Goal: Task Accomplishment & Management: Complete application form

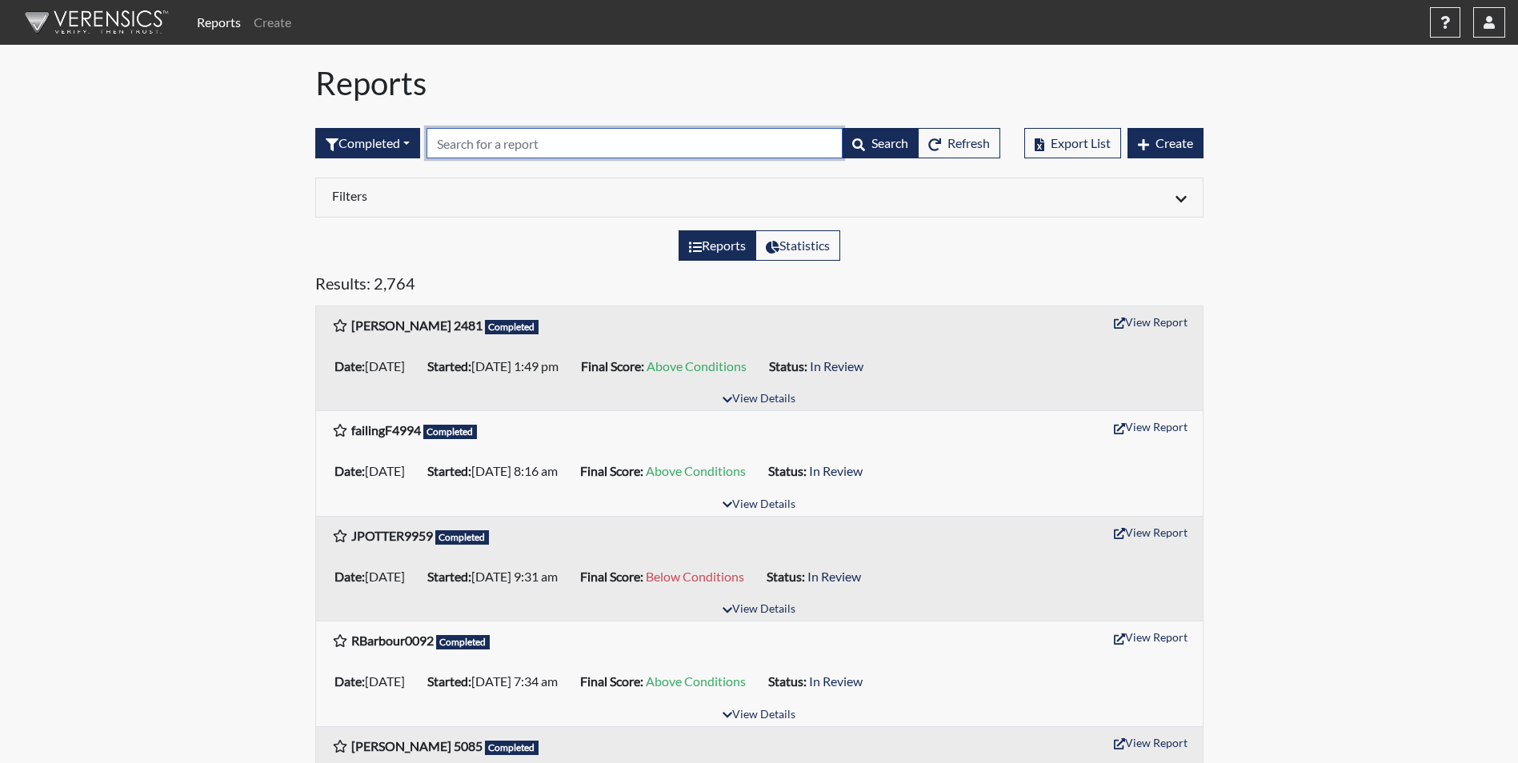
click at [513, 148] on input "text" at bounding box center [634, 143] width 416 height 30
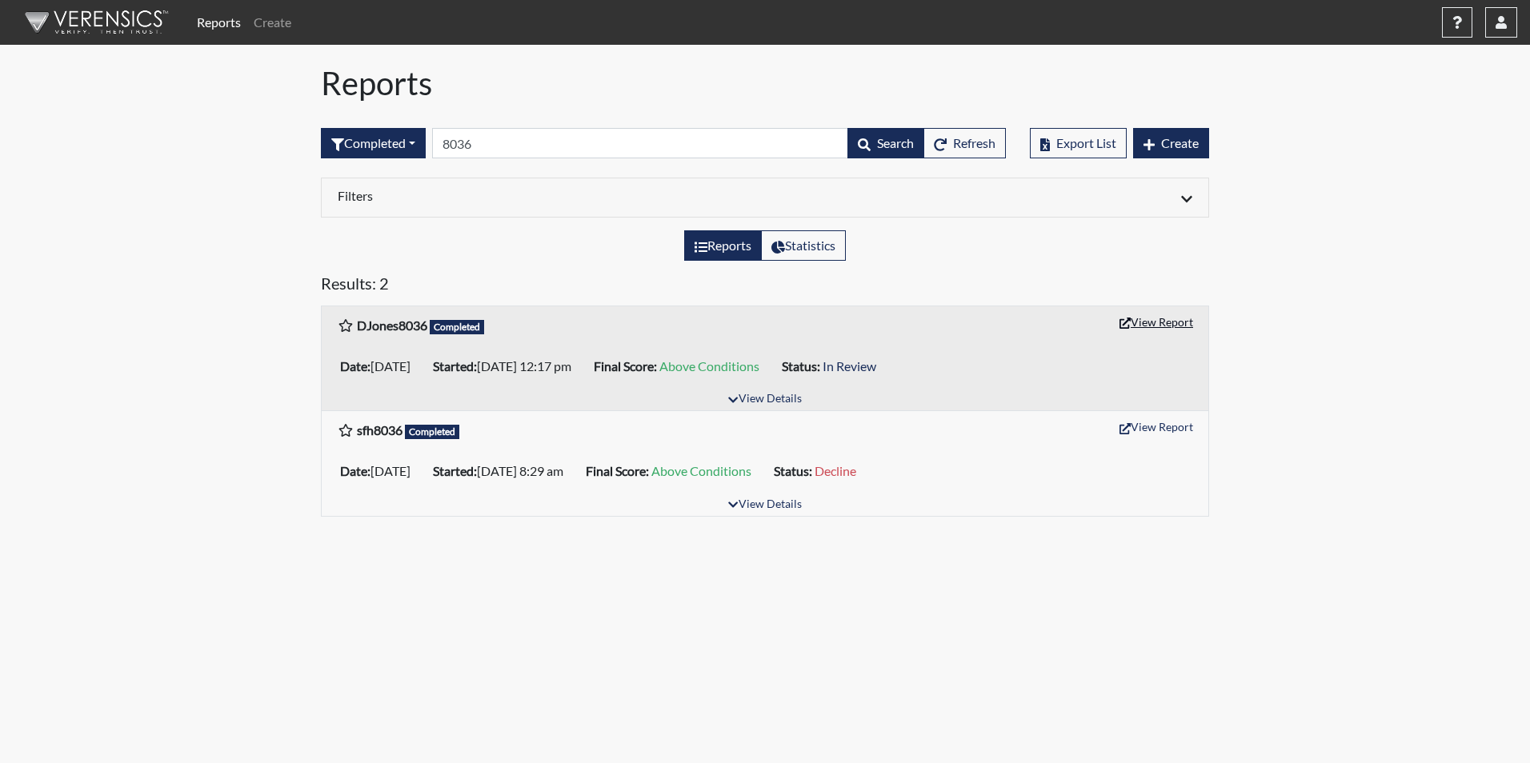
click at [1150, 322] on button "View Report" at bounding box center [1156, 322] width 88 height 25
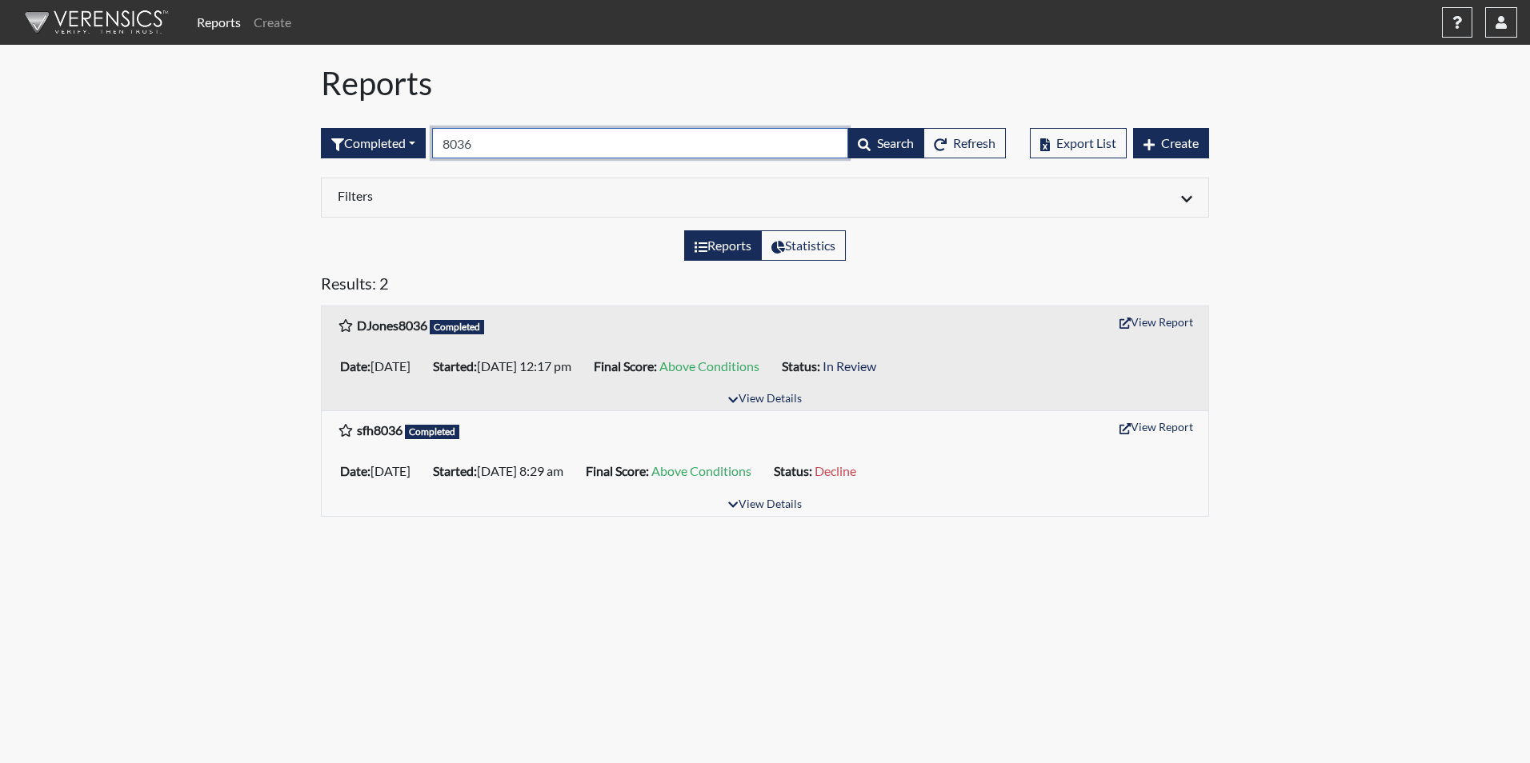
click at [521, 145] on input "8036" at bounding box center [640, 143] width 416 height 30
type input "8"
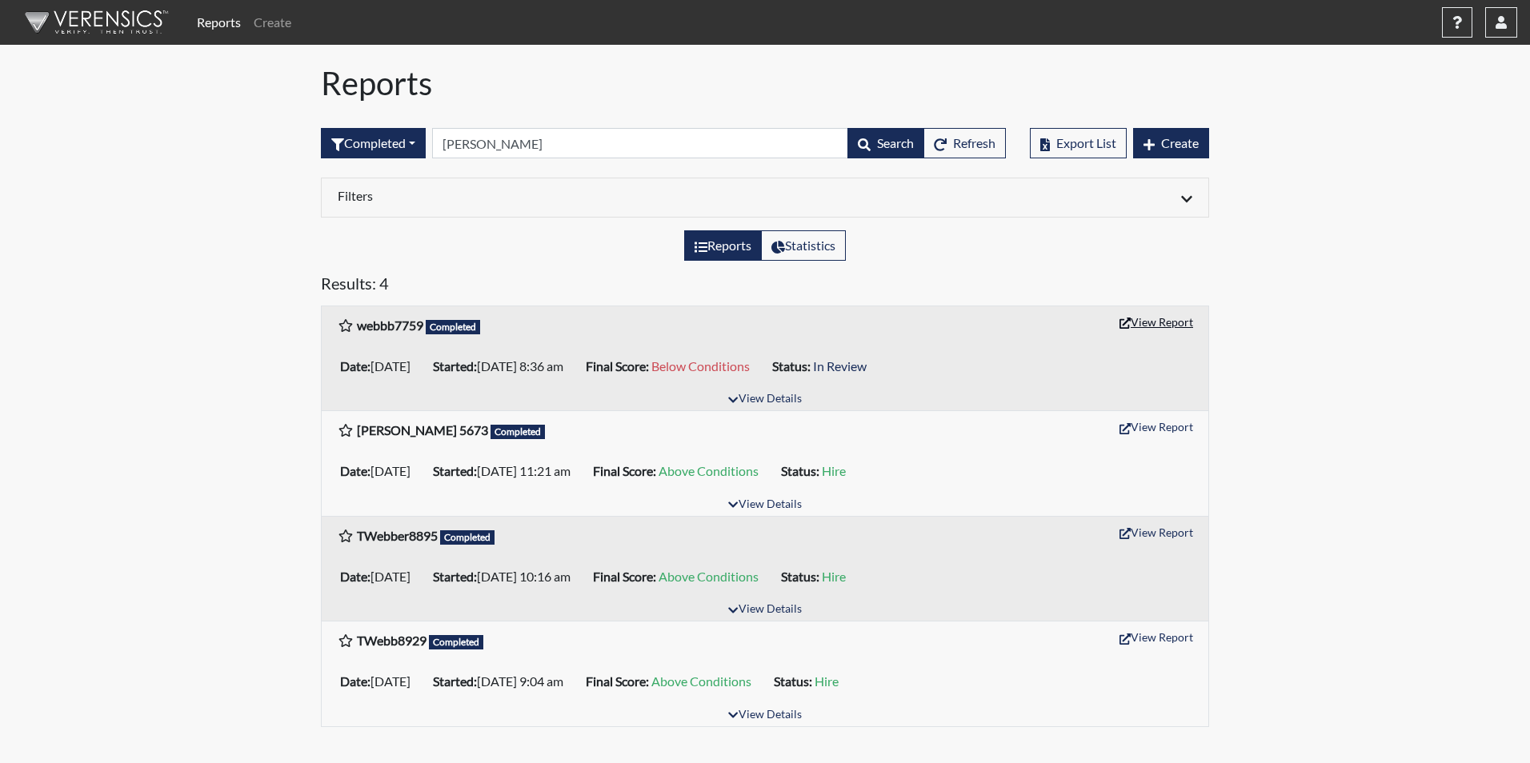
click at [1159, 322] on button "View Report" at bounding box center [1156, 322] width 88 height 25
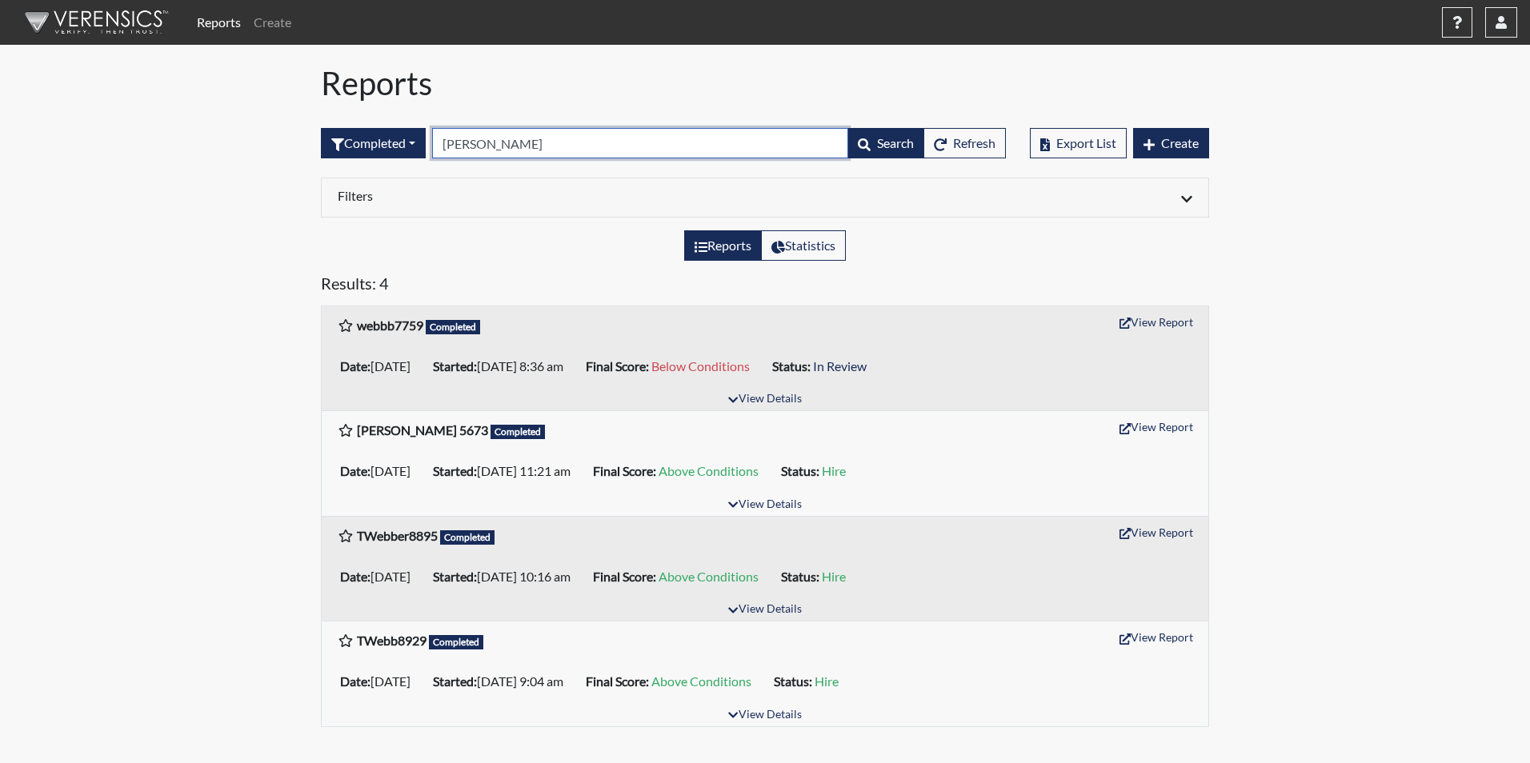
click at [518, 154] on input "[PERSON_NAME]" at bounding box center [640, 143] width 416 height 30
type input "w"
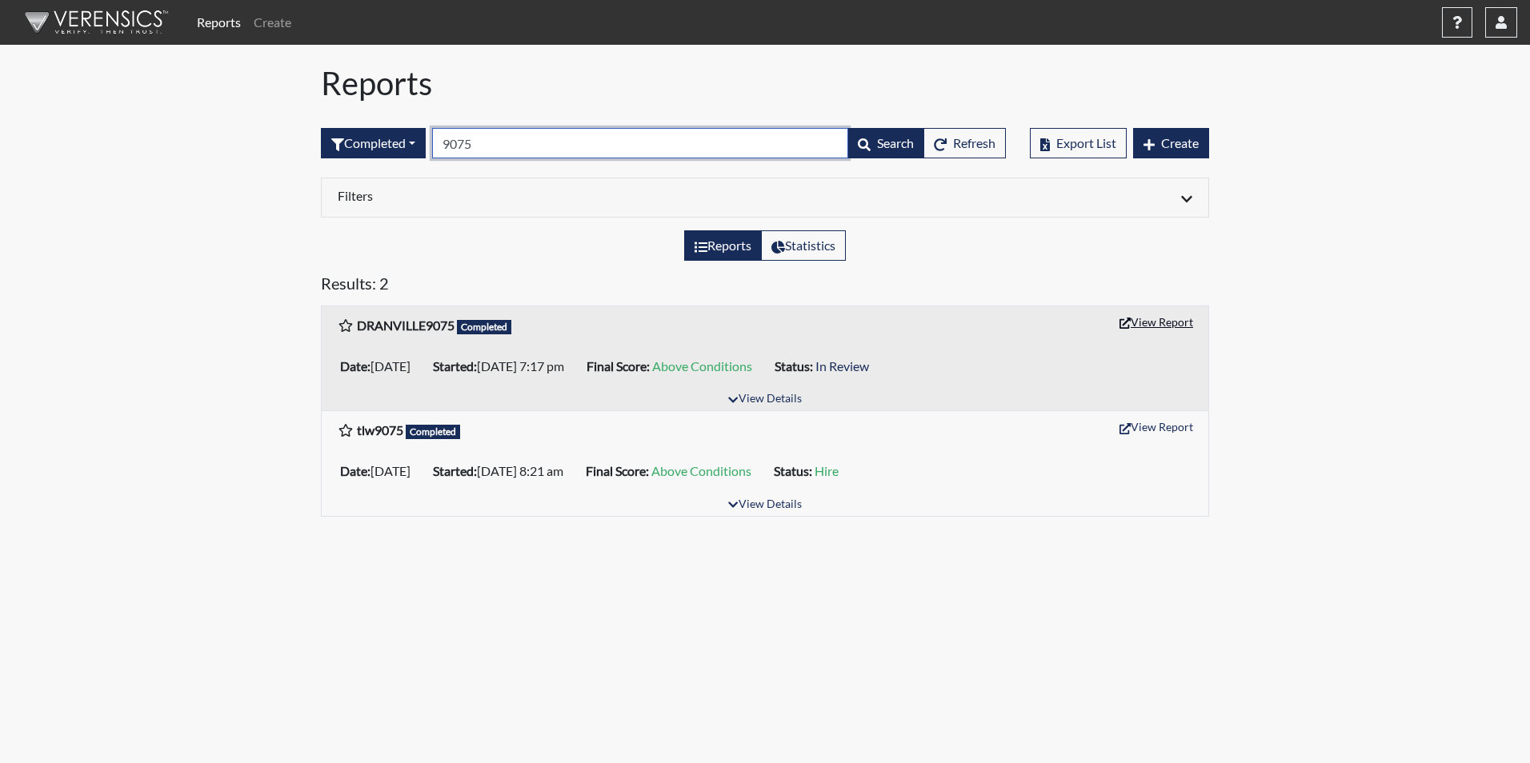
type input "9075"
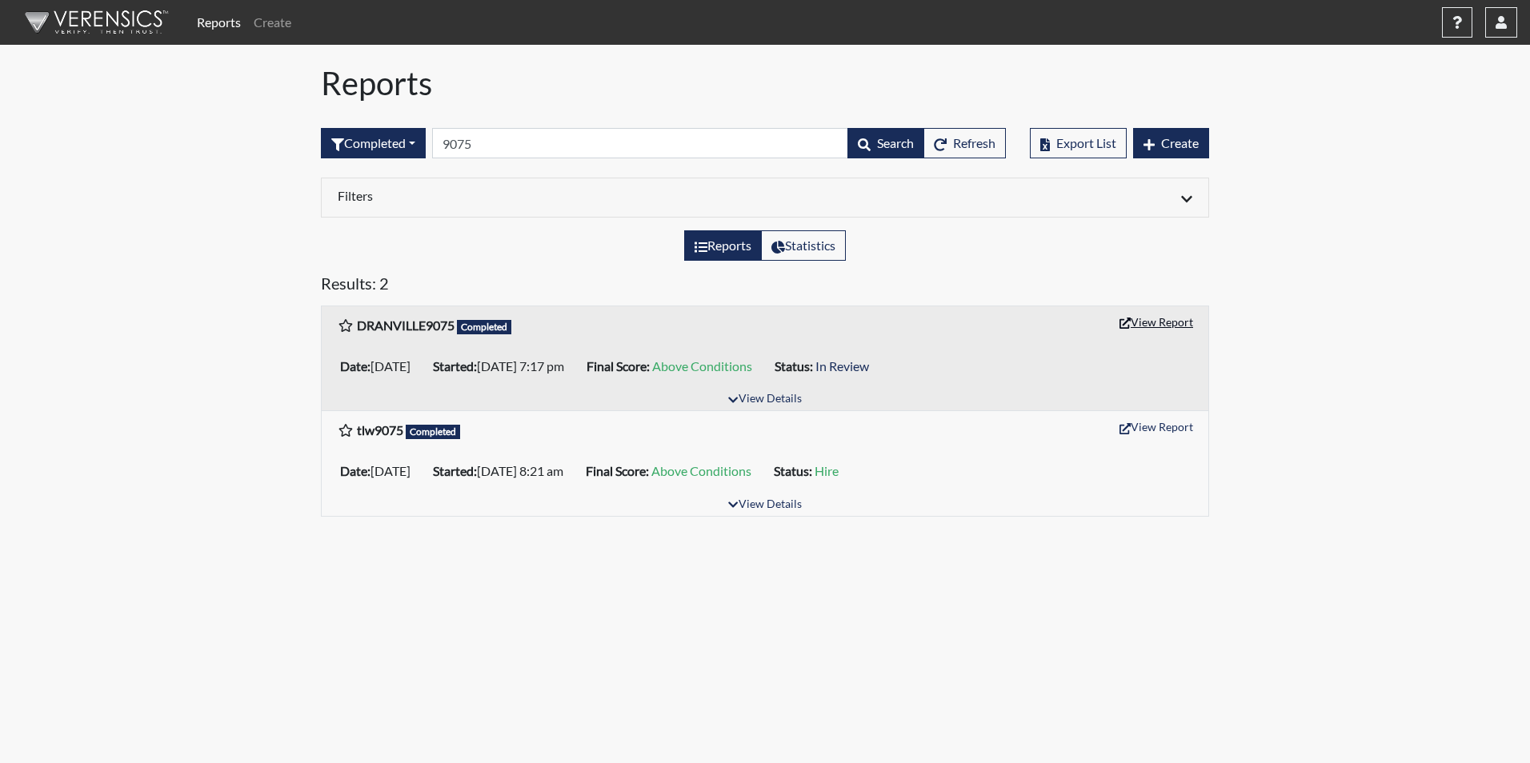
click at [1142, 319] on button "View Report" at bounding box center [1156, 322] width 88 height 25
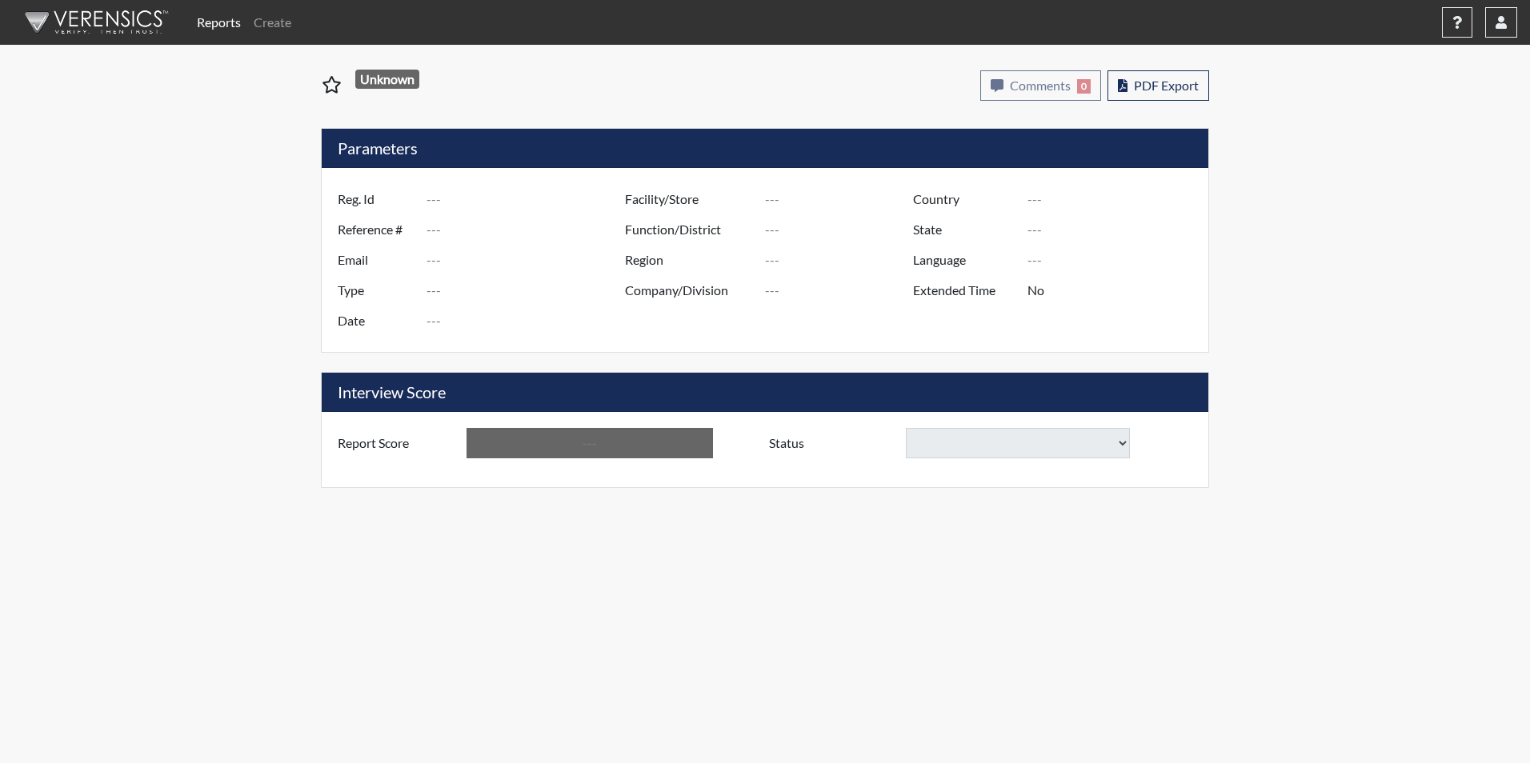
type input "DJones8036"
type input "50993"
type input "darrensson1@gmail.com"
type input "Corrections Pre-Employment"
type input "Aug 28, 2025"
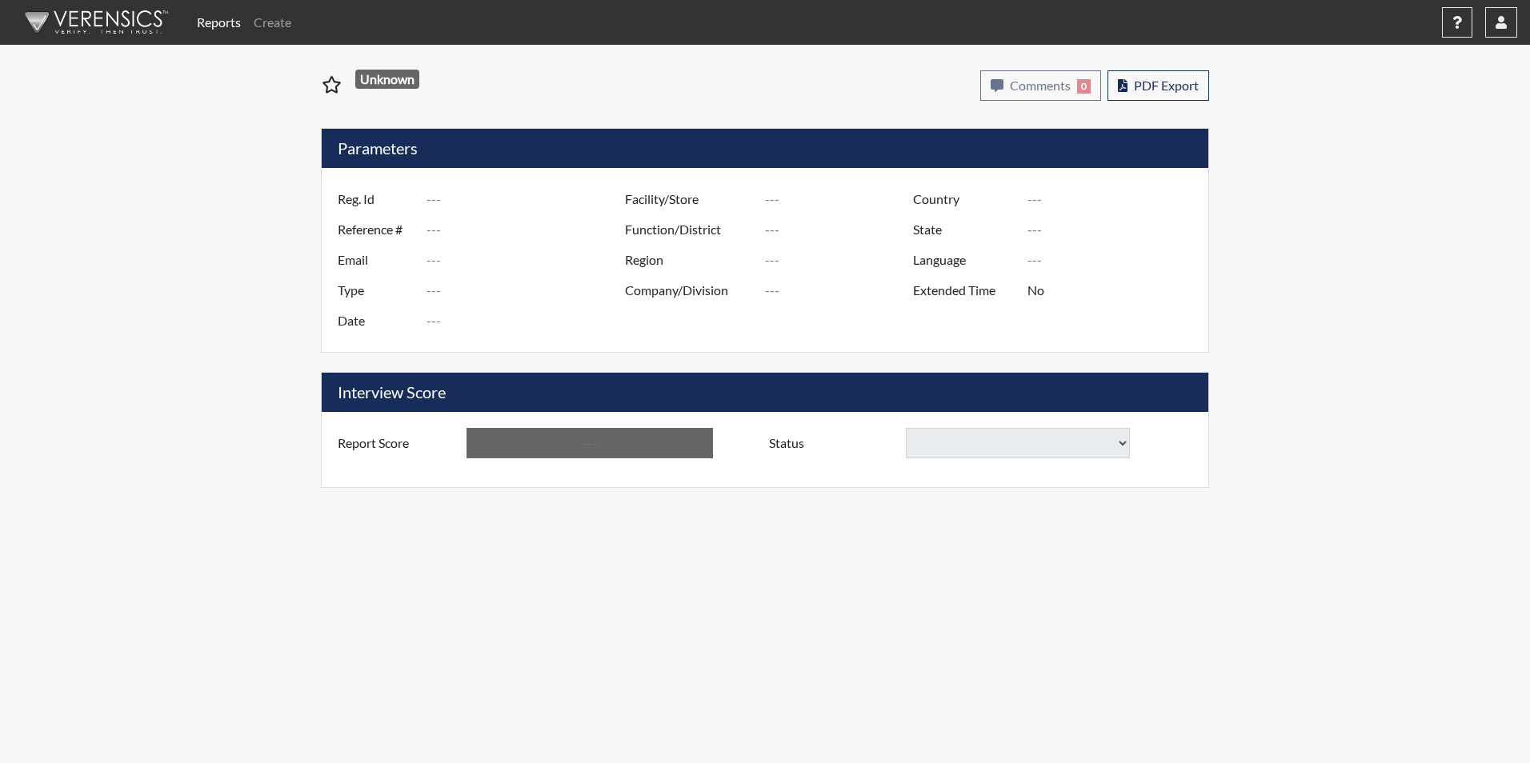
type input "[PERSON_NAME]"
type input "[GEOGRAPHIC_DATA]"
type input "[US_STATE]"
type input "English"
type input "Yes"
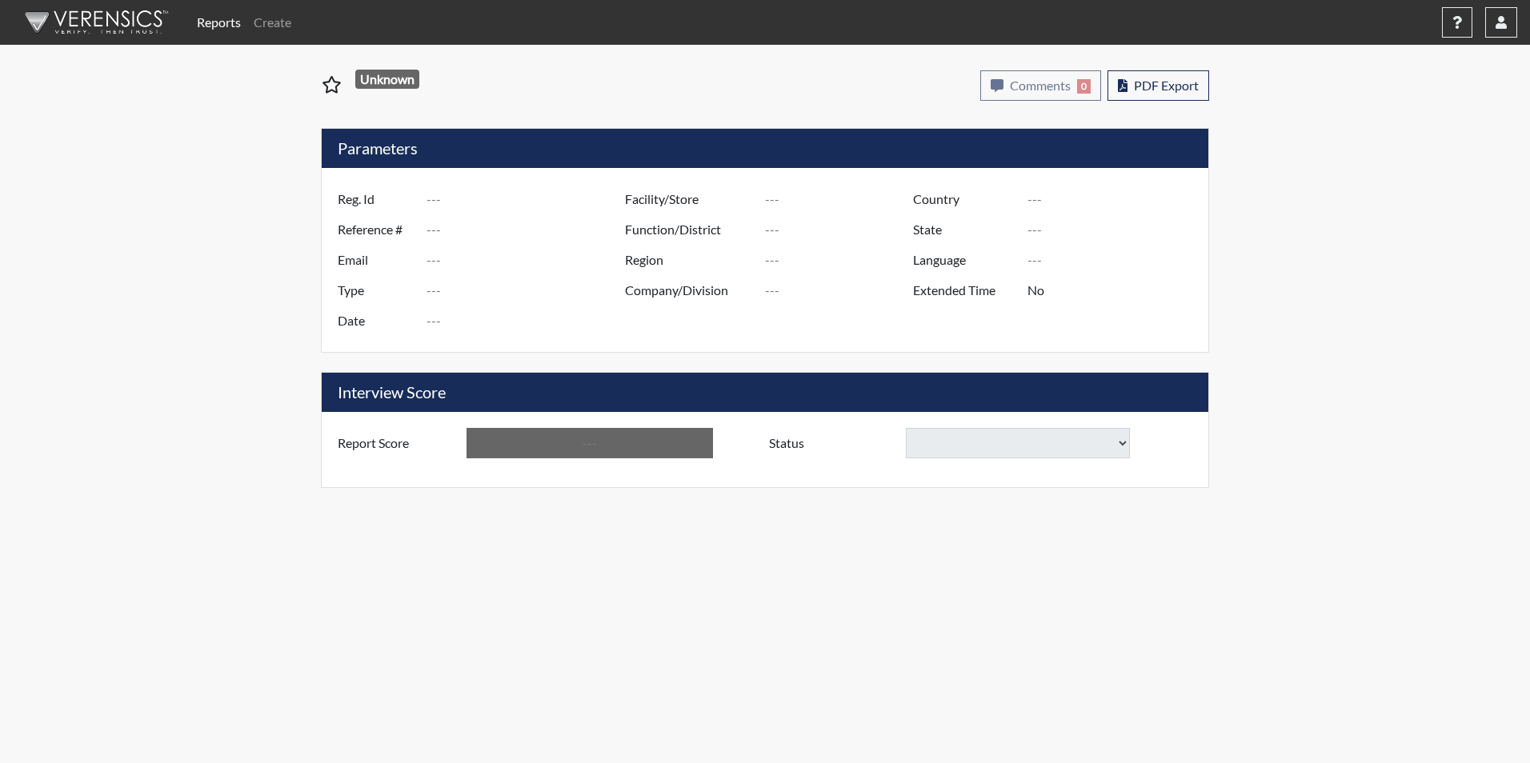
type input "Above Conditions"
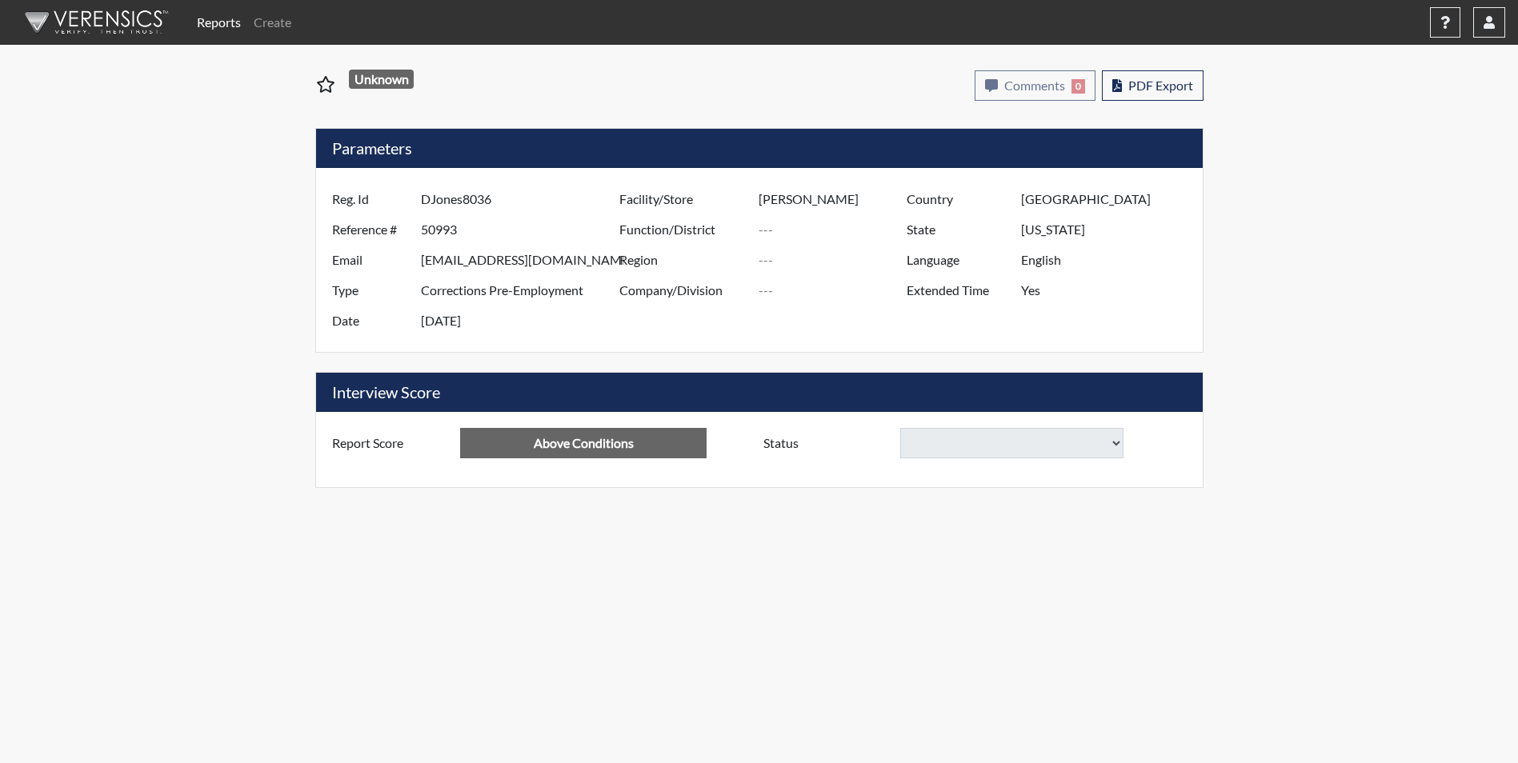
select select
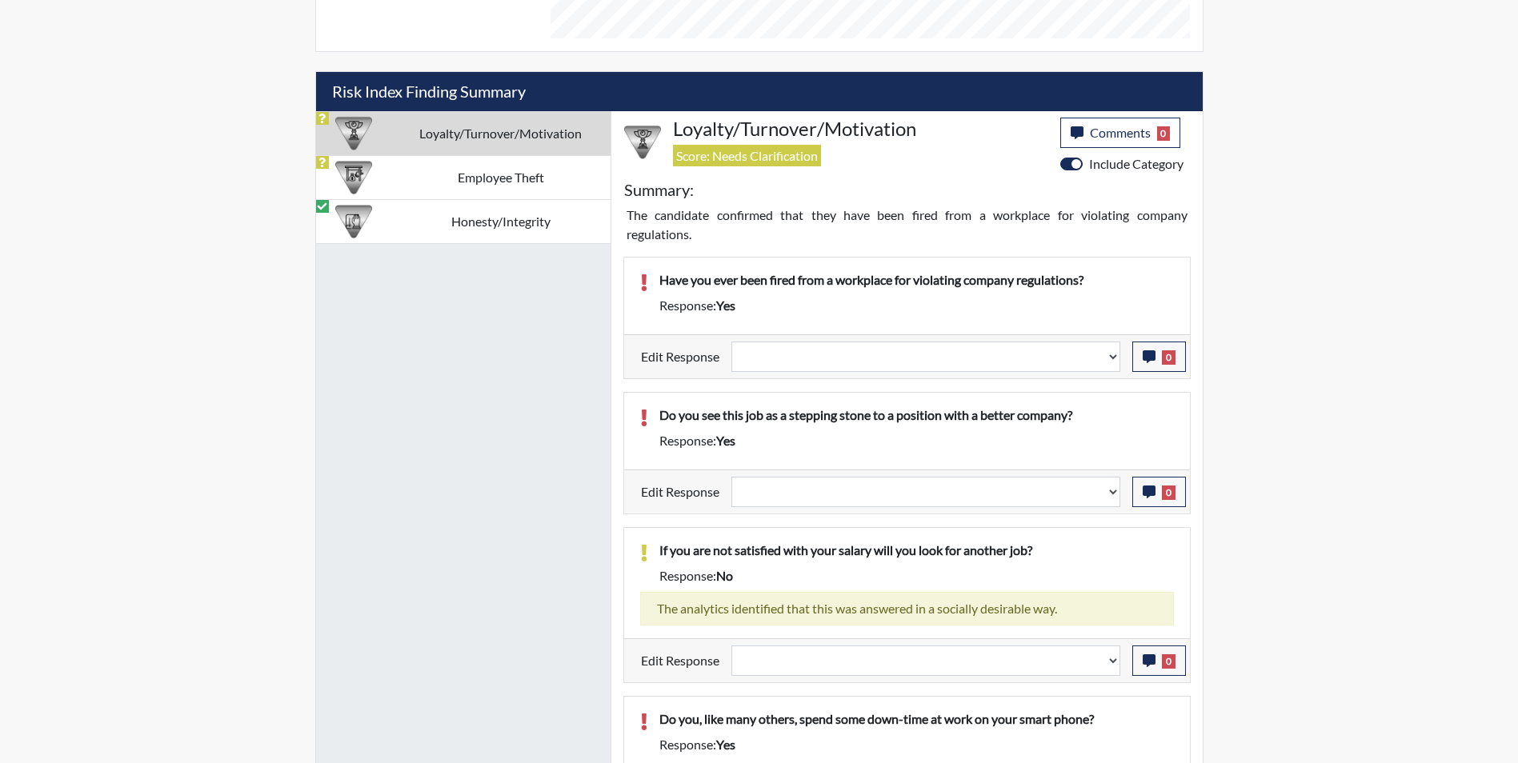
scroll to position [1022, 0]
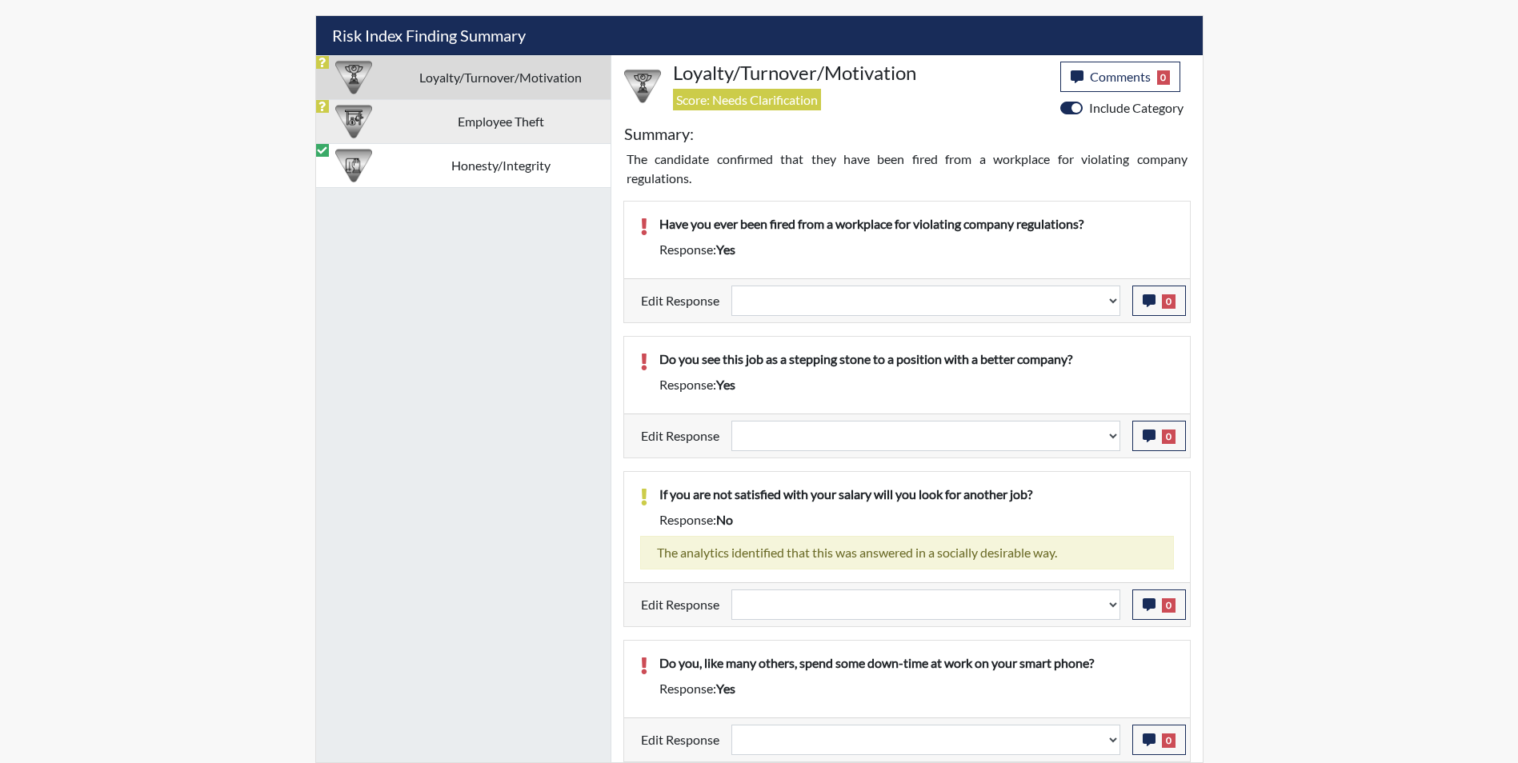
click at [414, 119] on td "Employee Theft" at bounding box center [500, 121] width 219 height 44
select select
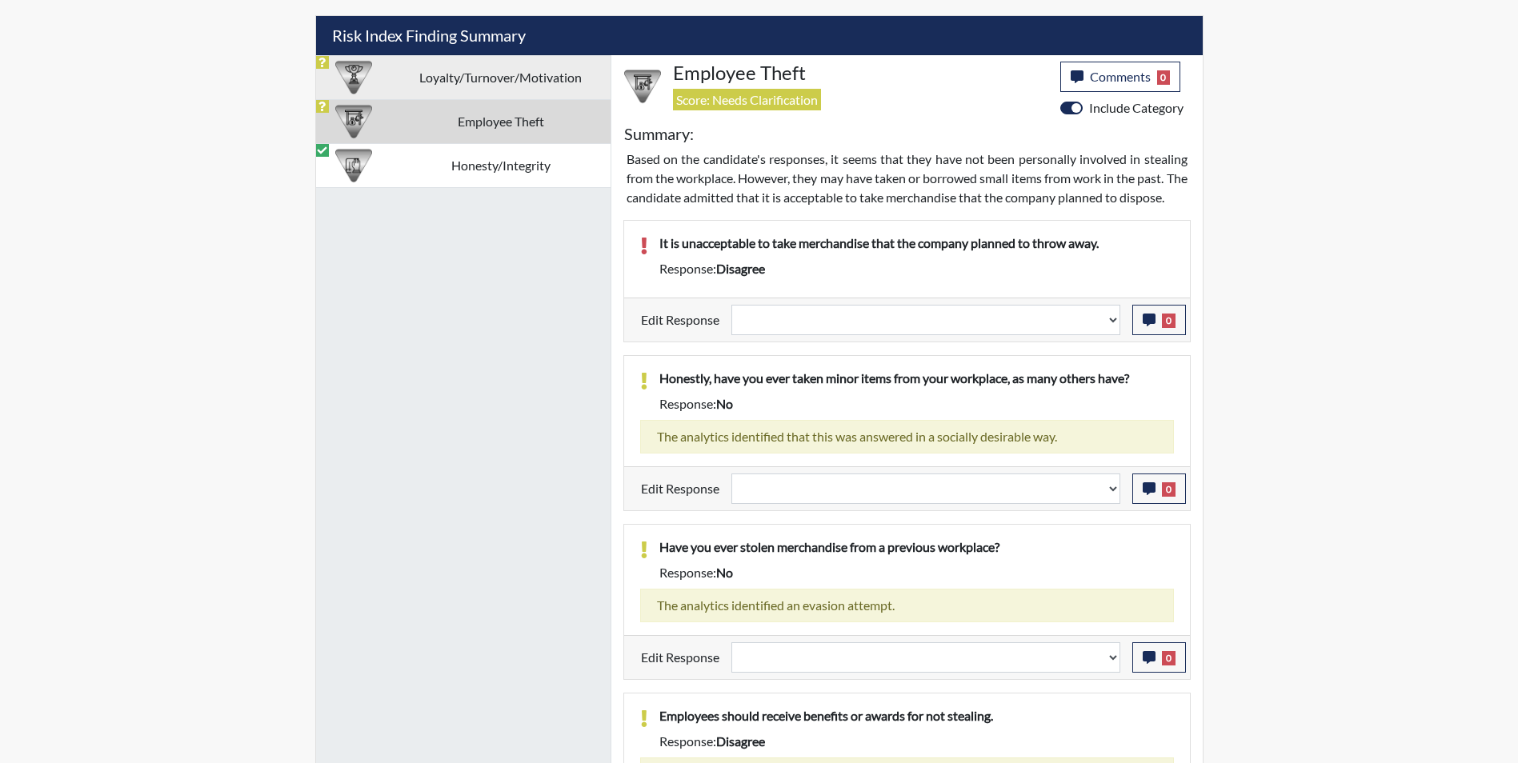
click at [428, 88] on td "Loyalty/Turnover/Motivation" at bounding box center [500, 77] width 219 height 44
select select
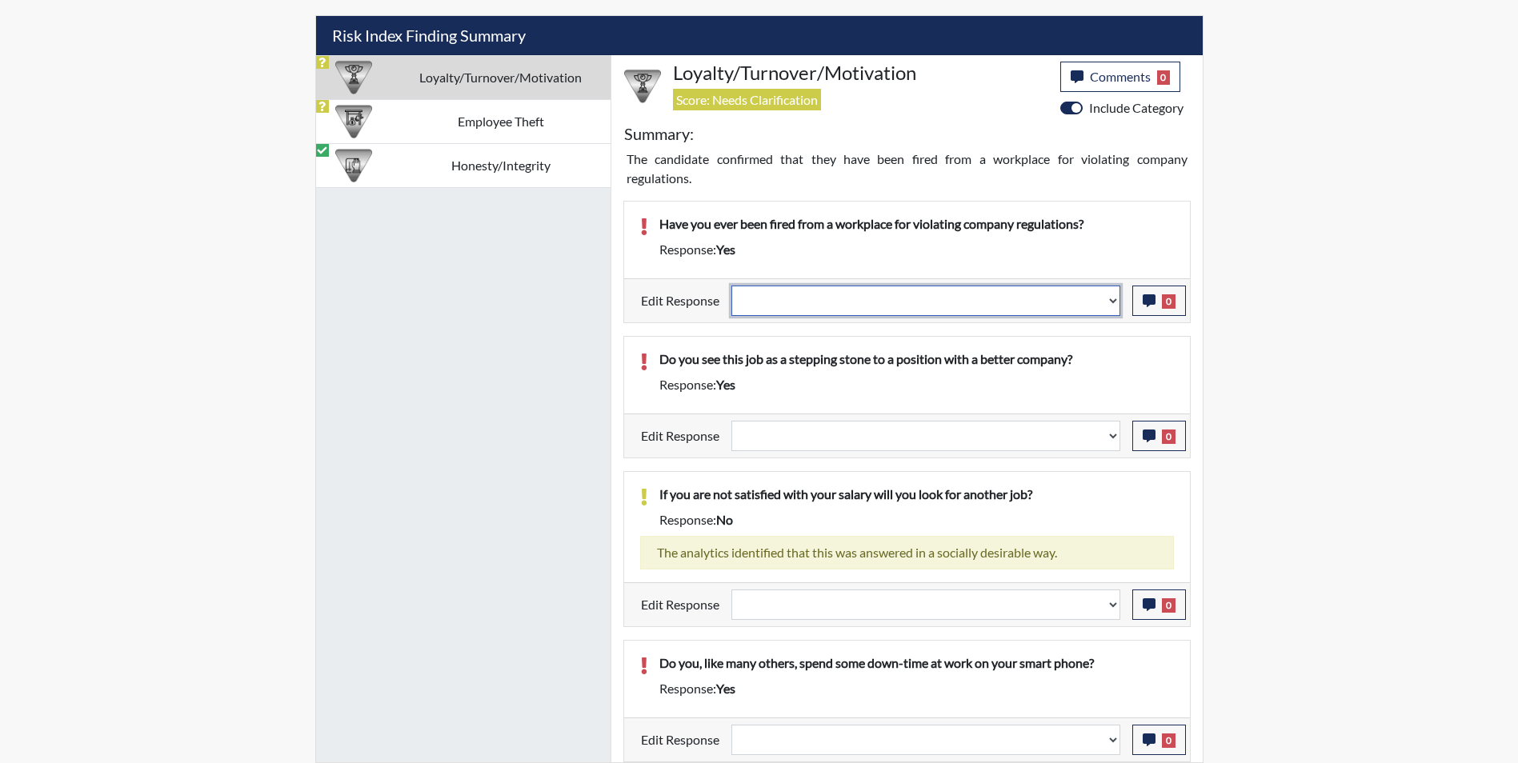
click at [764, 296] on select "Question is not relevant. Results will be updated. Reasonable explanation provi…" at bounding box center [925, 301] width 389 height 30
select select "reasonable-explanation-provided"
click at [731, 286] on select "Question is not relevant. Results will be updated. Reasonable explanation provi…" at bounding box center [925, 301] width 389 height 30
select select
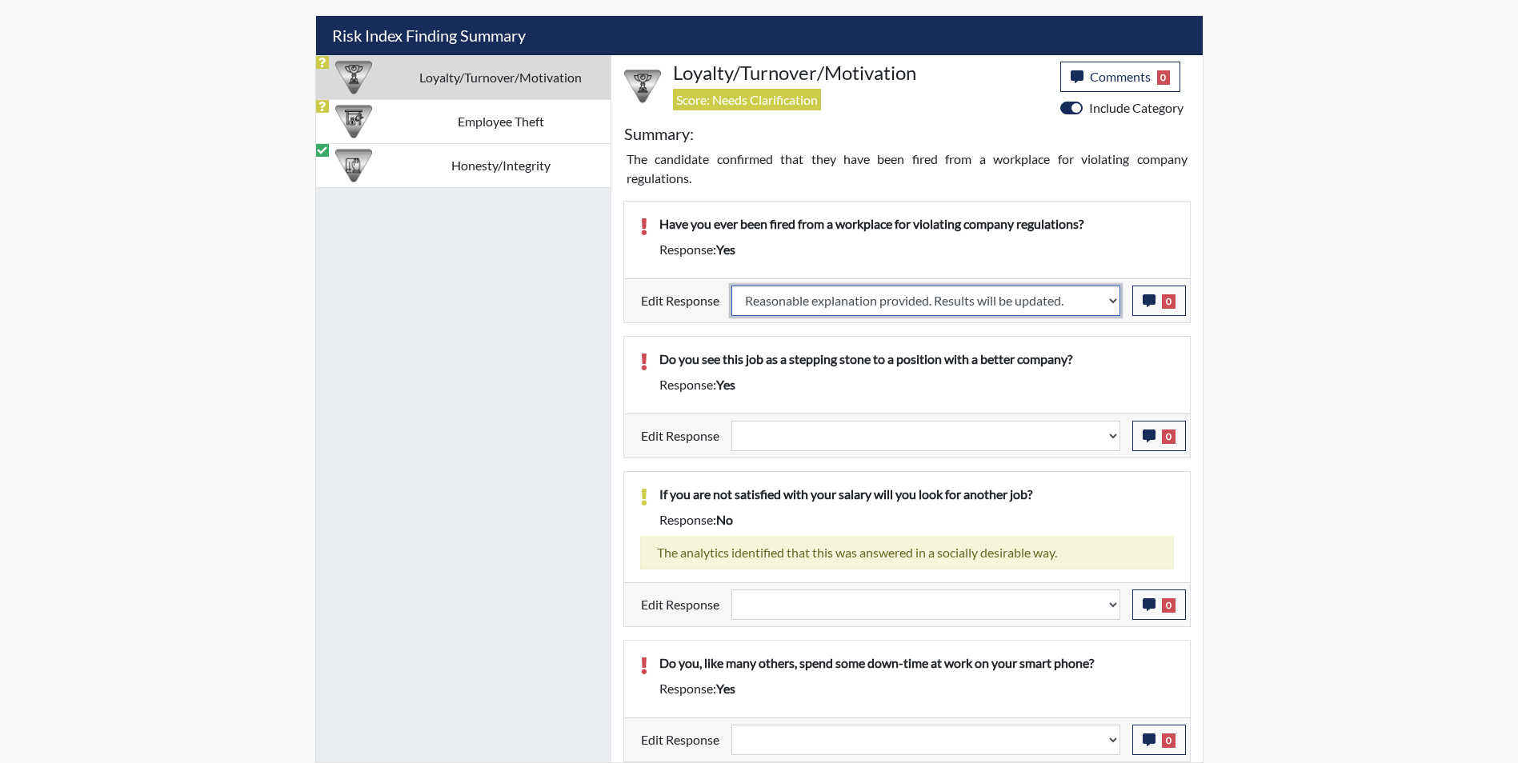
select select
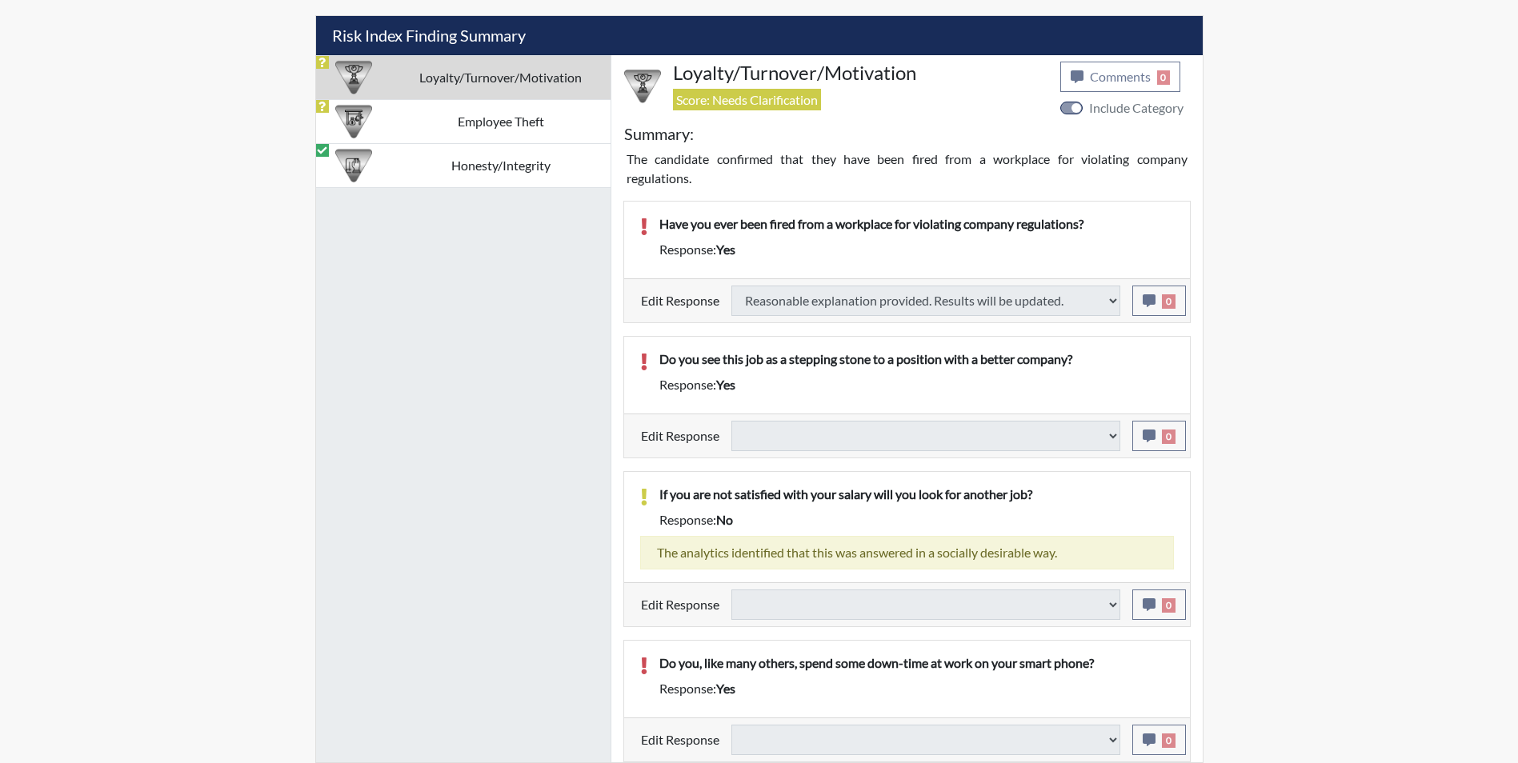
select select
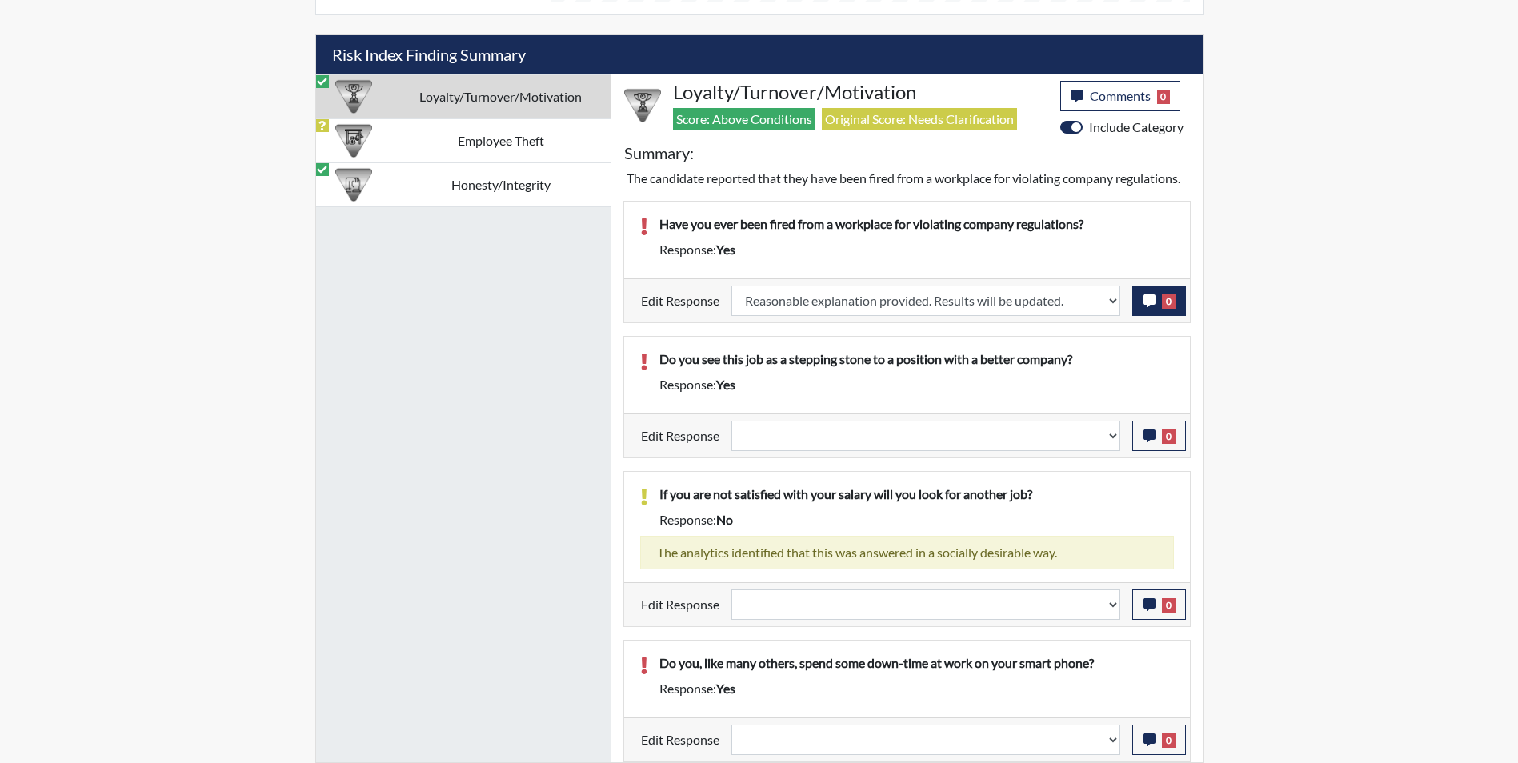
scroll to position [266, 665]
click at [1145, 300] on icon "button" at bounding box center [1148, 300] width 13 height 13
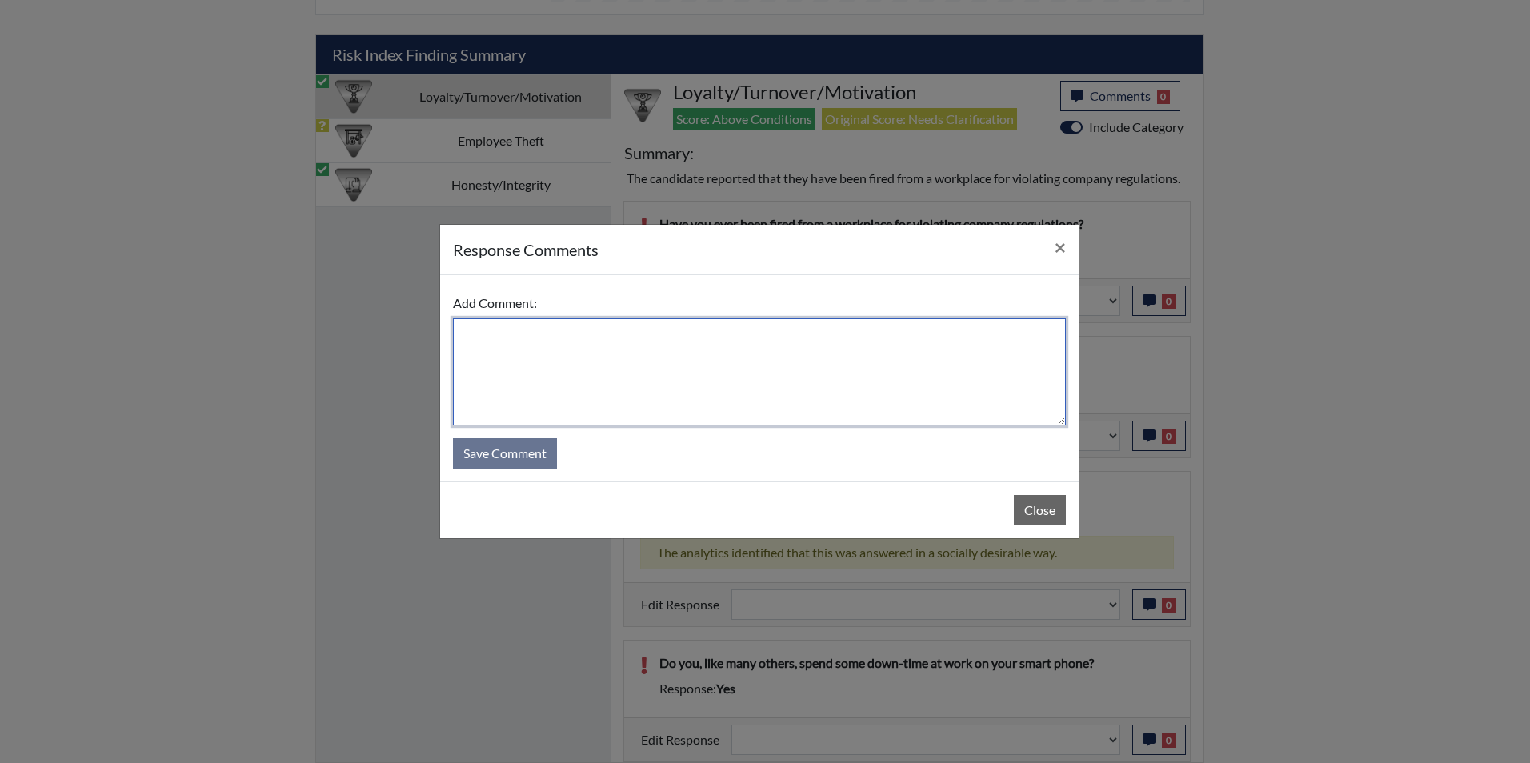
click at [491, 340] on textarea at bounding box center [759, 371] width 613 height 107
type textarea "Fired from call center because he forgot to verify an address"
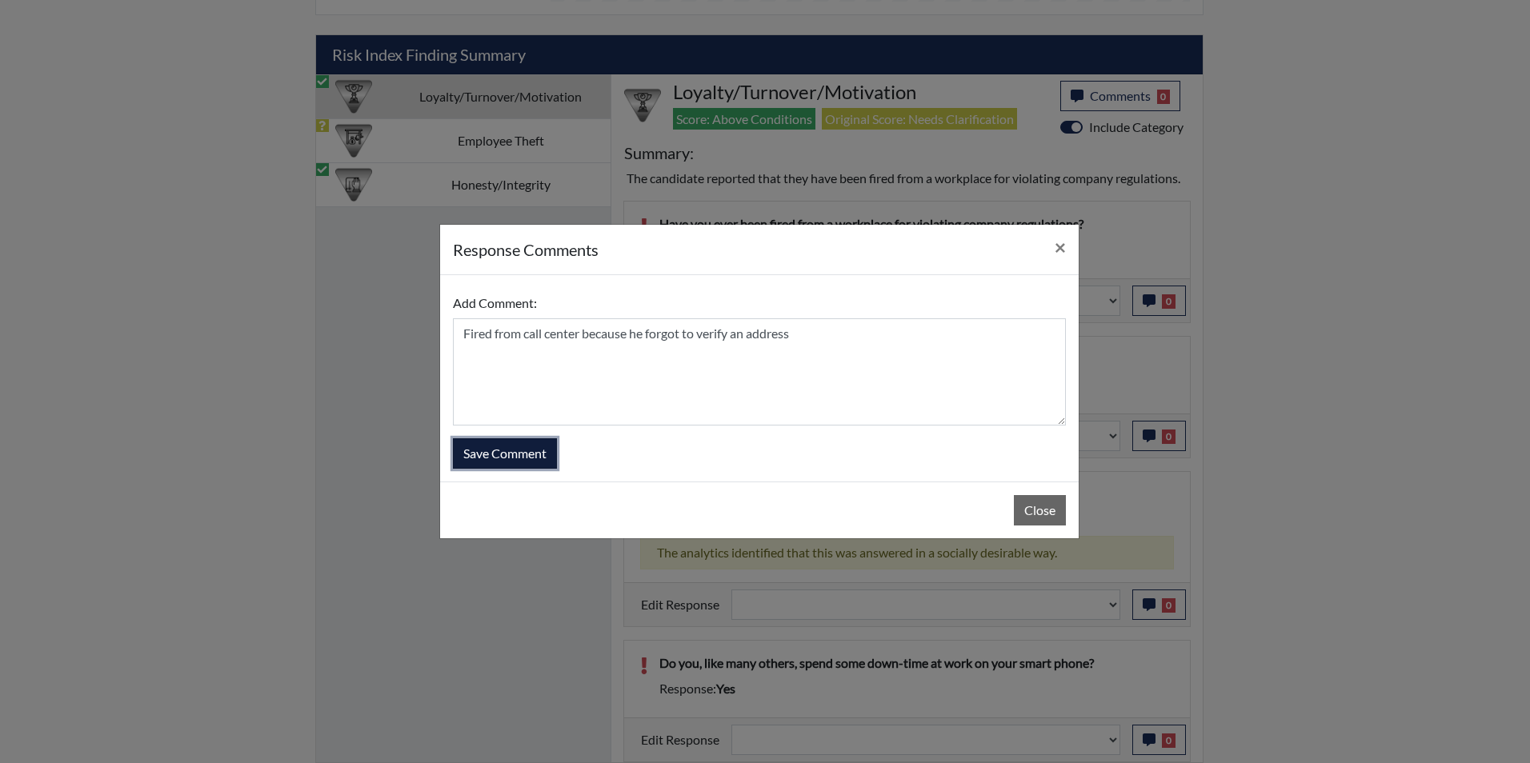
click at [494, 455] on button "Save Comment" at bounding box center [505, 453] width 104 height 30
select select
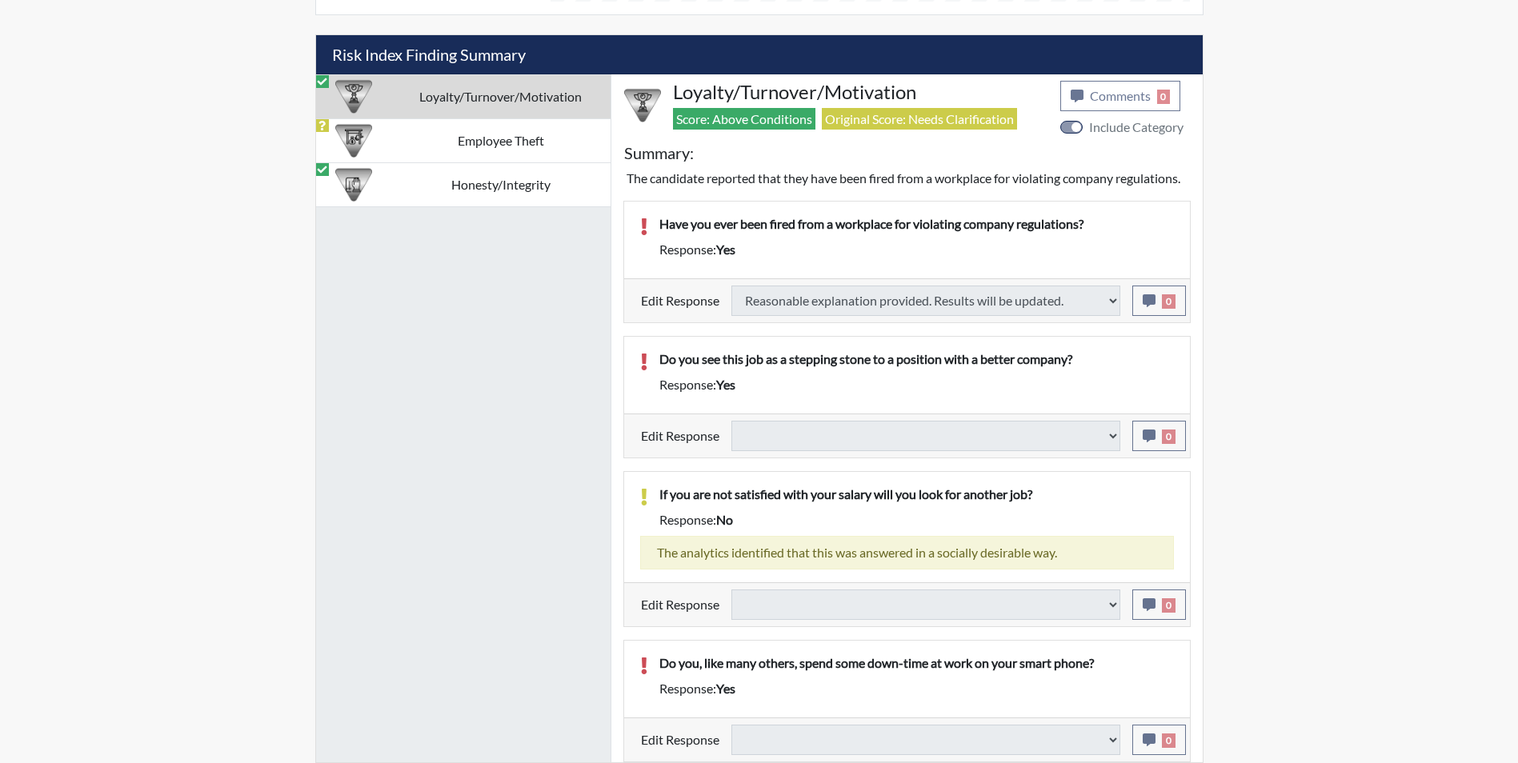
select select
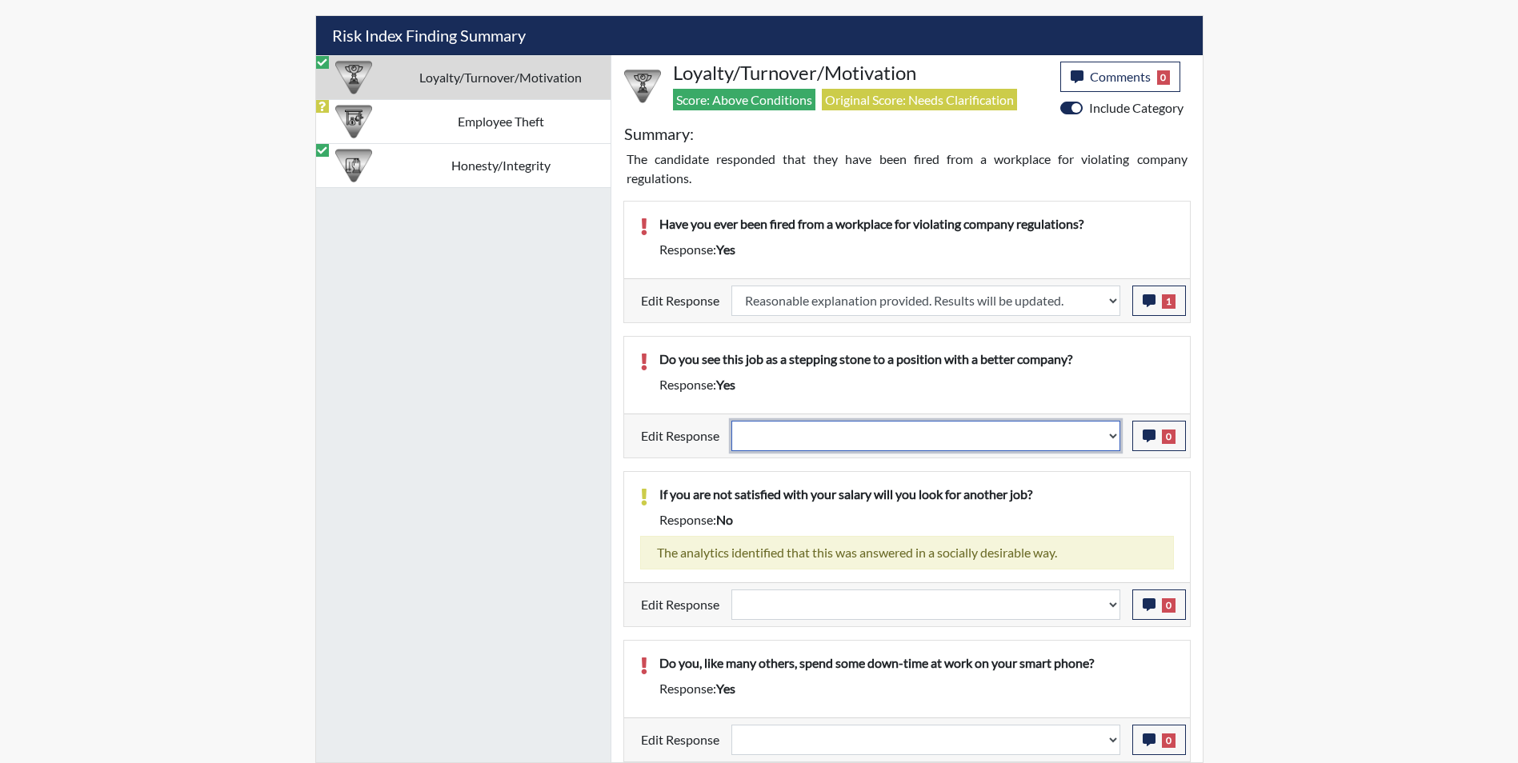
click at [784, 434] on select "Question is not relevant. Results will be updated. Reasonable explanation provi…" at bounding box center [925, 436] width 389 height 30
select select "reasonable-explanation-provided"
click at [731, 421] on select "Question is not relevant. Results will be updated. Reasonable explanation provi…" at bounding box center [925, 436] width 389 height 30
select select
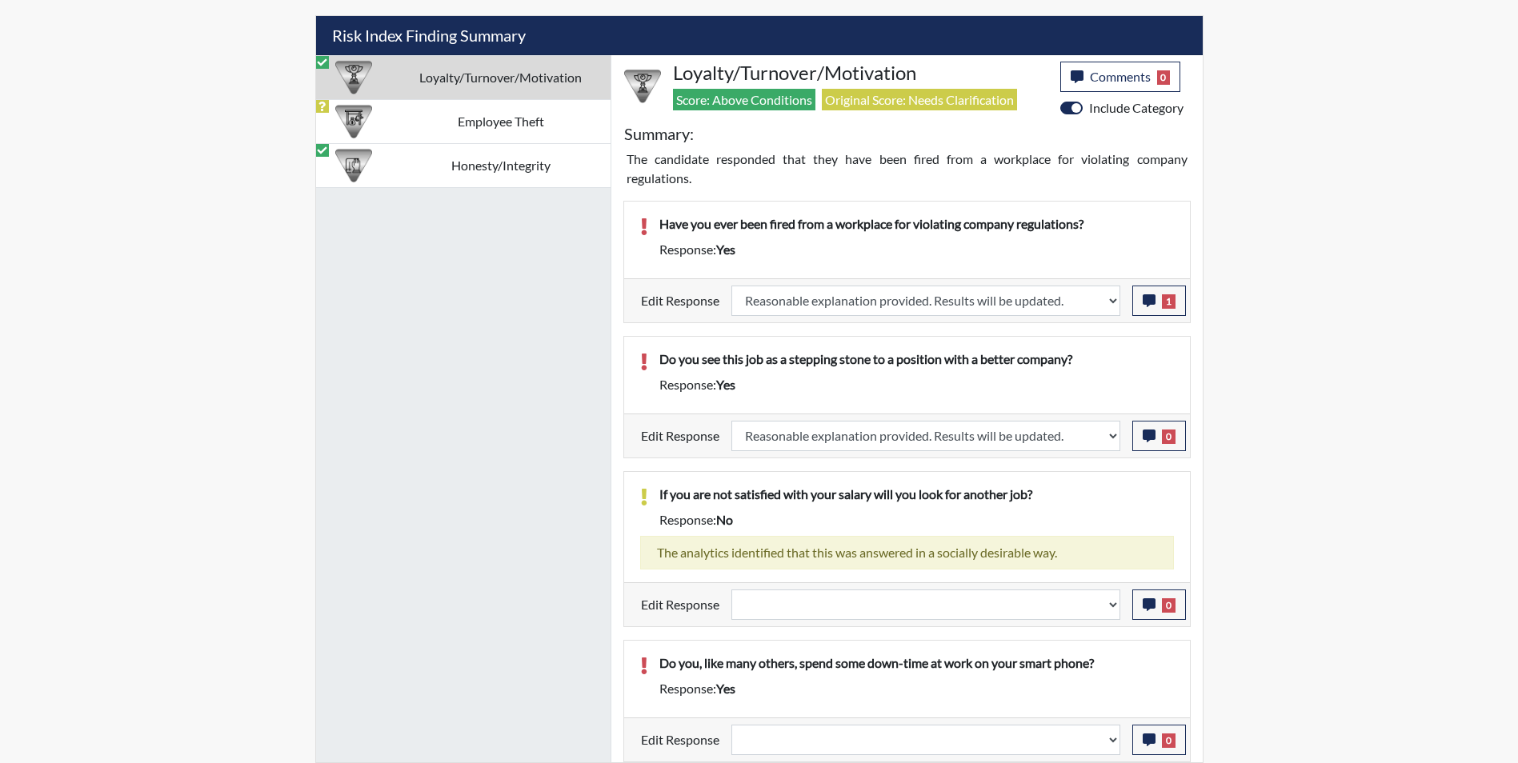
select select
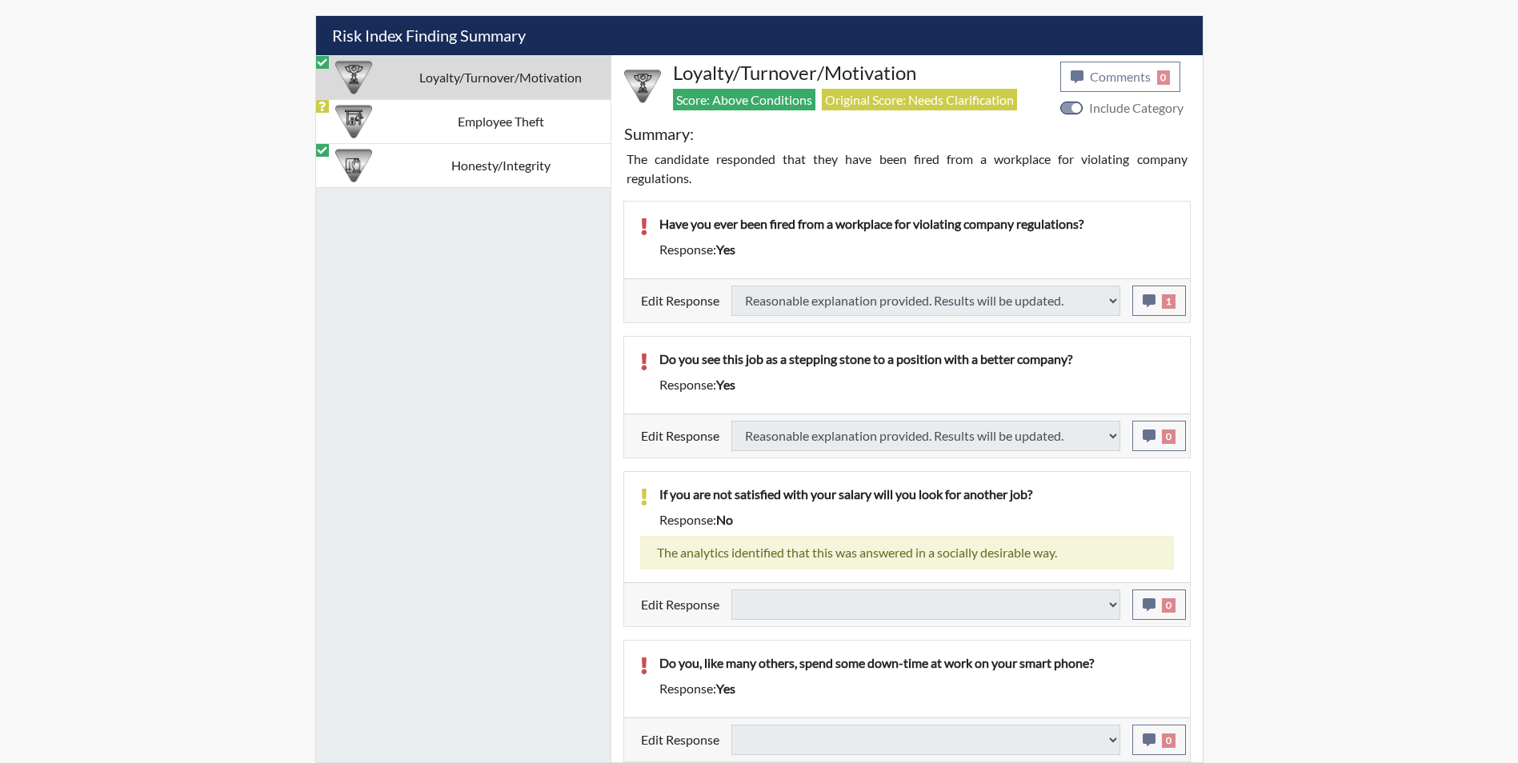
select select
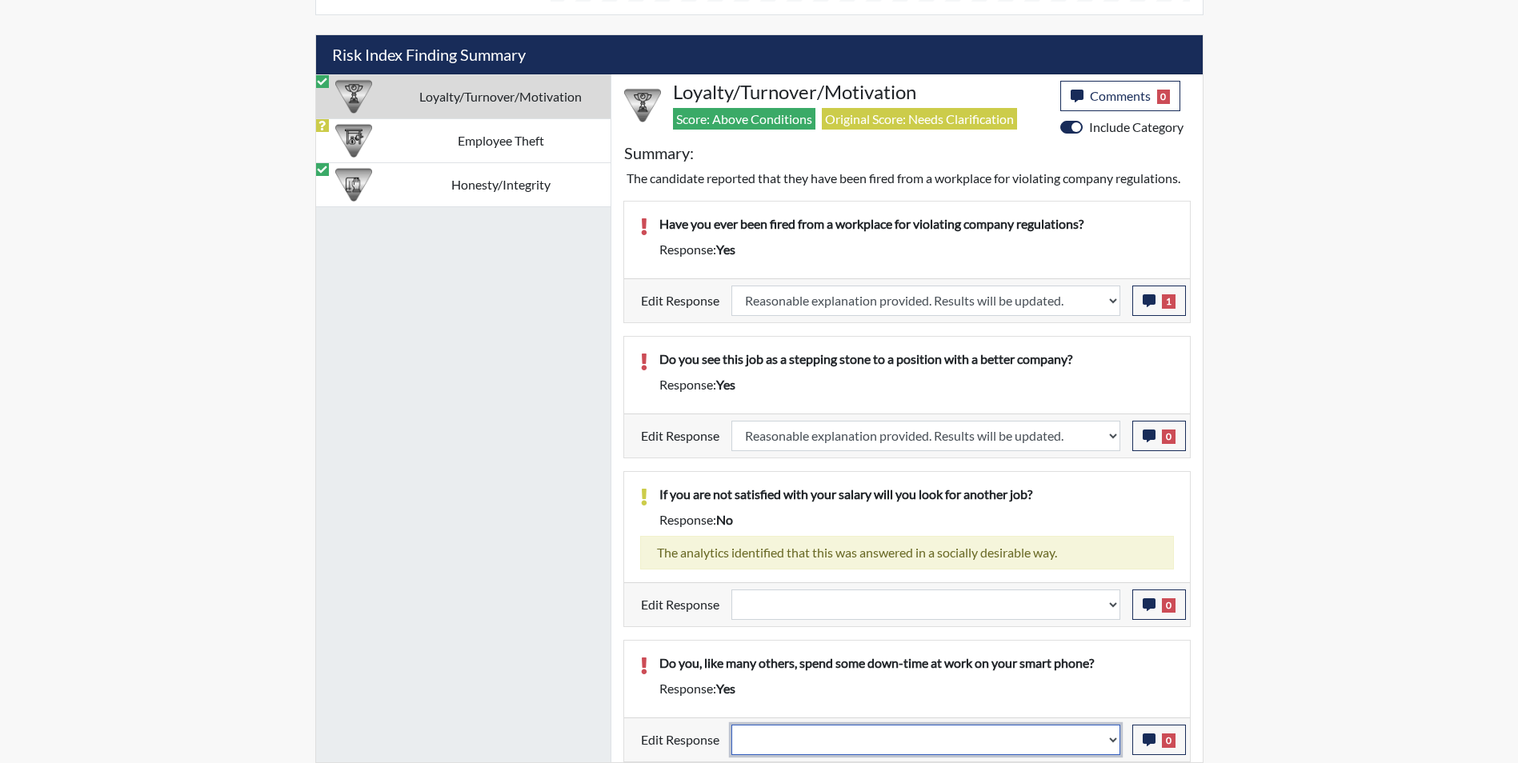
click at [781, 736] on select "Question is not relevant. Results will be updated. Reasonable explanation provi…" at bounding box center [925, 740] width 389 height 30
select select "reasonable-explanation-provided"
click at [731, 725] on select "Question is not relevant. Results will be updated. Reasonable explanation provi…" at bounding box center [925, 740] width 389 height 30
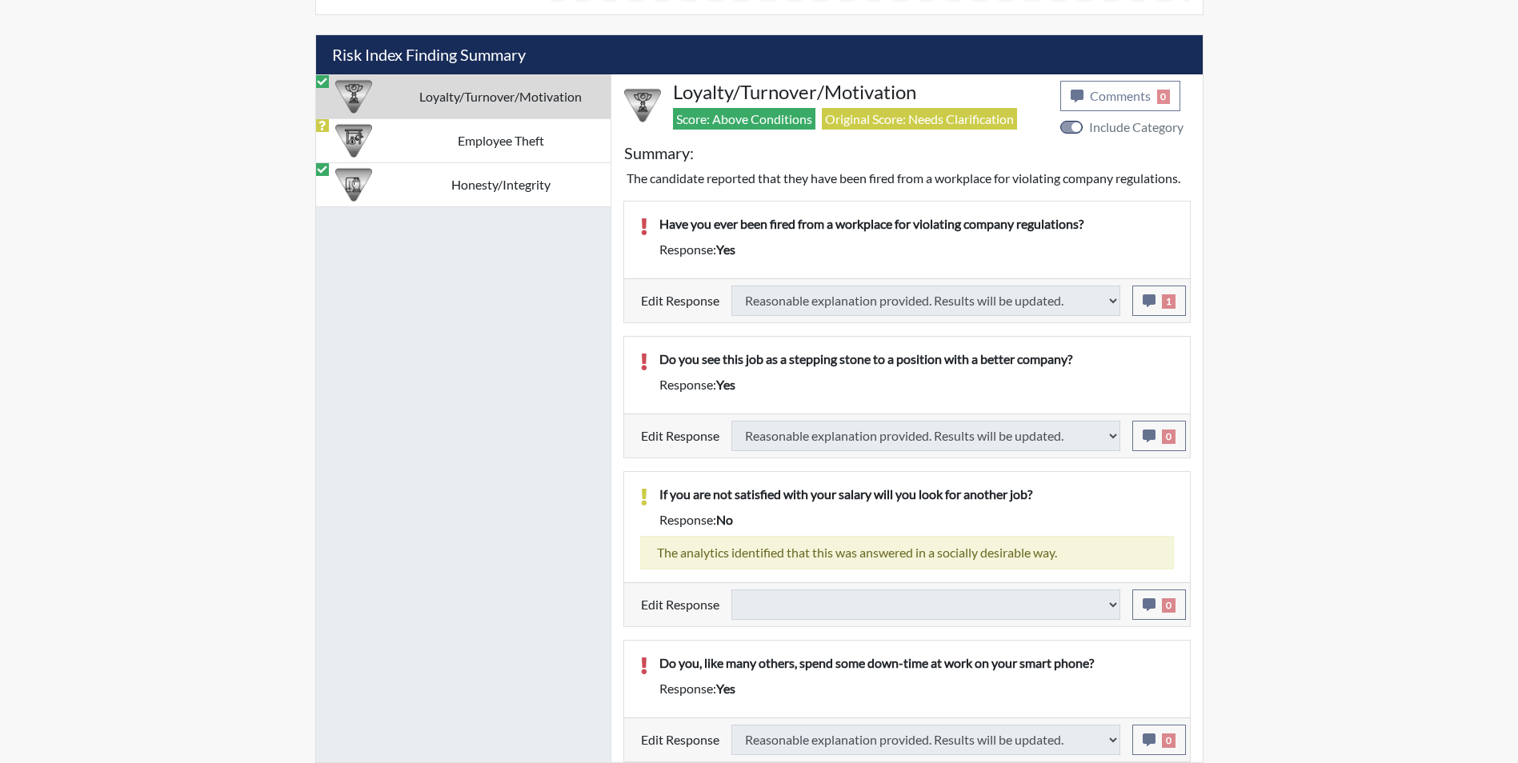
select select
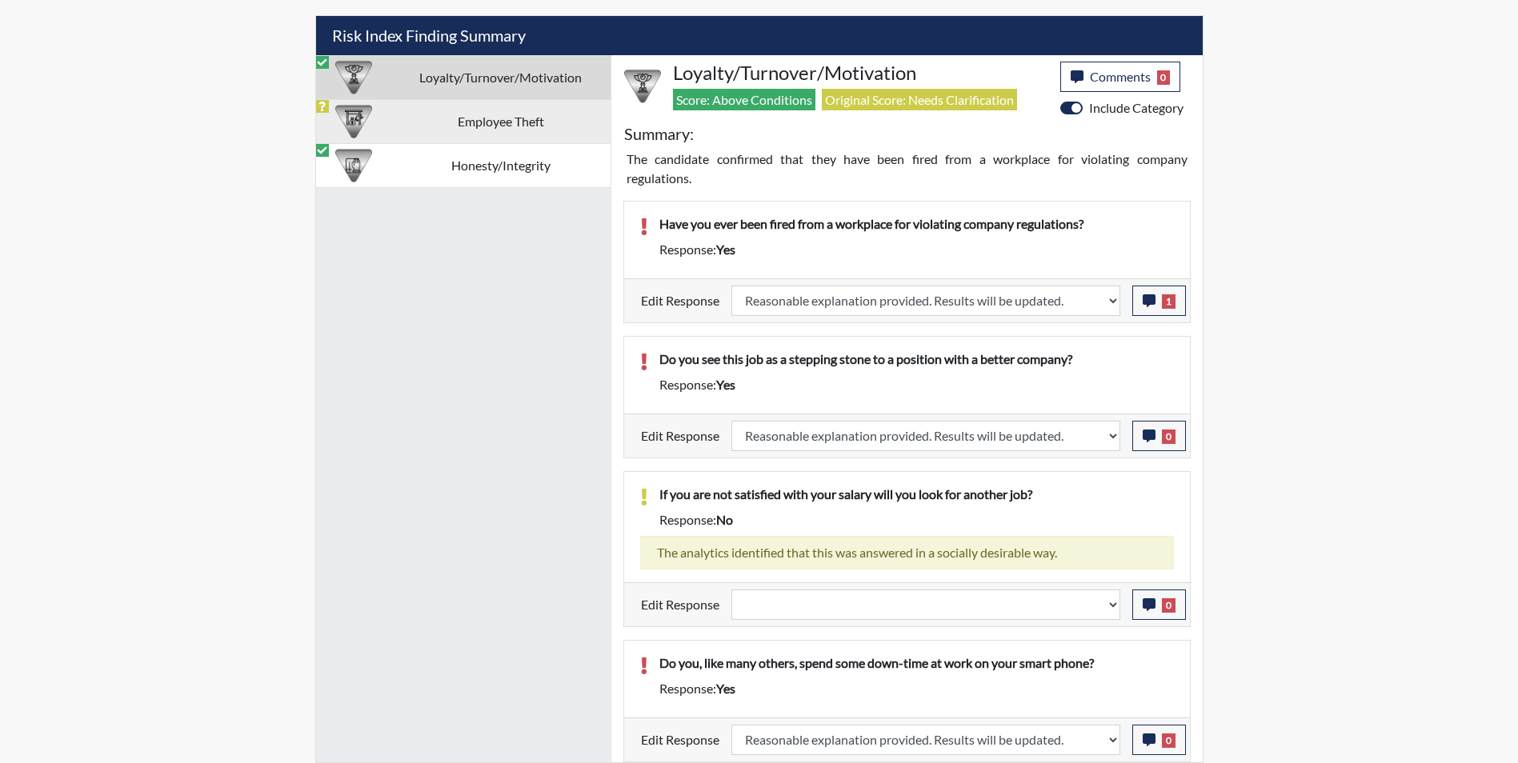
click at [352, 130] on img at bounding box center [353, 121] width 37 height 37
select select
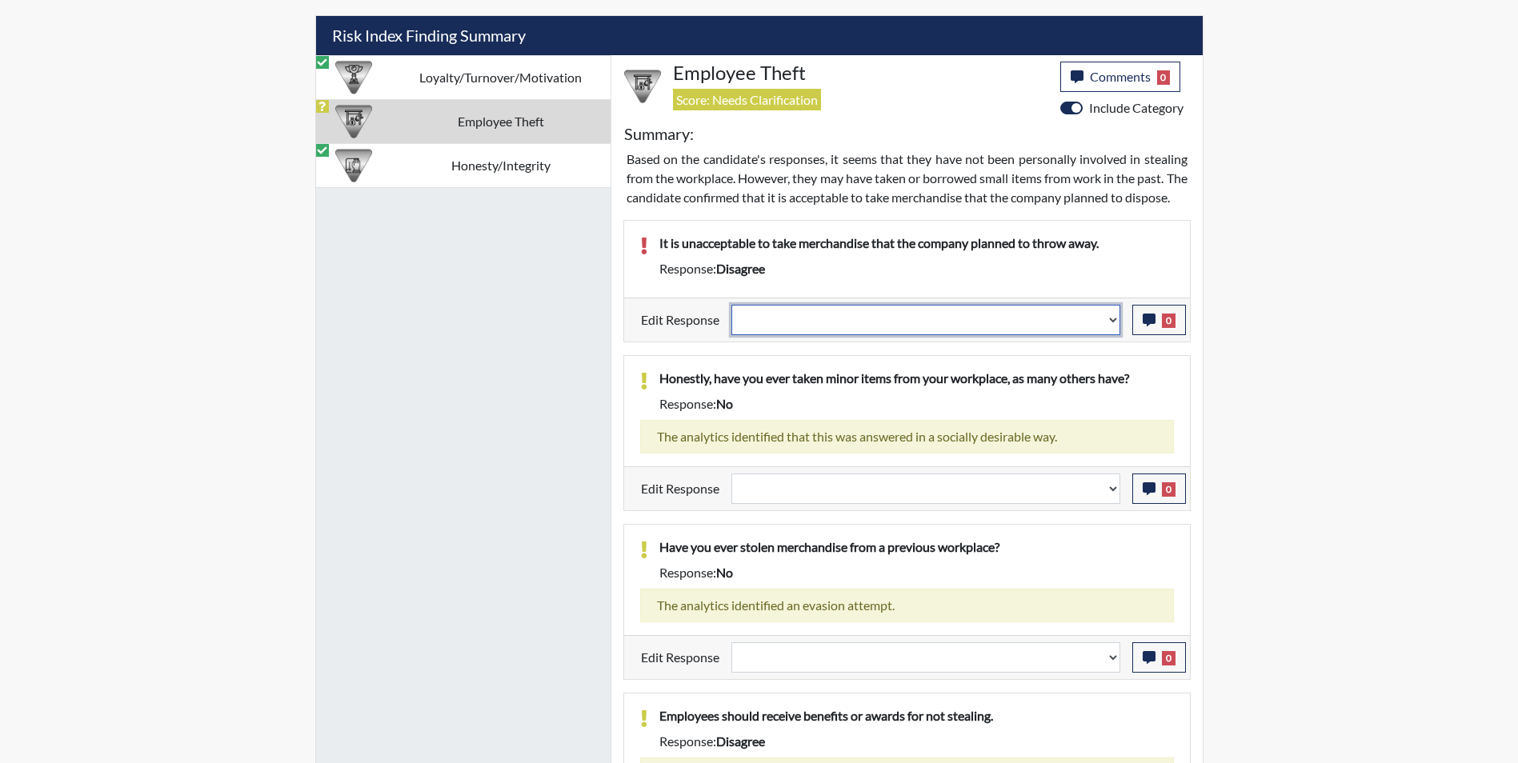
click at [926, 328] on select "Question is not relevant. Results will be updated. Reasonable explanation provi…" at bounding box center [925, 320] width 389 height 30
select select "reasonable-explanation-provided"
click at [731, 323] on select "Question is not relevant. Results will be updated. Reasonable explanation provi…" at bounding box center [925, 320] width 389 height 30
select select
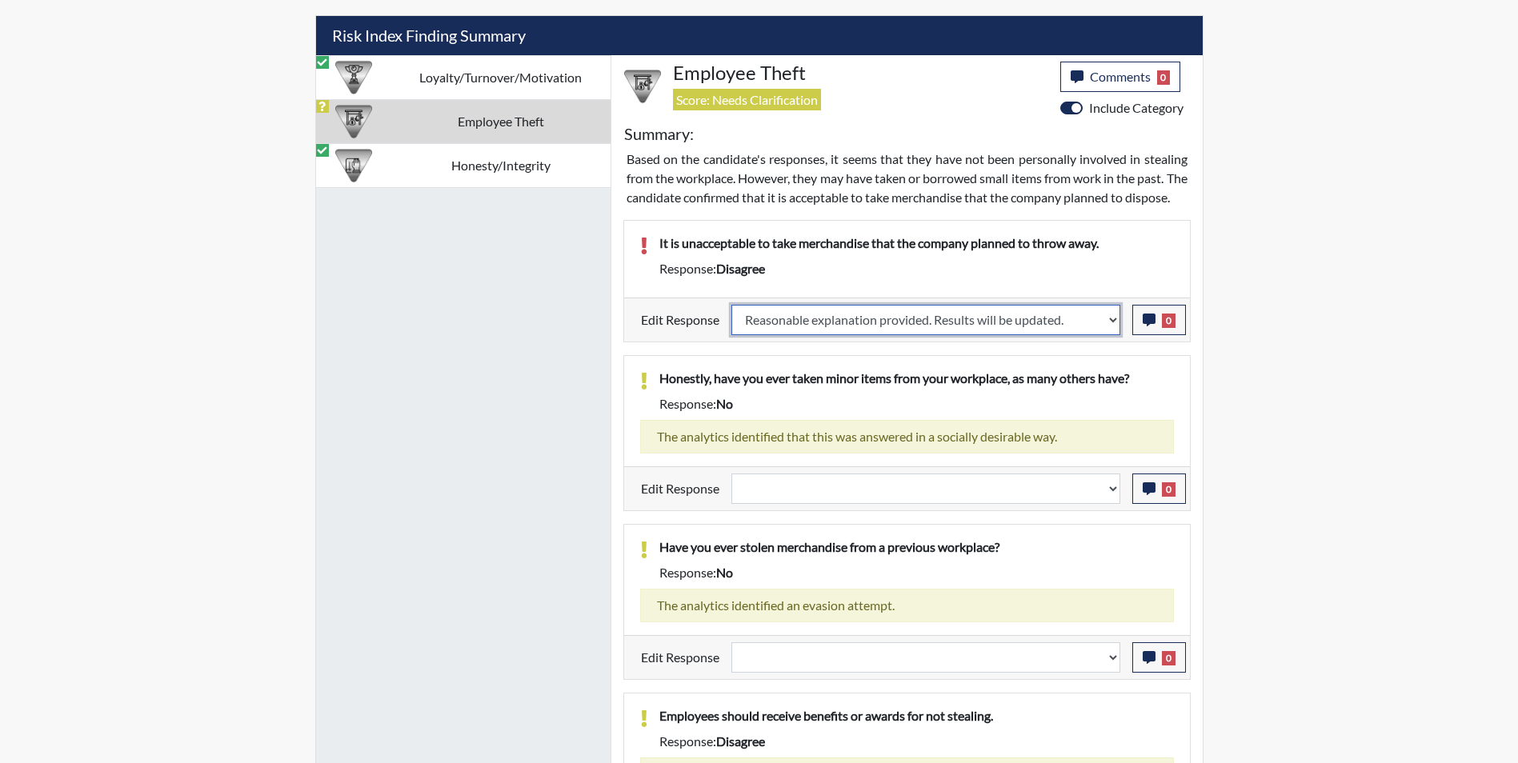
select select
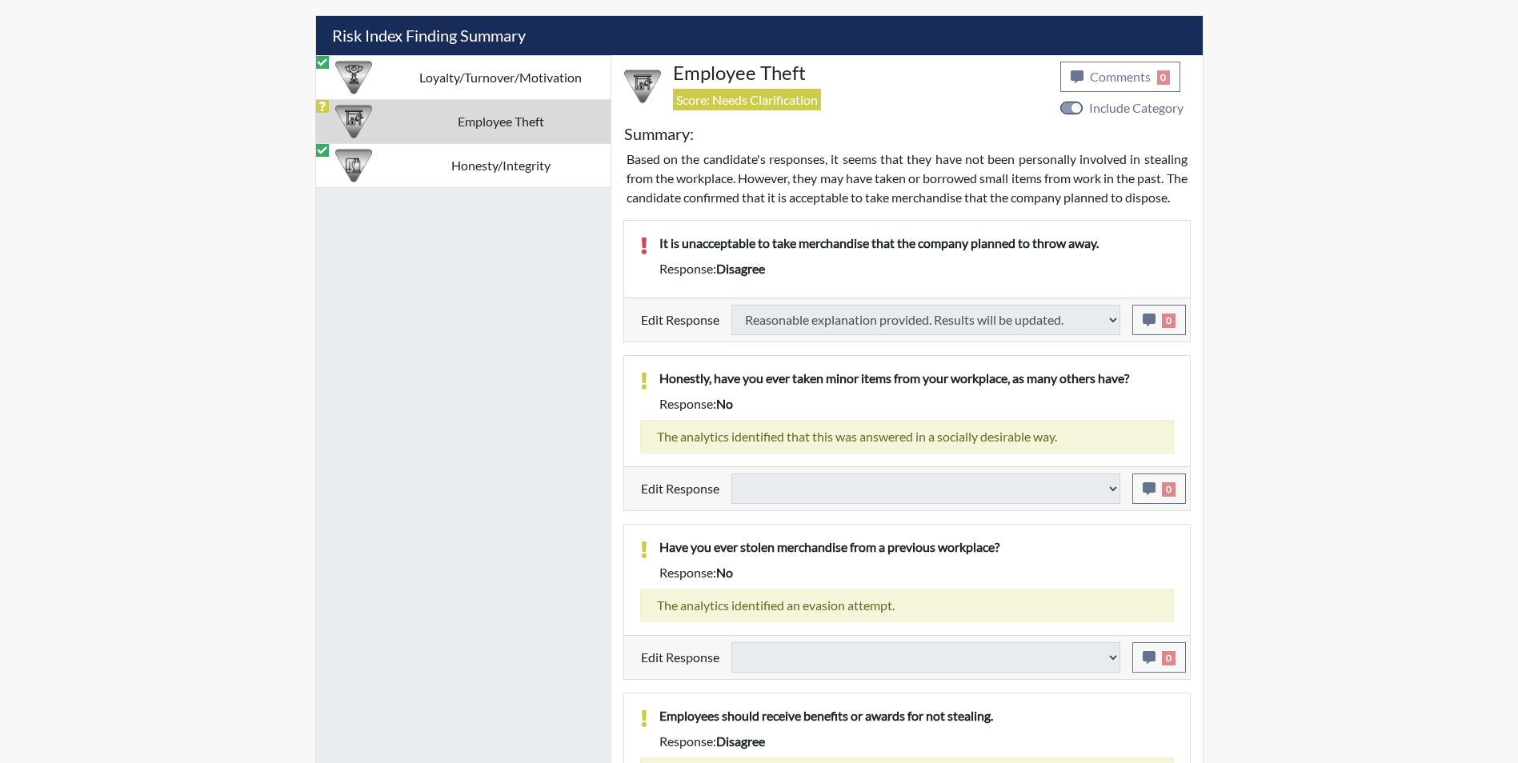
select select
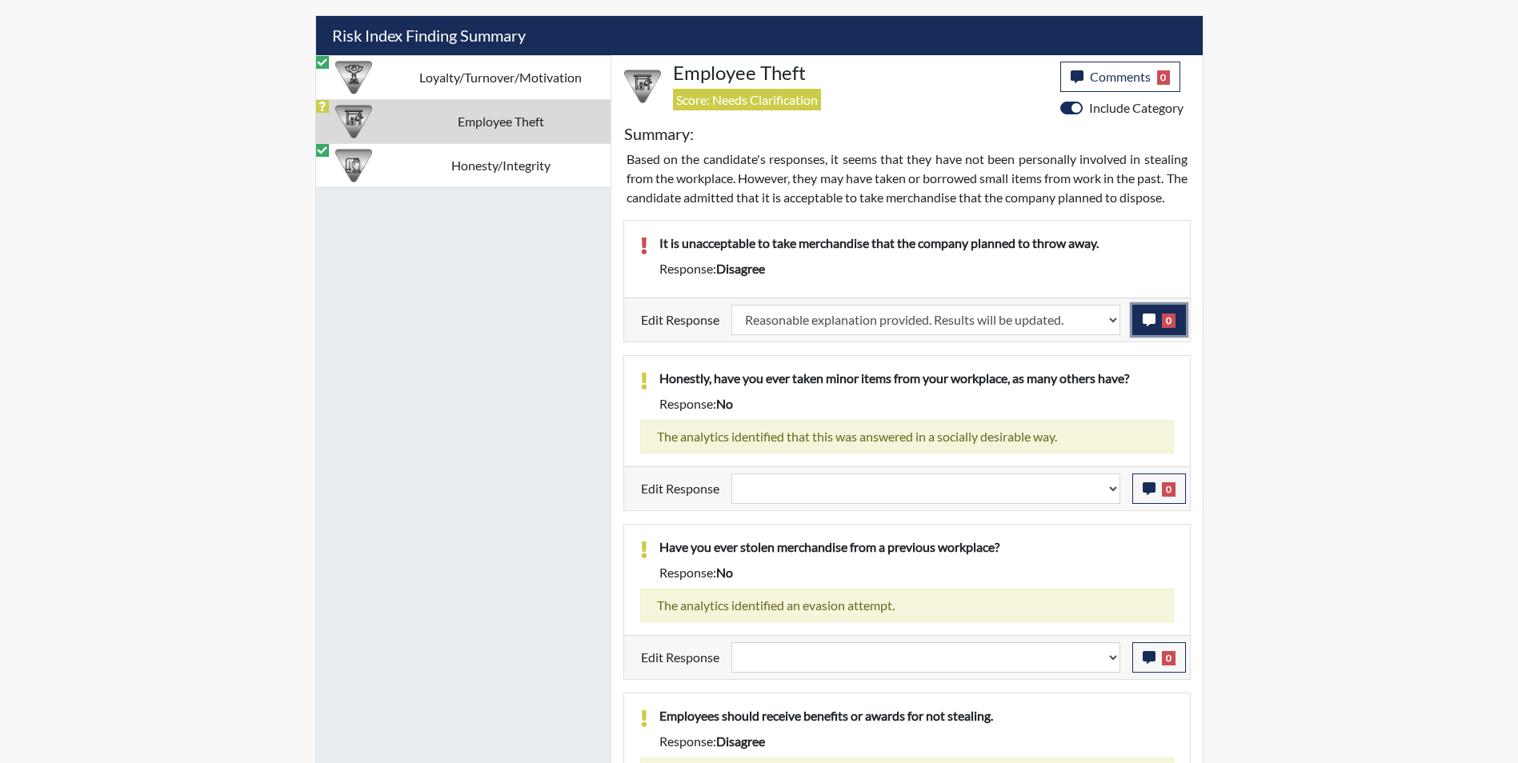
click at [1146, 326] on icon "button" at bounding box center [1148, 320] width 13 height 13
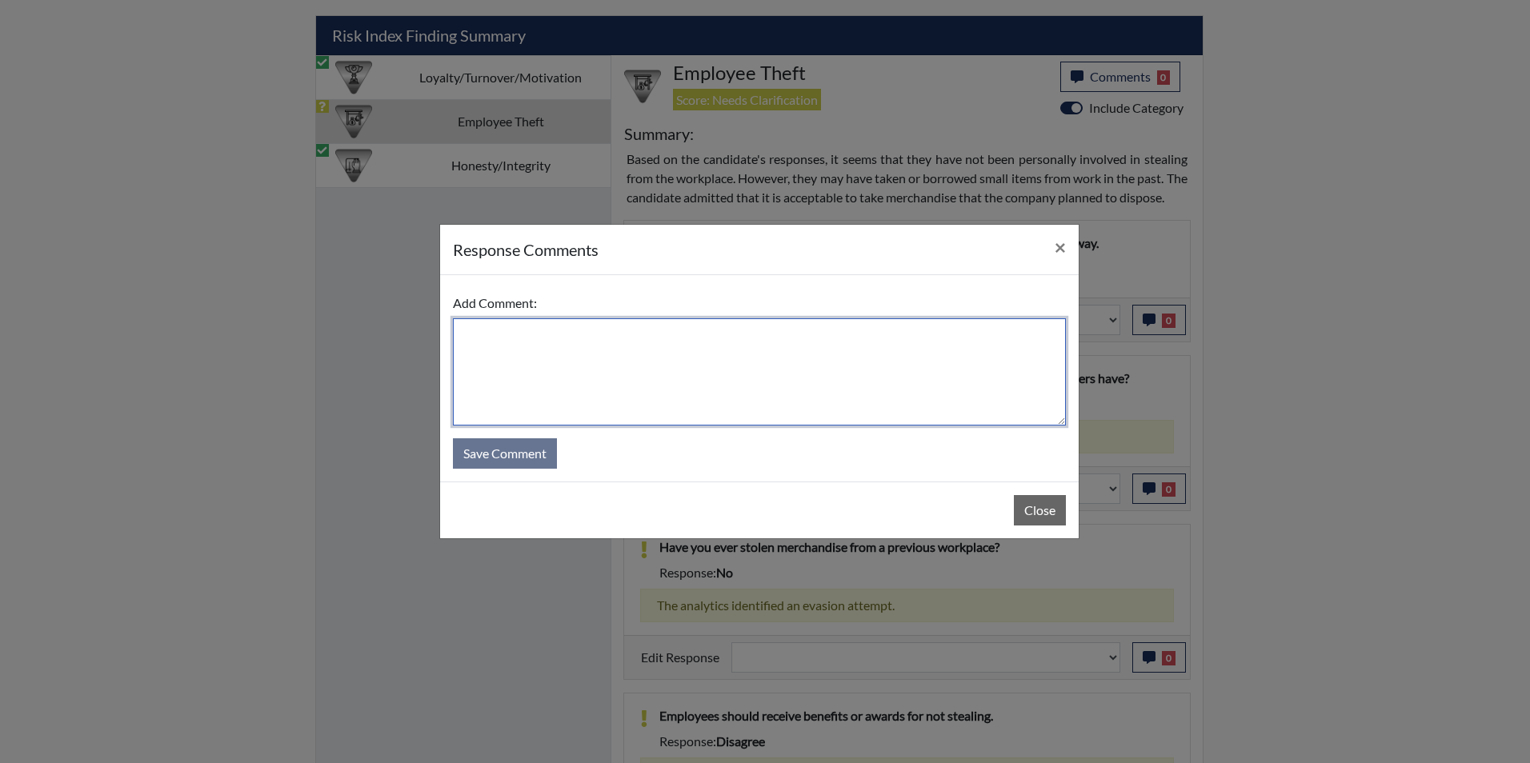
click at [545, 346] on textarea at bounding box center [759, 371] width 613 height 107
click at [560, 329] on textarea "Applicant answer agree" at bounding box center [759, 371] width 613 height 107
click at [607, 335] on textarea "Applicant answered agree" at bounding box center [759, 371] width 613 height 107
type textarea "Applicant answered agree."
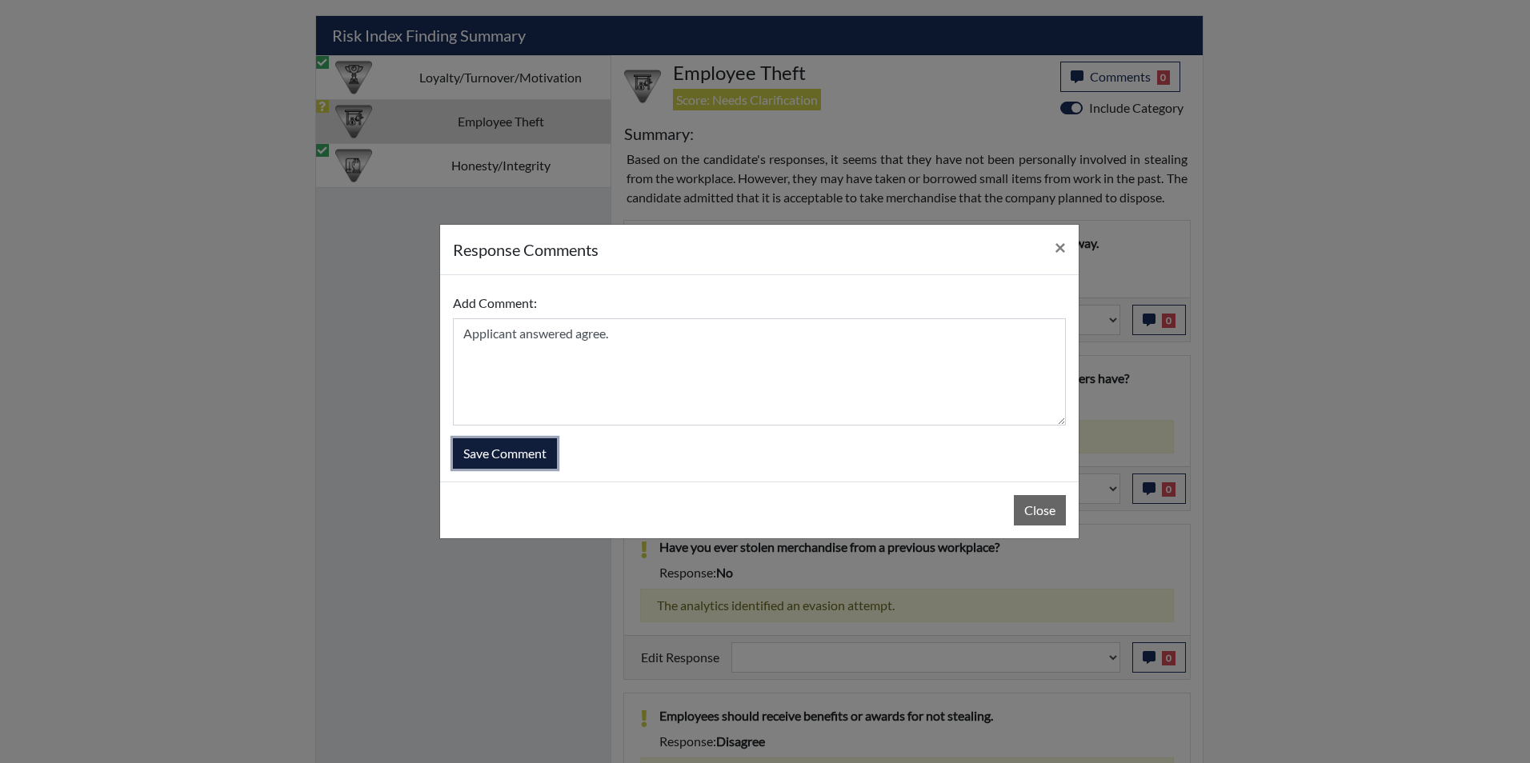
click at [510, 450] on button "Save Comment" at bounding box center [505, 453] width 104 height 30
select select
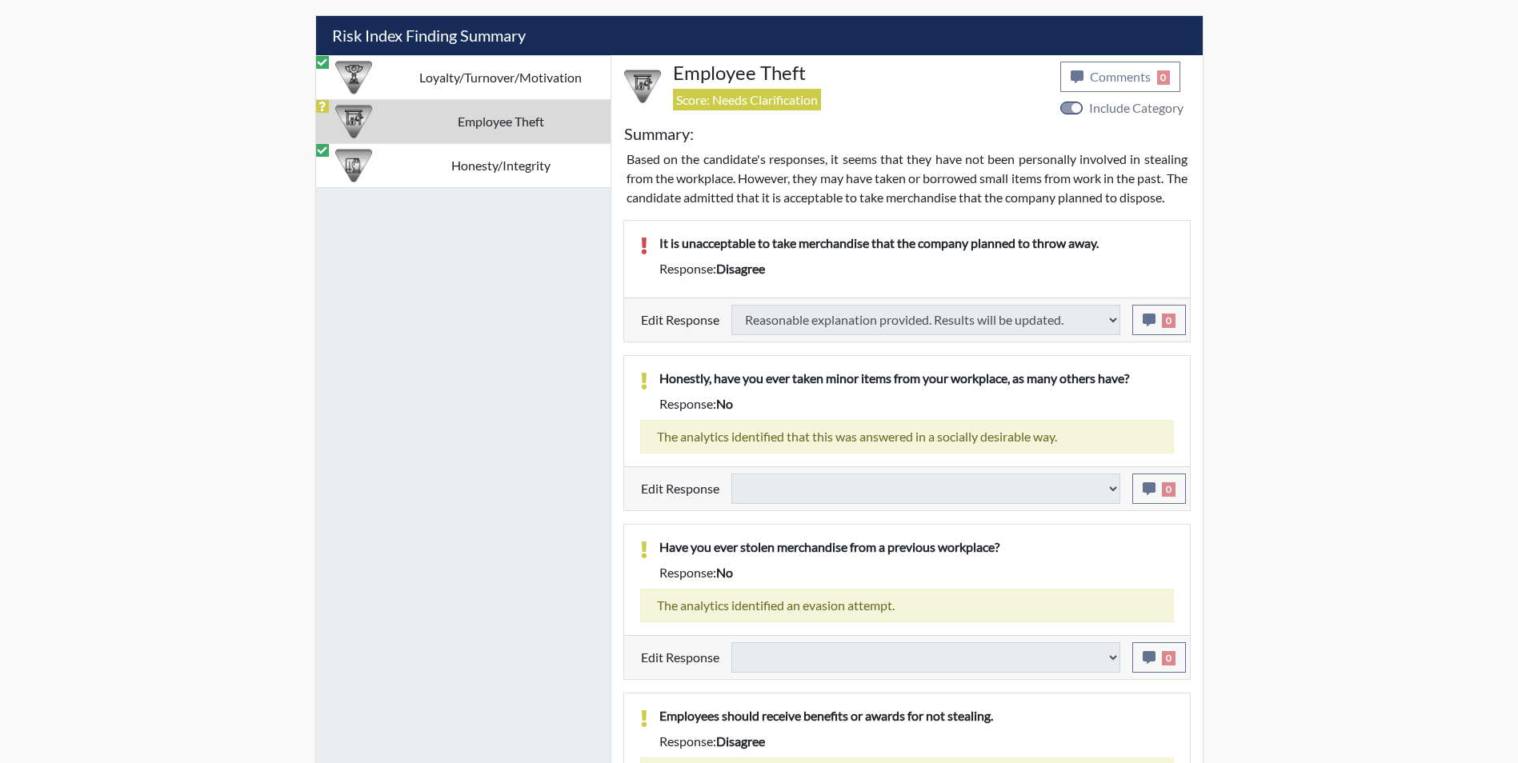
select select
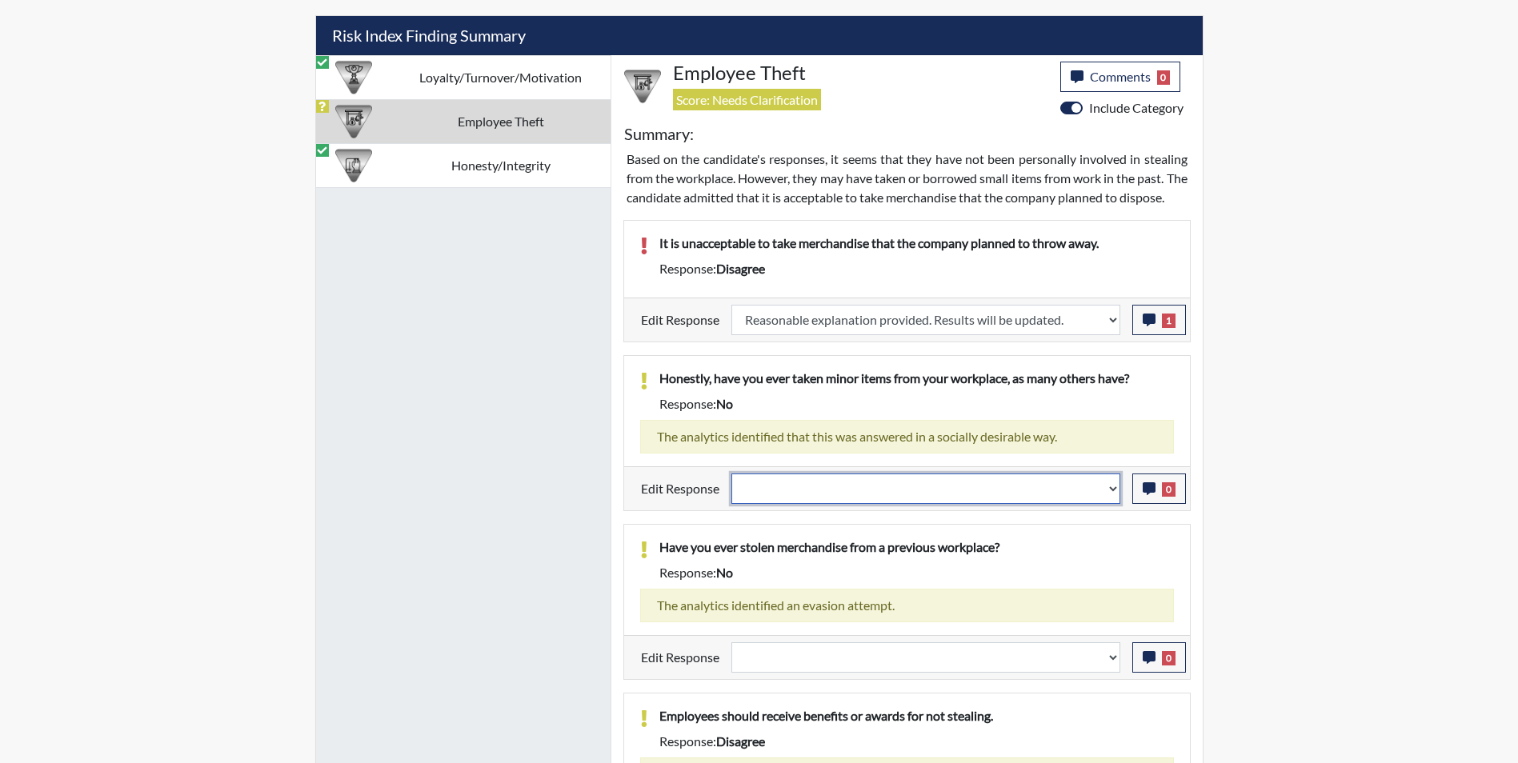
click at [806, 504] on select "Question is not relevant. Results will be updated. Reasonable explanation provi…" at bounding box center [925, 489] width 389 height 30
select select "reasonable-explanation-provided"
click at [731, 492] on select "Question is not relevant. Results will be updated. Reasonable explanation provi…" at bounding box center [925, 489] width 389 height 30
select select
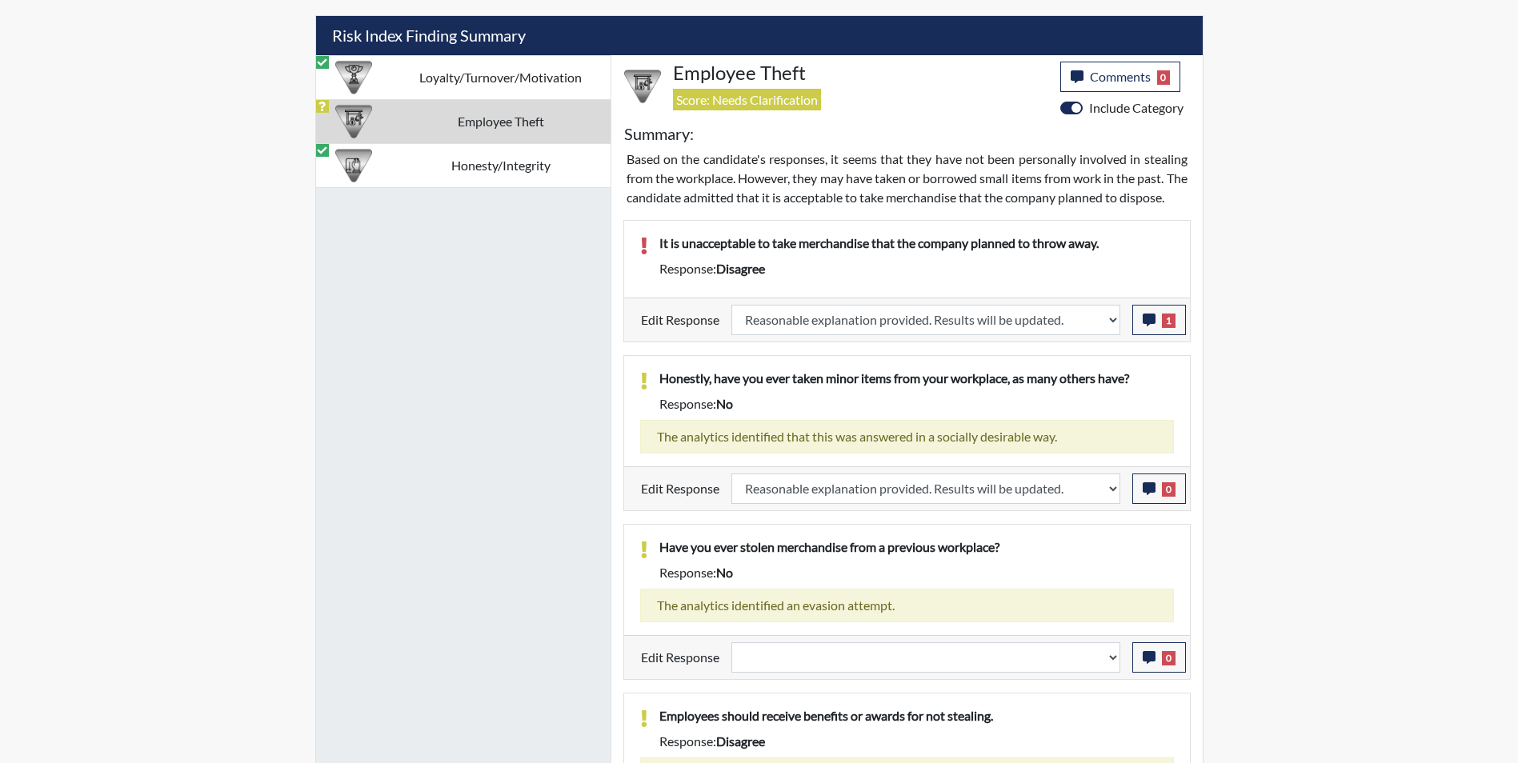
select select
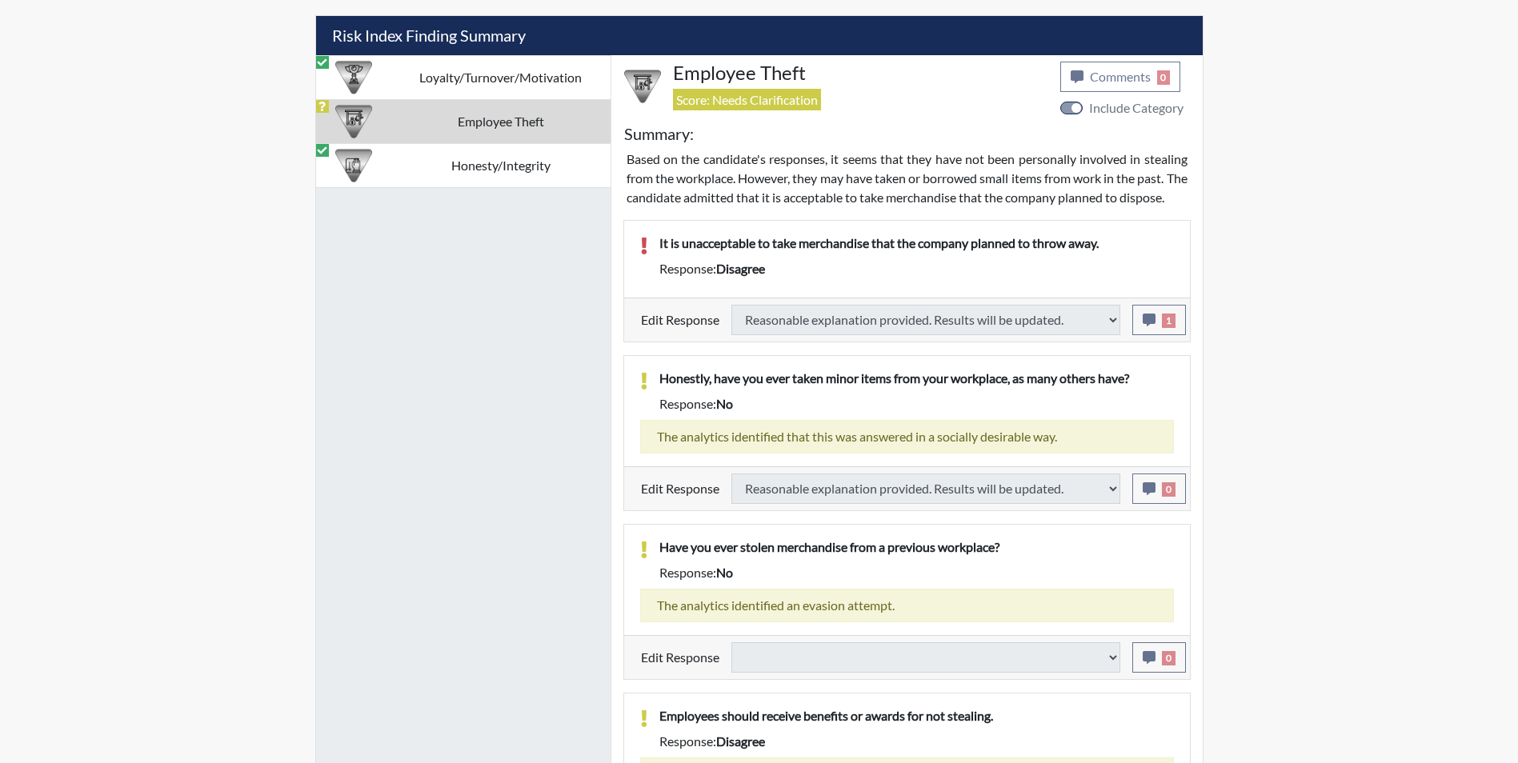
select select
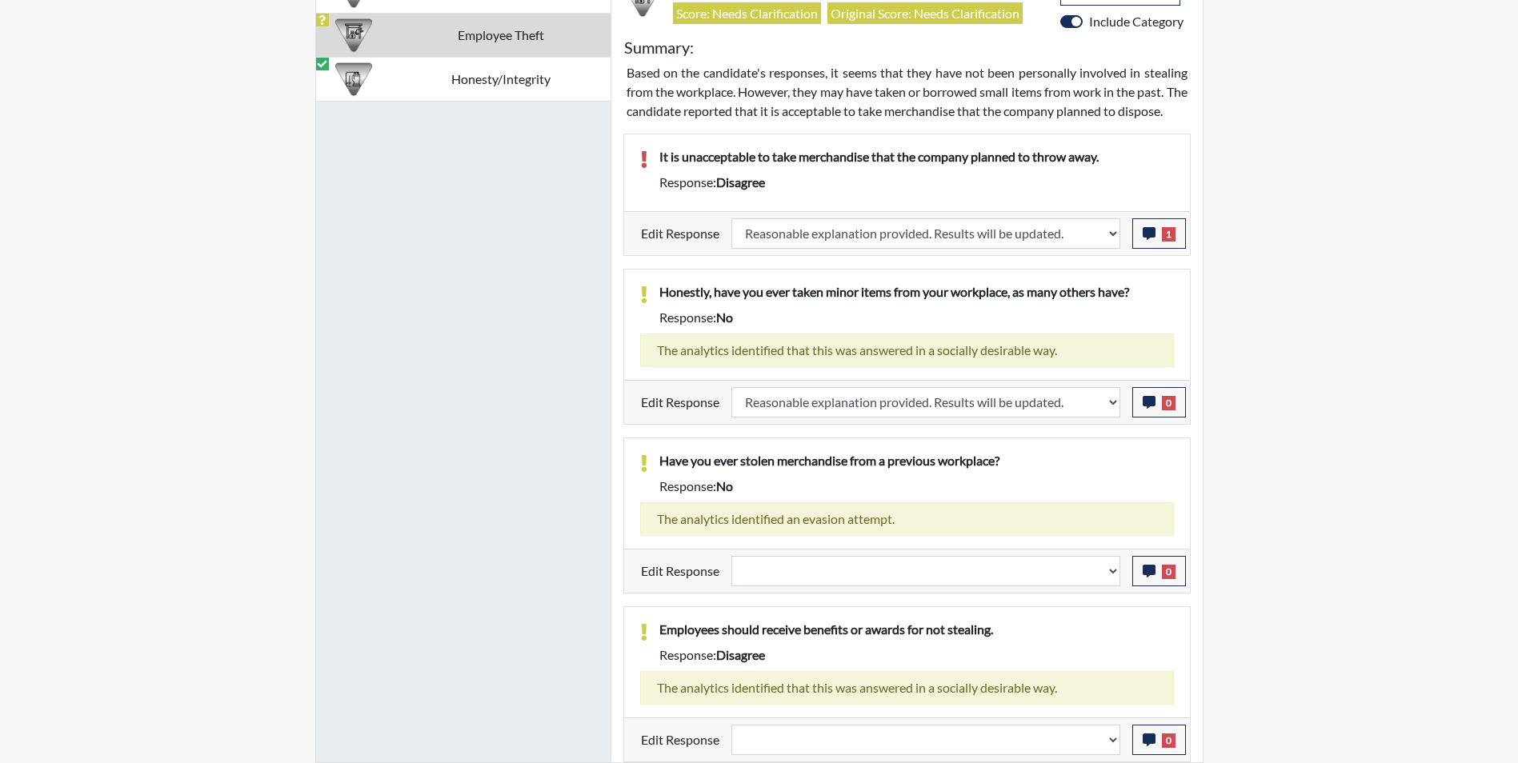
scroll to position [1127, 0]
click at [810, 566] on select "Question is not relevant. Results will be updated. Reasonable explanation provi…" at bounding box center [925, 571] width 389 height 30
select select "reasonable-explanation-provided"
click at [731, 556] on select "Question is not relevant. Results will be updated. Reasonable explanation provi…" at bounding box center [925, 571] width 389 height 30
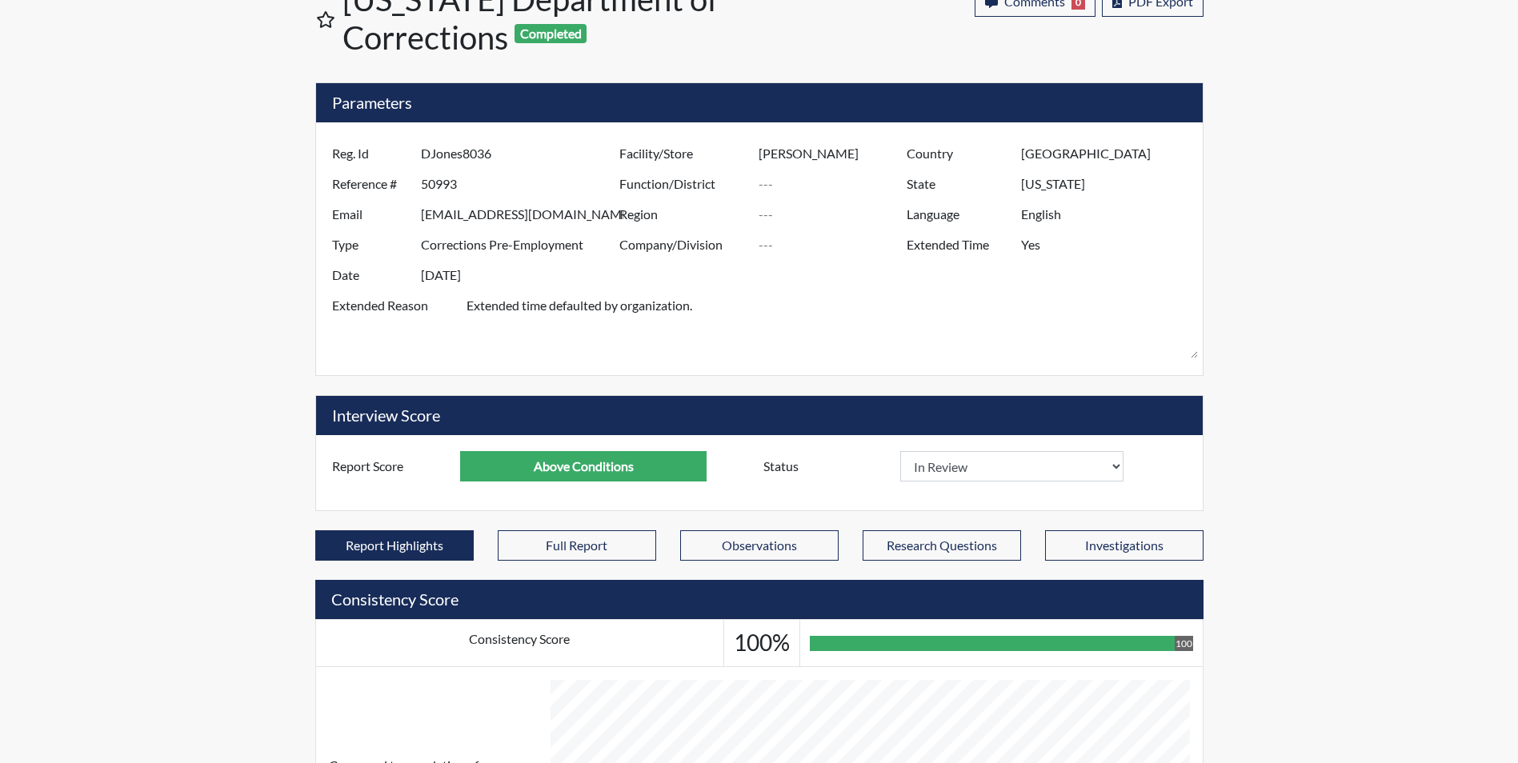
scroll to position [0, 0]
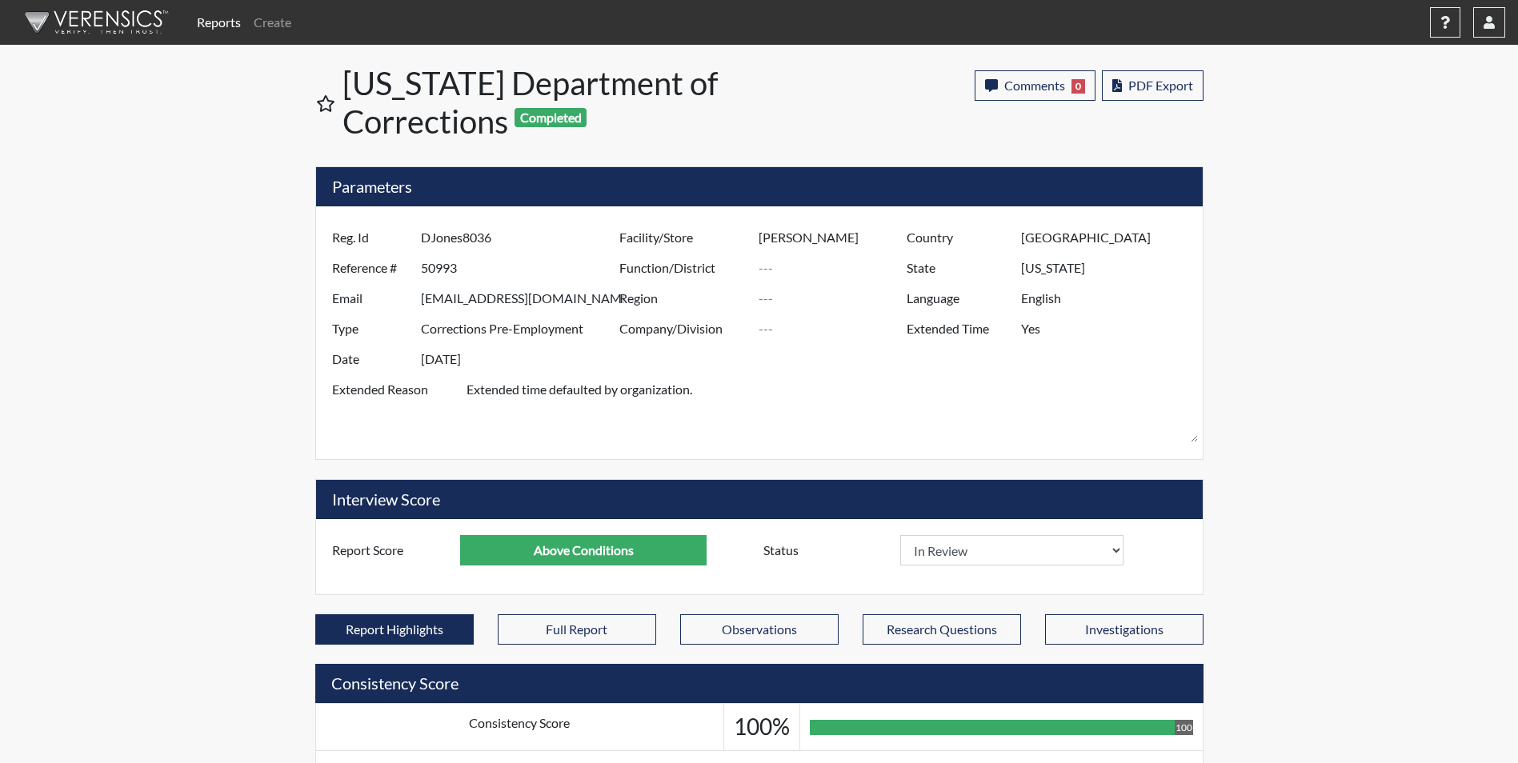
select select
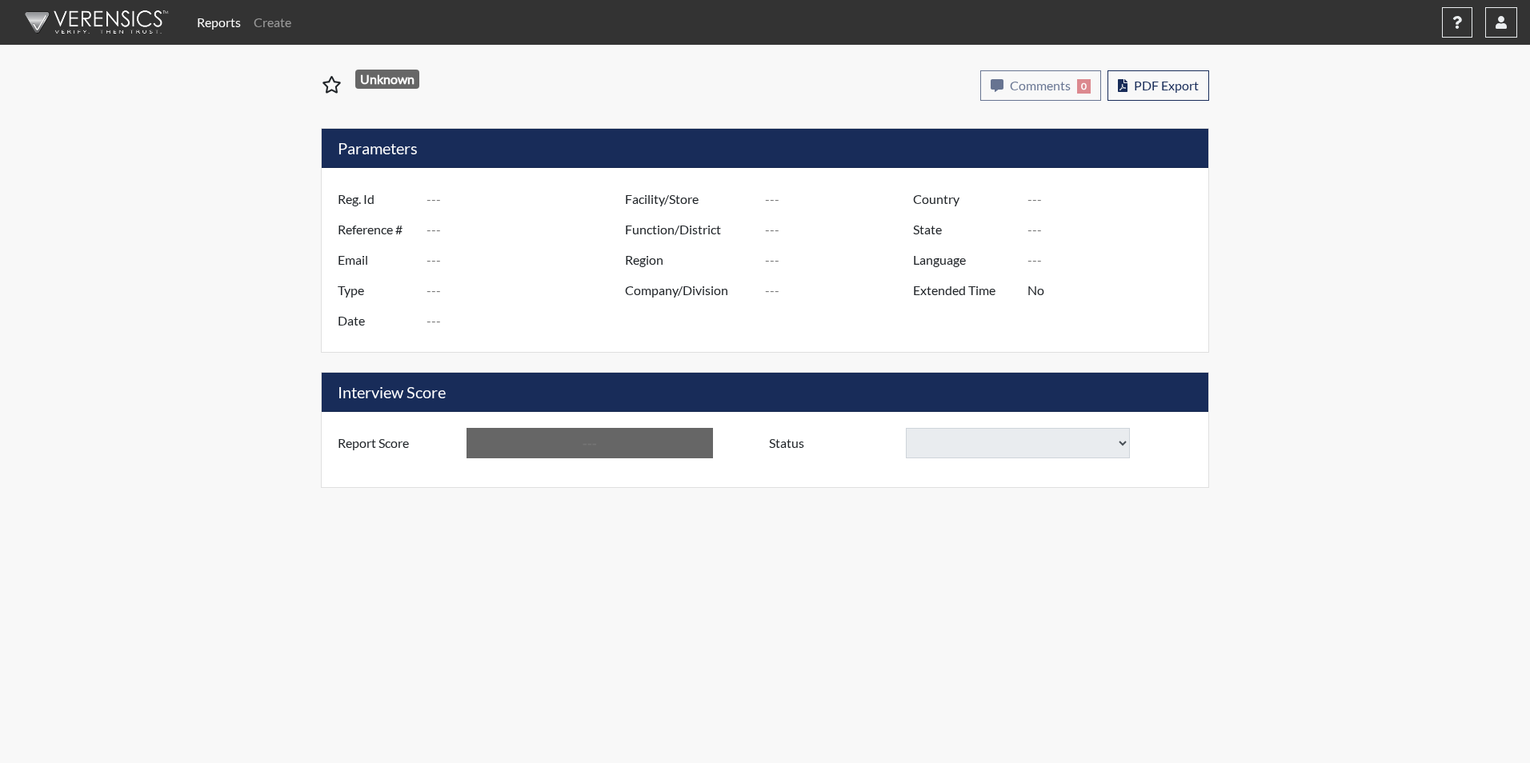
type input "webbb7759"
type input "51065"
type input "Roderick.Donnie@doc.sc.gov"
type input "Corrections Pre-Employment"
type input "Sep 3, 2025"
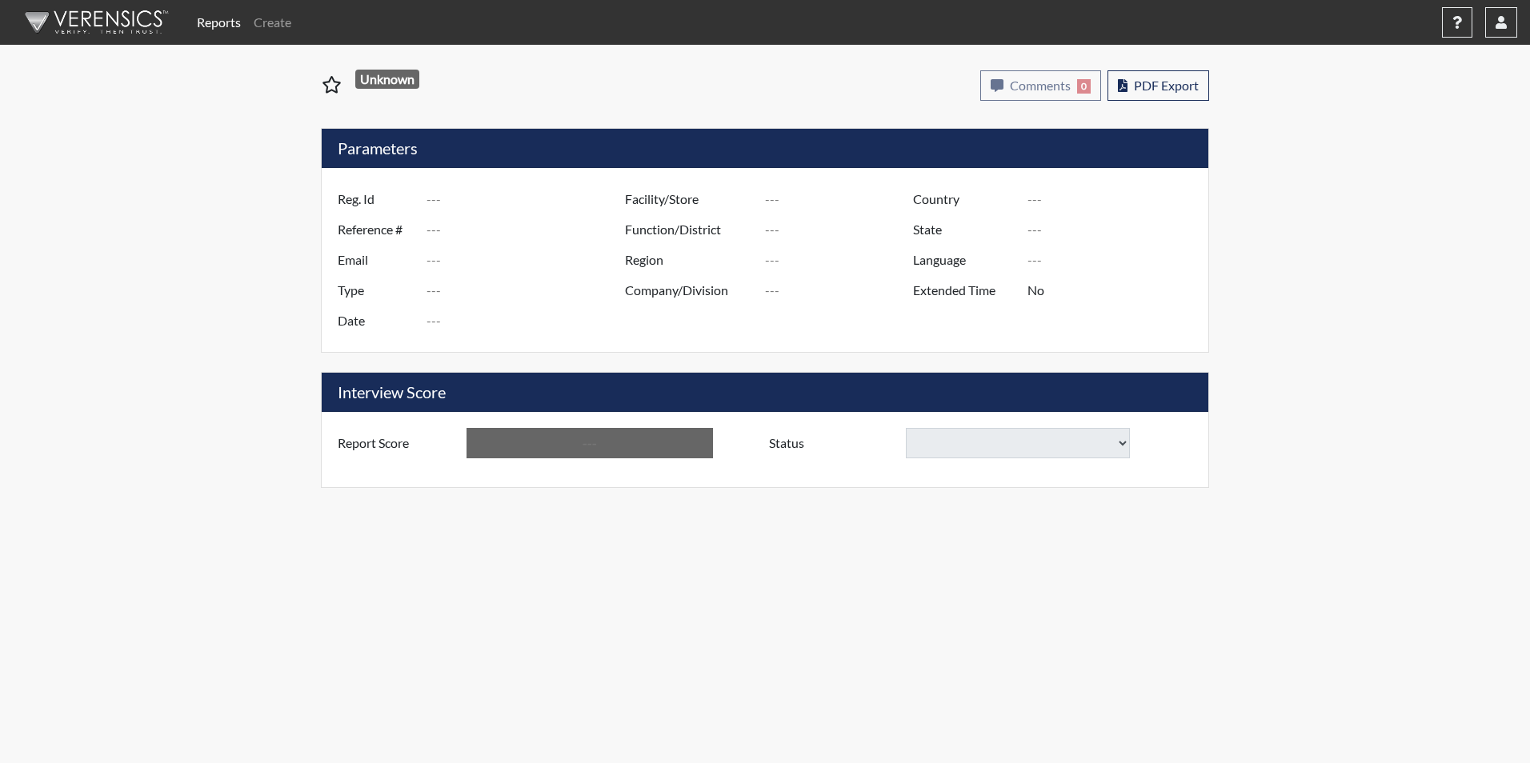
type input "[PERSON_NAME]"
type input "[GEOGRAPHIC_DATA]"
type input "[US_STATE]"
type input "English"
type input "Yes"
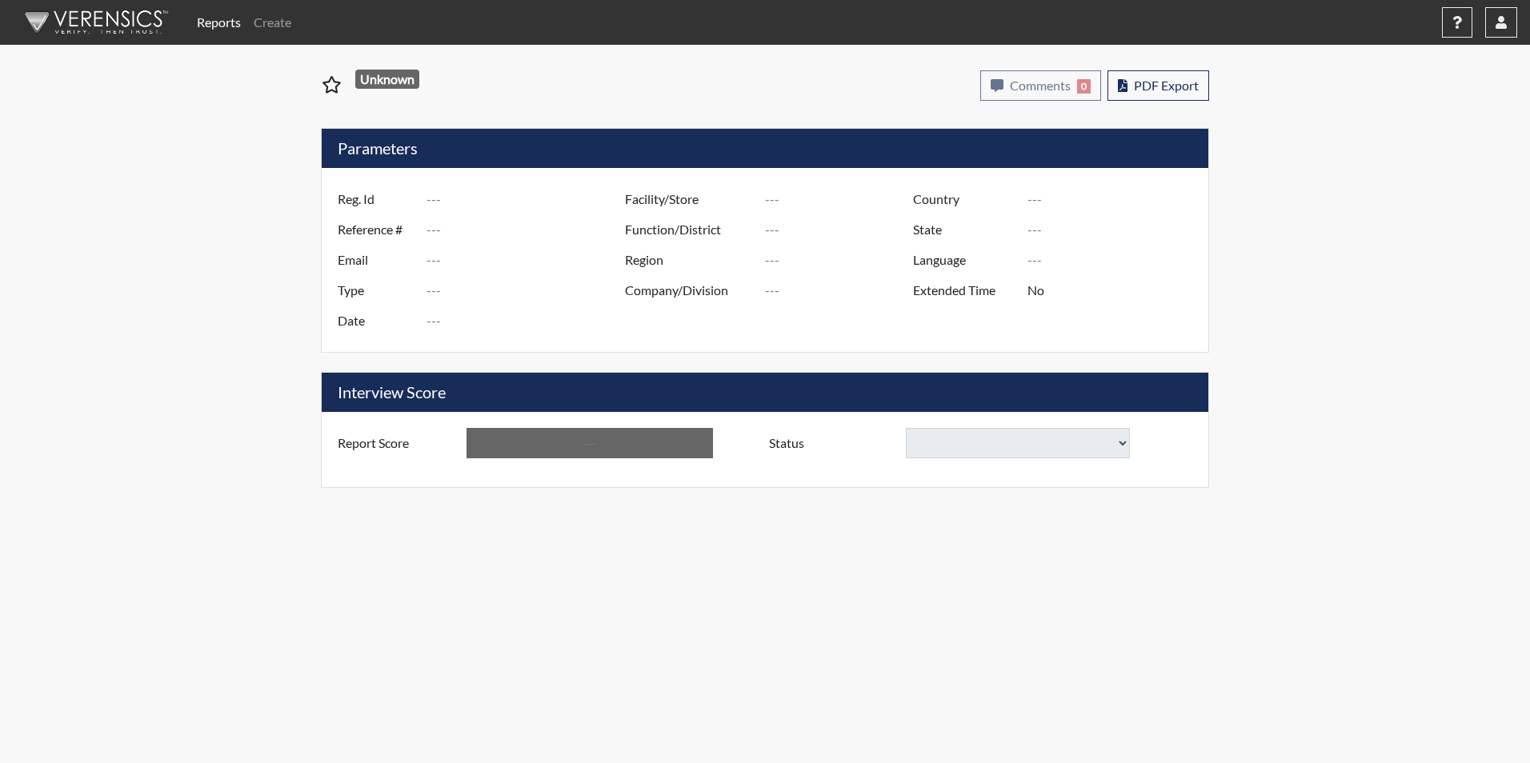
type input "Below Conditions"
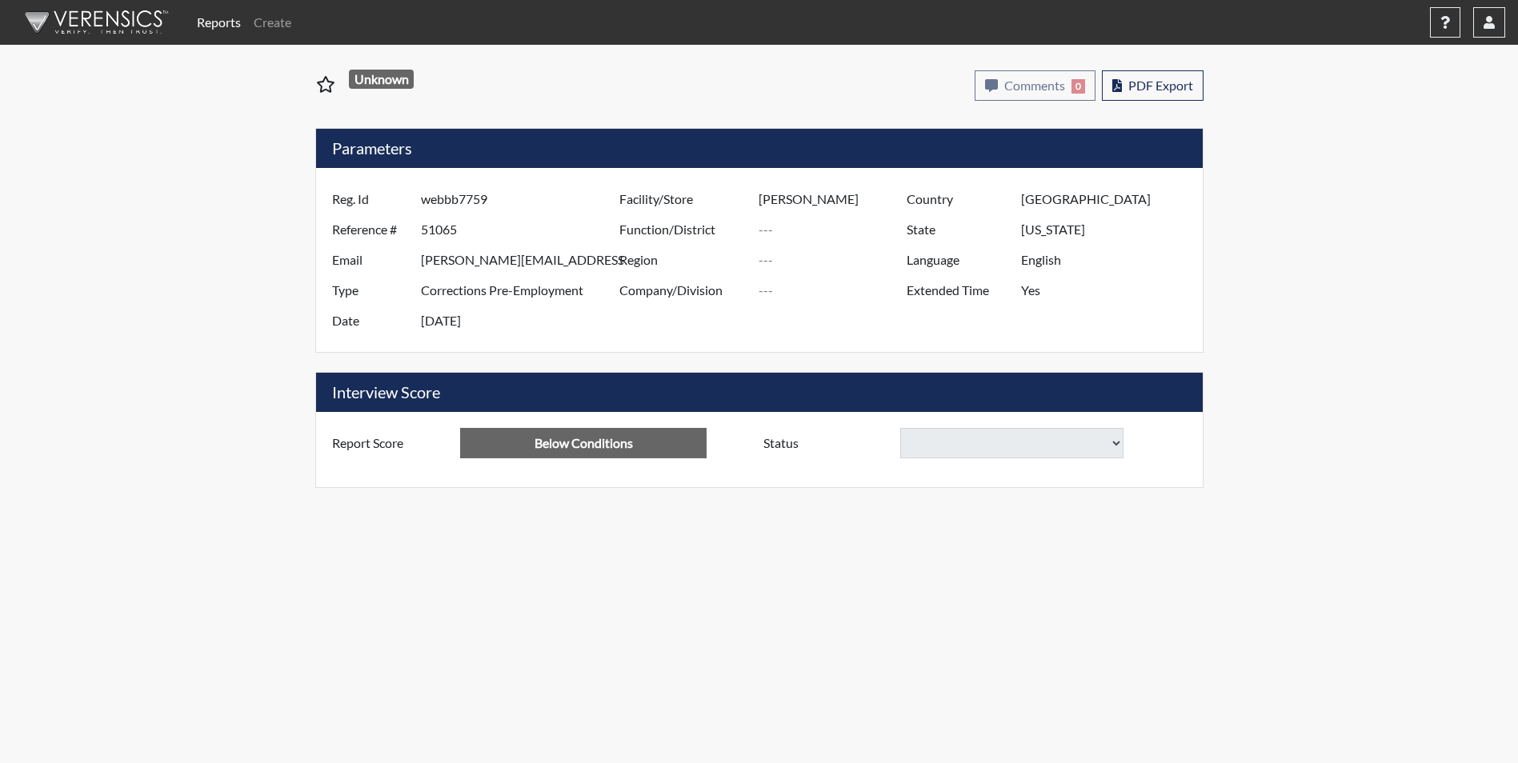
select select
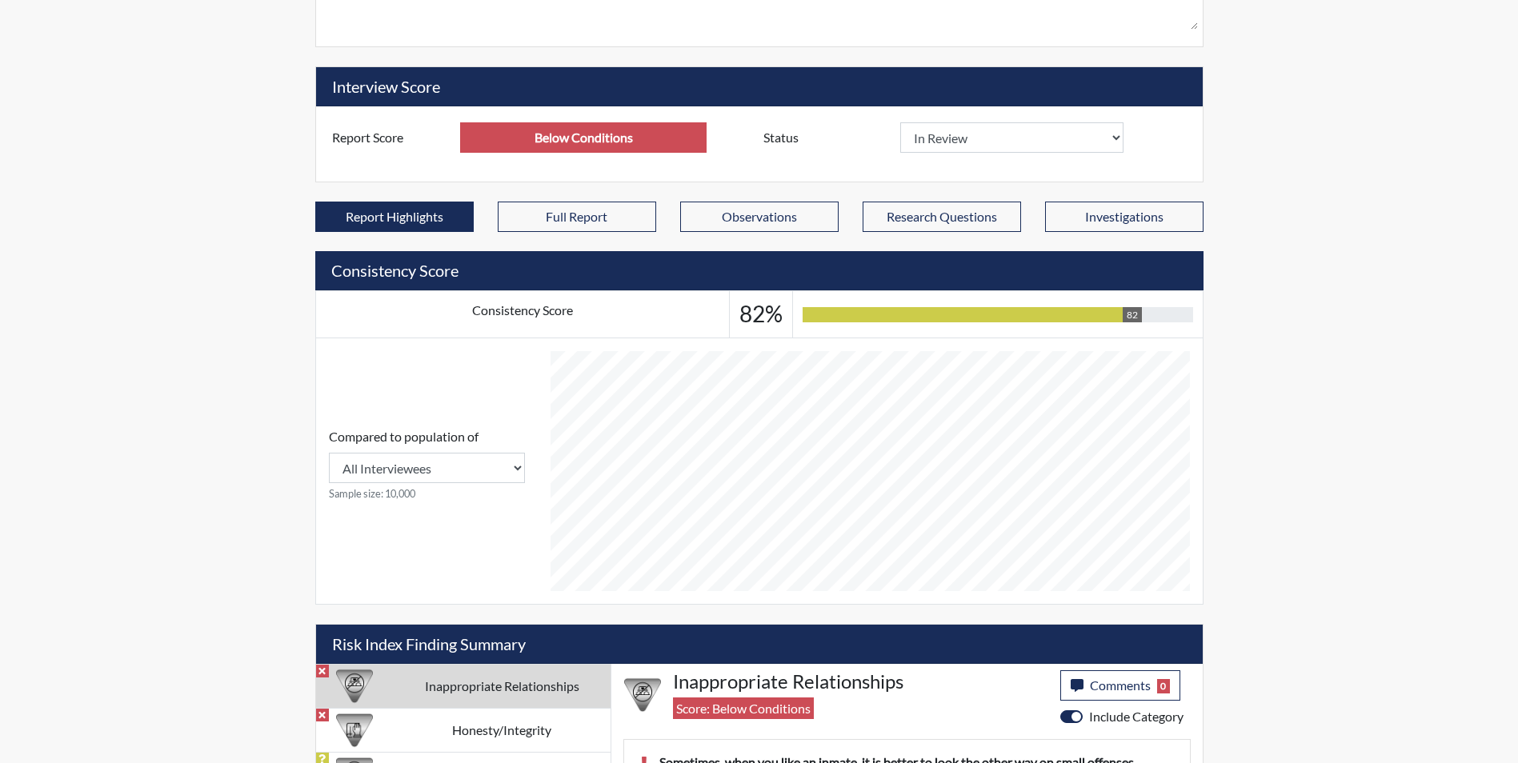
scroll to position [623, 0]
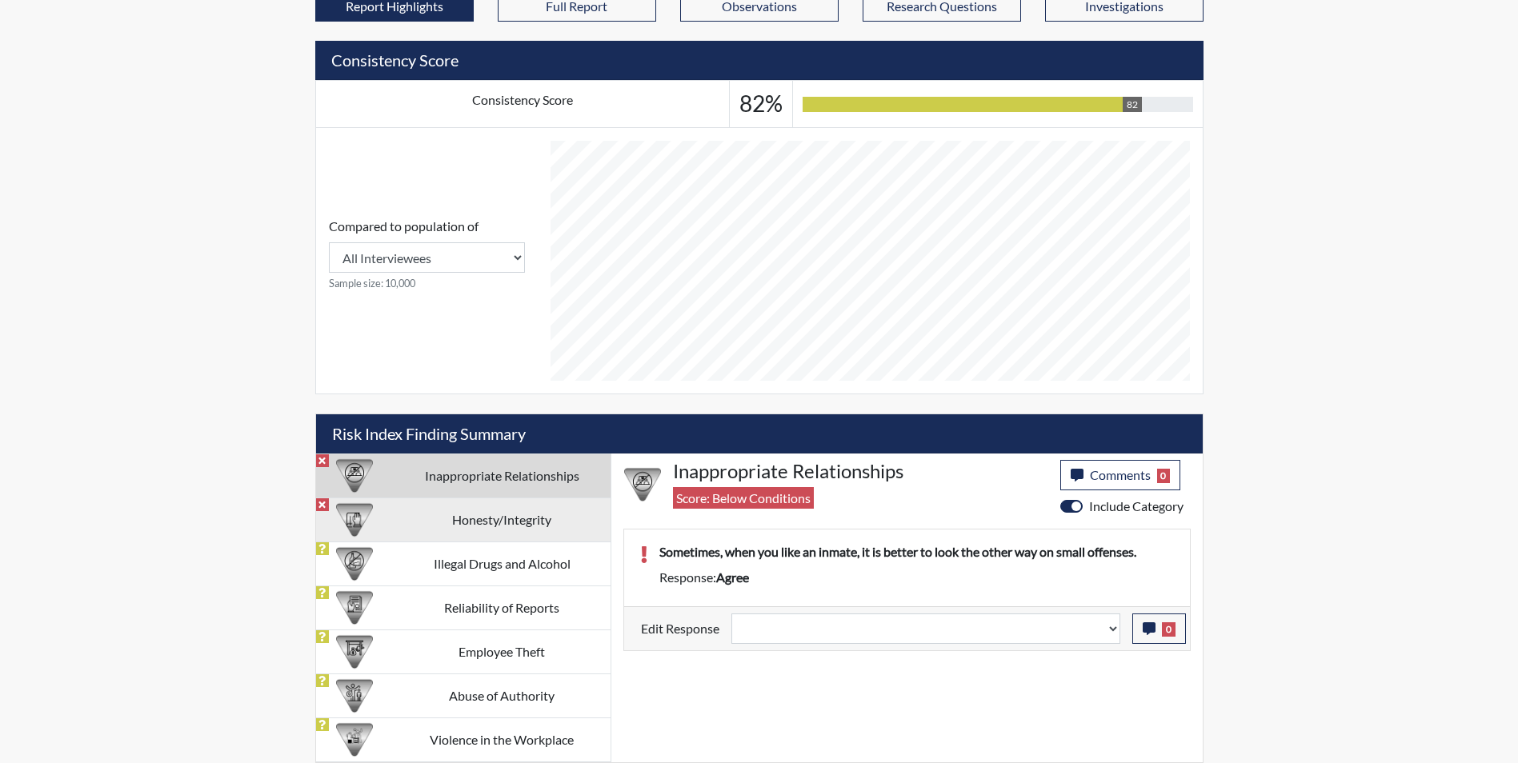
click at [446, 529] on td "Honesty/Integrity" at bounding box center [502, 520] width 217 height 44
select select
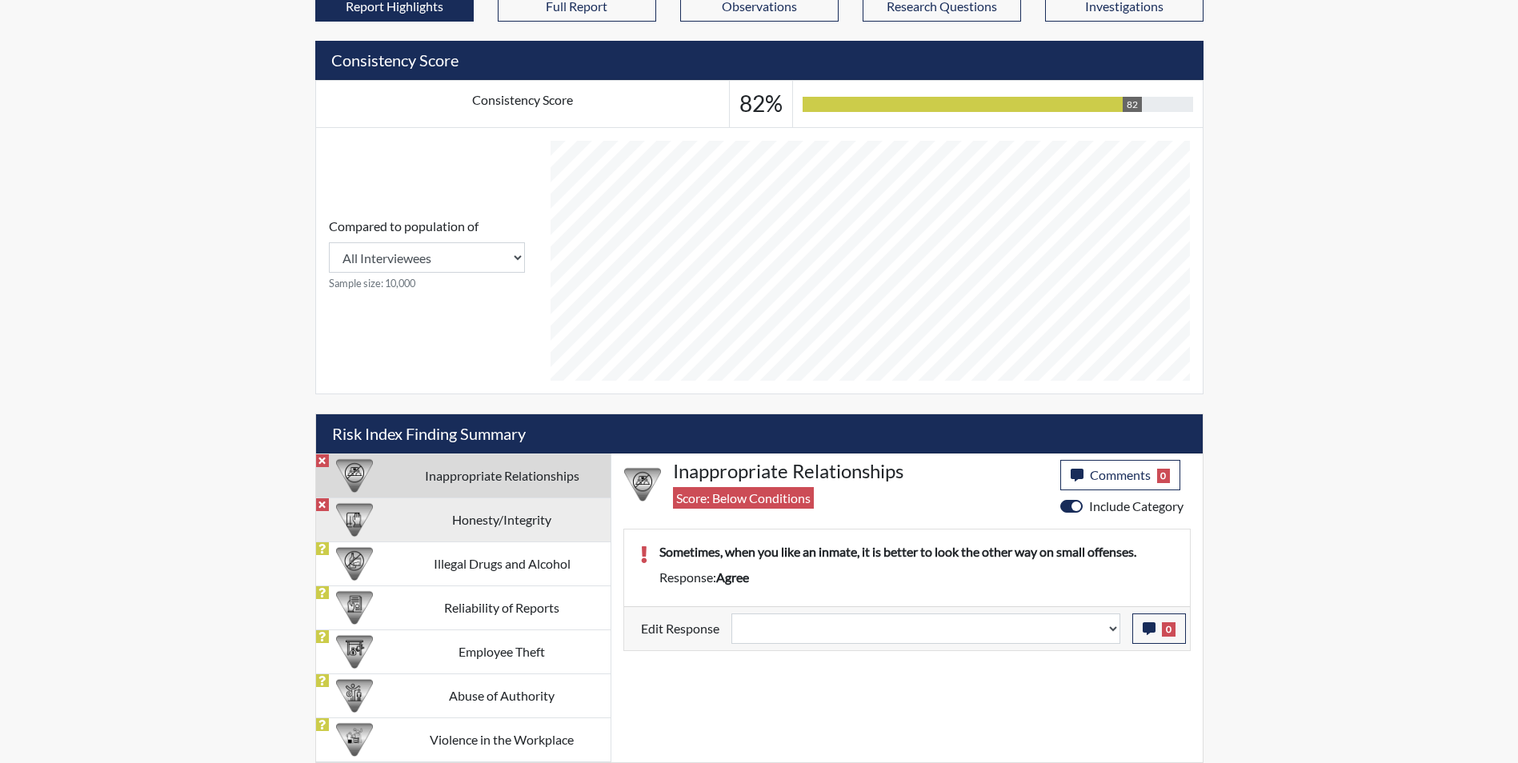
select select
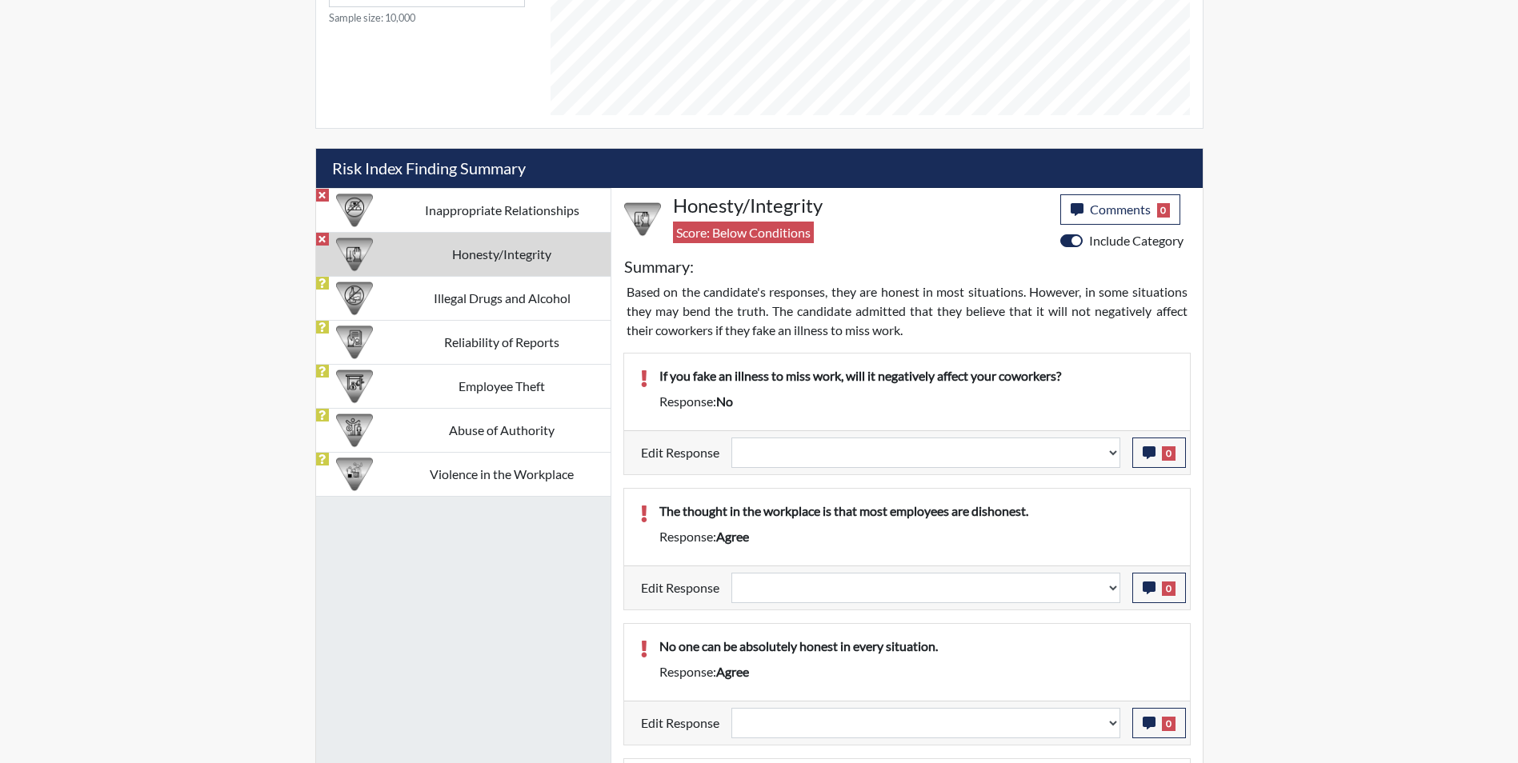
scroll to position [863, 0]
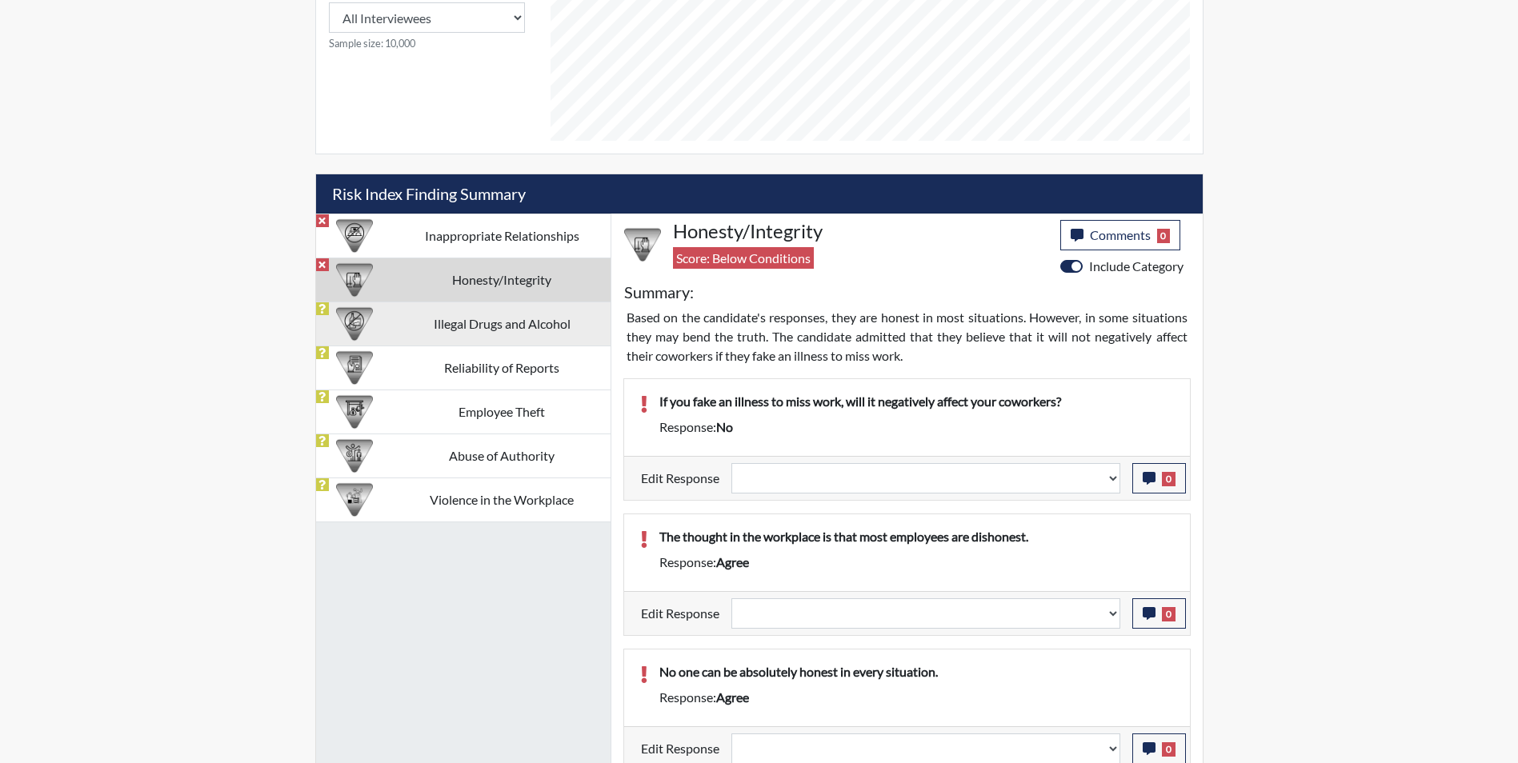
click at [415, 330] on td "Illegal Drugs and Alcohol" at bounding box center [502, 324] width 217 height 44
select select
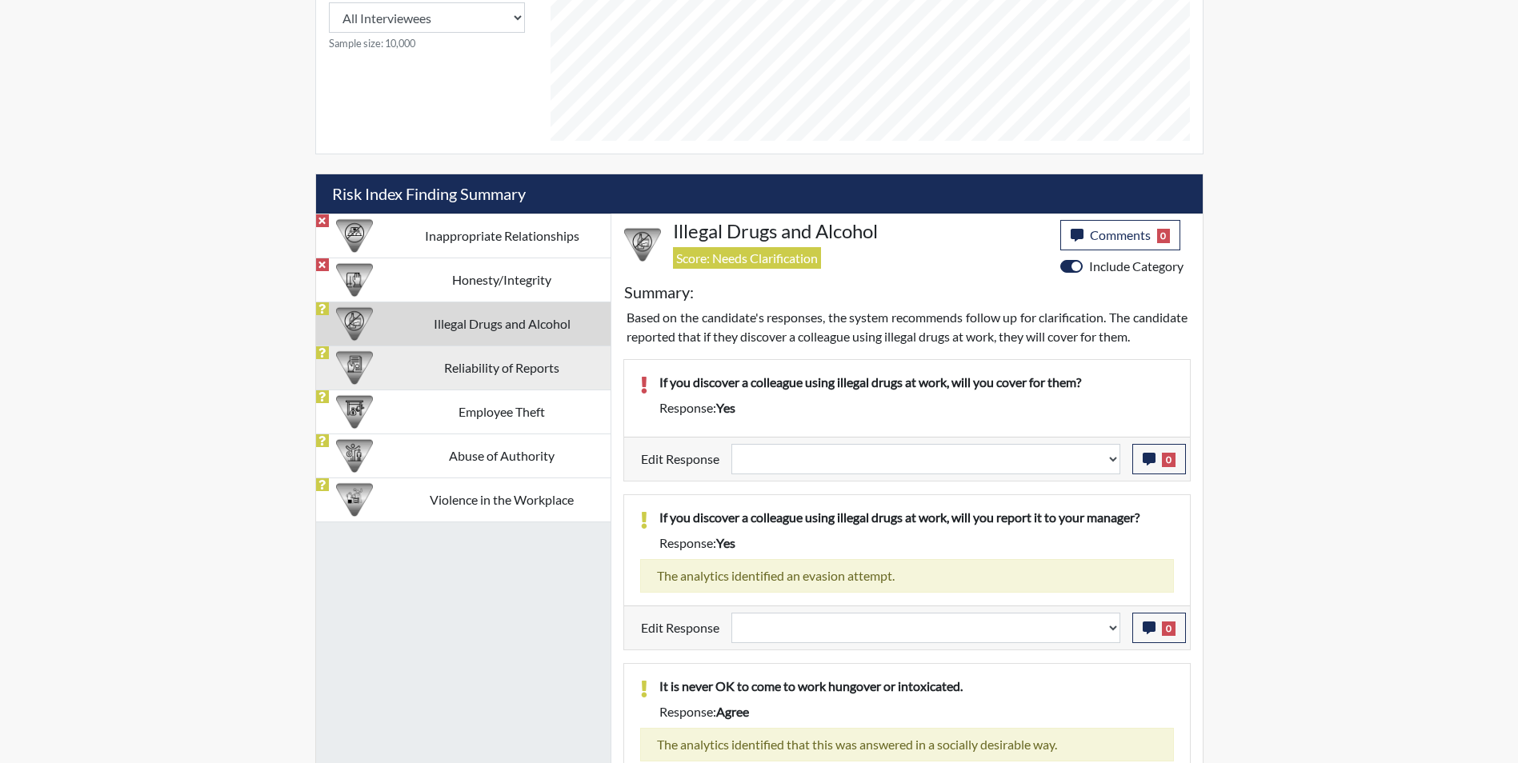
click at [443, 382] on td "Reliability of Reports" at bounding box center [502, 368] width 217 height 44
select select
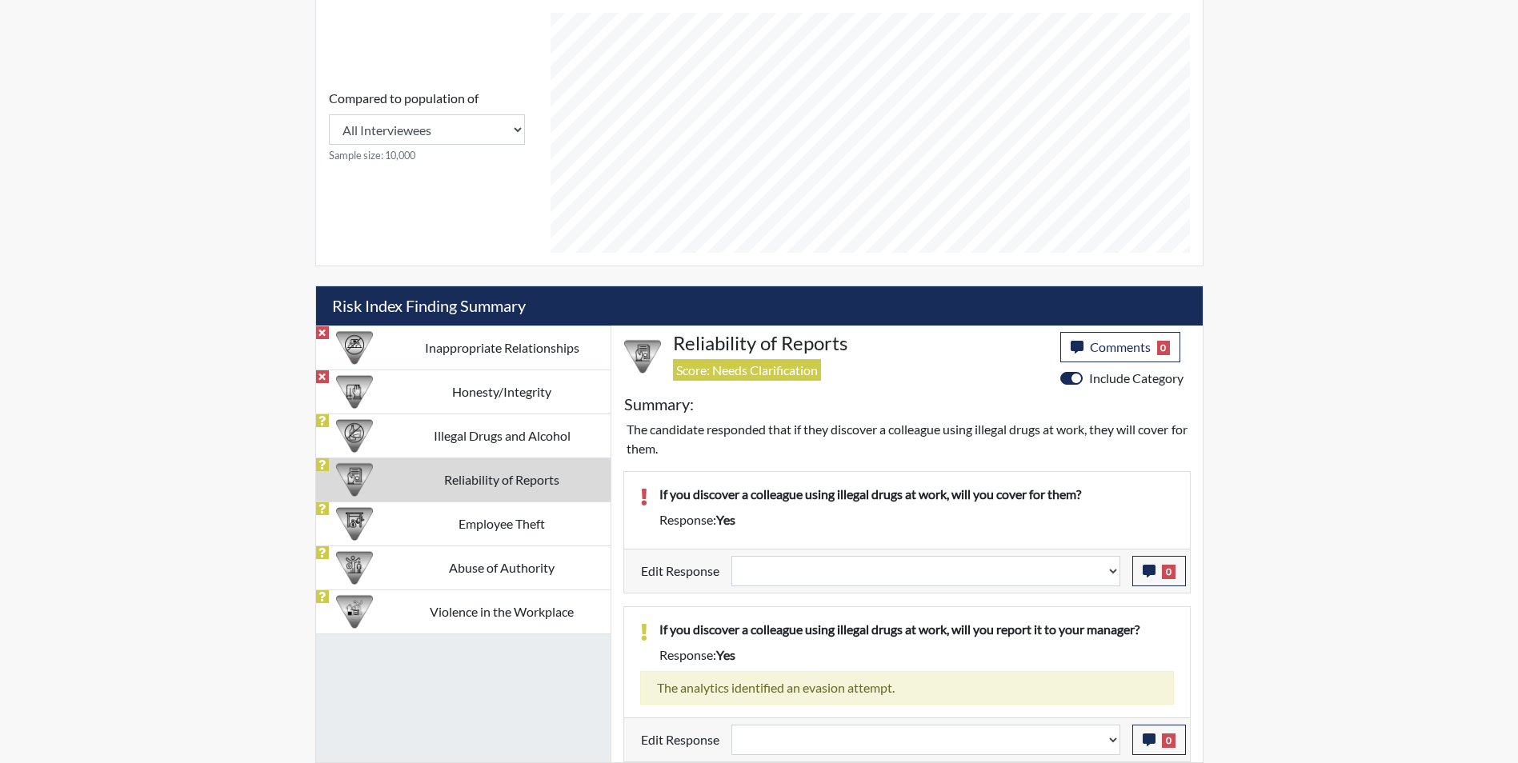
scroll to position [751, 0]
click at [502, 532] on td "Employee Theft" at bounding box center [502, 524] width 217 height 44
select select
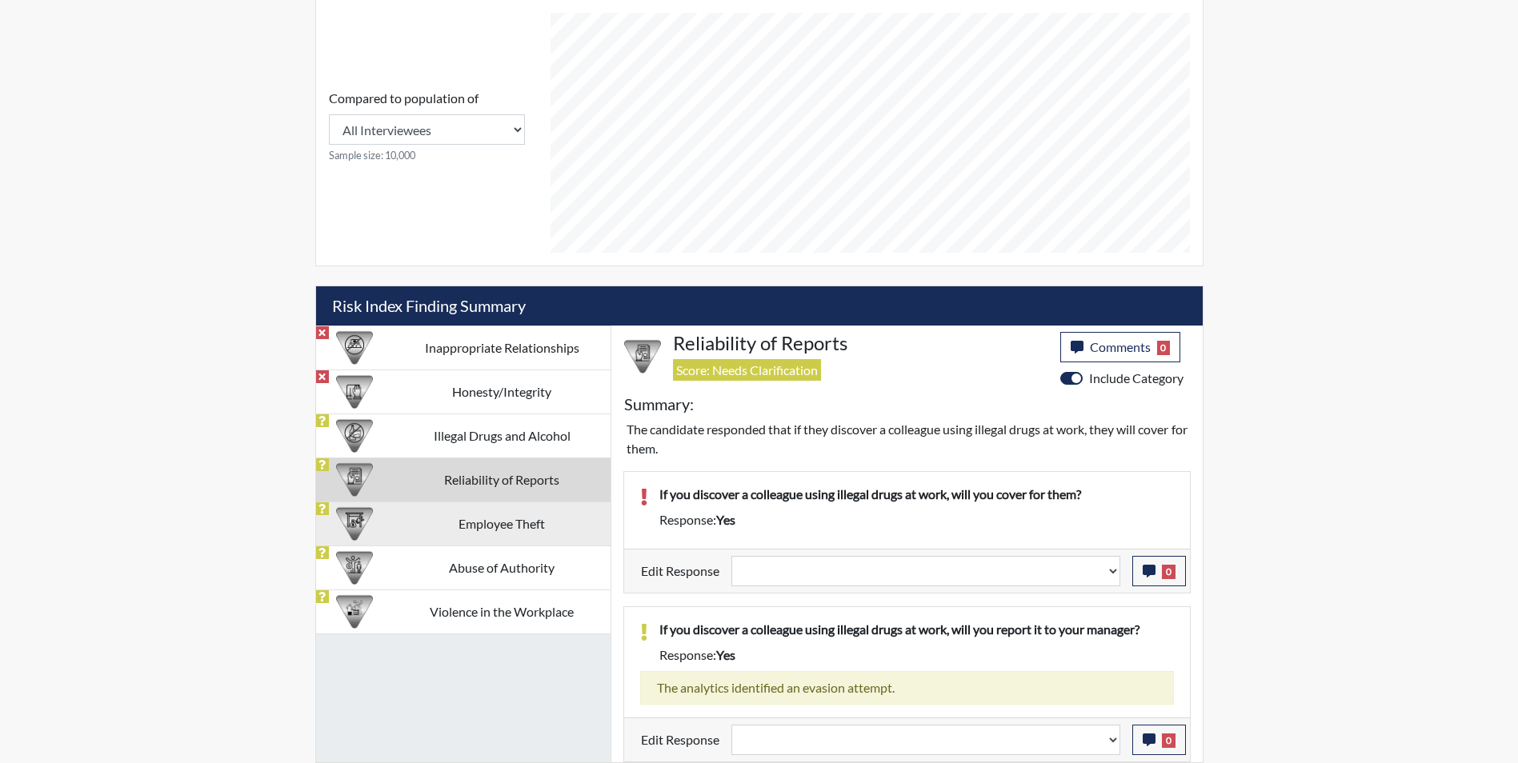
select select
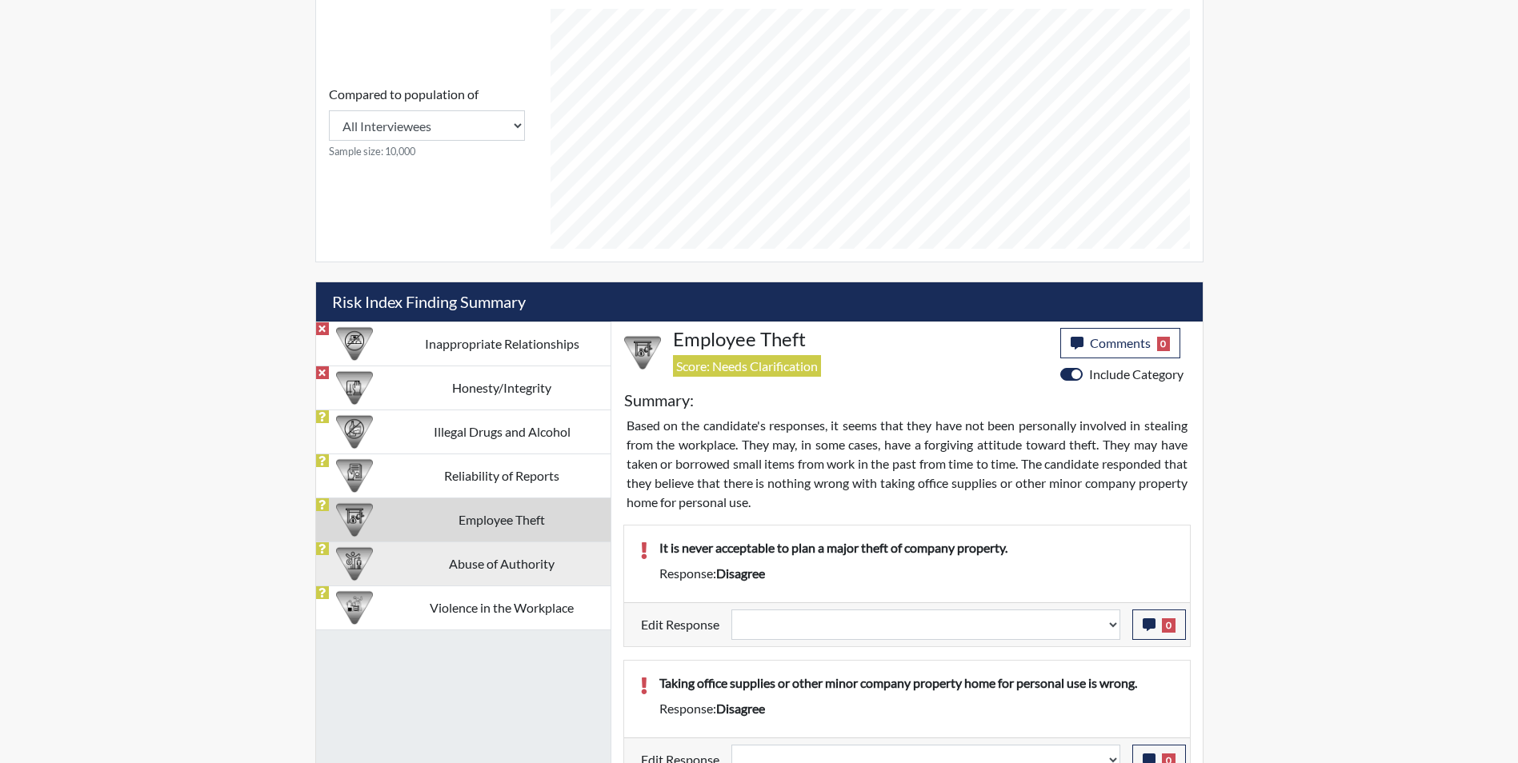
scroll to position [543, 0]
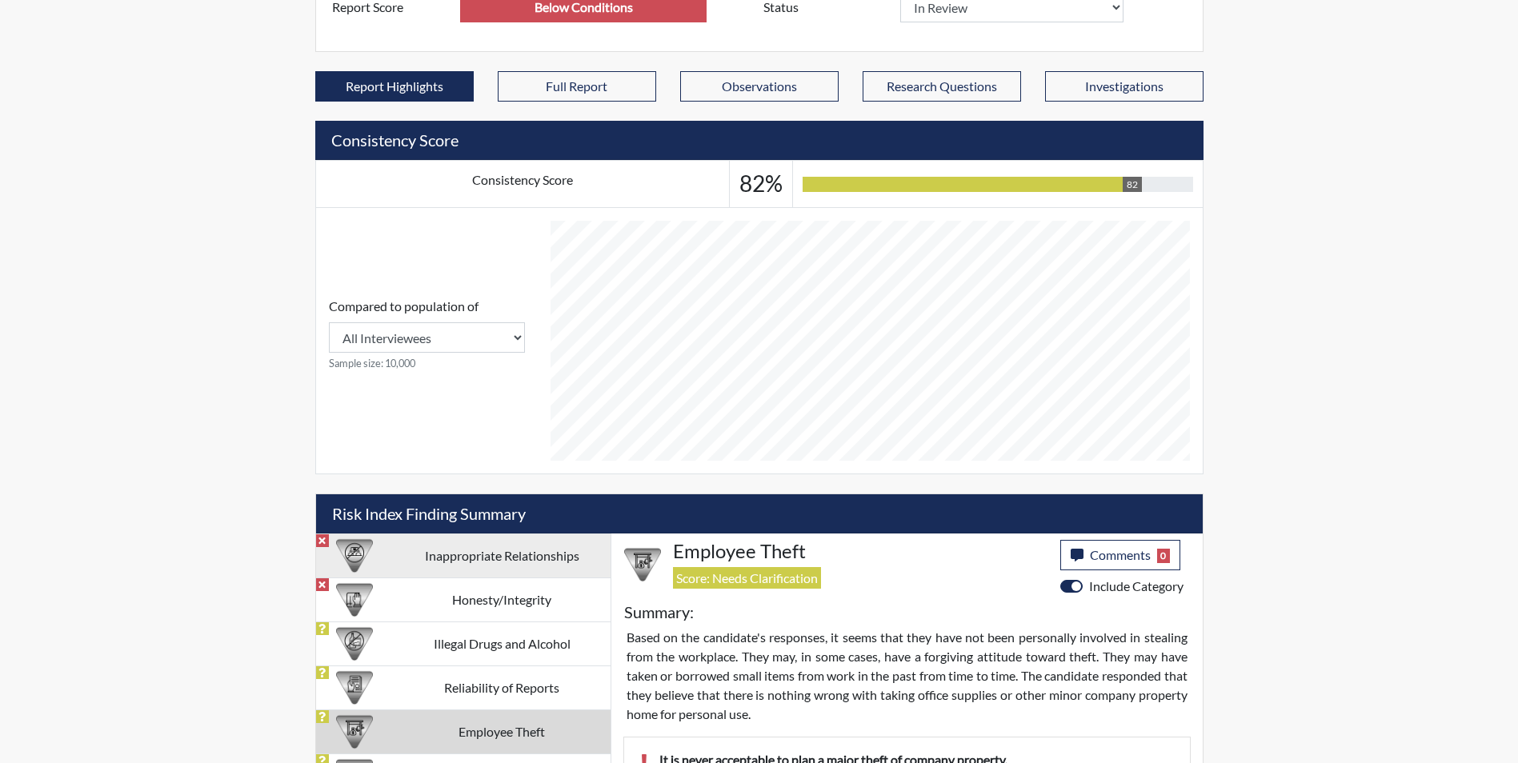
click at [437, 549] on td "Inappropriate Relationships" at bounding box center [502, 556] width 217 height 44
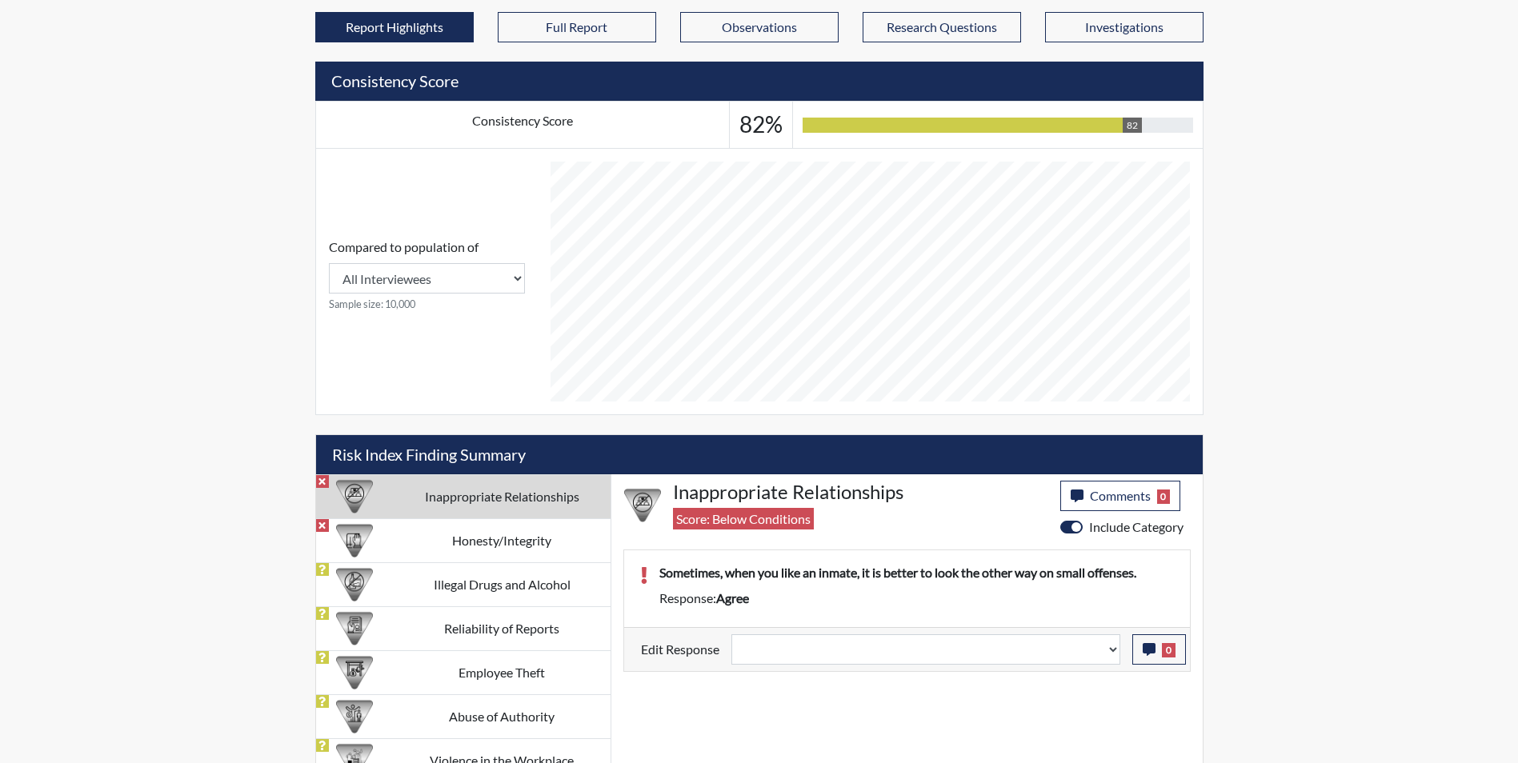
scroll to position [623, 0]
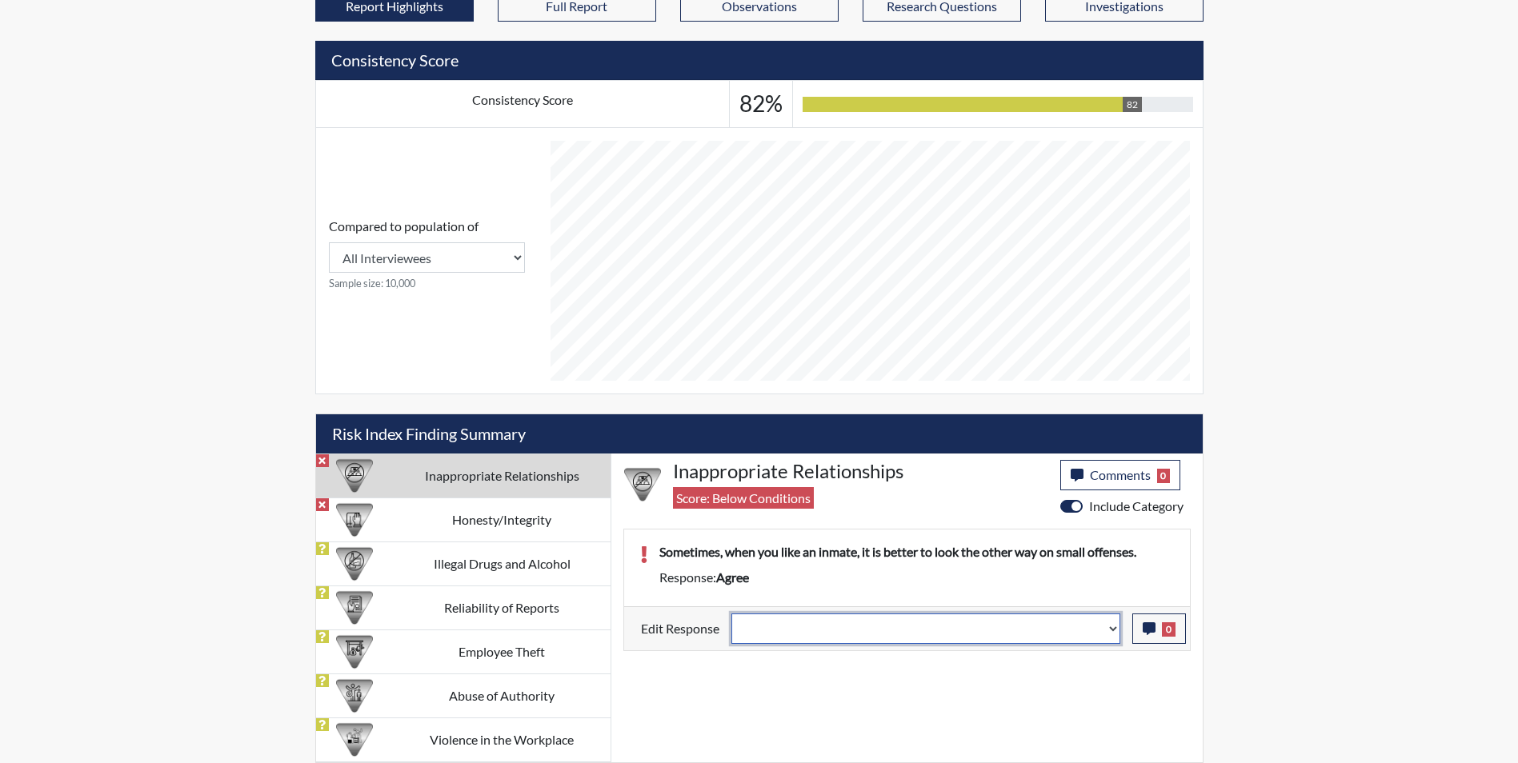
click at [753, 638] on select "Question is not relevant. Results will be updated. Reasonable explanation provi…" at bounding box center [925, 629] width 389 height 30
select select "reasonable-explanation-provided"
click at [731, 614] on select "Question is not relevant. Results will be updated. Reasonable explanation provi…" at bounding box center [925, 629] width 389 height 30
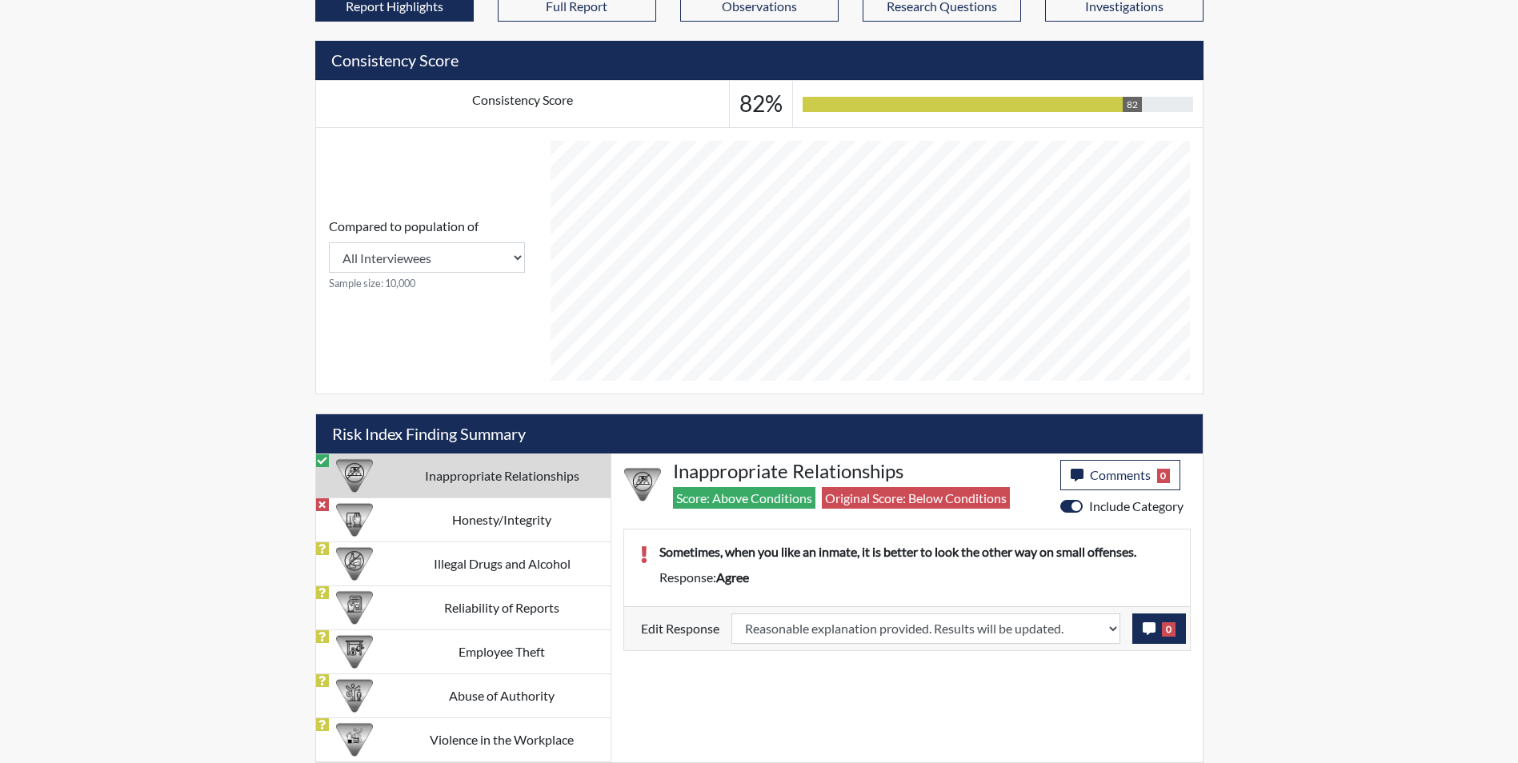
scroll to position [266, 665]
click at [1144, 626] on icon "button" at bounding box center [1148, 628] width 13 height 13
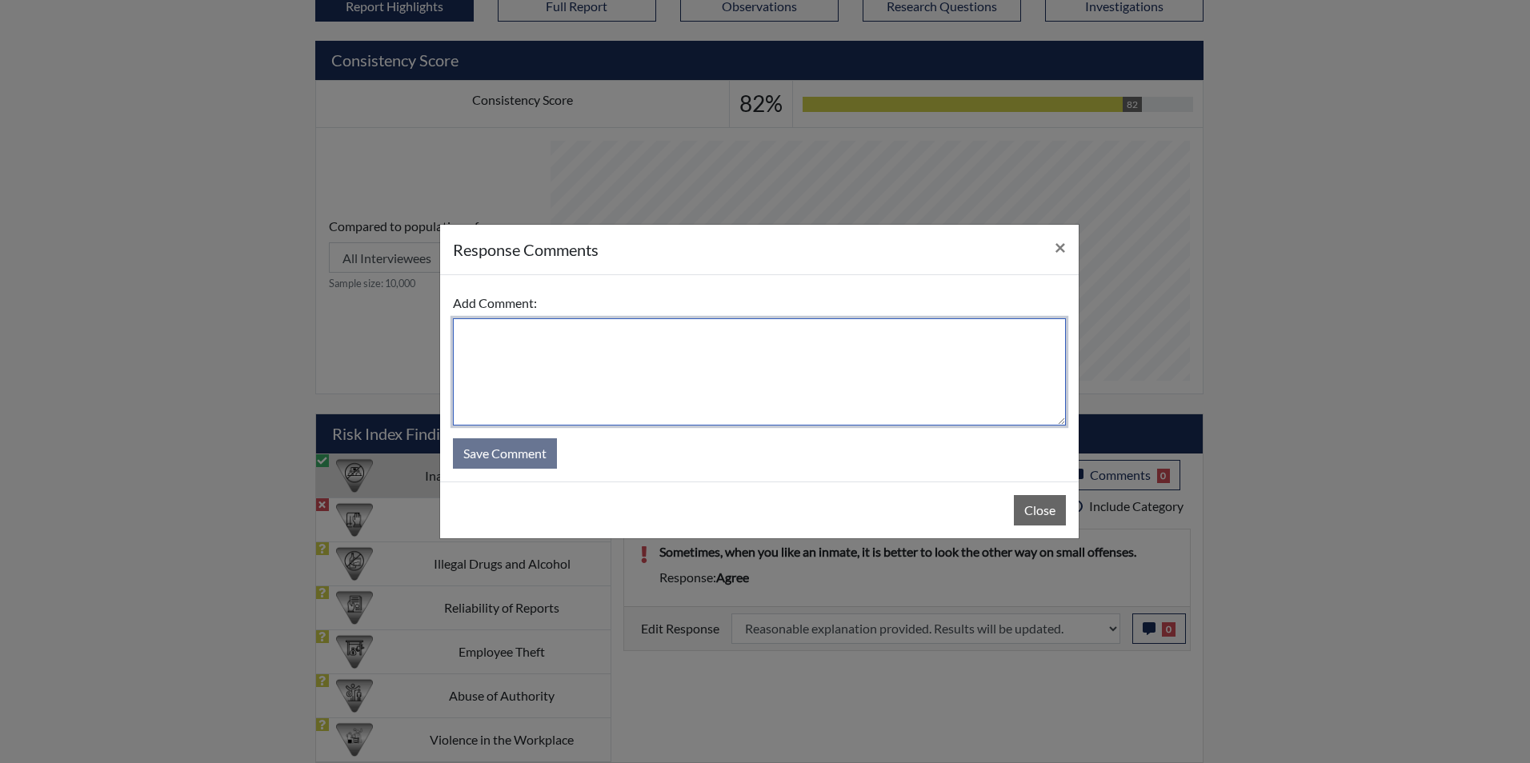
click at [487, 375] on textarea at bounding box center [759, 371] width 613 height 107
type textarea "Applicant disagrees"
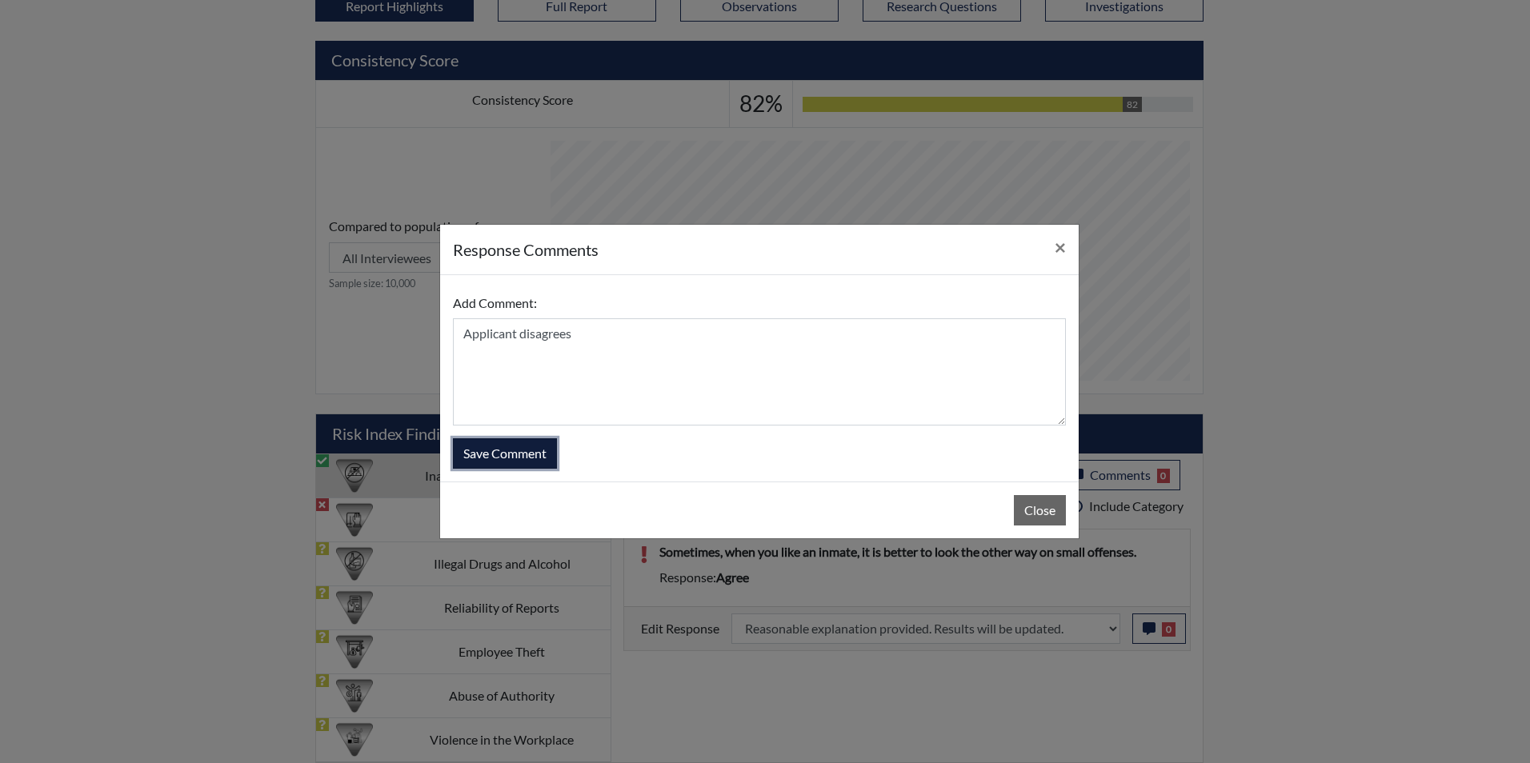
click at [507, 446] on button "Save Comment" at bounding box center [505, 453] width 104 height 30
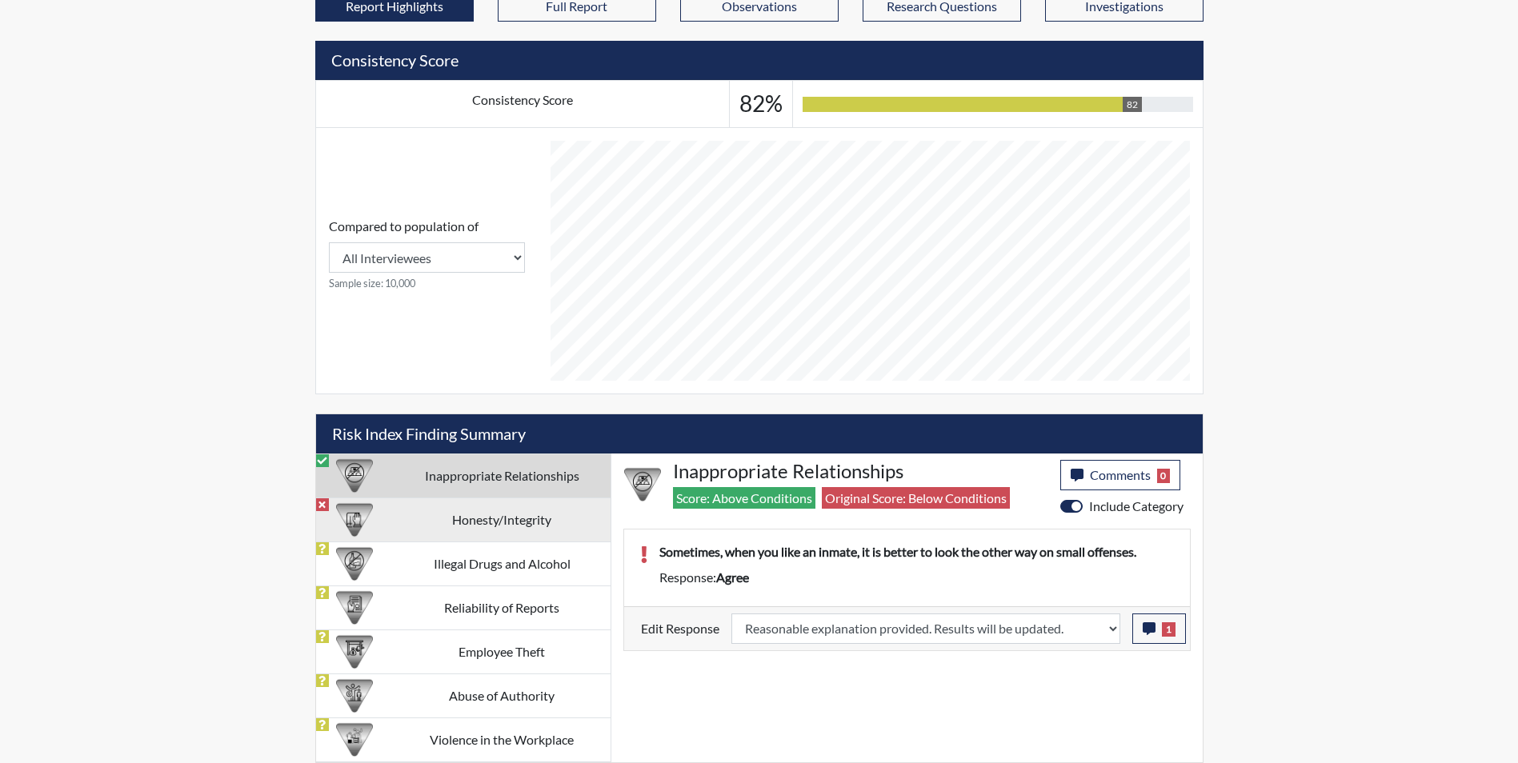
click at [486, 530] on td "Honesty/Integrity" at bounding box center [502, 520] width 217 height 44
select select
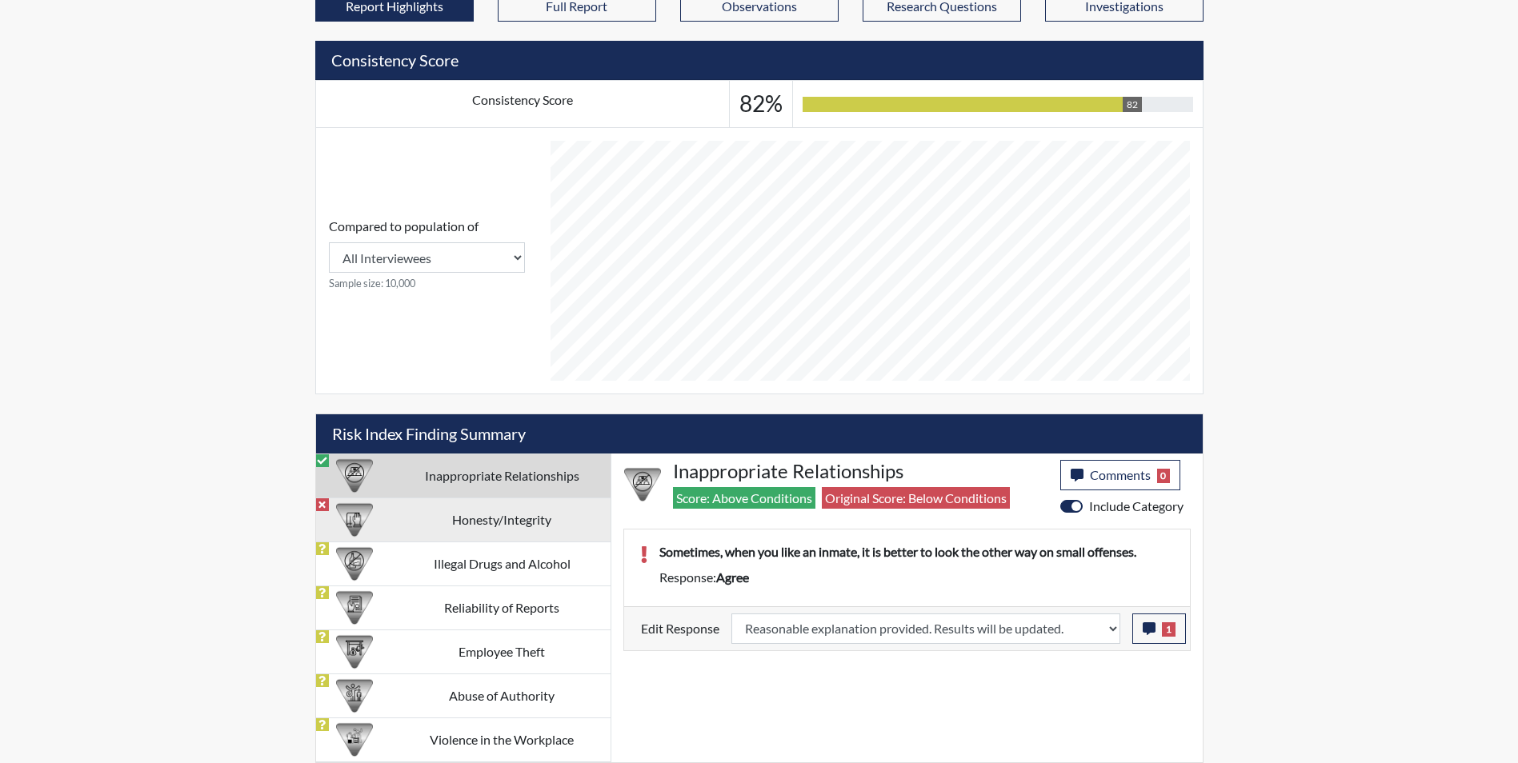
select select
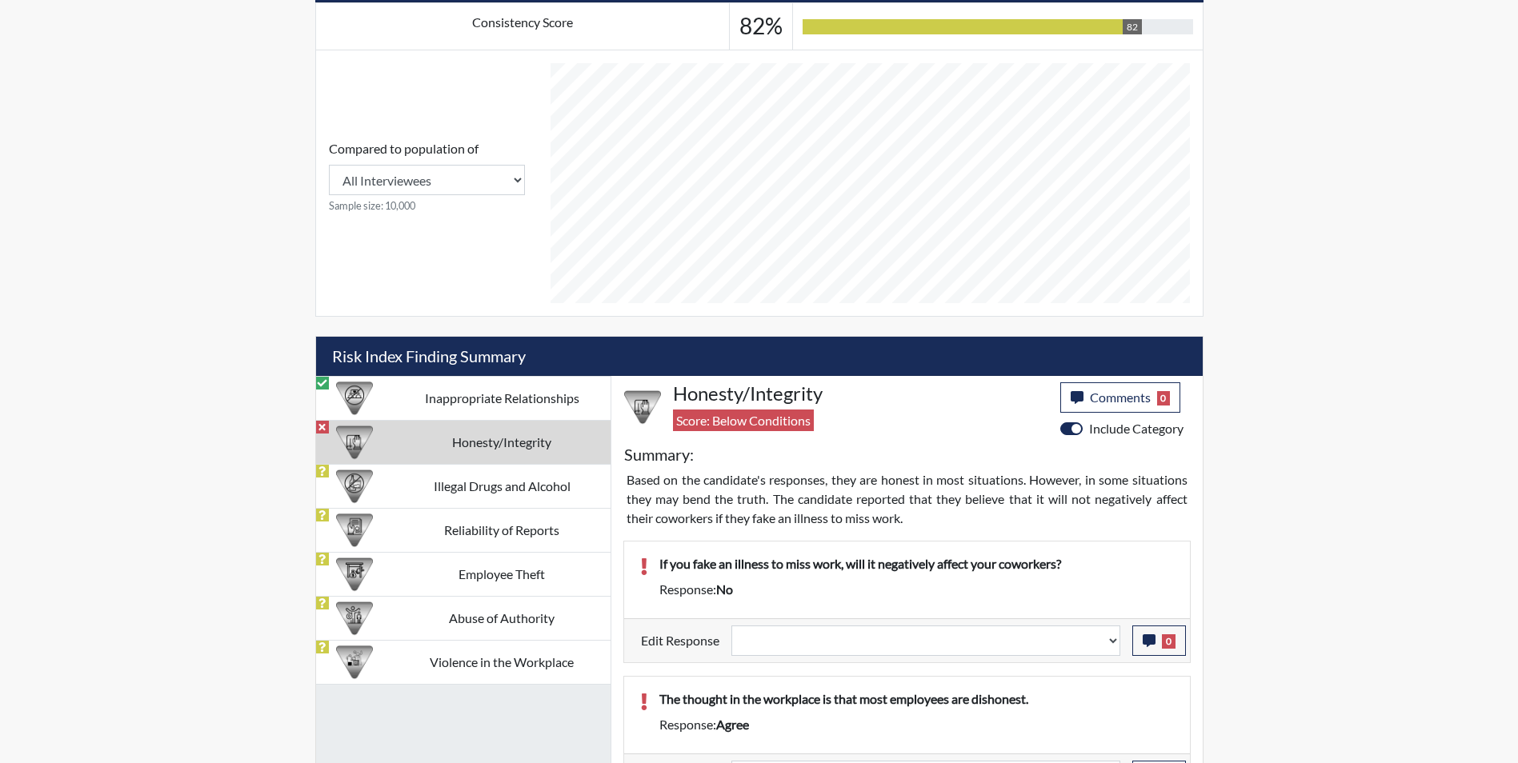
scroll to position [863, 0]
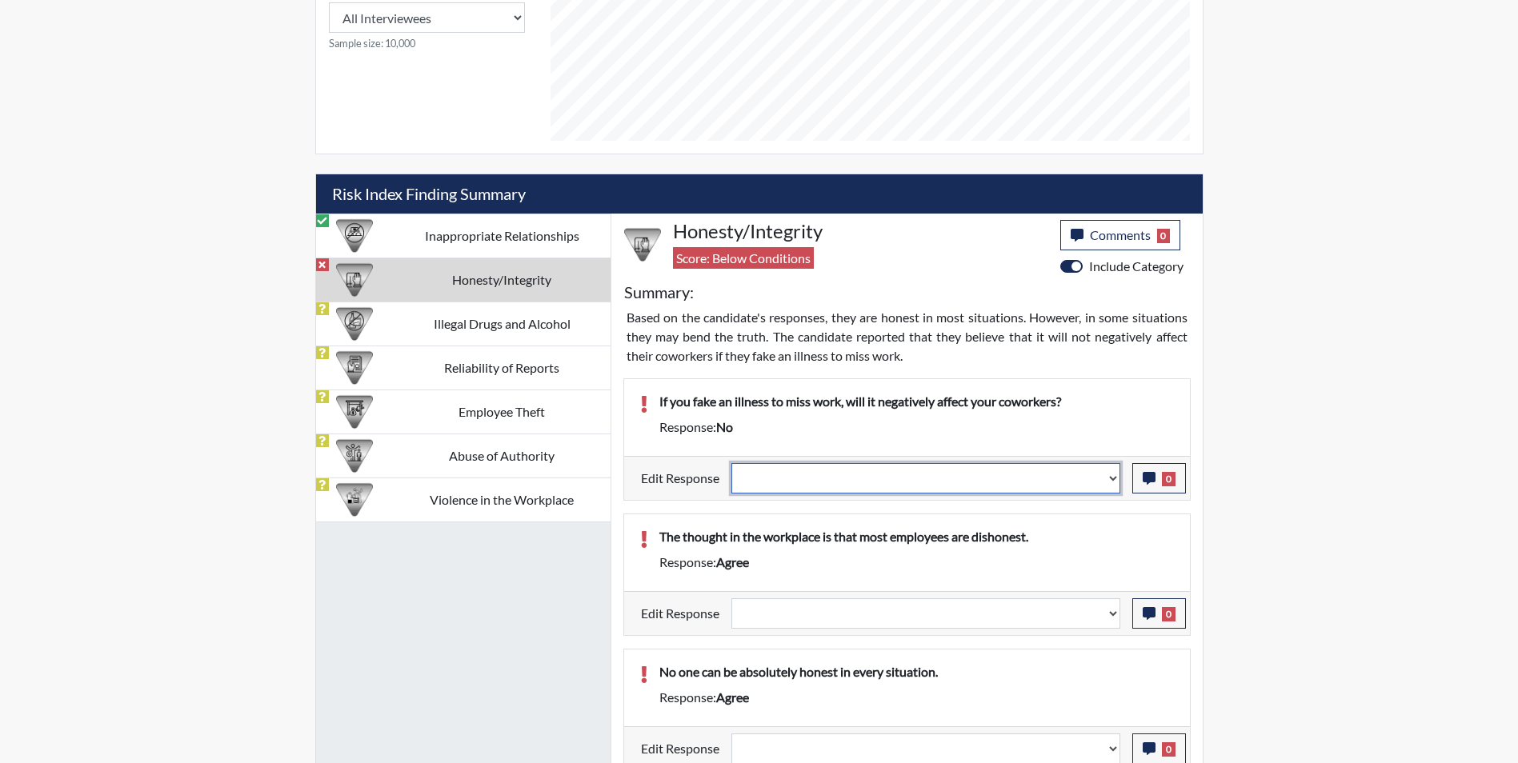
click at [790, 483] on select "Question is not relevant. Results will be updated. Reasonable explanation provi…" at bounding box center [925, 478] width 389 height 30
select select "reasonable-explanation-provided"
click at [731, 463] on select "Question is not relevant. Results will be updated. Reasonable explanation provi…" at bounding box center [925, 478] width 389 height 30
select select
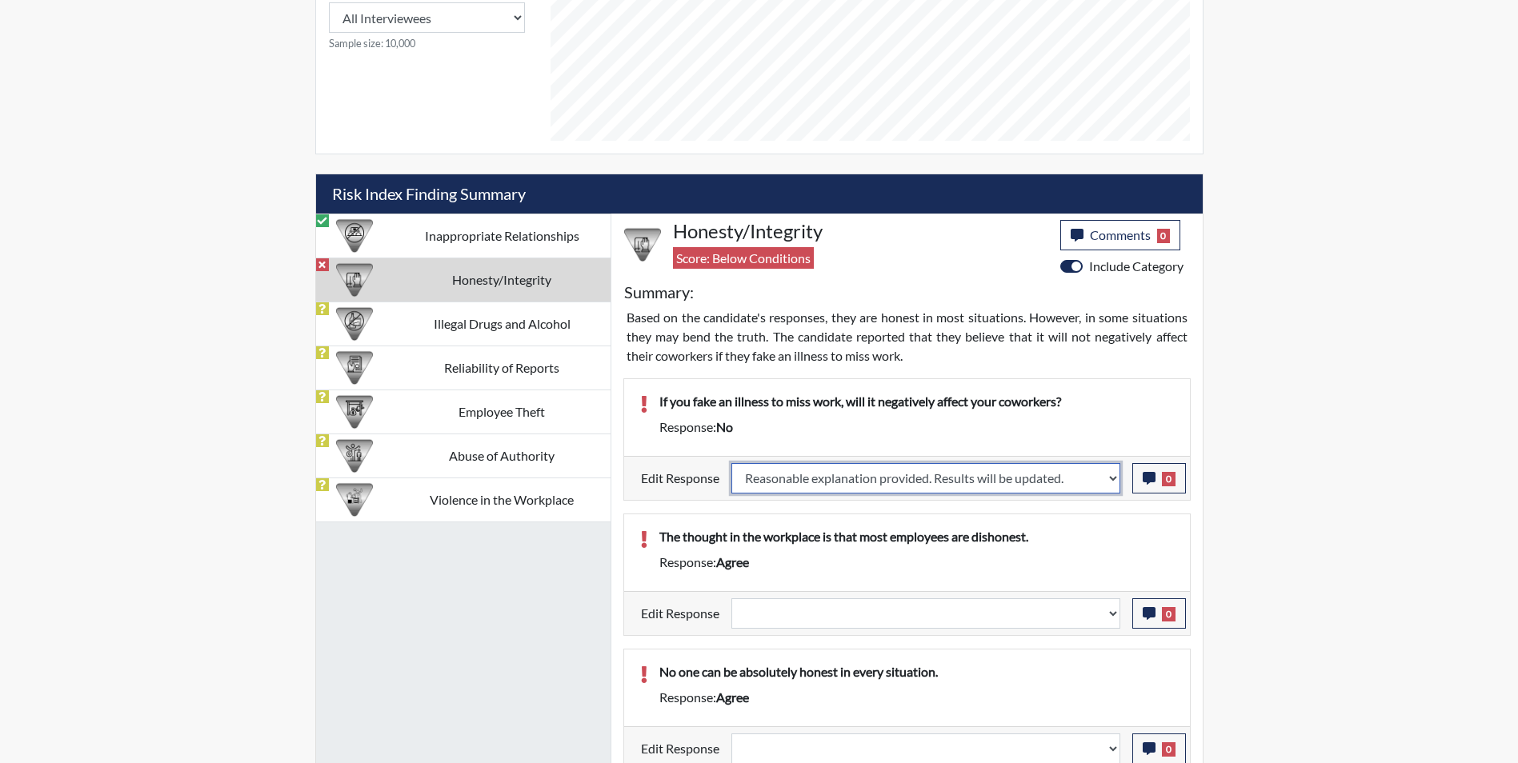
select select
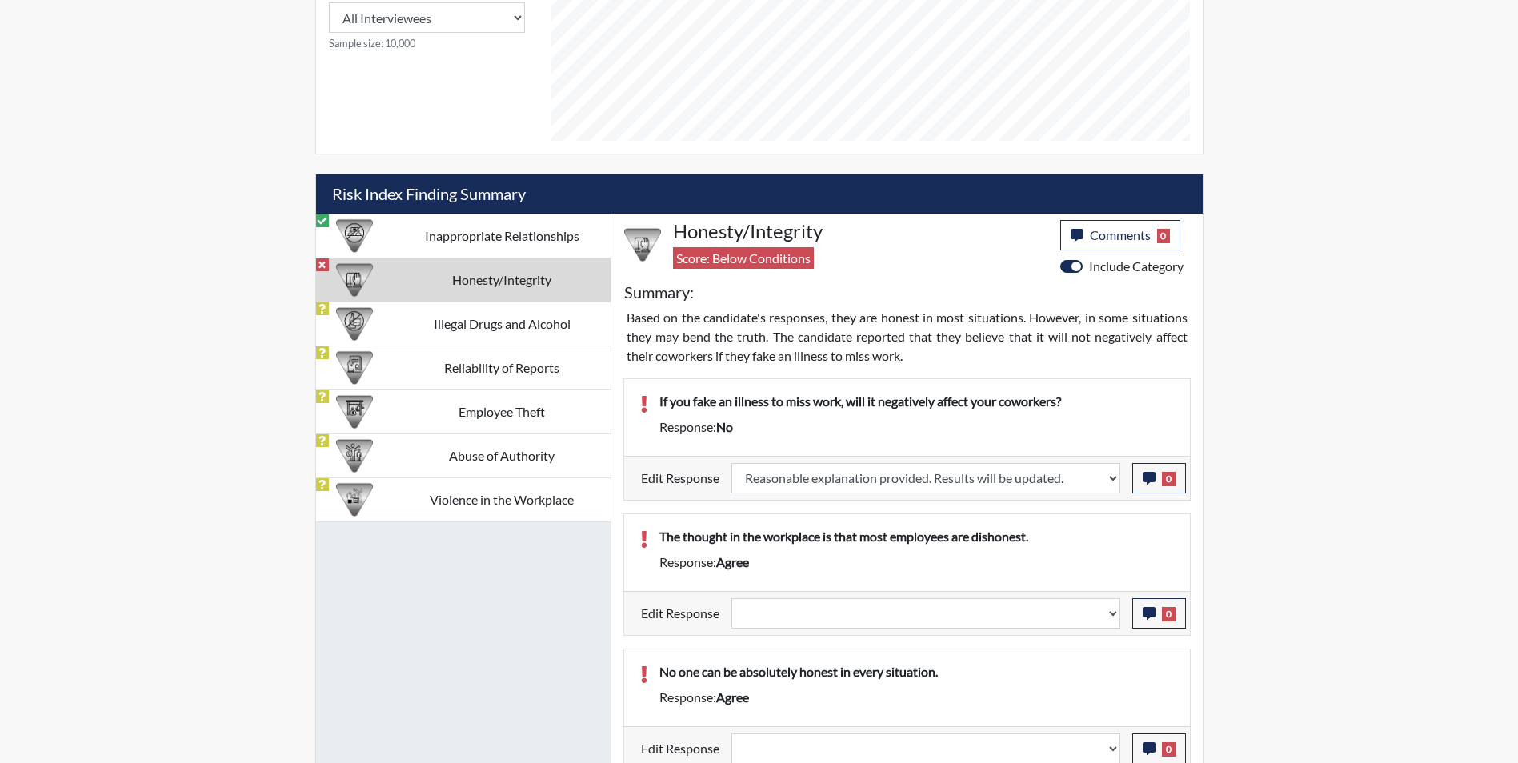
select select
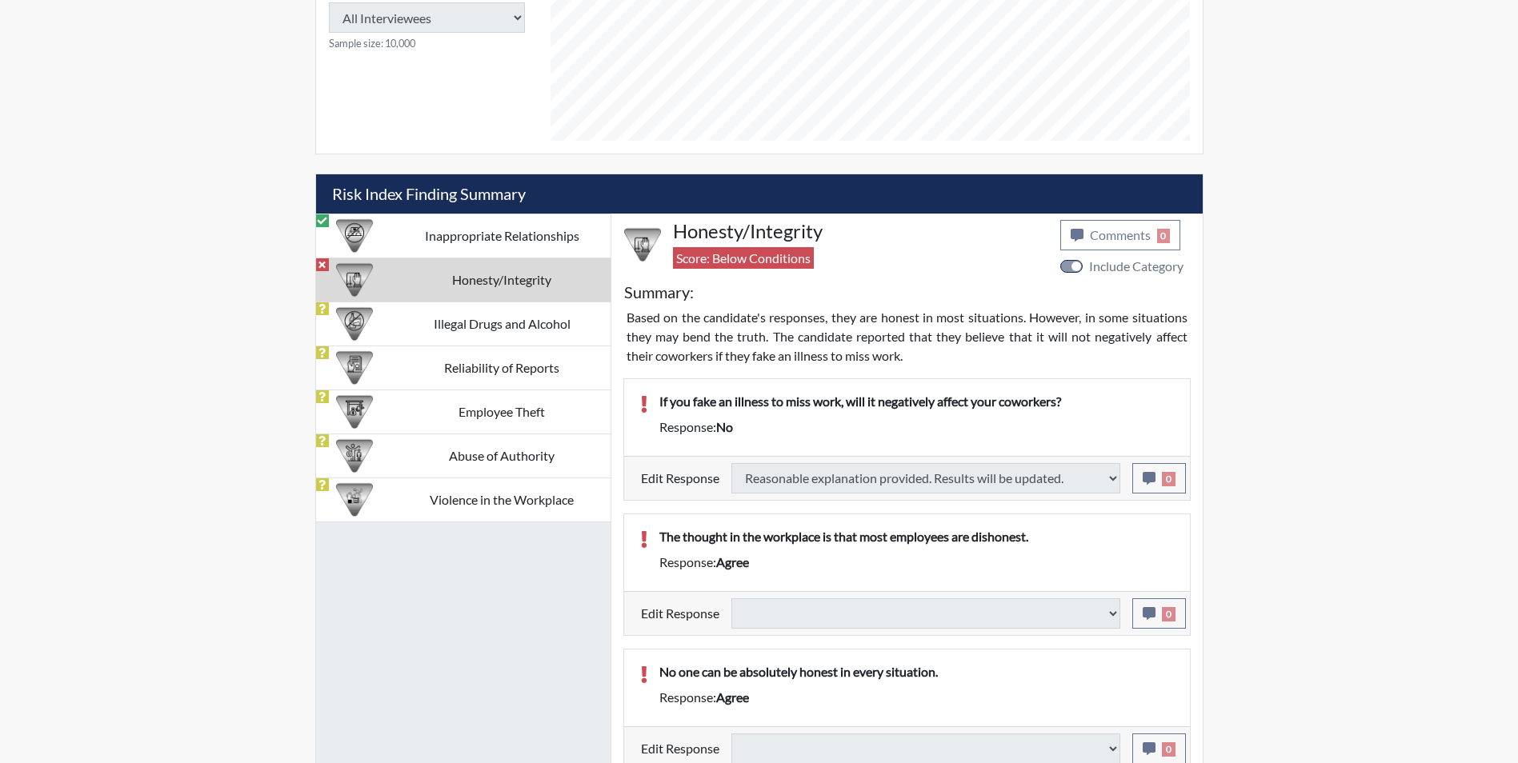
type input "Above Conditions"
select select
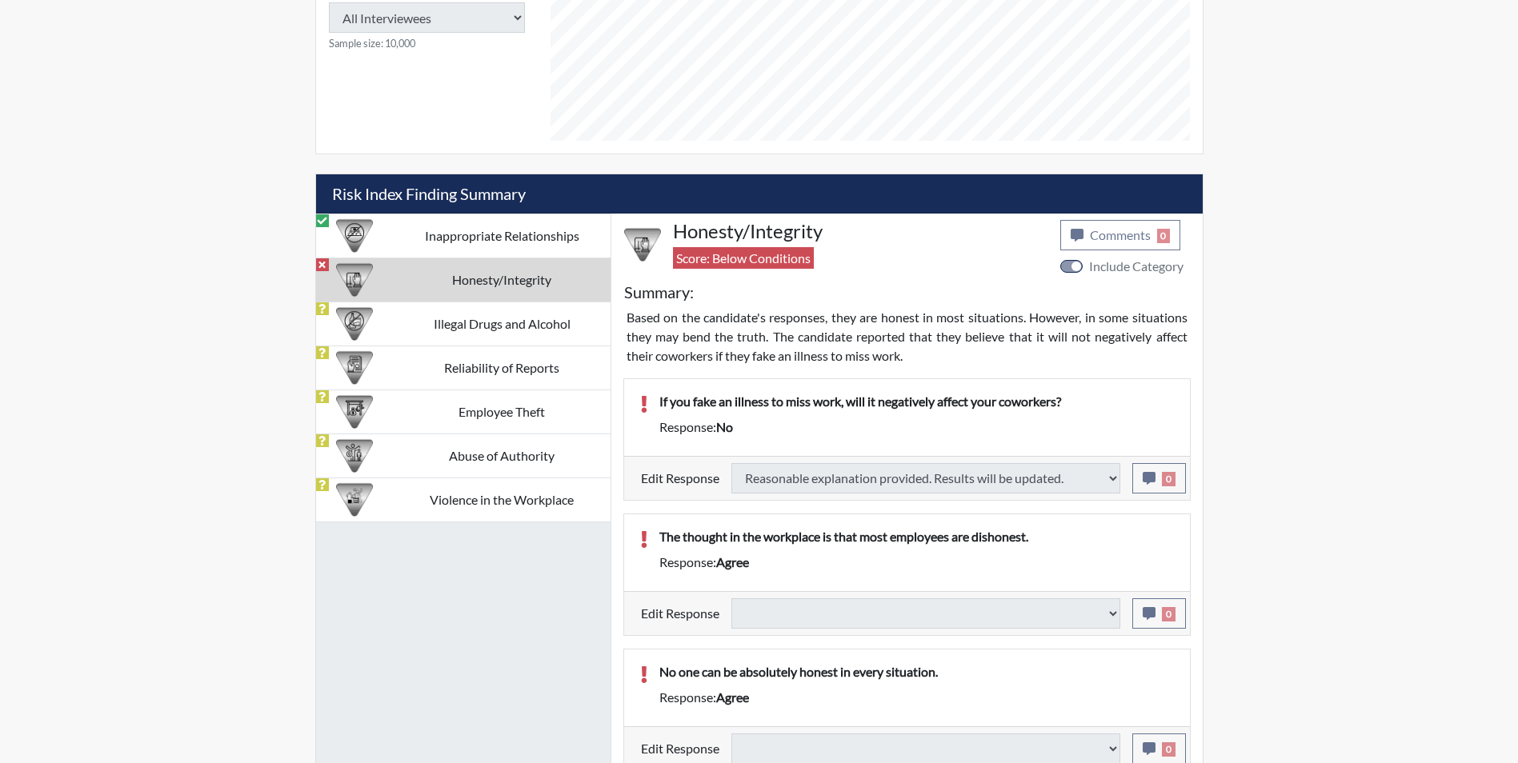
select select
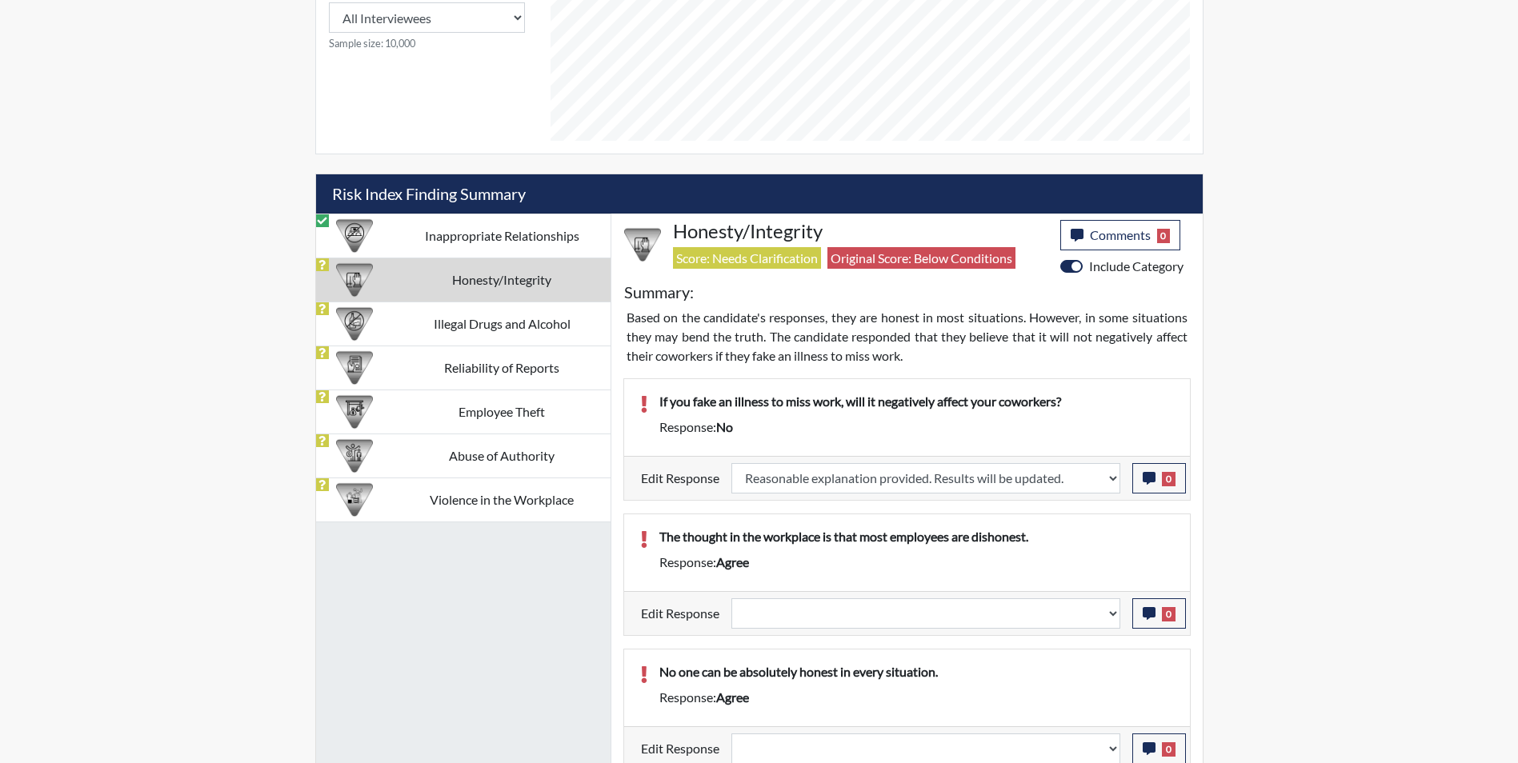
scroll to position [266, 665]
click at [1145, 479] on icon "button" at bounding box center [1148, 478] width 13 height 13
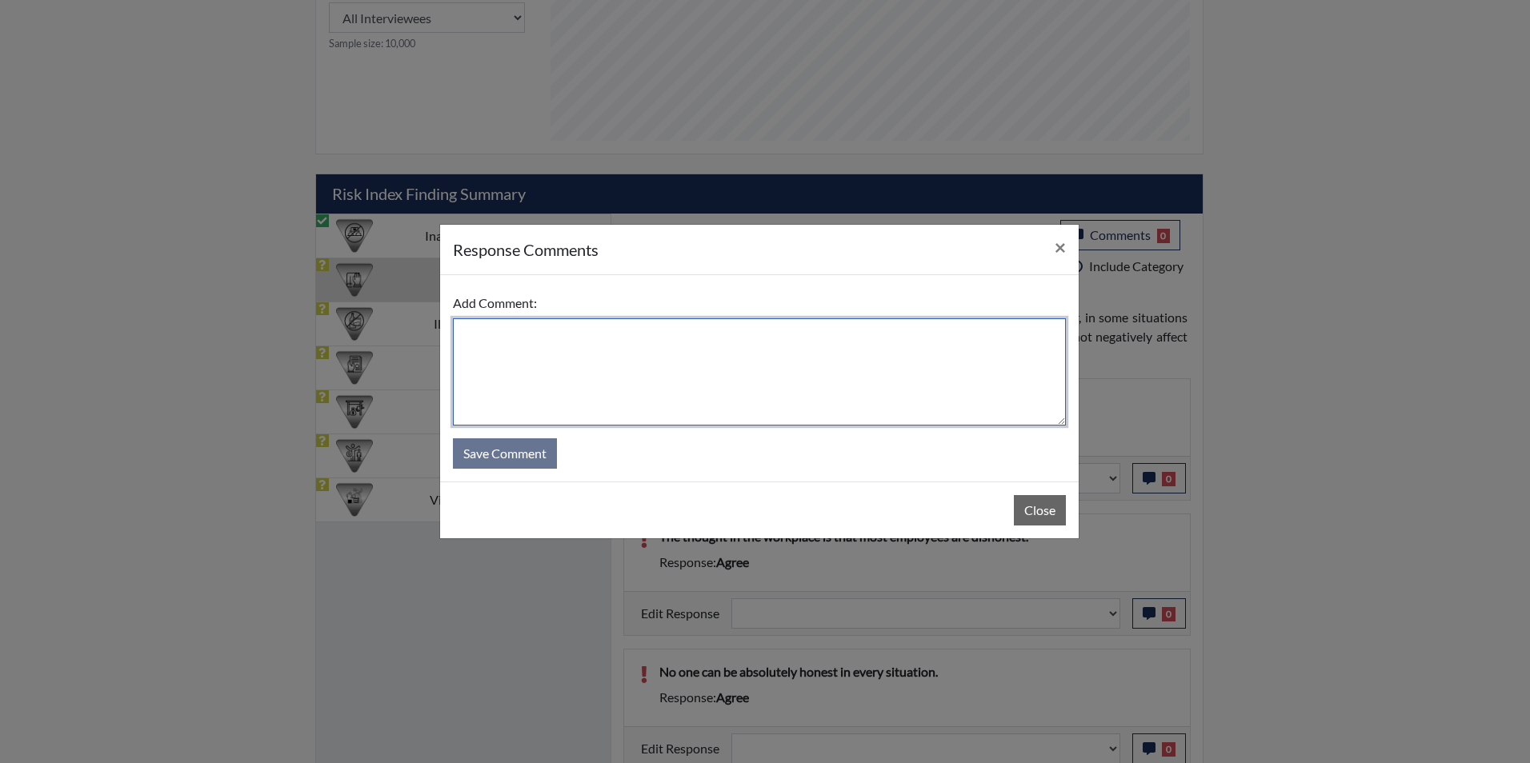
click at [591, 379] on textarea at bounding box center [759, 371] width 613 height 107
type textarea "Applicant answered yes"
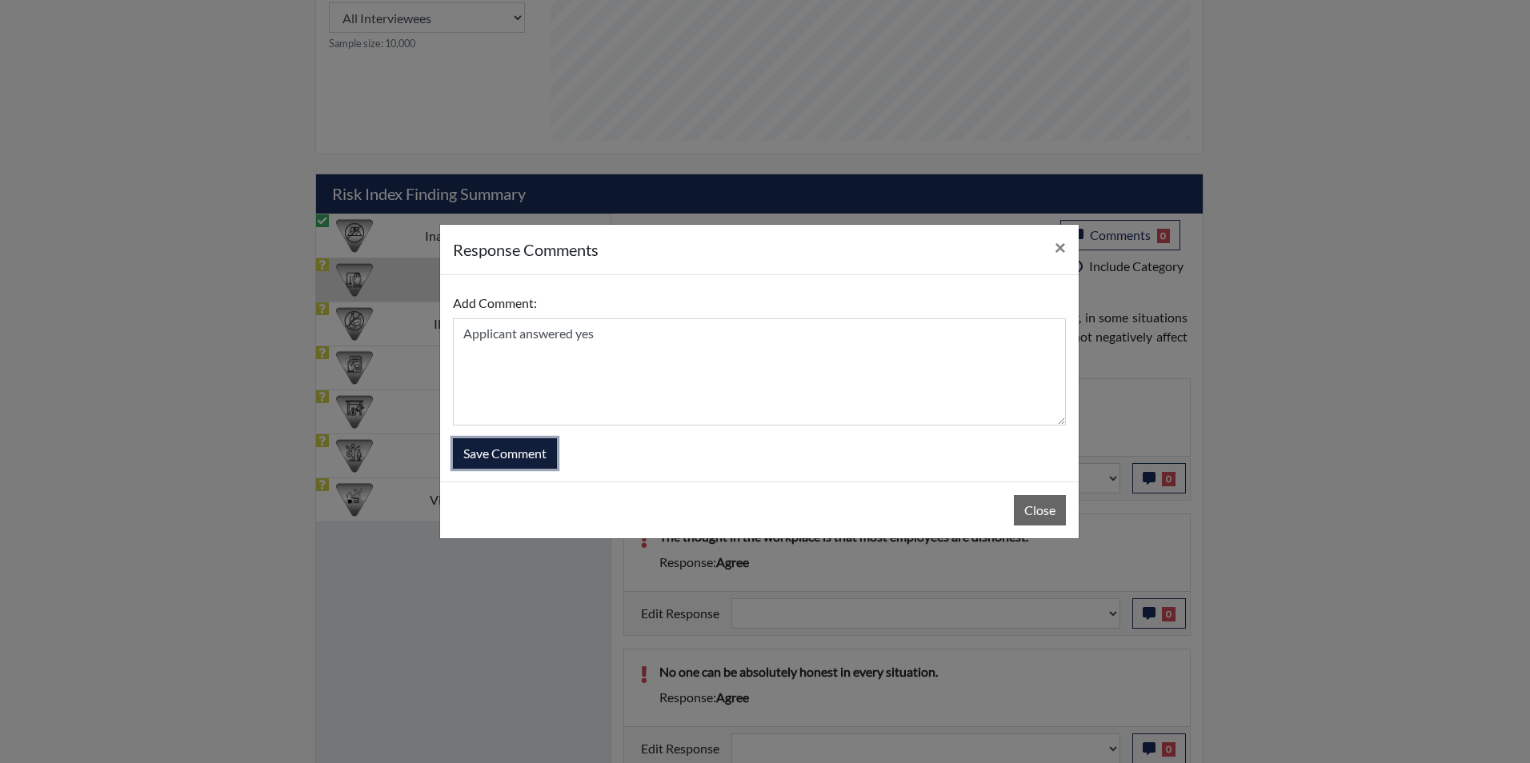
click at [528, 454] on button "Save Comment" at bounding box center [505, 453] width 104 height 30
select select
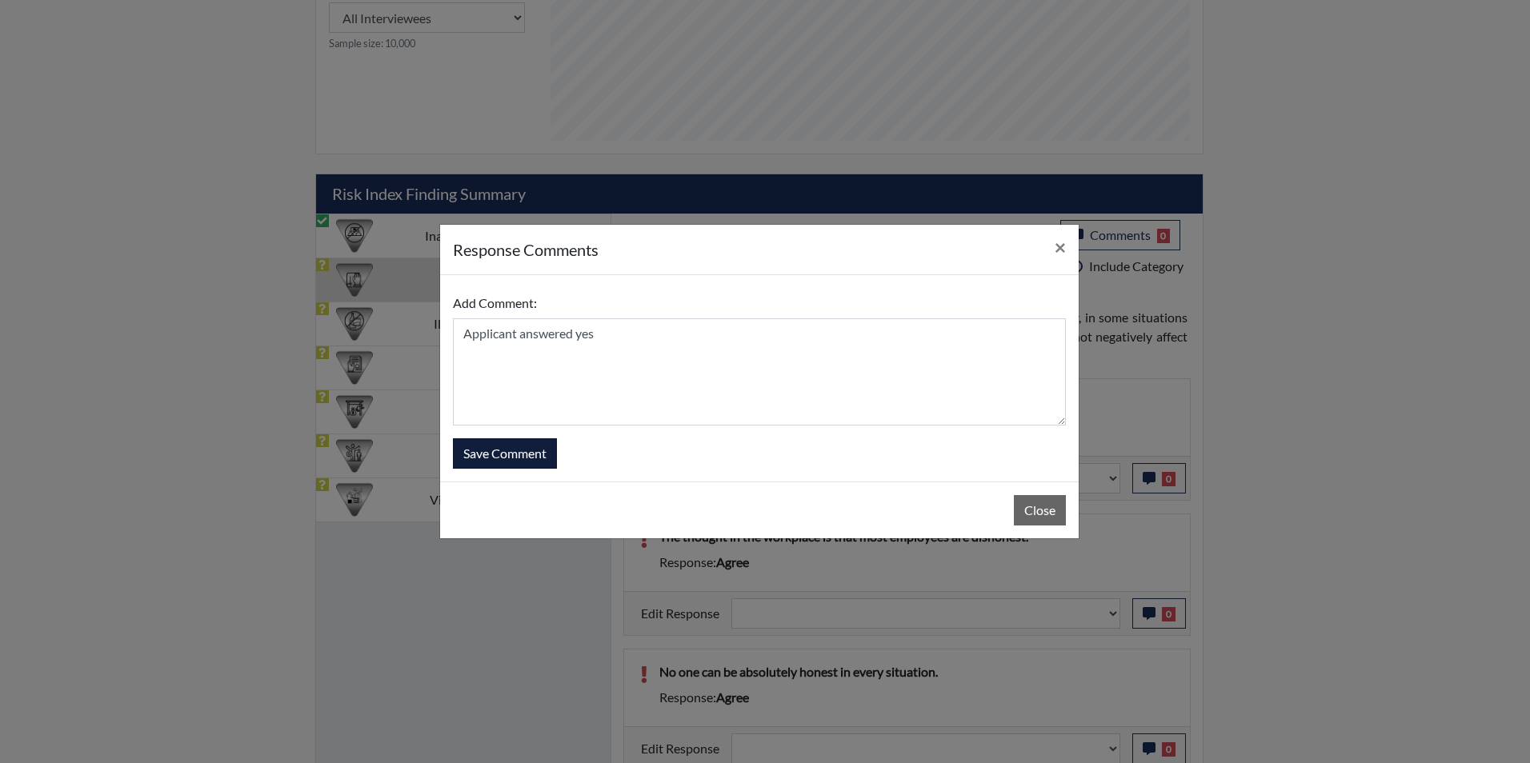
select select
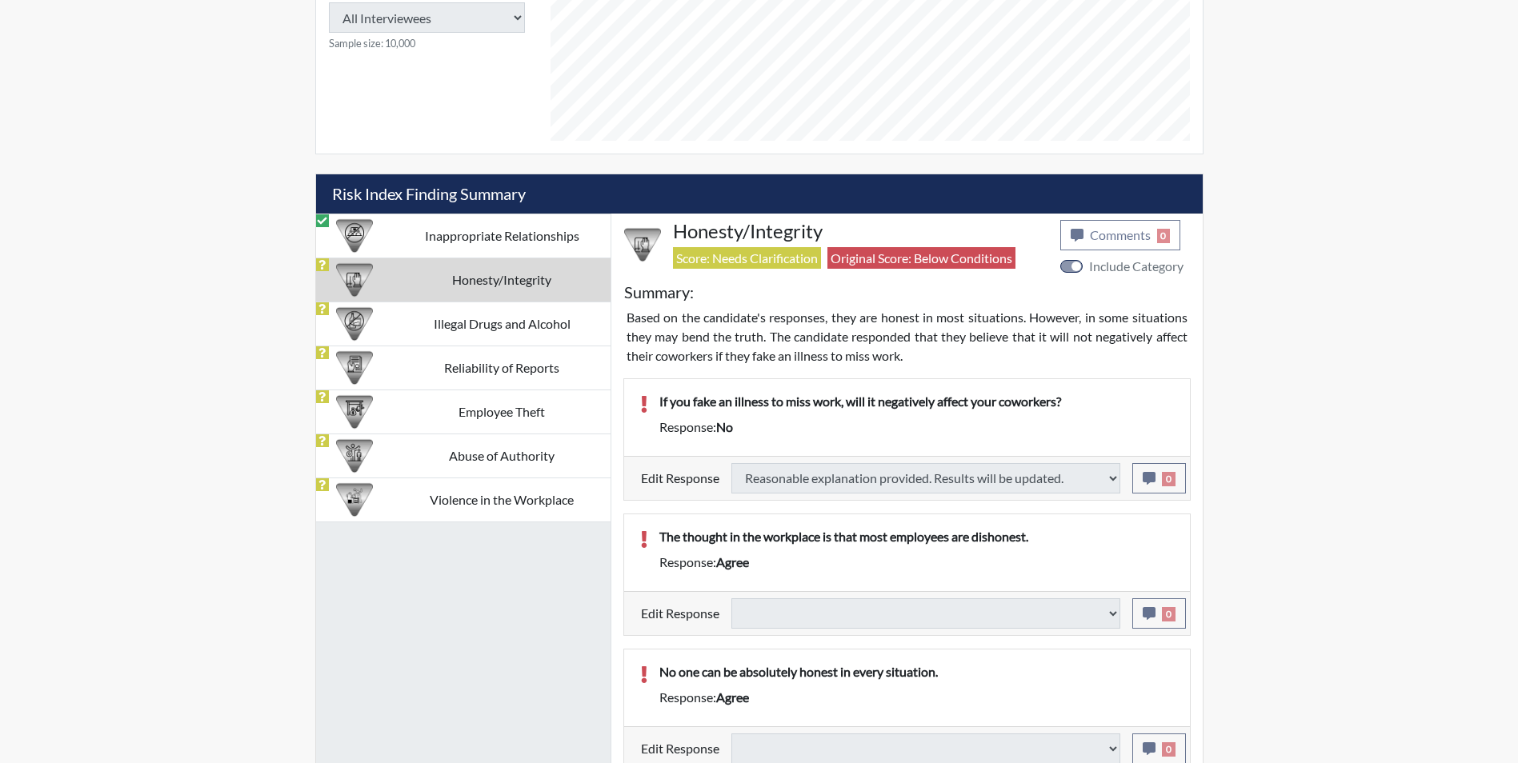
select select
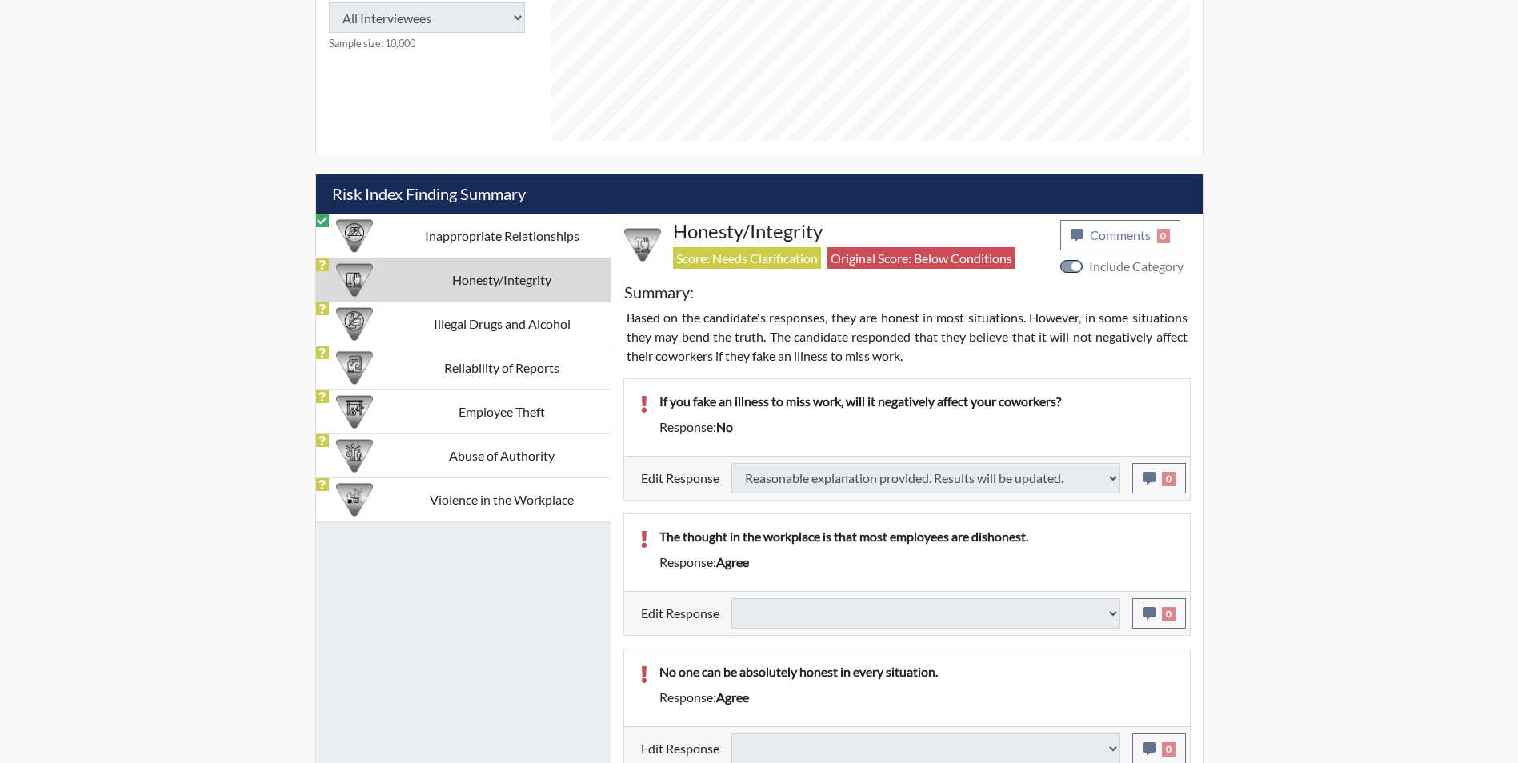
select select
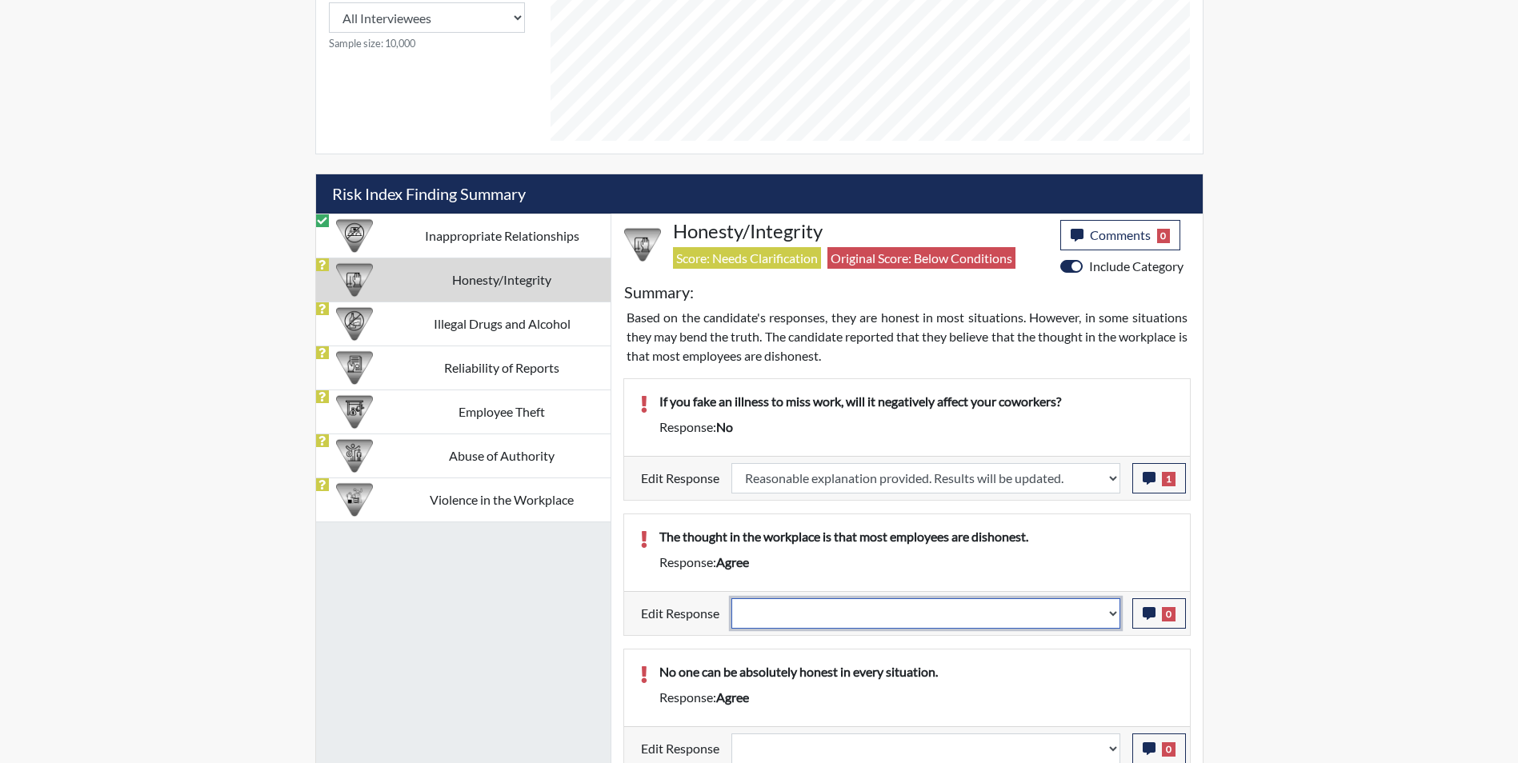
click at [852, 614] on select "Question is not relevant. Results will be updated. Reasonable explanation provi…" at bounding box center [925, 613] width 389 height 30
select select "reasonable-explanation-provided"
click at [731, 598] on select "Question is not relevant. Results will be updated. Reasonable explanation provi…" at bounding box center [925, 613] width 389 height 30
select select
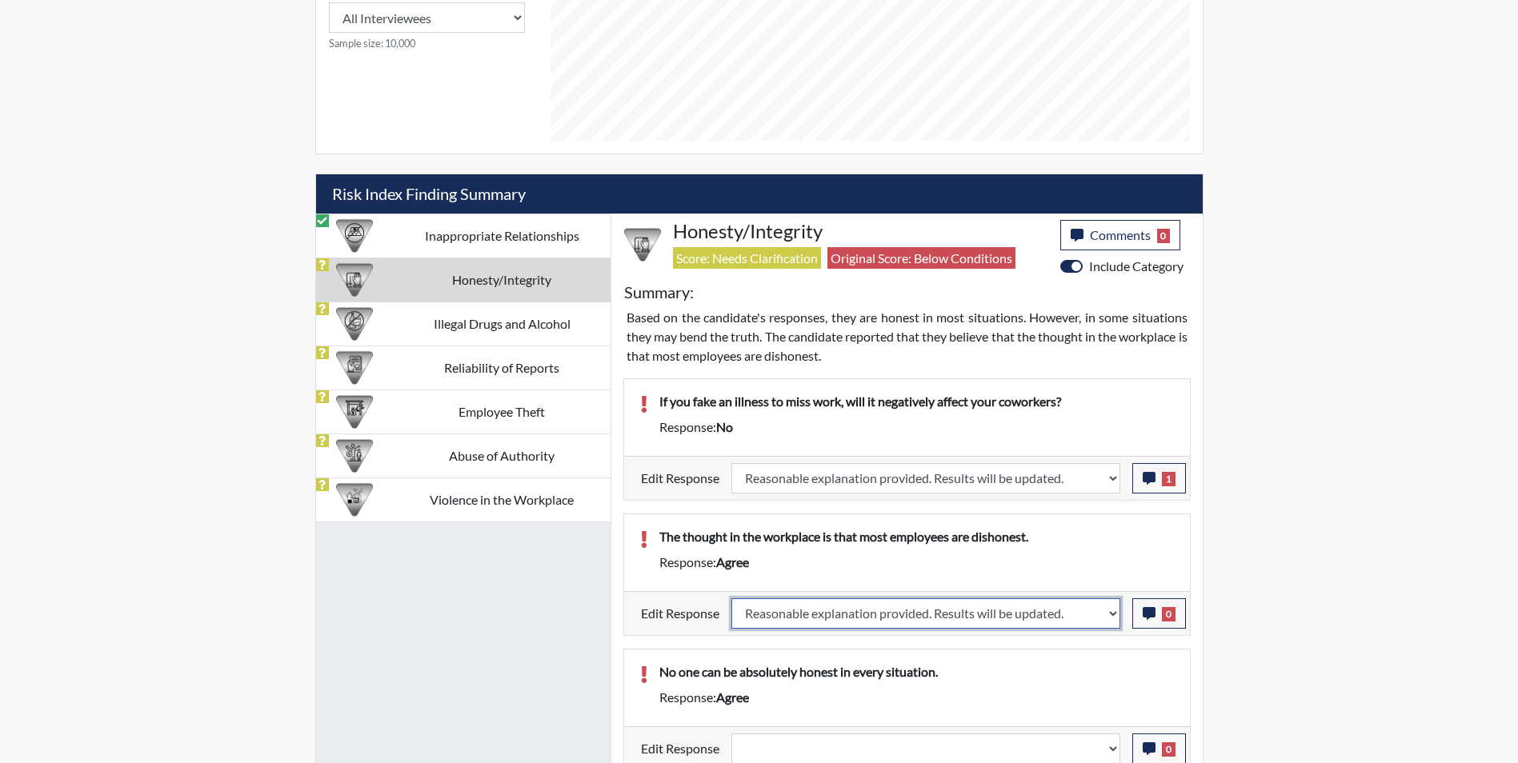
select select
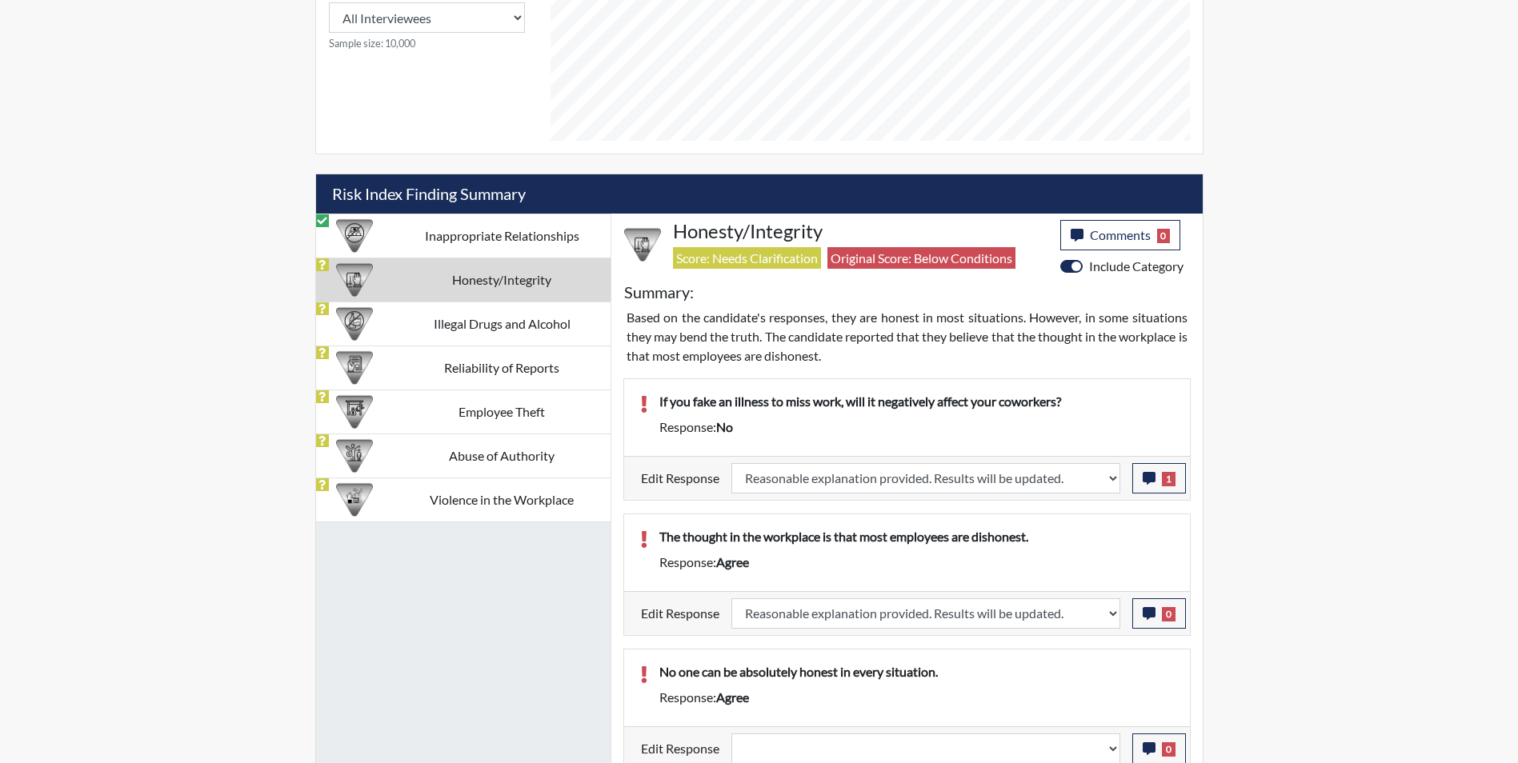
select select
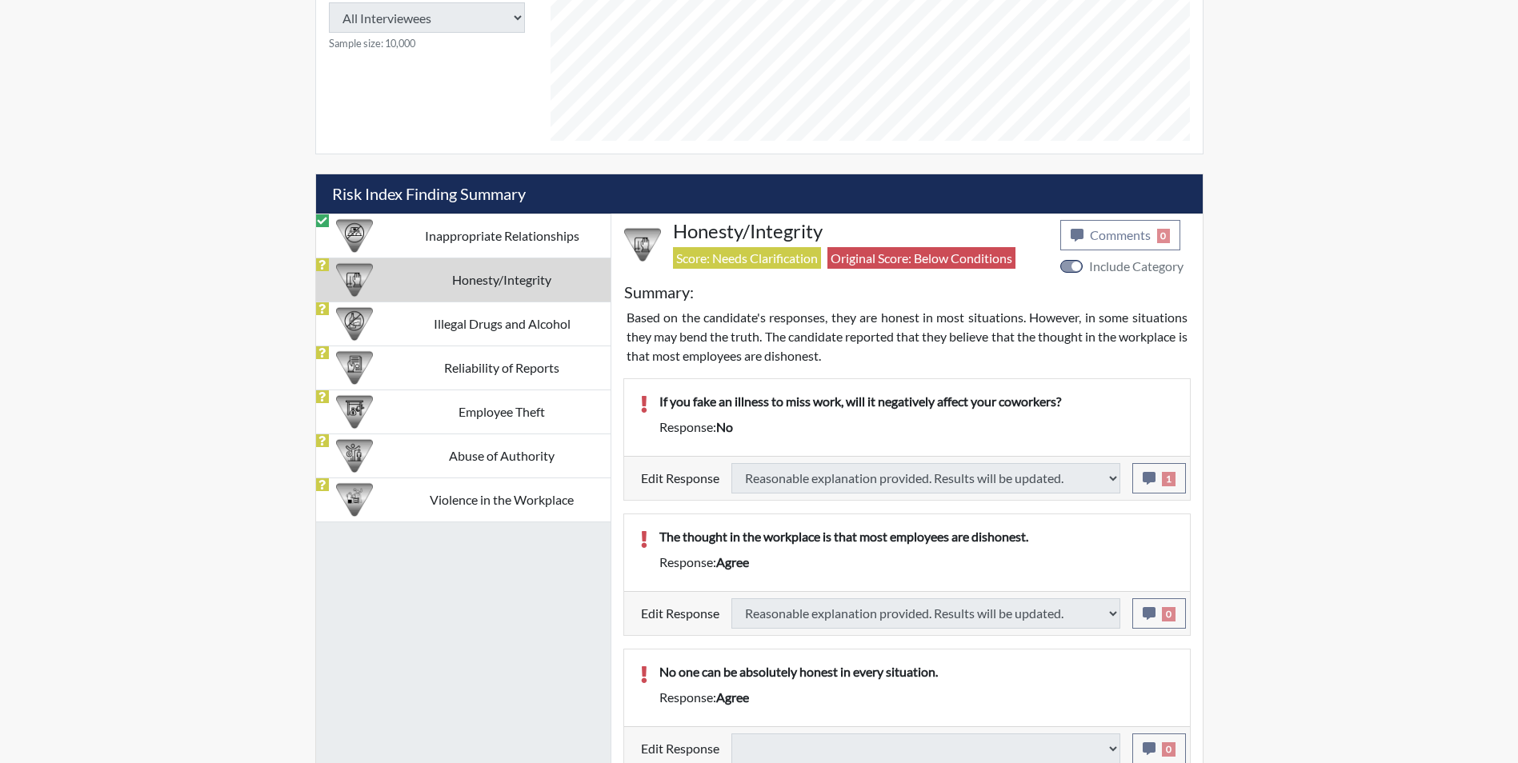
select select
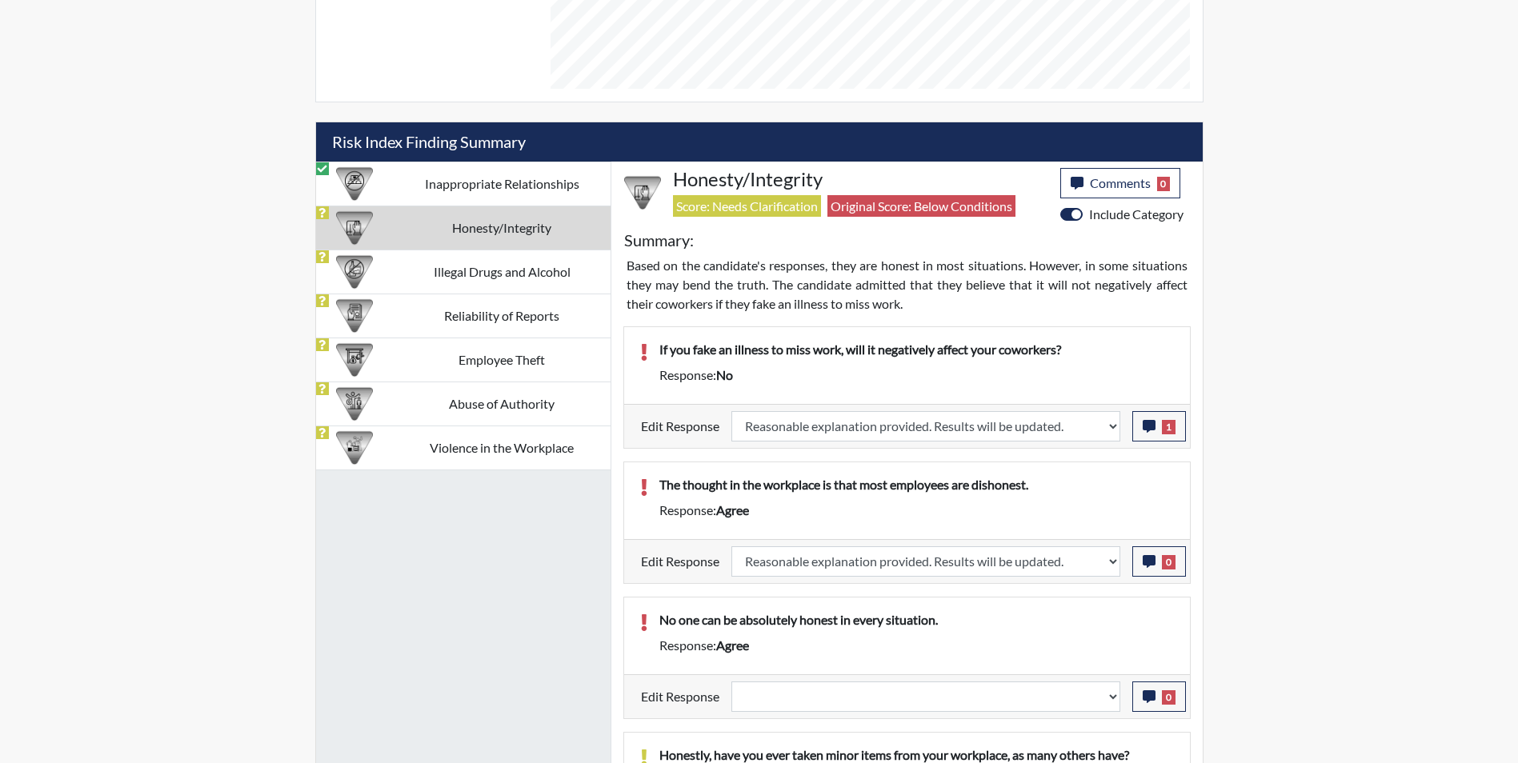
scroll to position [1023, 0]
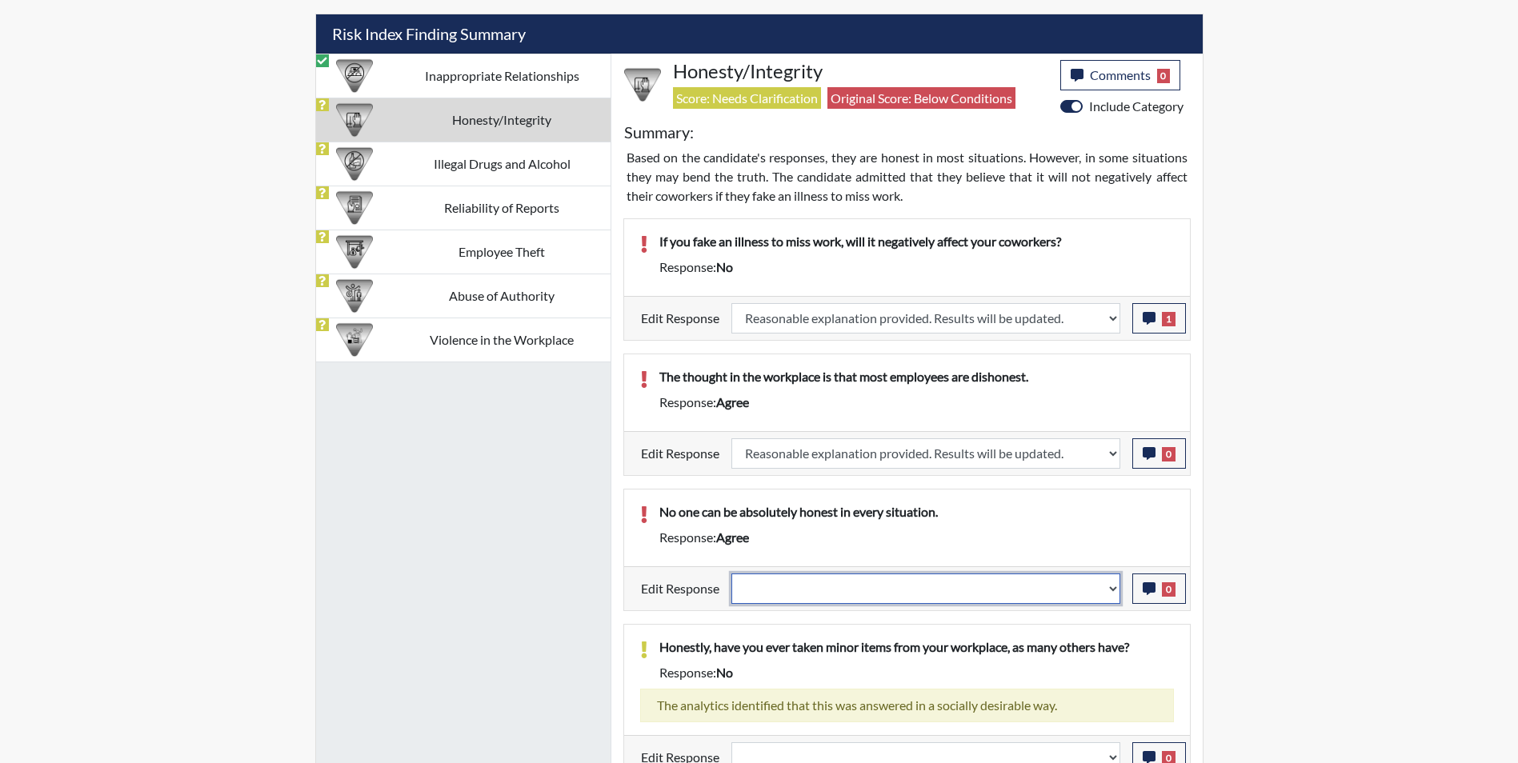
click at [770, 591] on select "Question is not relevant. Results will be updated. Reasonable explanation provi…" at bounding box center [925, 589] width 389 height 30
select select "reasonable-explanation-provided"
click at [731, 574] on select "Question is not relevant. Results will be updated. Reasonable explanation provi…" at bounding box center [925, 589] width 389 height 30
select select
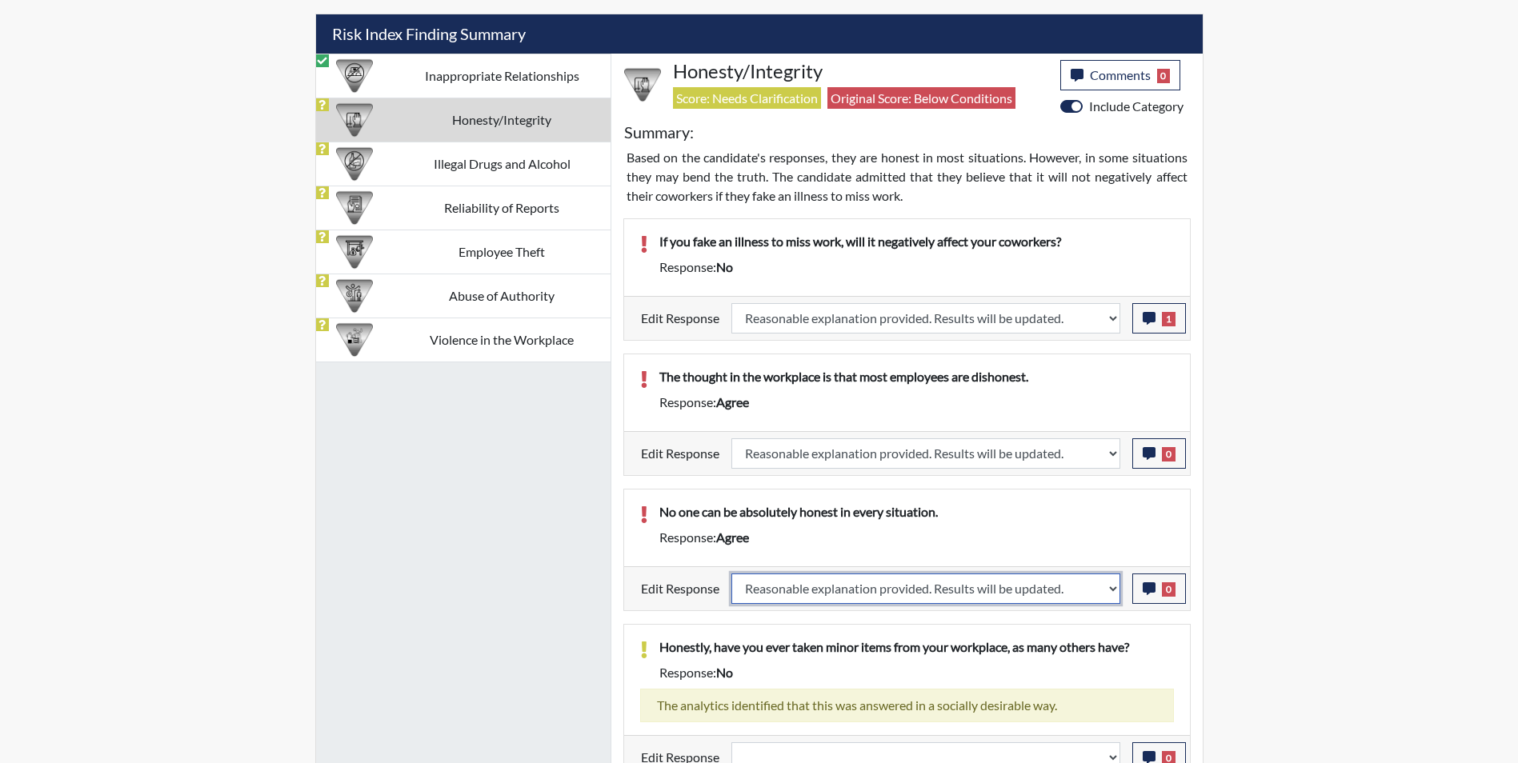
select select
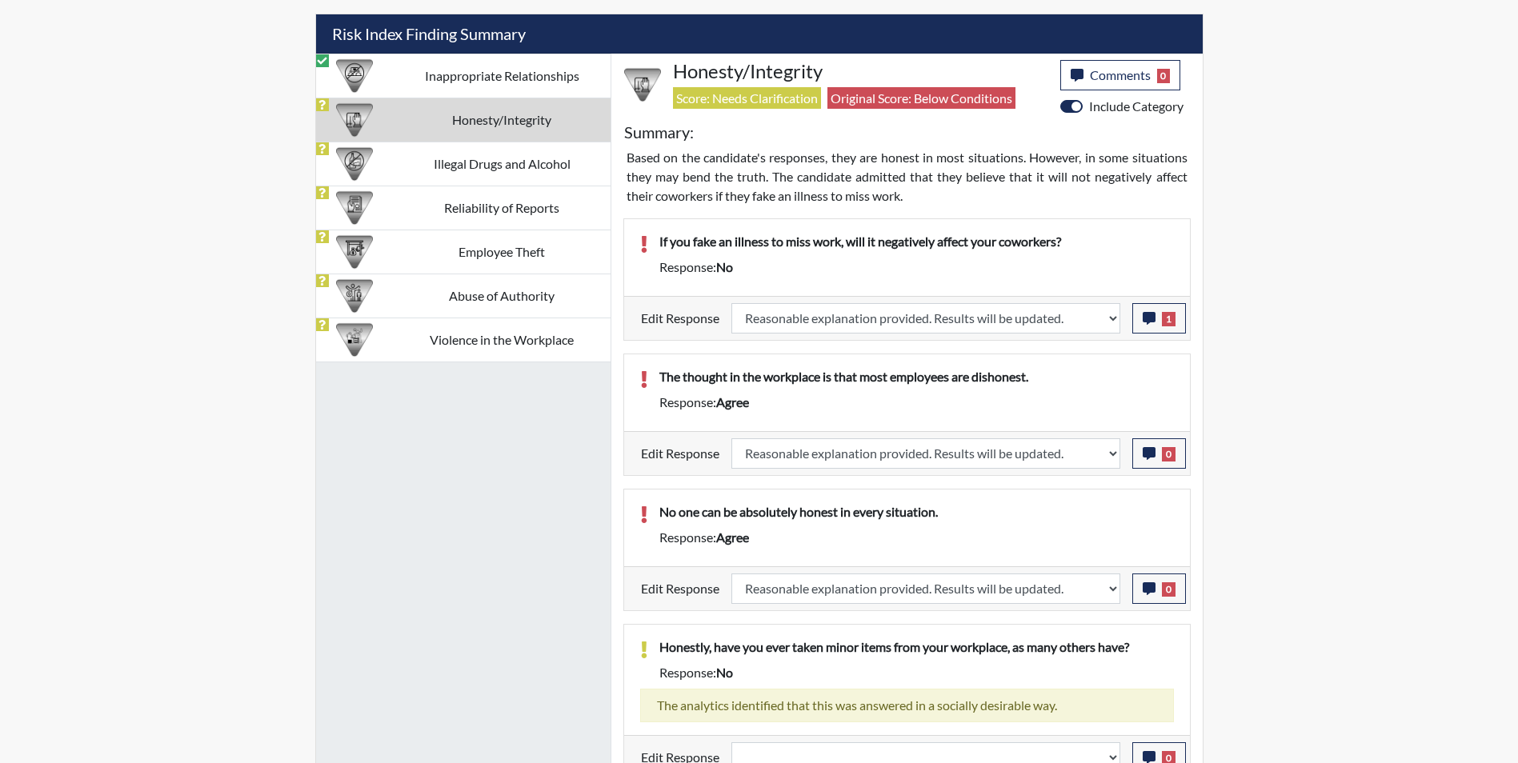
select select
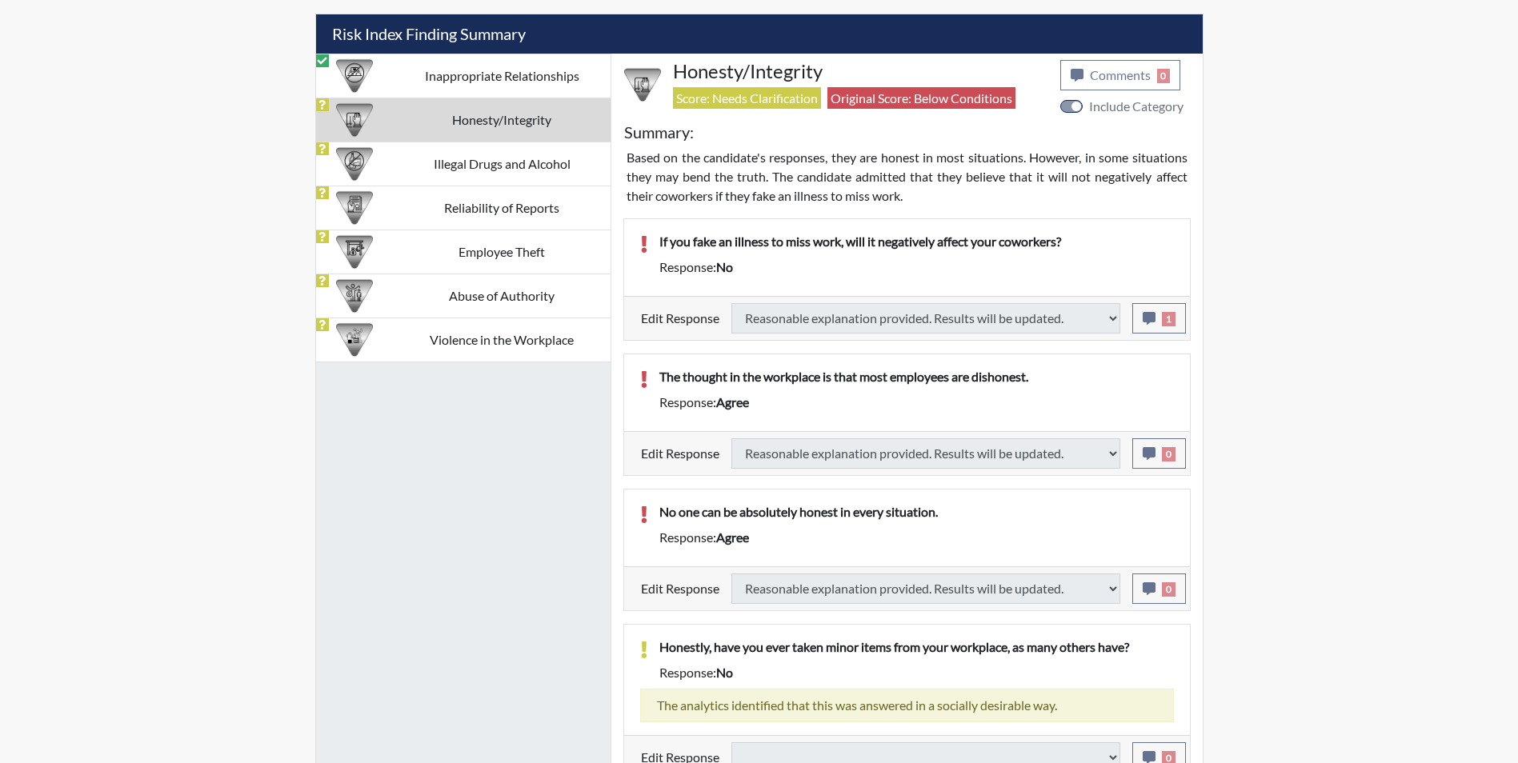
select select
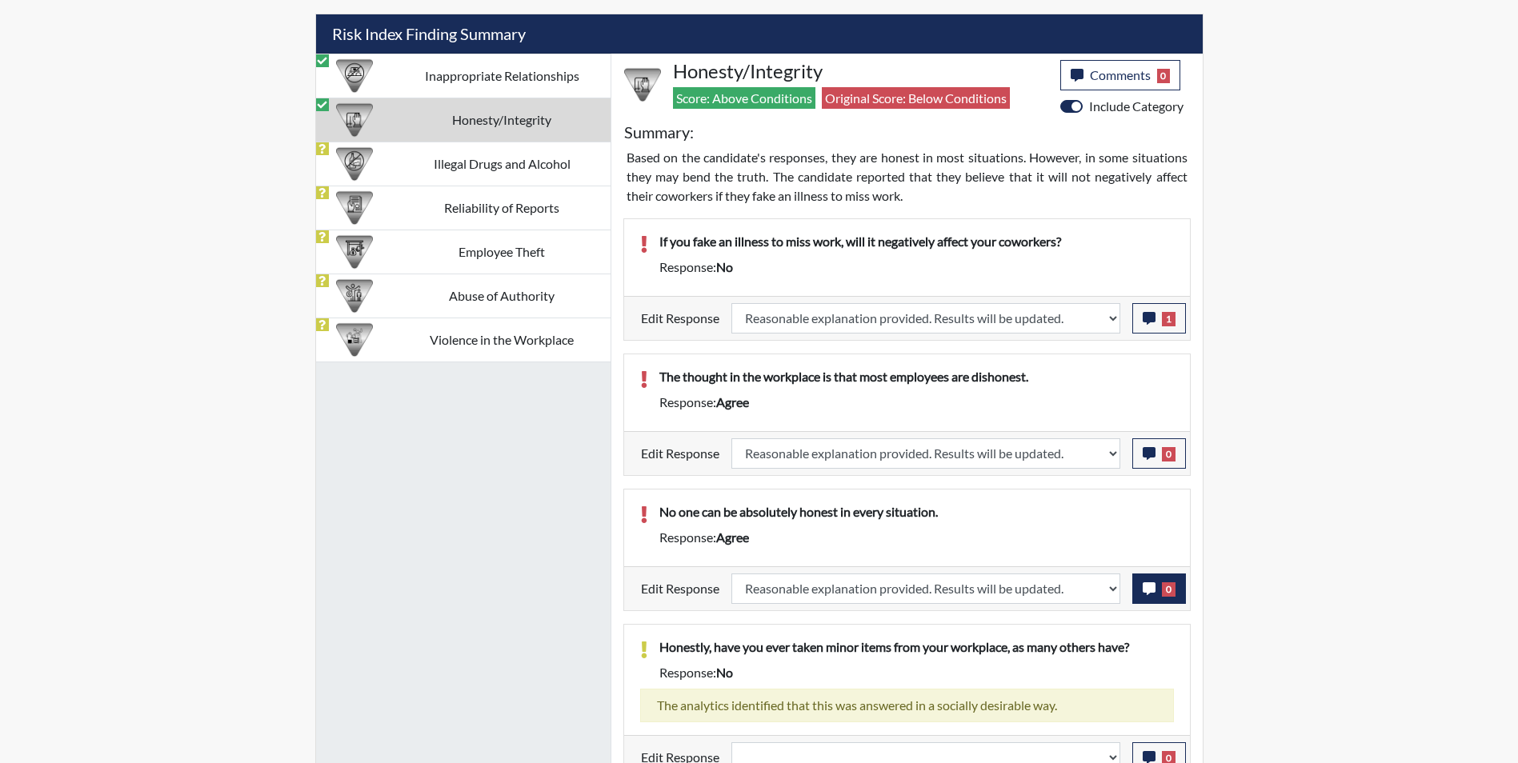
scroll to position [266, 665]
click at [1146, 591] on icon "button" at bounding box center [1148, 588] width 13 height 13
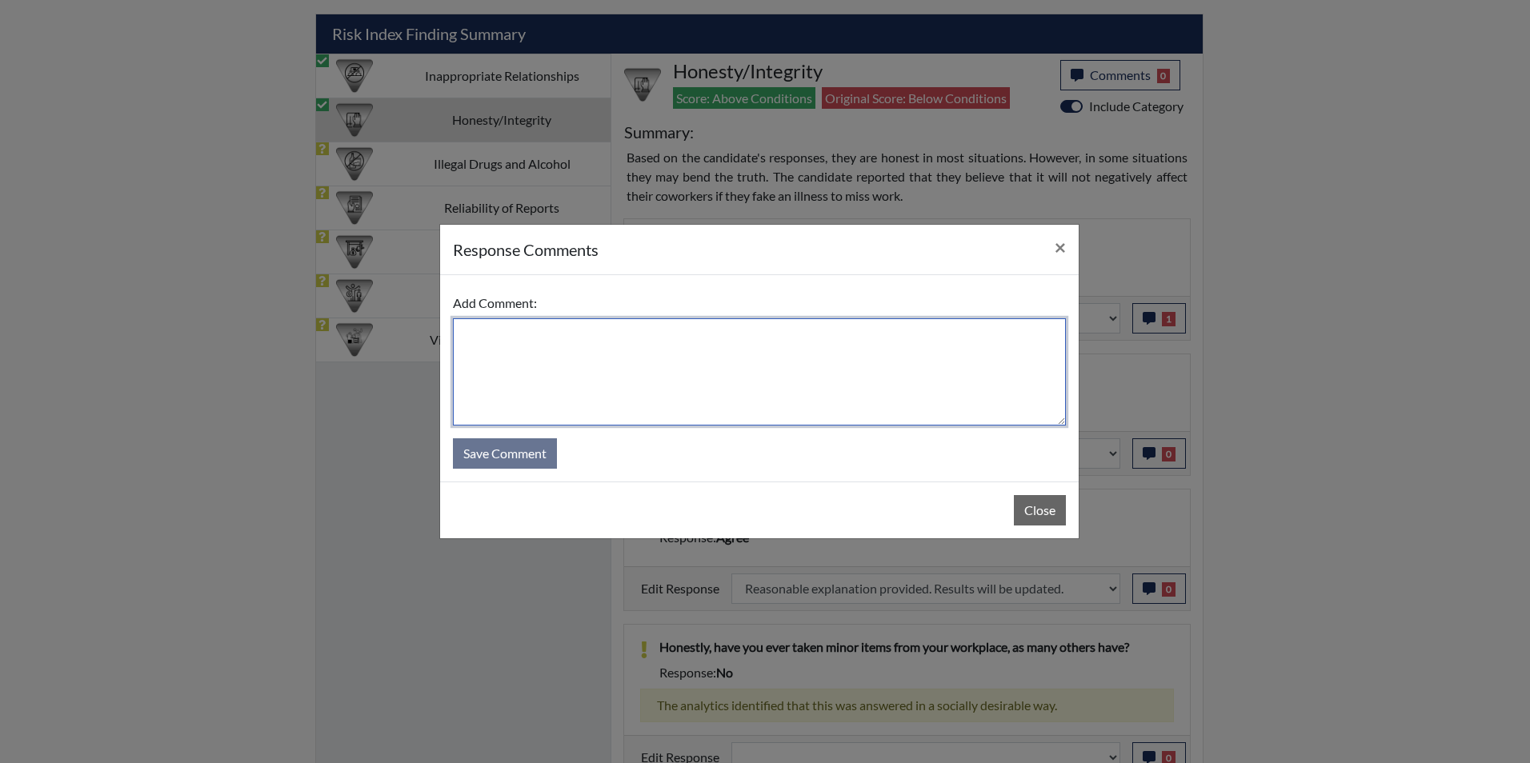
click at [584, 337] on textarea at bounding box center [759, 371] width 613 height 107
type textarea "Applicant disagrees"
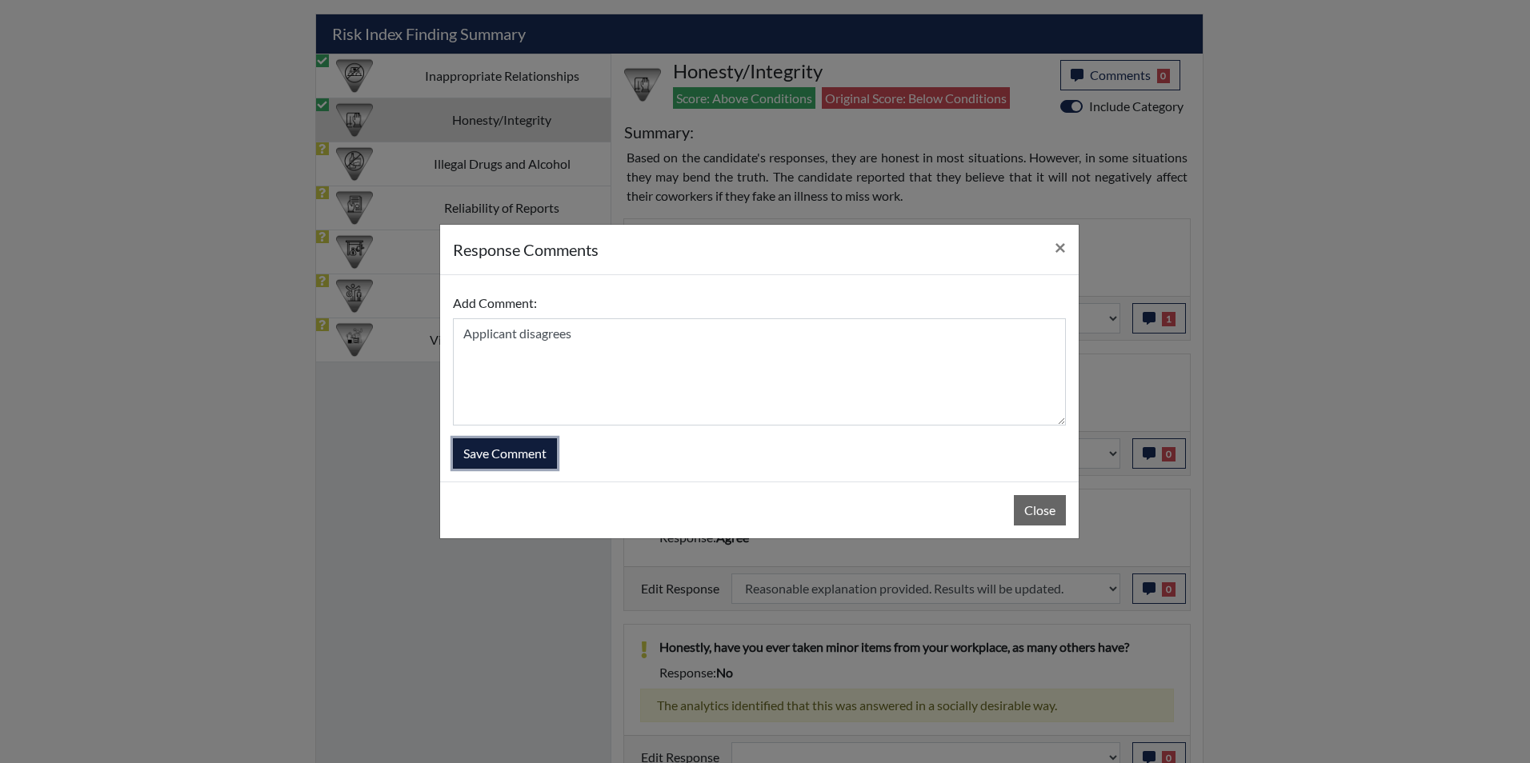
click at [534, 456] on button "Save Comment" at bounding box center [505, 453] width 104 height 30
select select
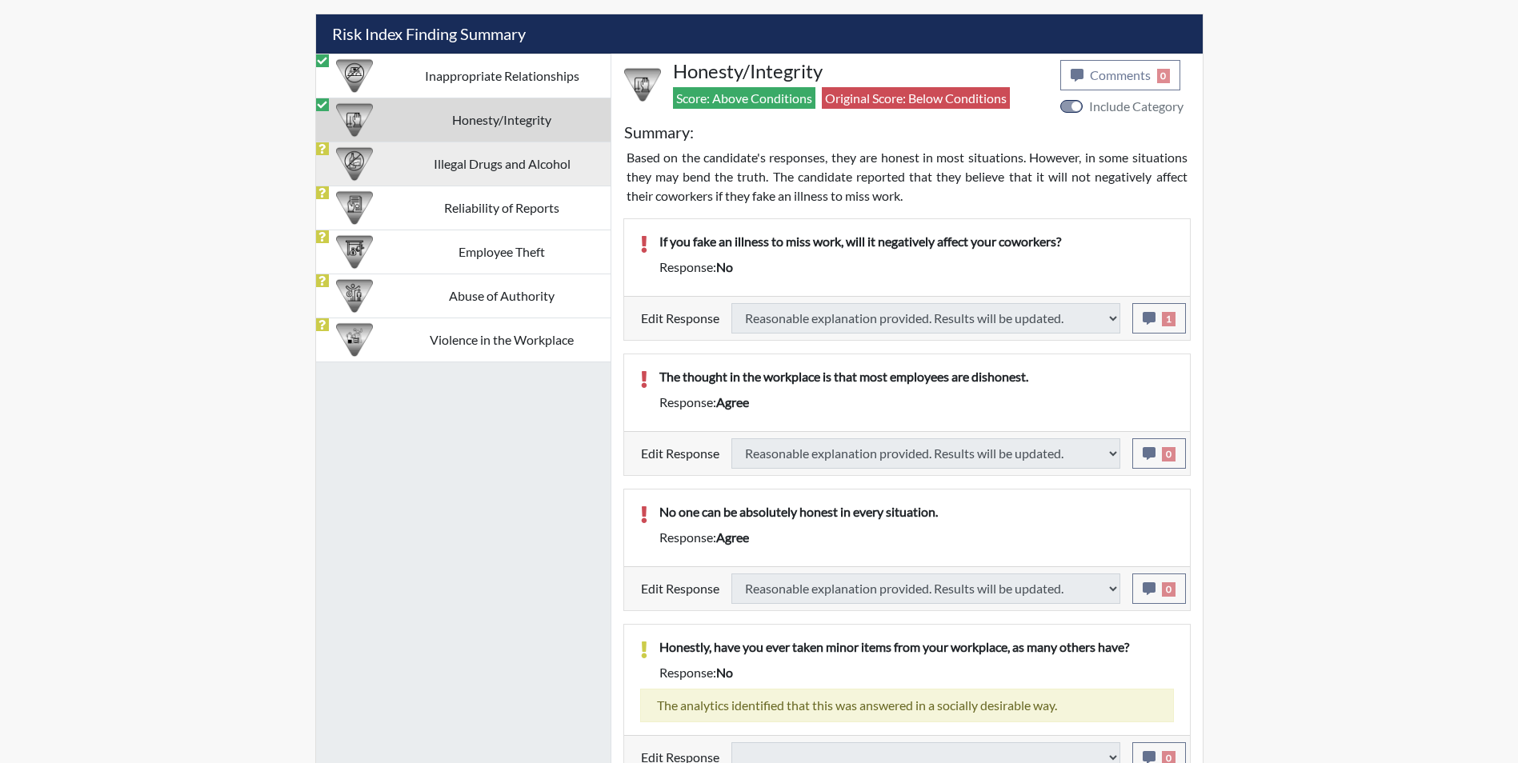
select select
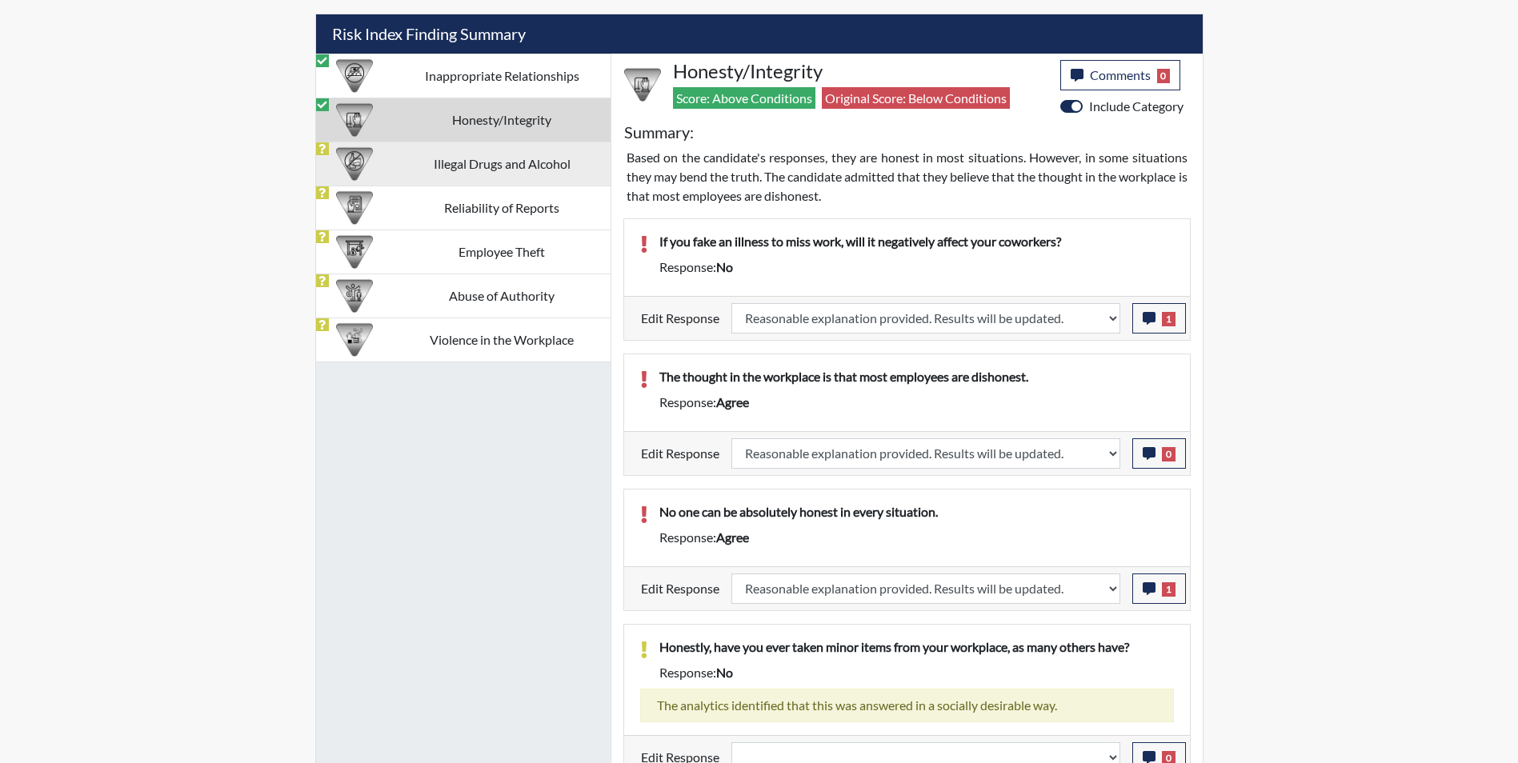
click at [456, 170] on td "Illegal Drugs and Alcohol" at bounding box center [502, 164] width 217 height 44
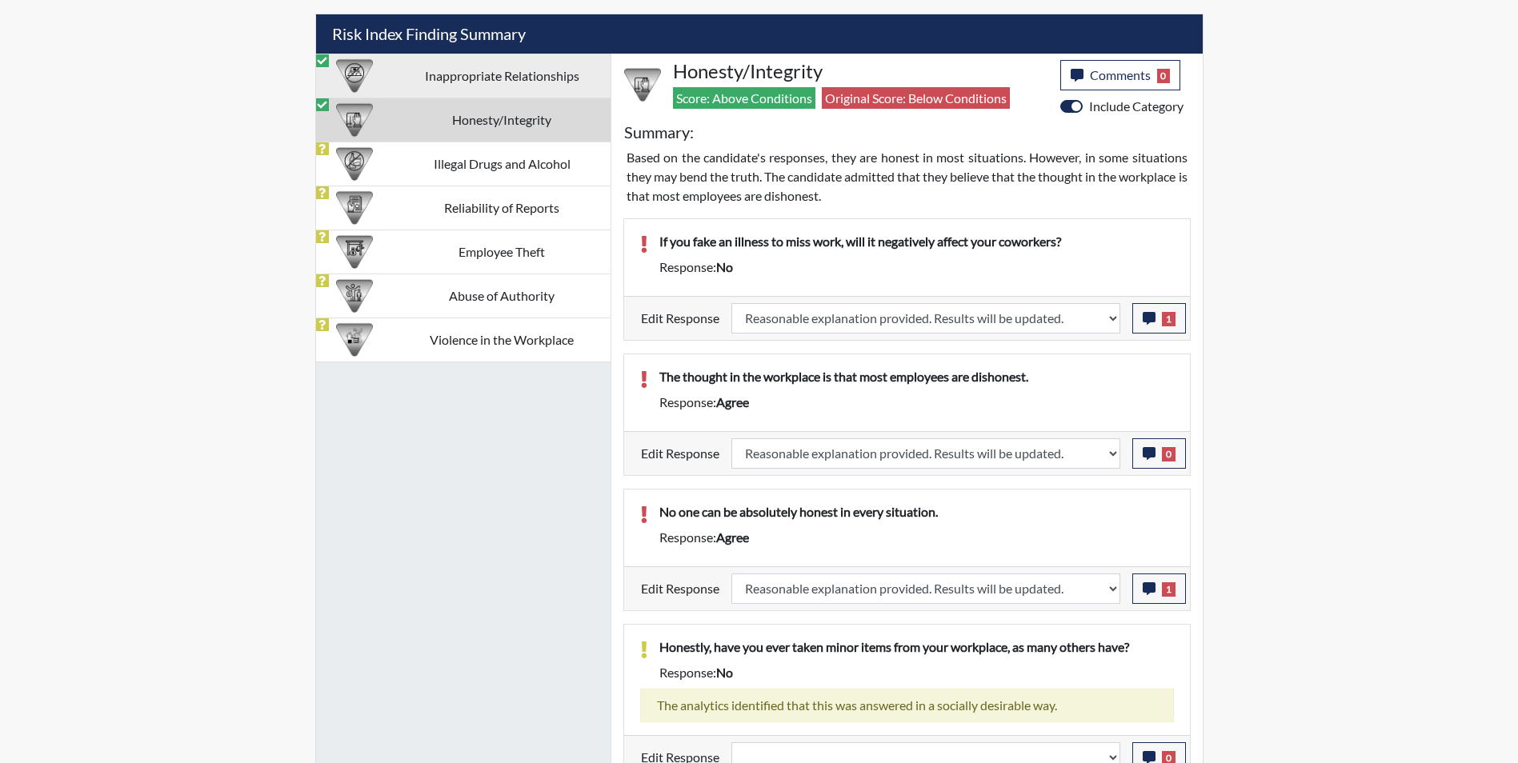
scroll to position [939, 0]
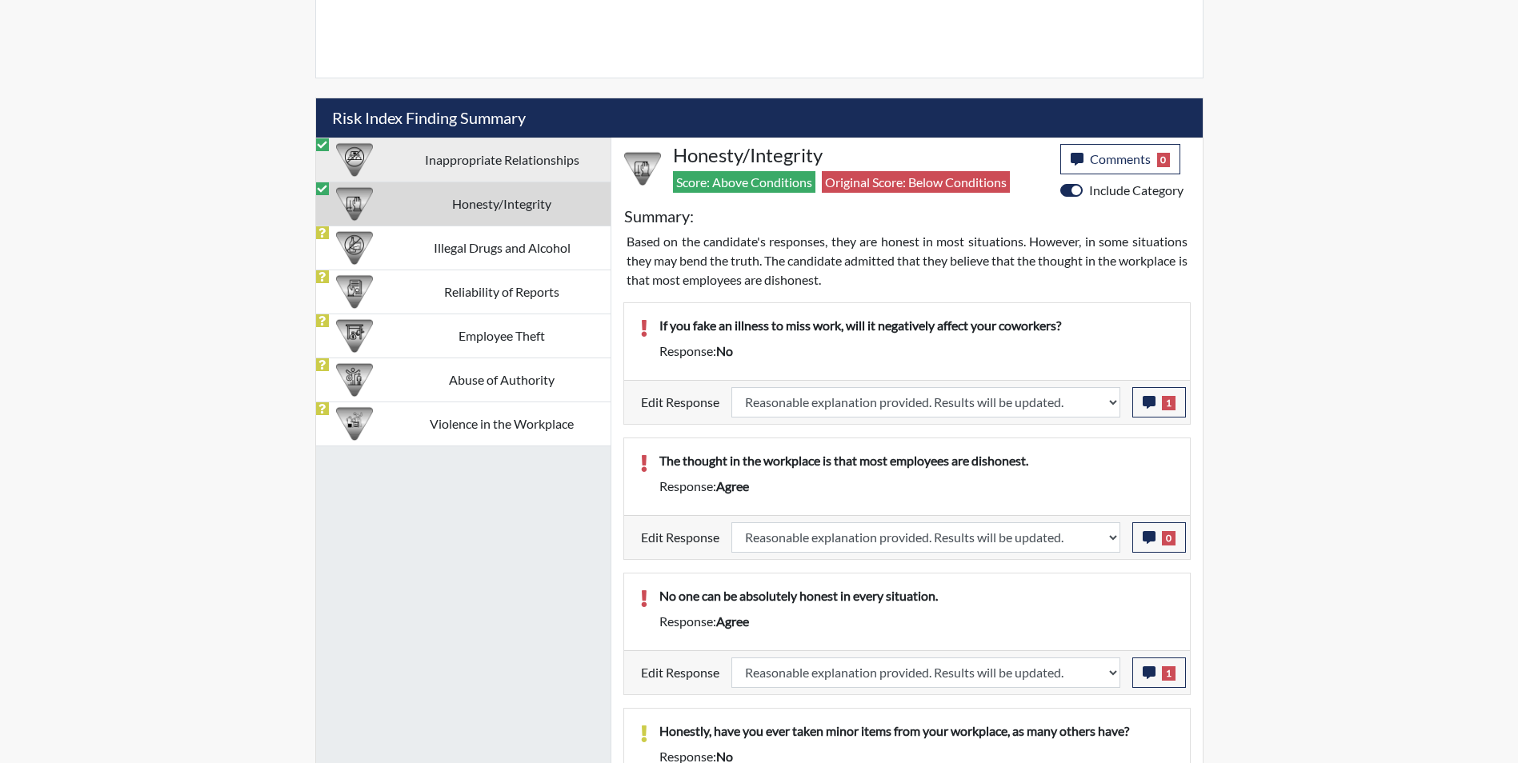
select select
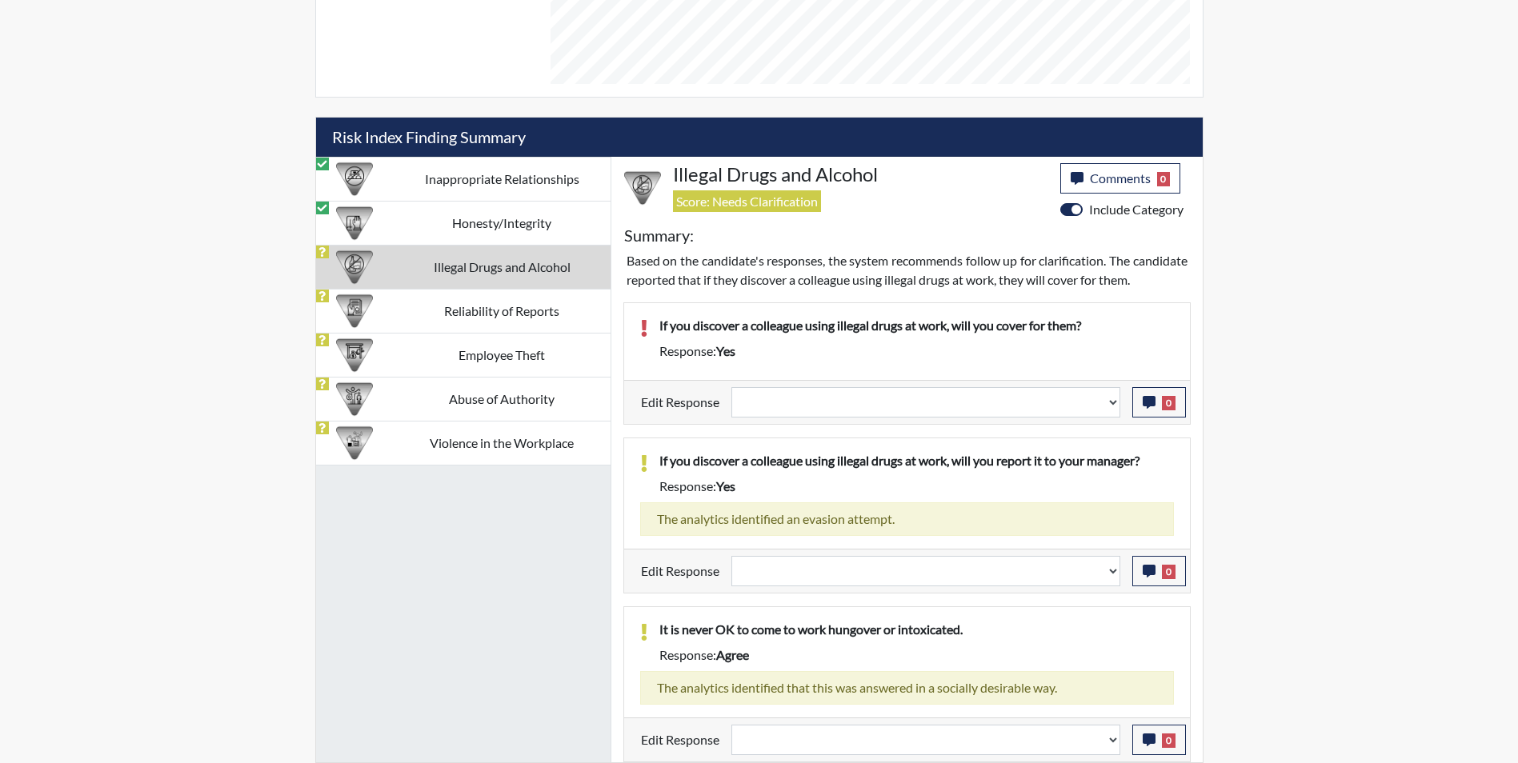
scroll to position [266, 665]
click at [811, 407] on select "Question is not relevant. Results will be updated. Reasonable explanation provi…" at bounding box center [925, 402] width 389 height 30
select select "reasonable-explanation-provided"
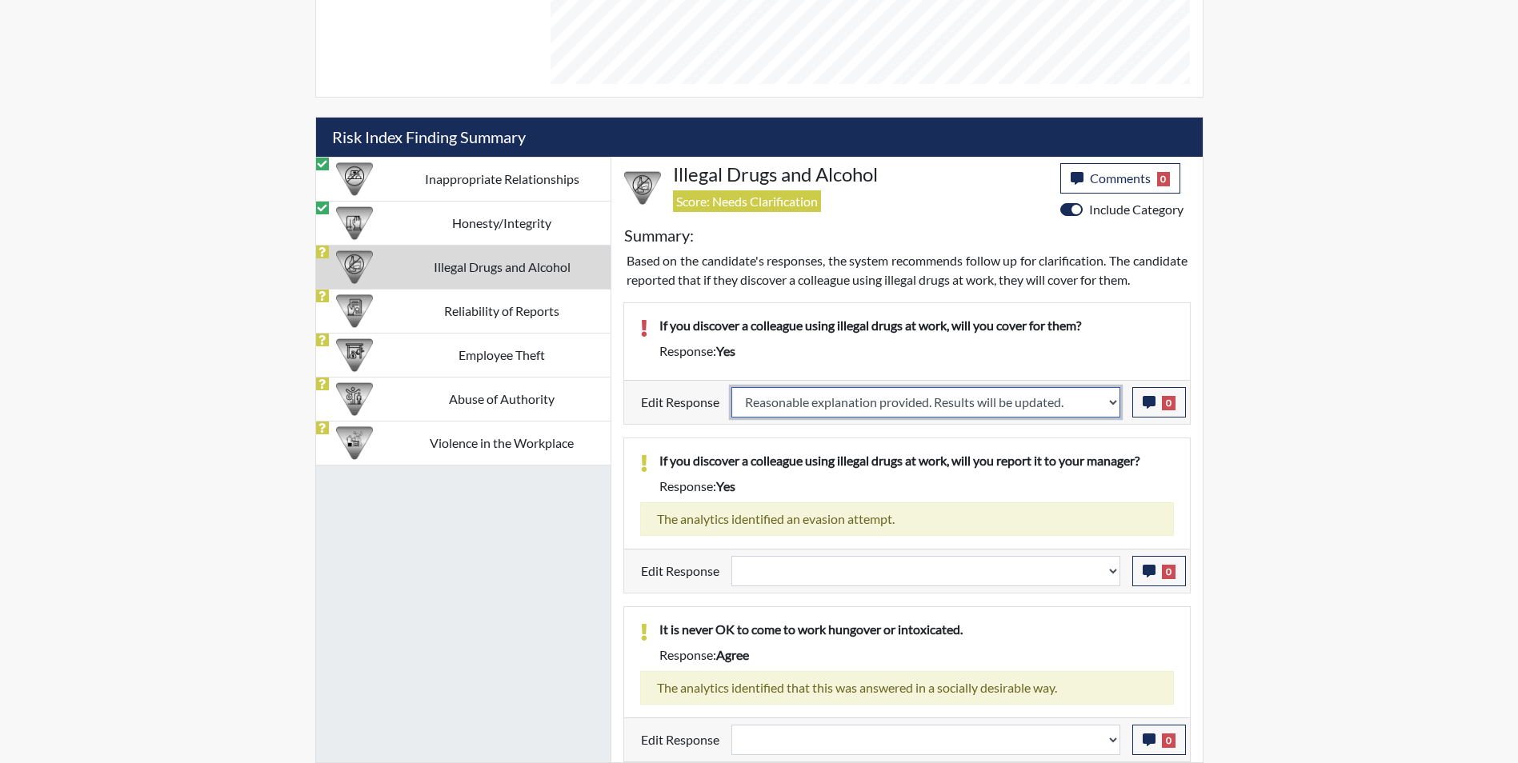
click at [731, 387] on select "Question is not relevant. Results will be updated. Reasonable explanation provi…" at bounding box center [925, 402] width 389 height 30
select select
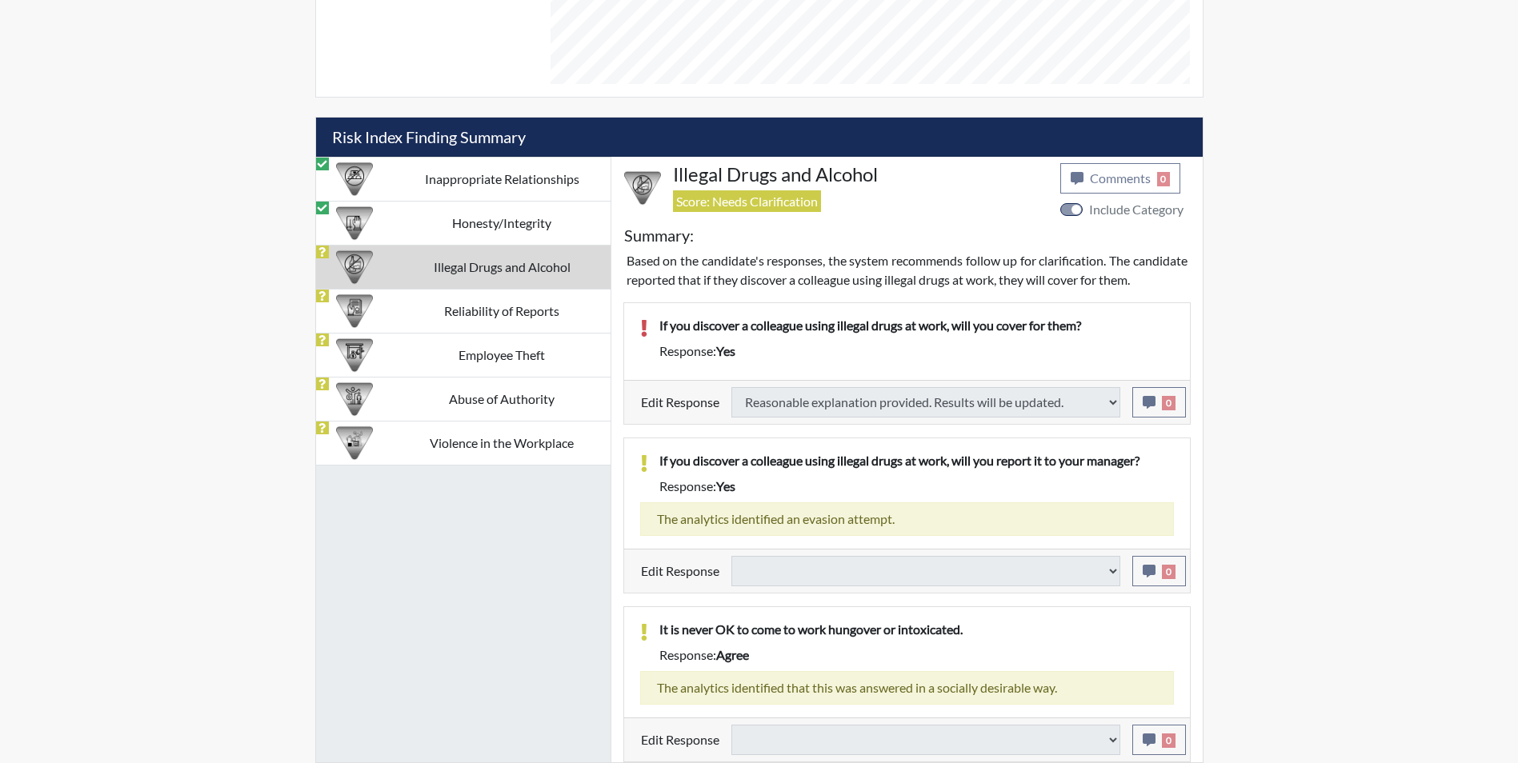
select select
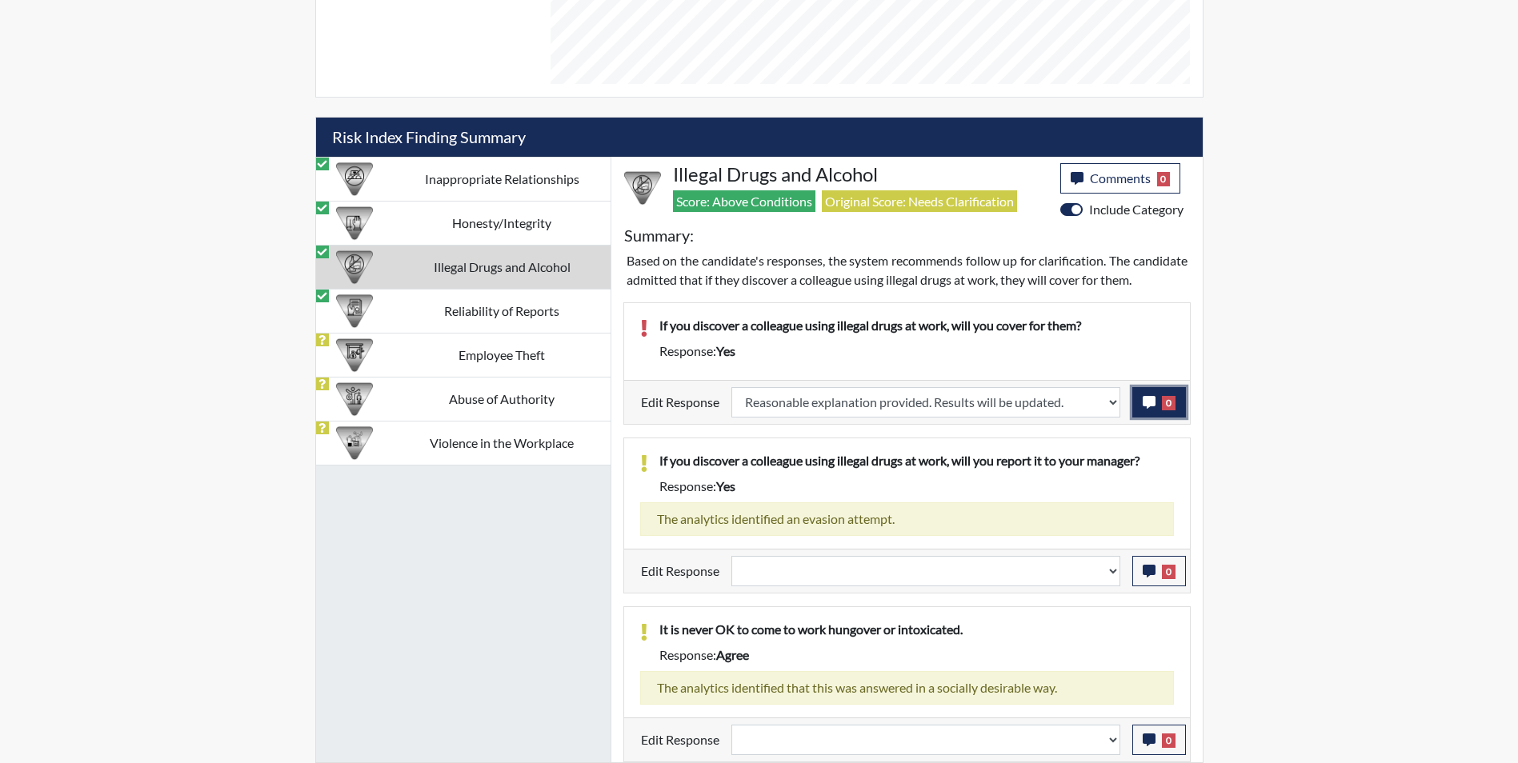
click at [1148, 402] on icon "button" at bounding box center [1148, 402] width 13 height 13
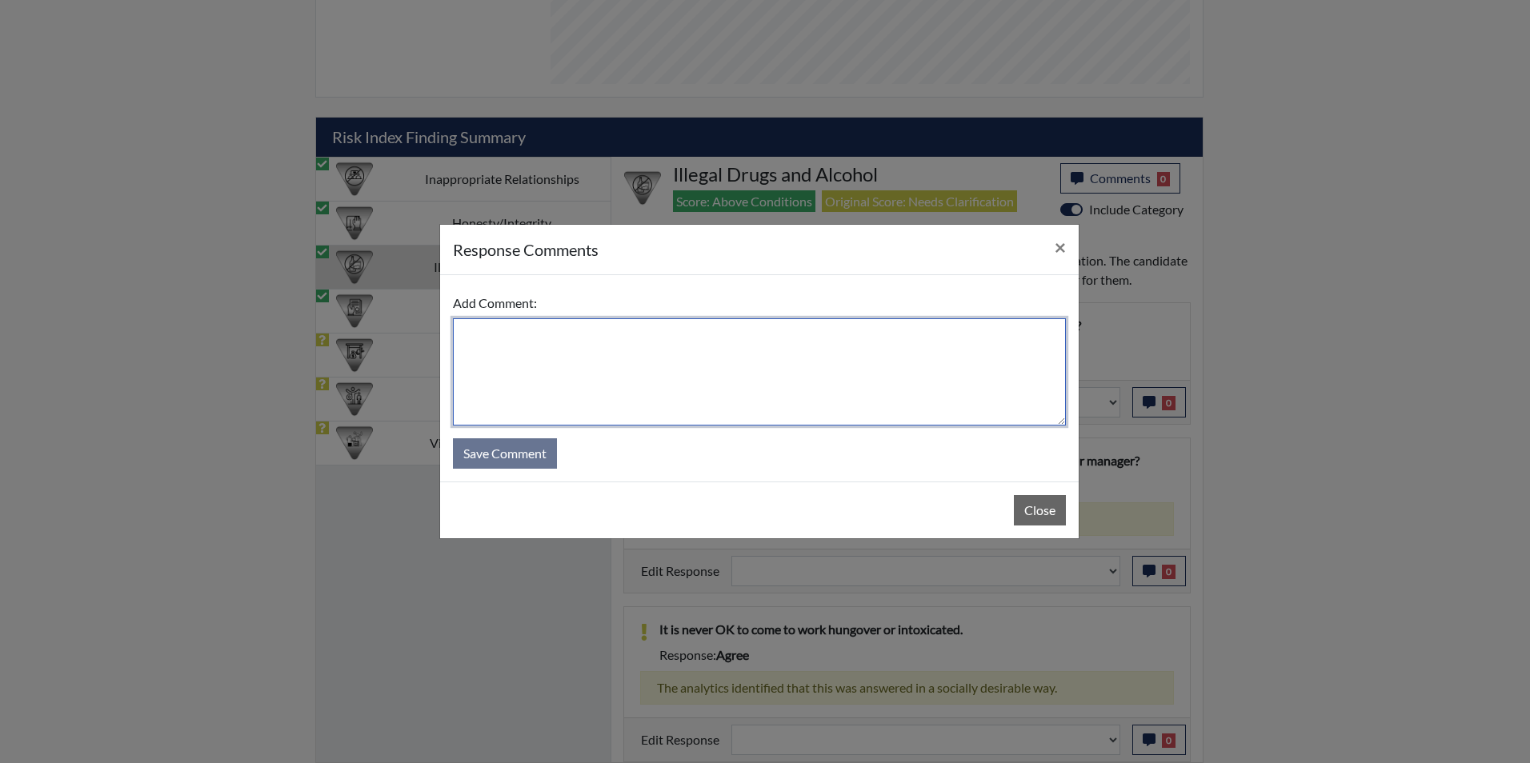
click at [610, 374] on textarea at bounding box center [759, 371] width 613 height 107
type textarea "Applicant answered no"
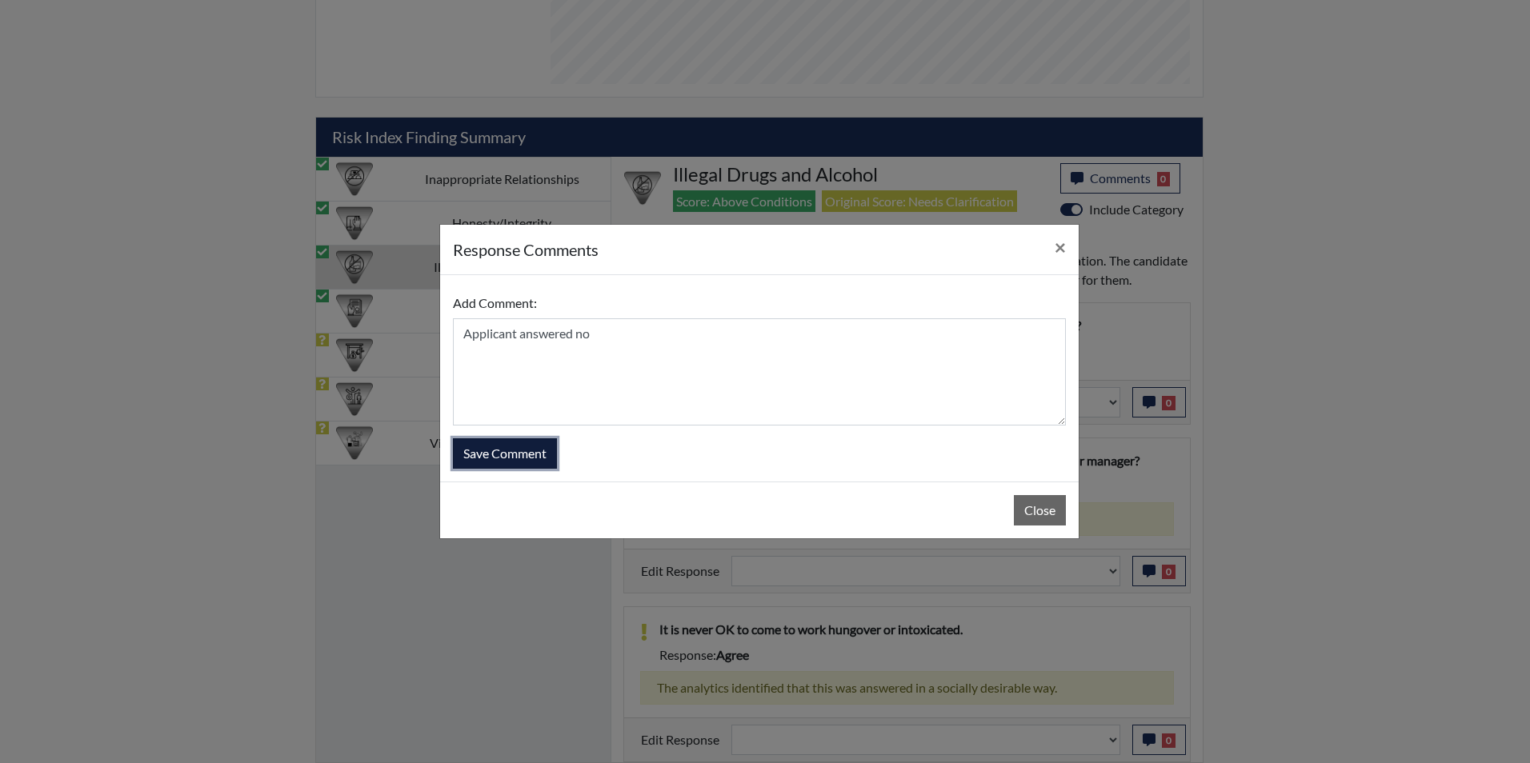
click at [495, 448] on button "Save Comment" at bounding box center [505, 453] width 104 height 30
select select
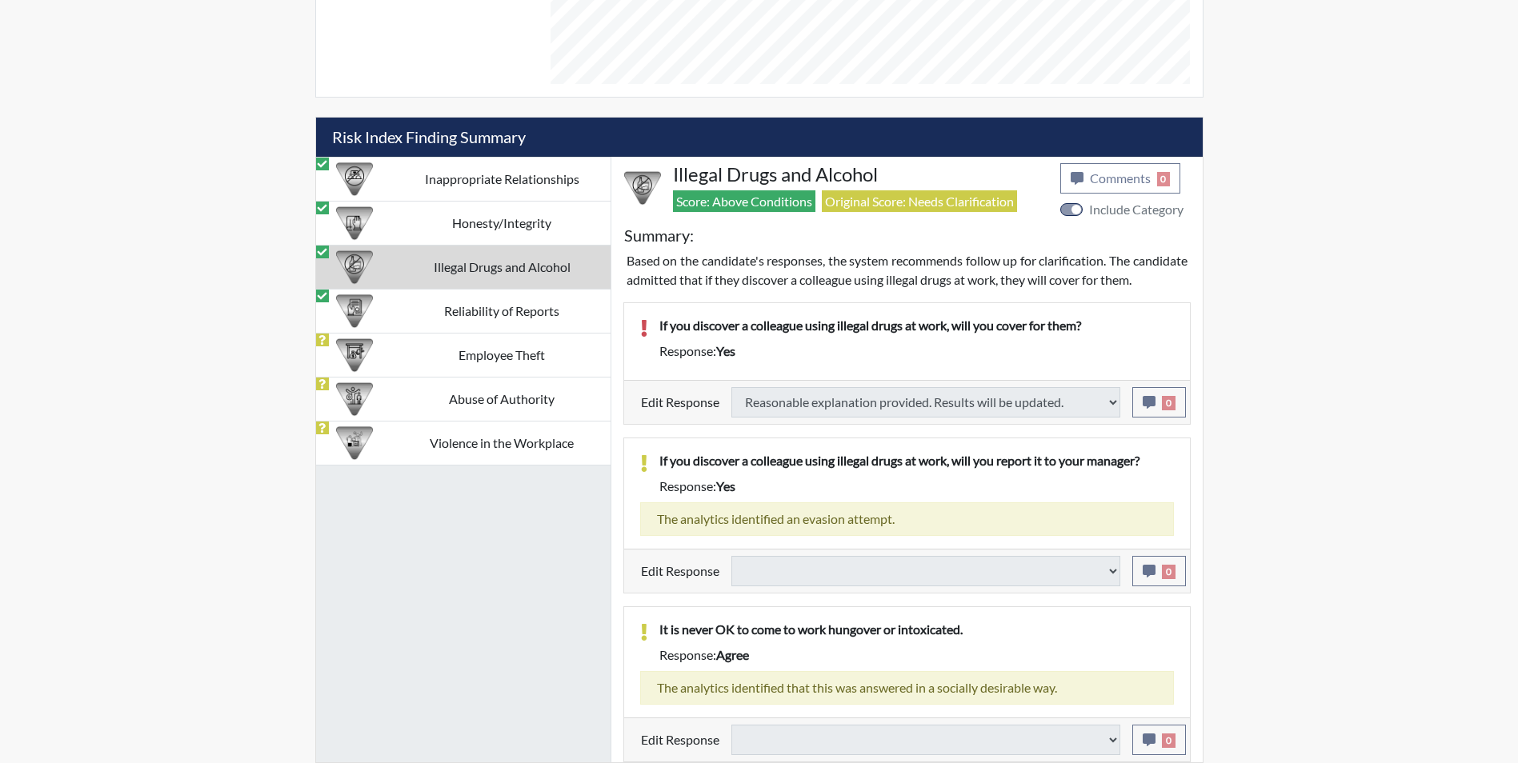
select select
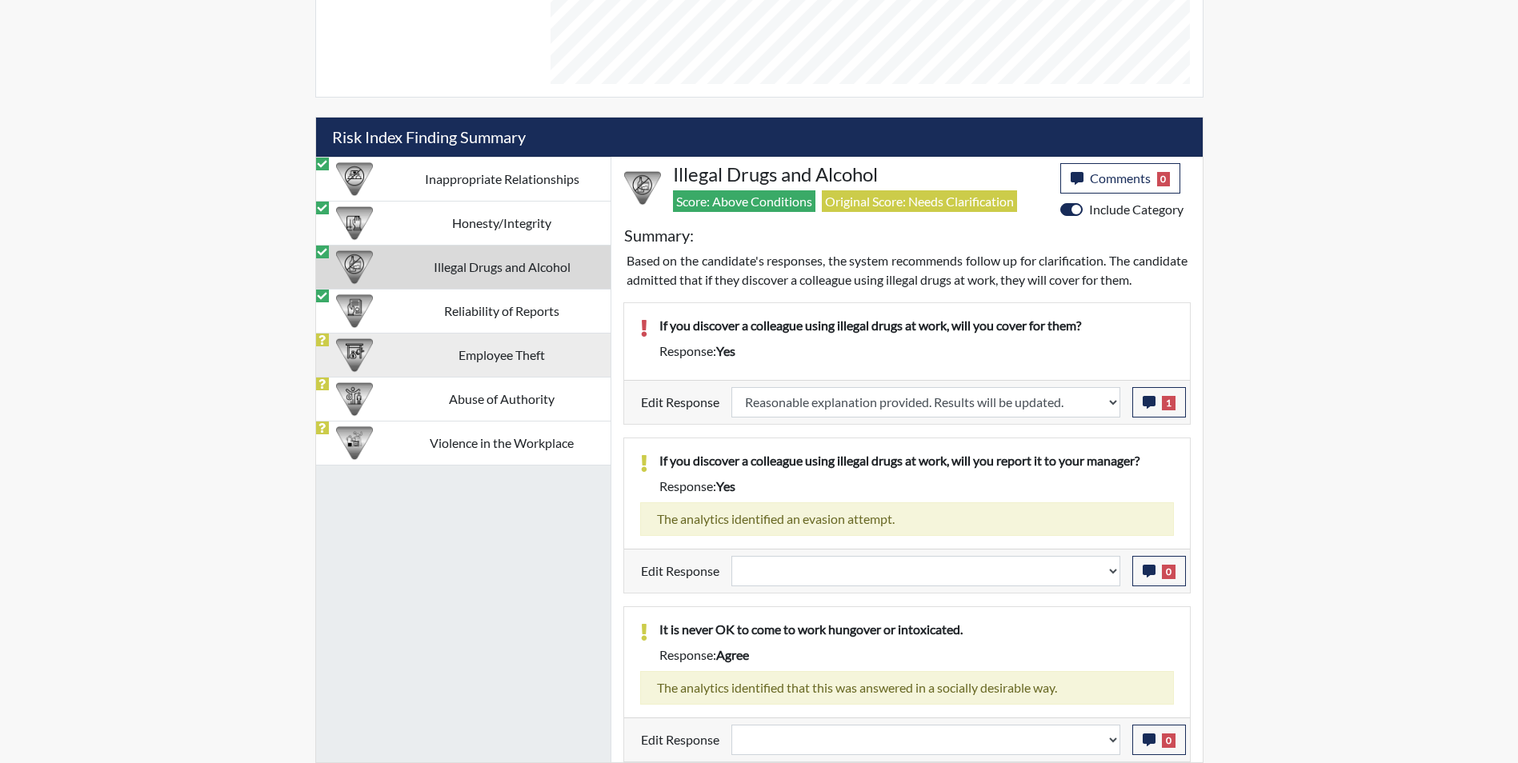
click at [402, 333] on td "Employee Theft" at bounding box center [502, 355] width 217 height 44
select select
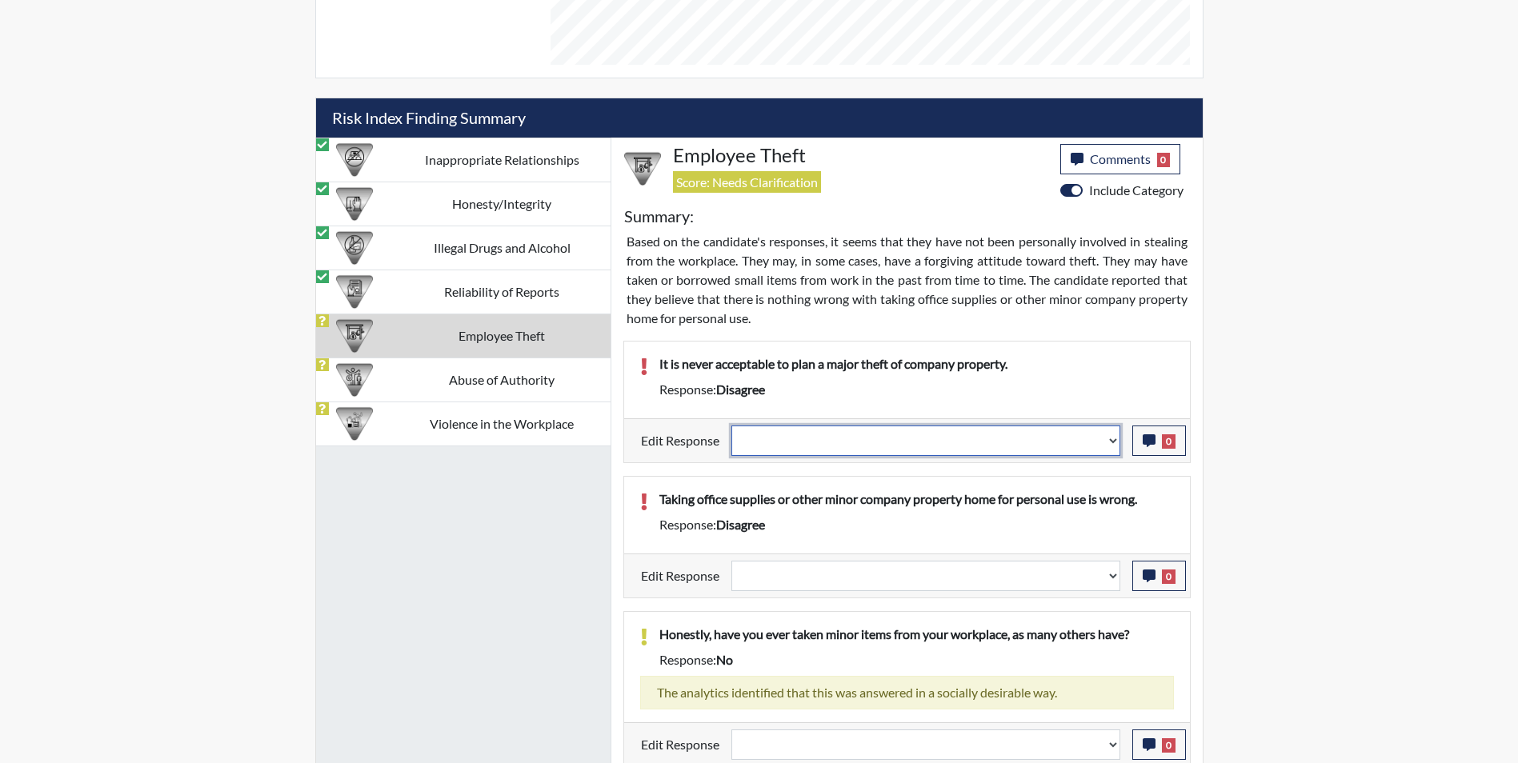
click at [807, 444] on select "Question is not relevant. Results will be updated. Reasonable explanation provi…" at bounding box center [925, 441] width 389 height 30
select select "reasonable-explanation-provided"
click at [731, 426] on select "Question is not relevant. Results will be updated. Reasonable explanation provi…" at bounding box center [925, 441] width 389 height 30
select select
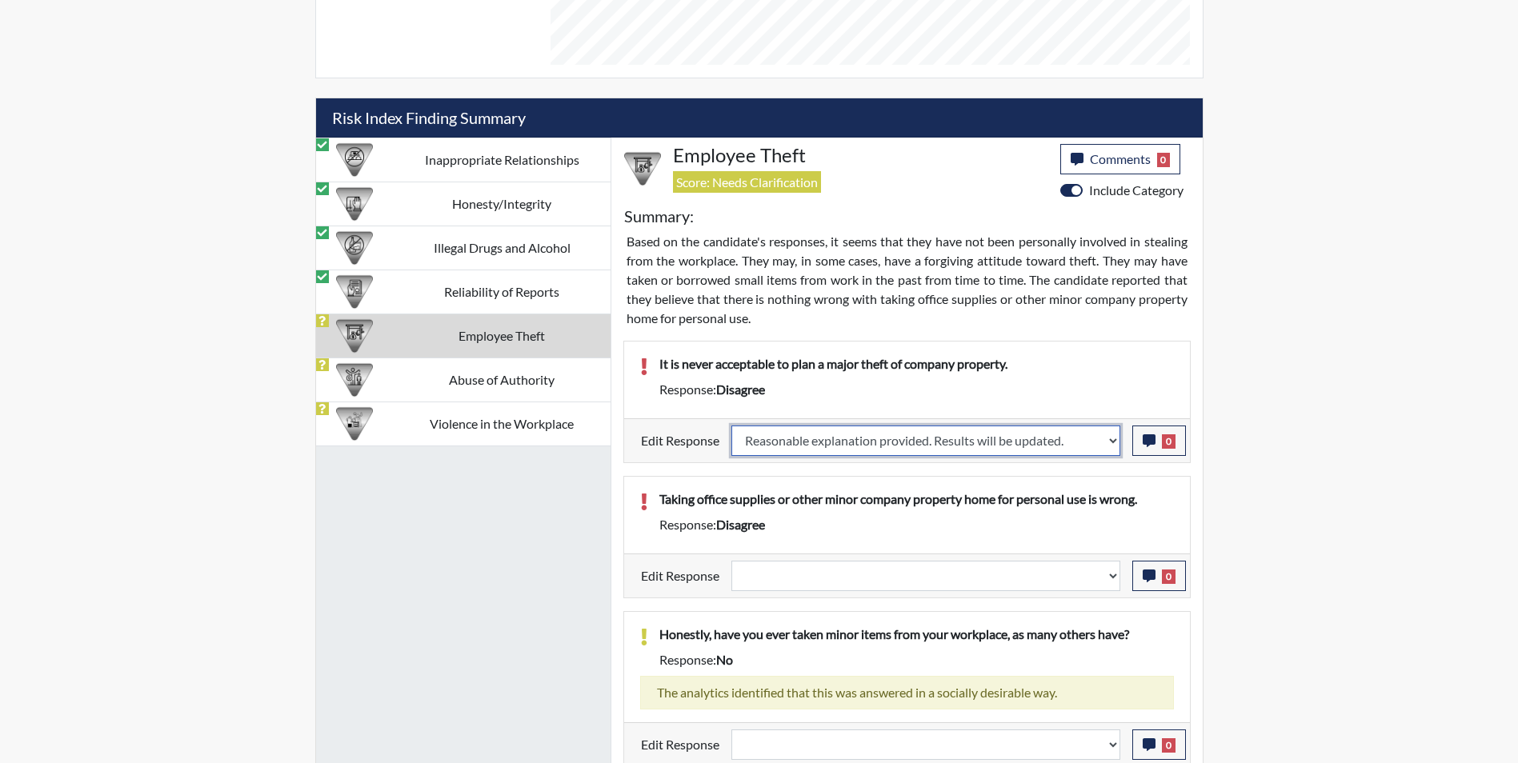
select select
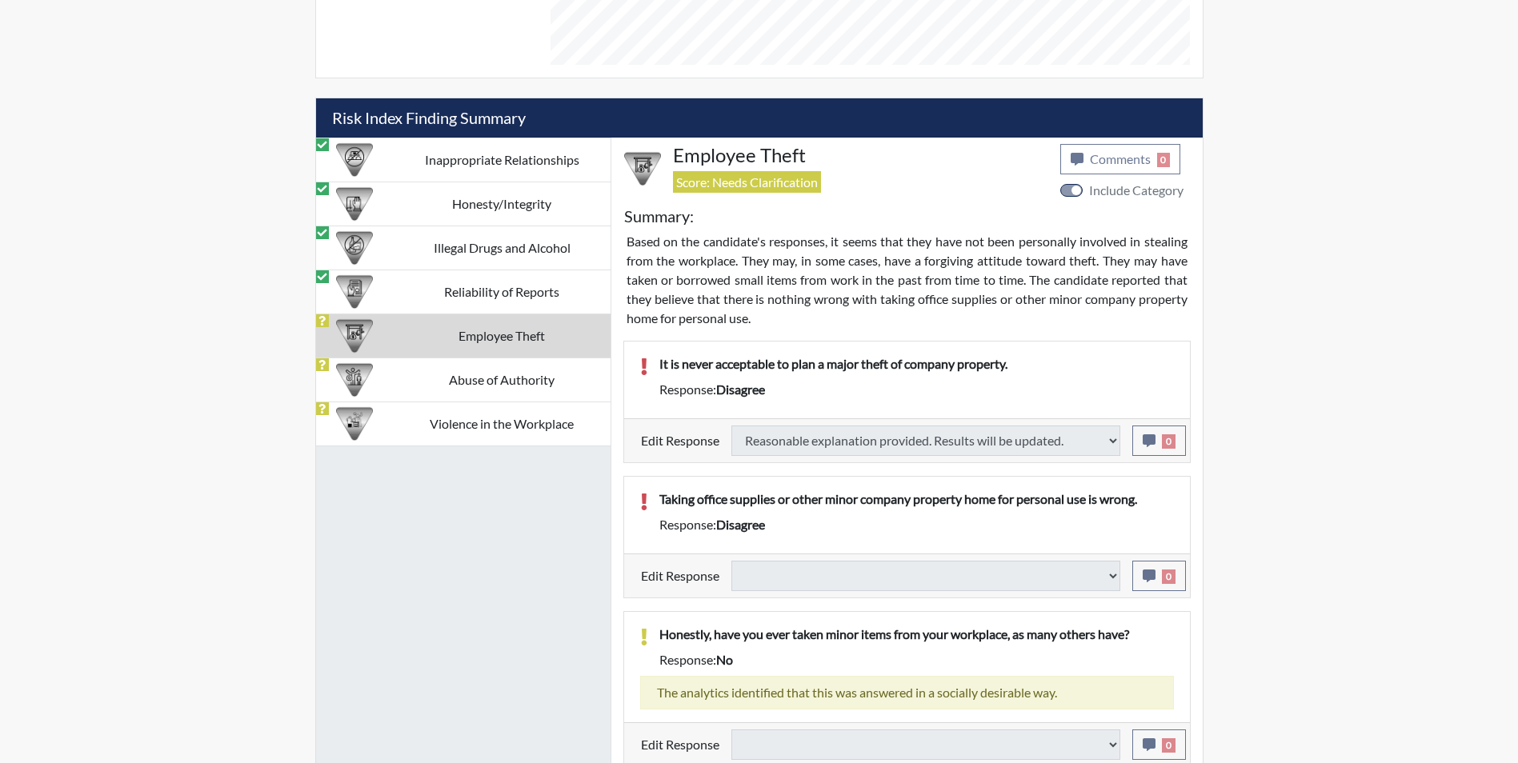
select select
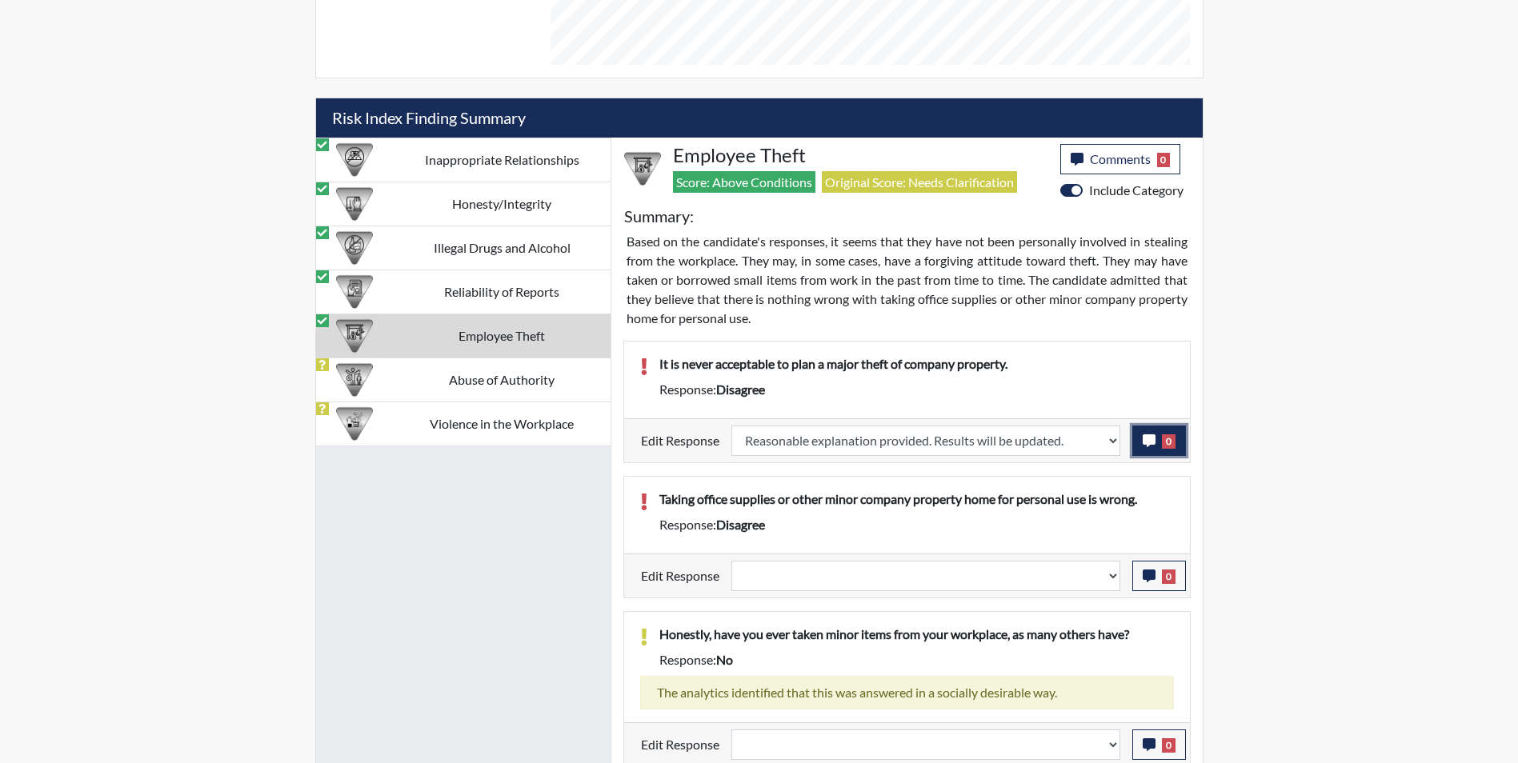
click at [1143, 438] on icon "button" at bounding box center [1148, 440] width 13 height 13
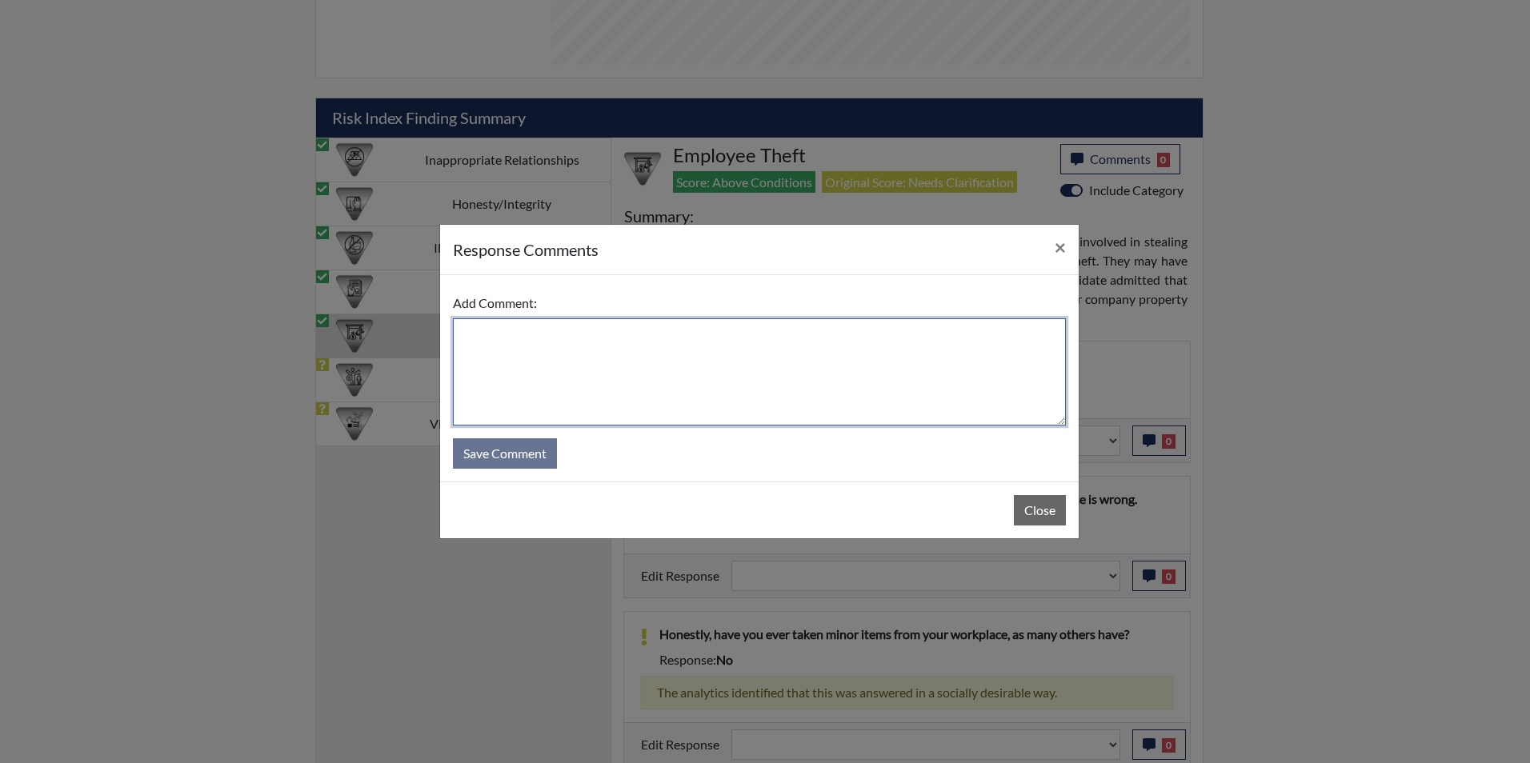
click at [467, 359] on textarea at bounding box center [759, 371] width 613 height 107
type textarea "Applicant agrees"
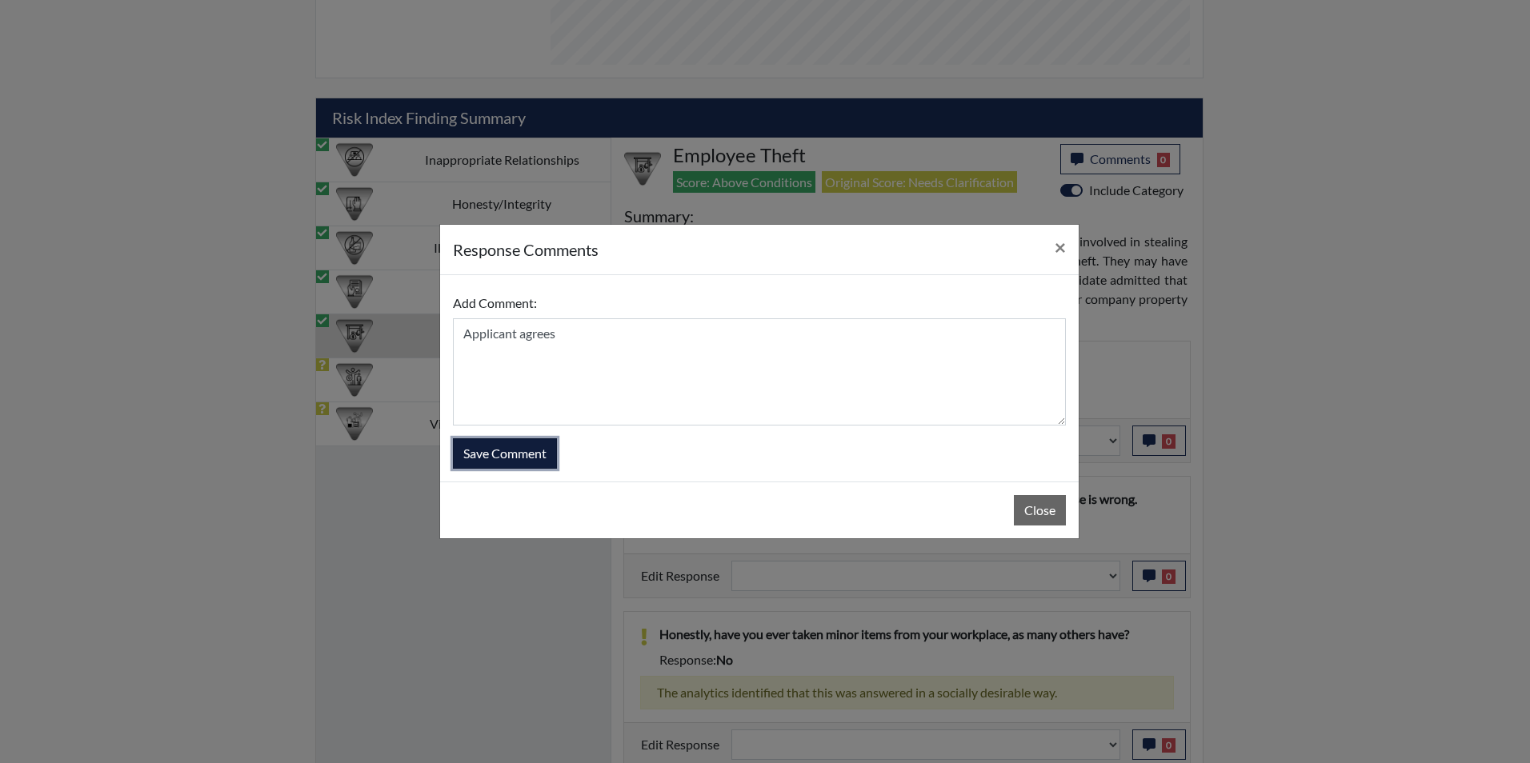
click at [497, 438] on button "Save Comment" at bounding box center [505, 453] width 104 height 30
select select
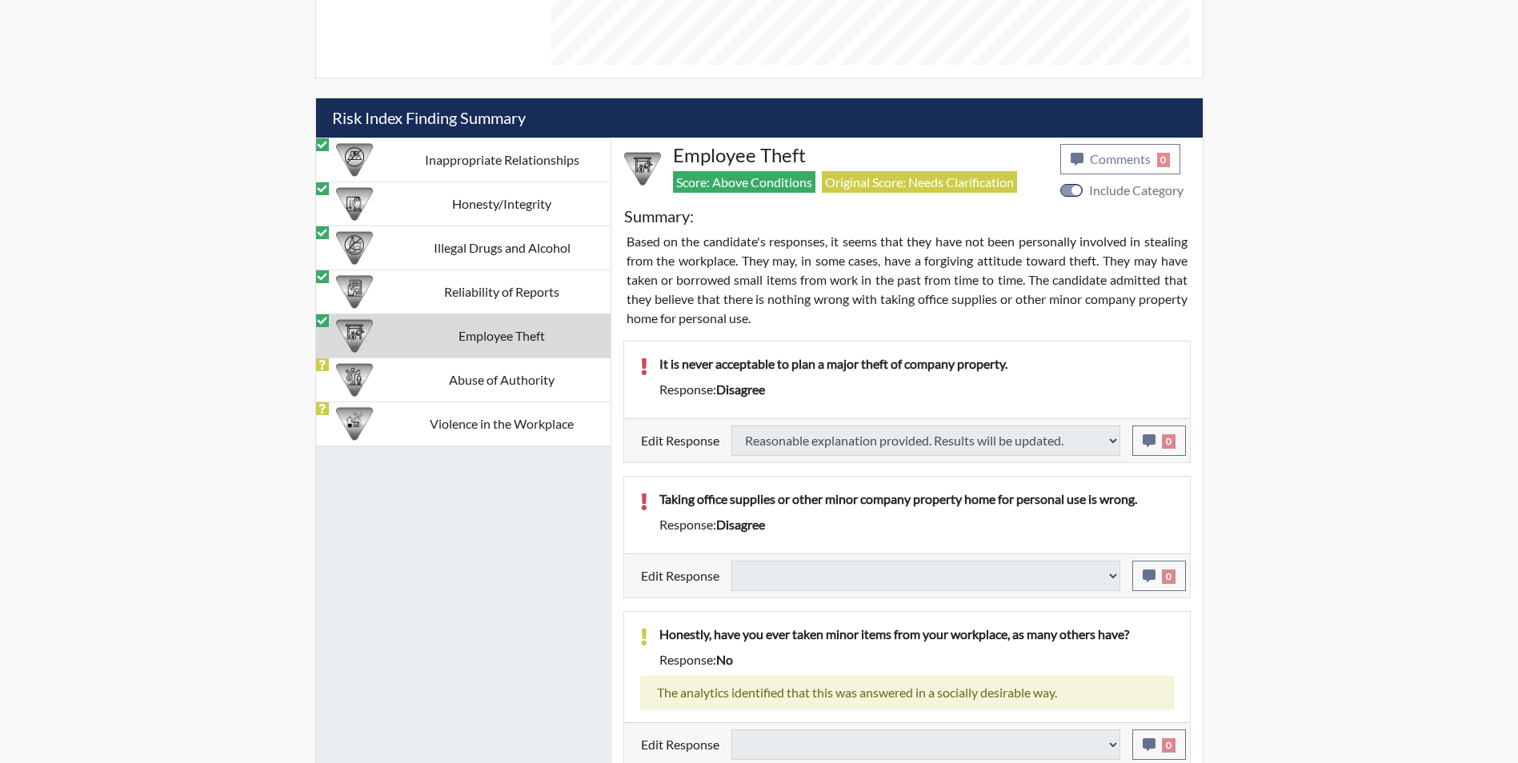
select select
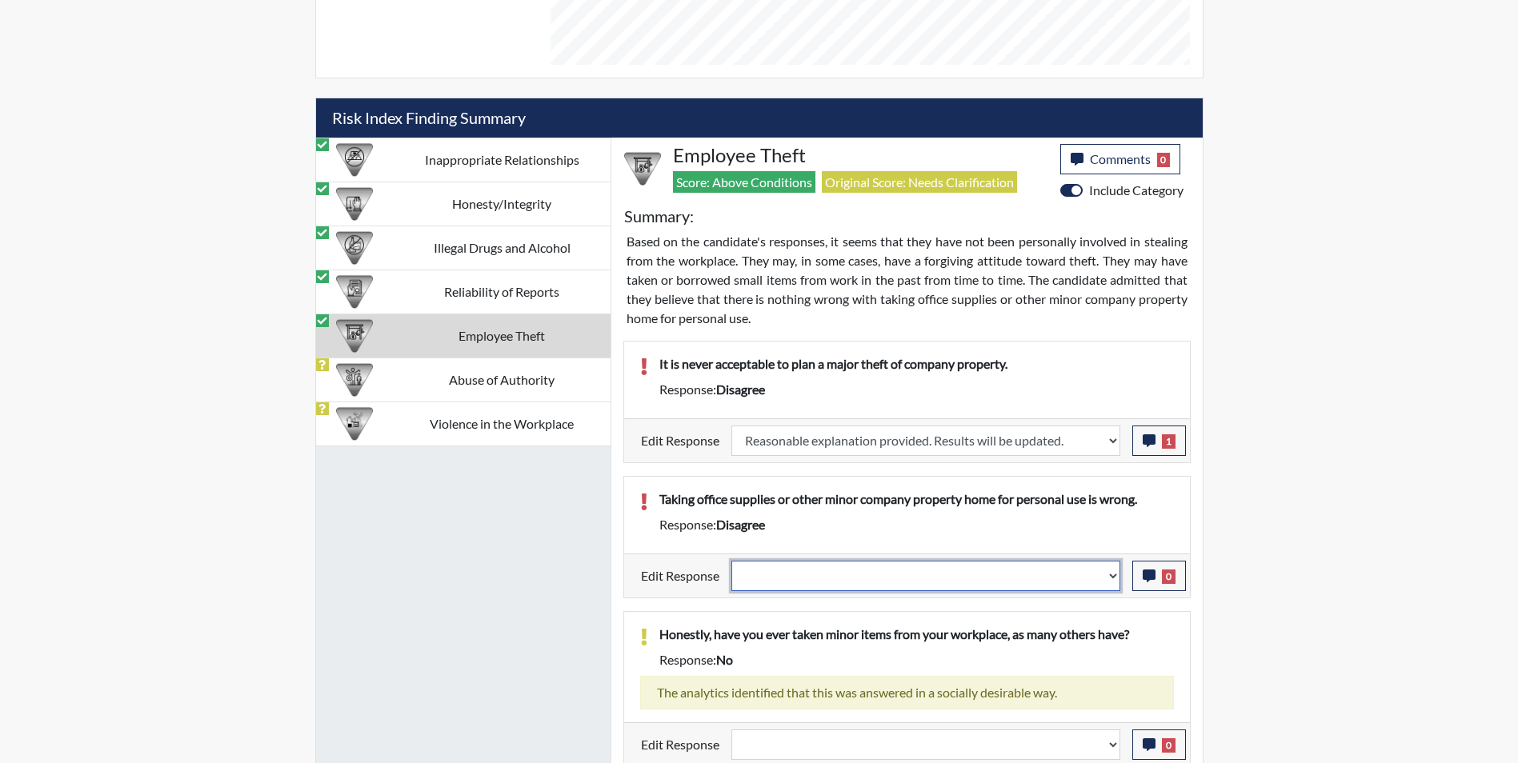
click at [791, 579] on select "Question is not relevant. Results will be updated. Reasonable explanation provi…" at bounding box center [925, 576] width 389 height 30
select select "reasonable-explanation-provided"
click at [731, 561] on select "Question is not relevant. Results will be updated. Reasonable explanation provi…" at bounding box center [925, 576] width 389 height 30
select select
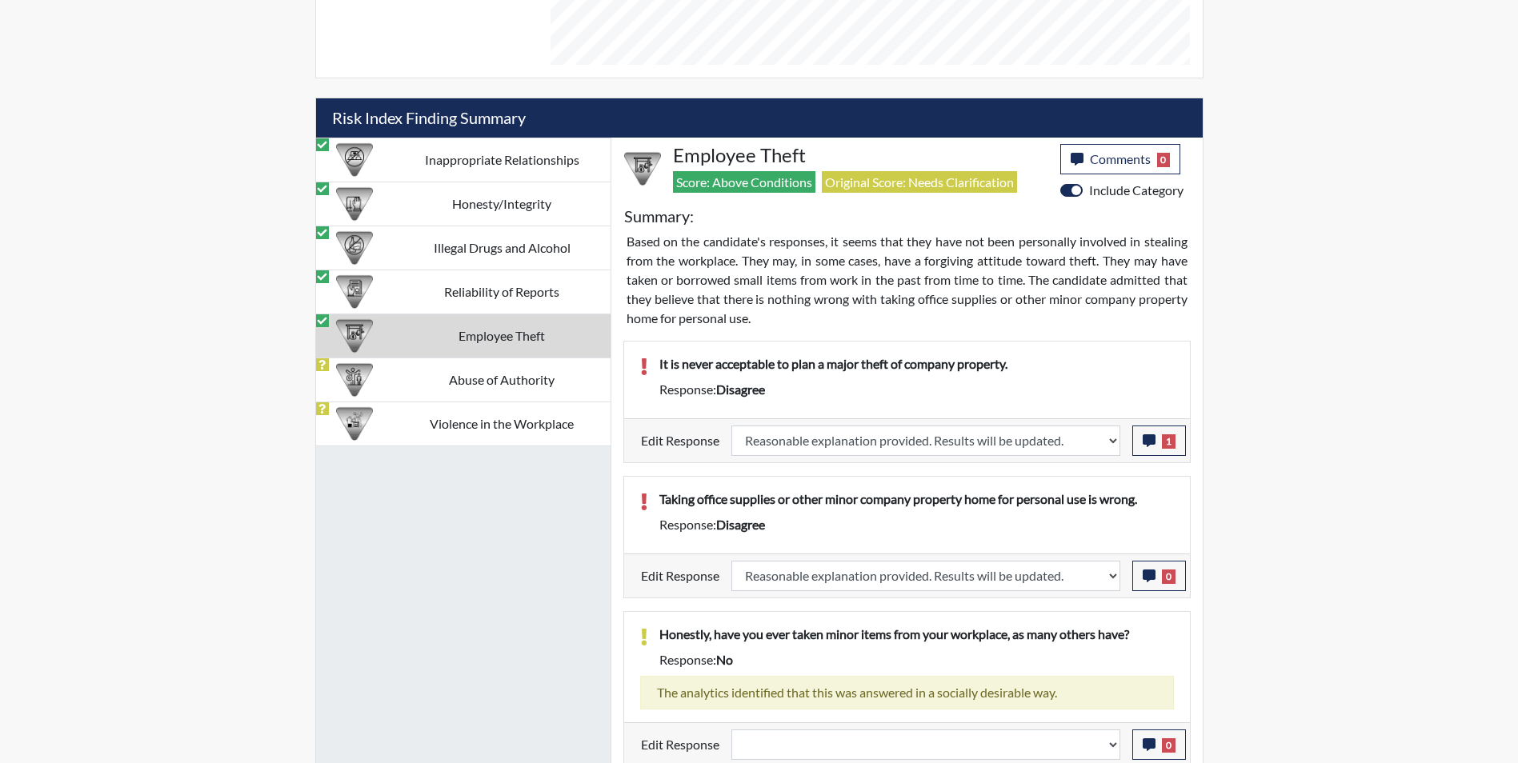
select select
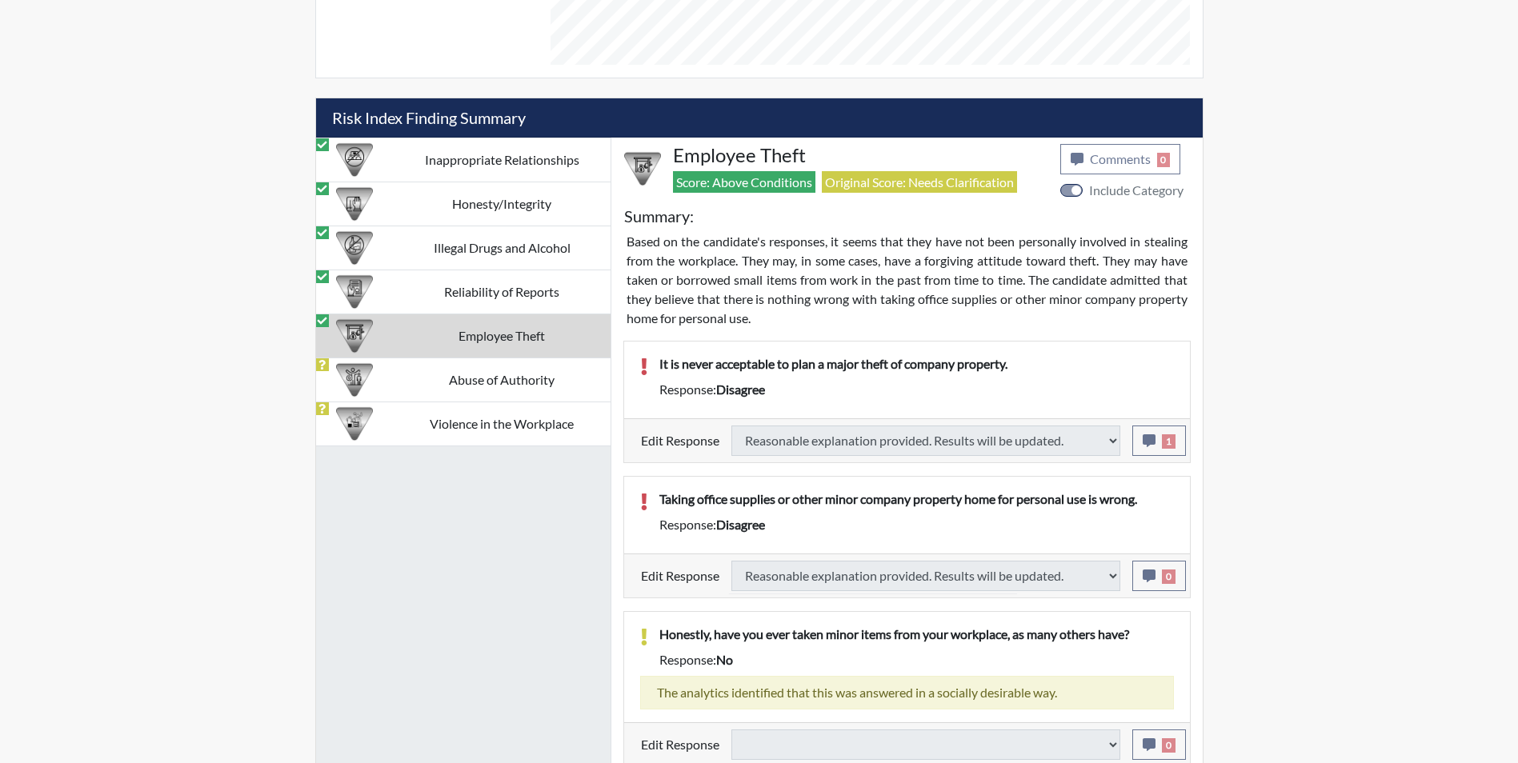
select select
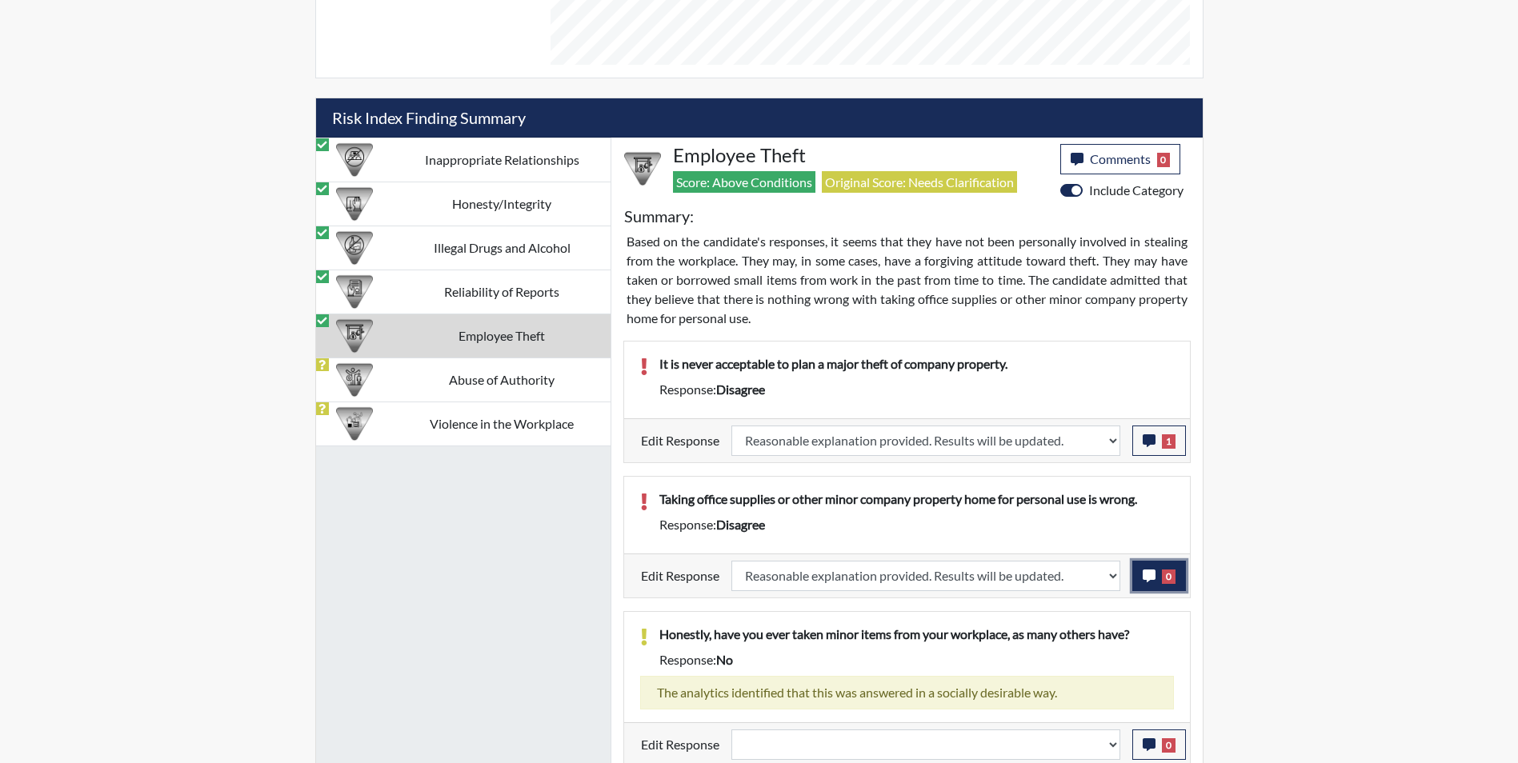
click at [1147, 574] on icon "button" at bounding box center [1148, 576] width 13 height 13
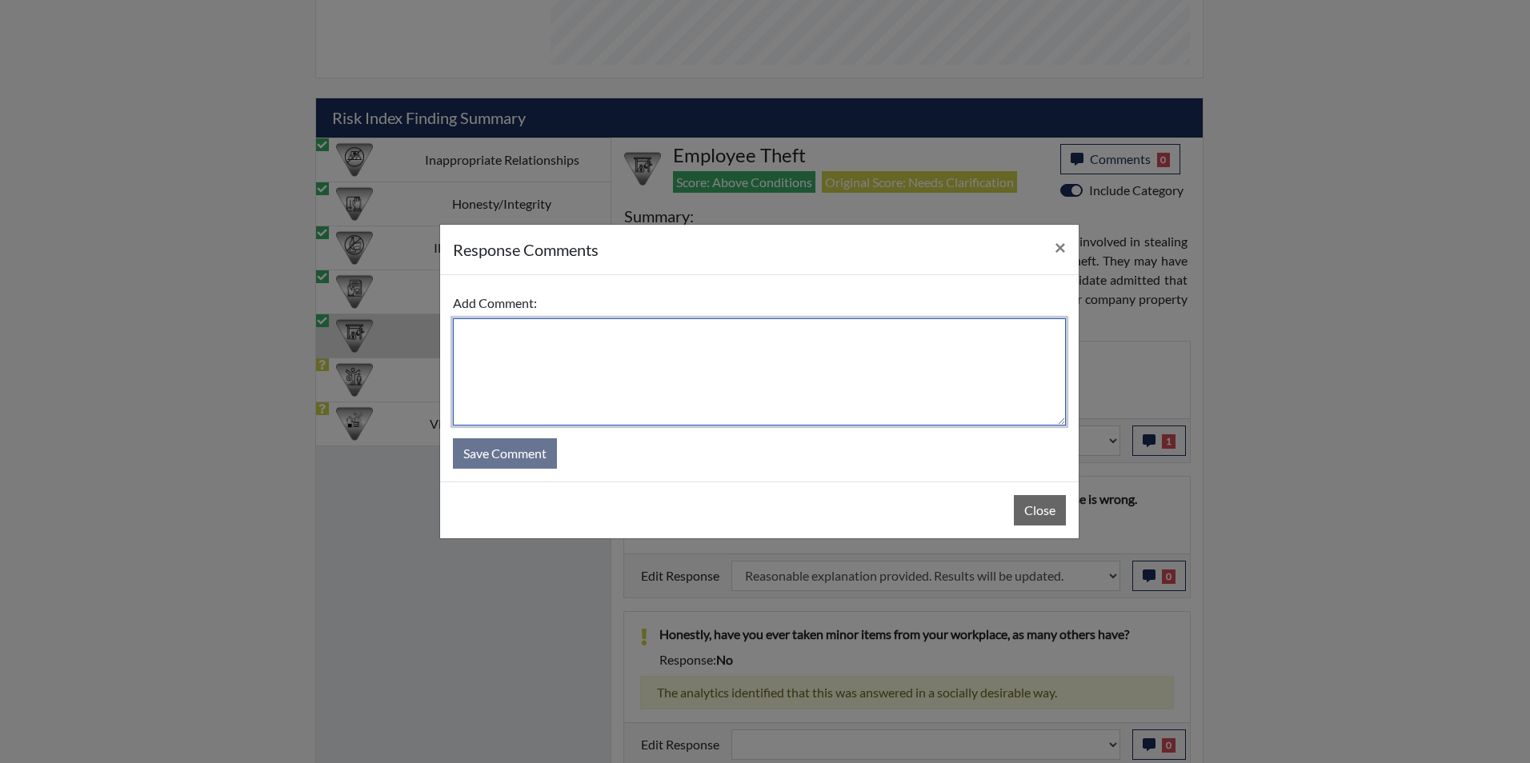
click at [602, 341] on textarea at bounding box center [759, 371] width 613 height 107
type textarea "Applicant agrees"
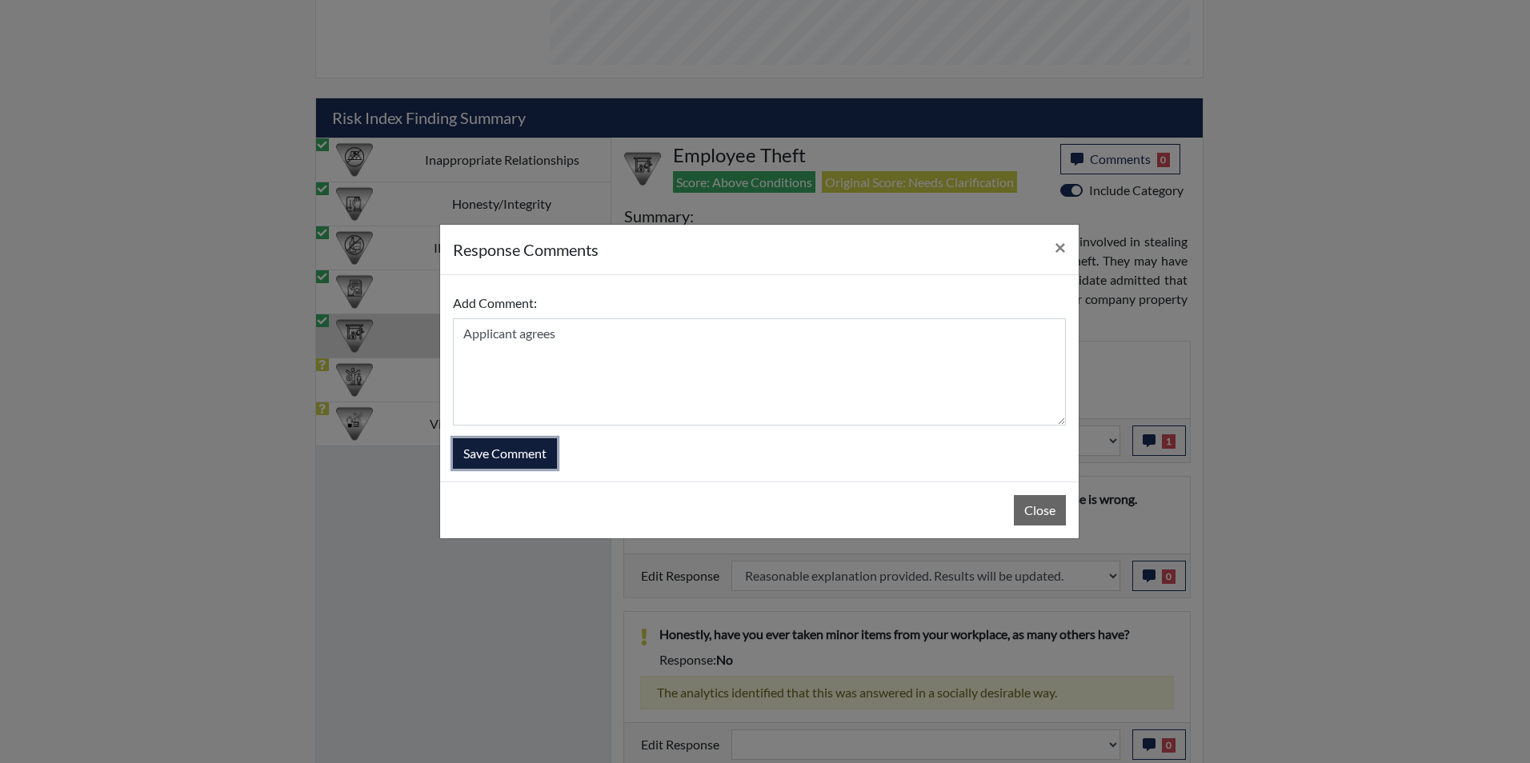
click at [510, 459] on button "Save Comment" at bounding box center [505, 453] width 104 height 30
select select
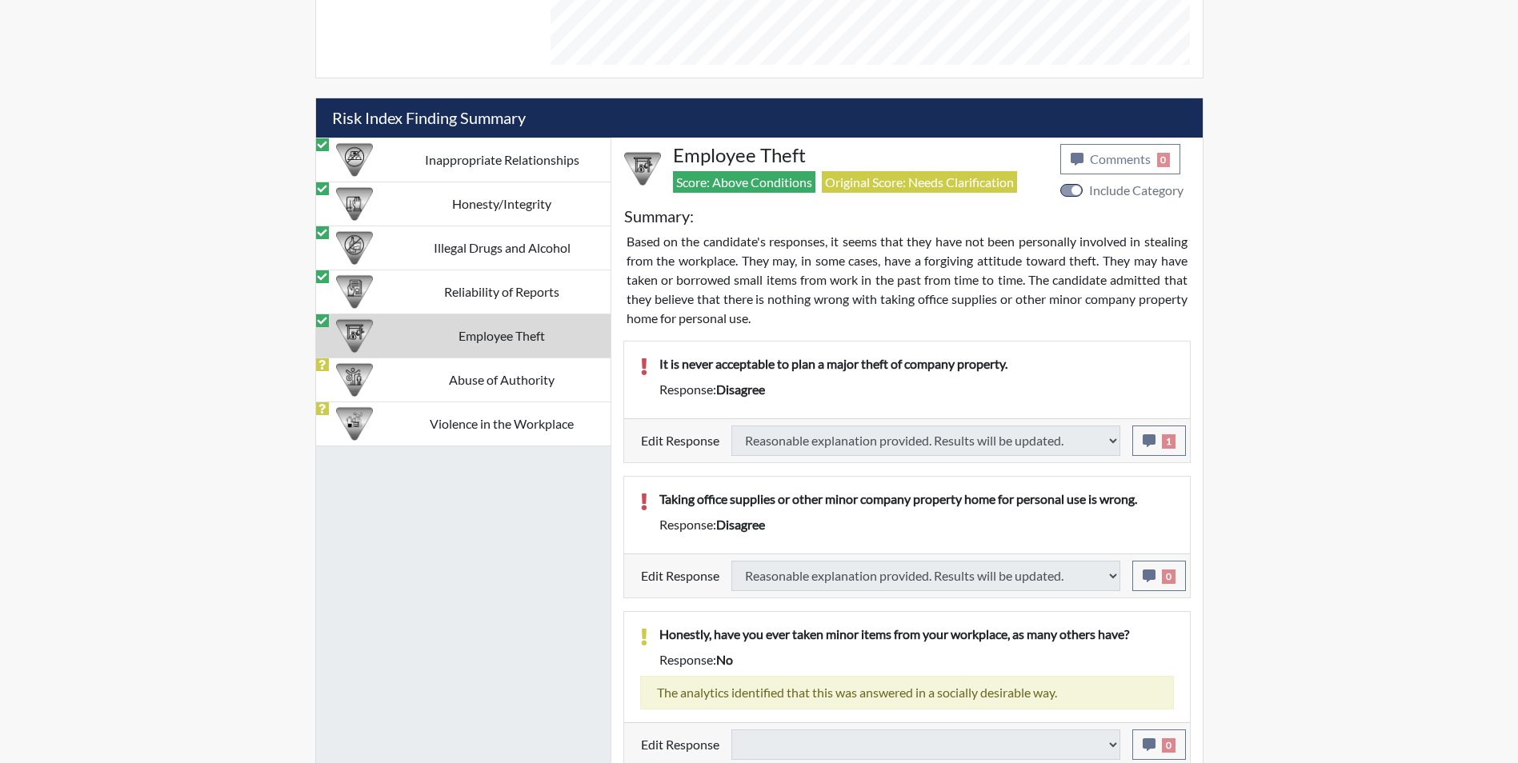
select select
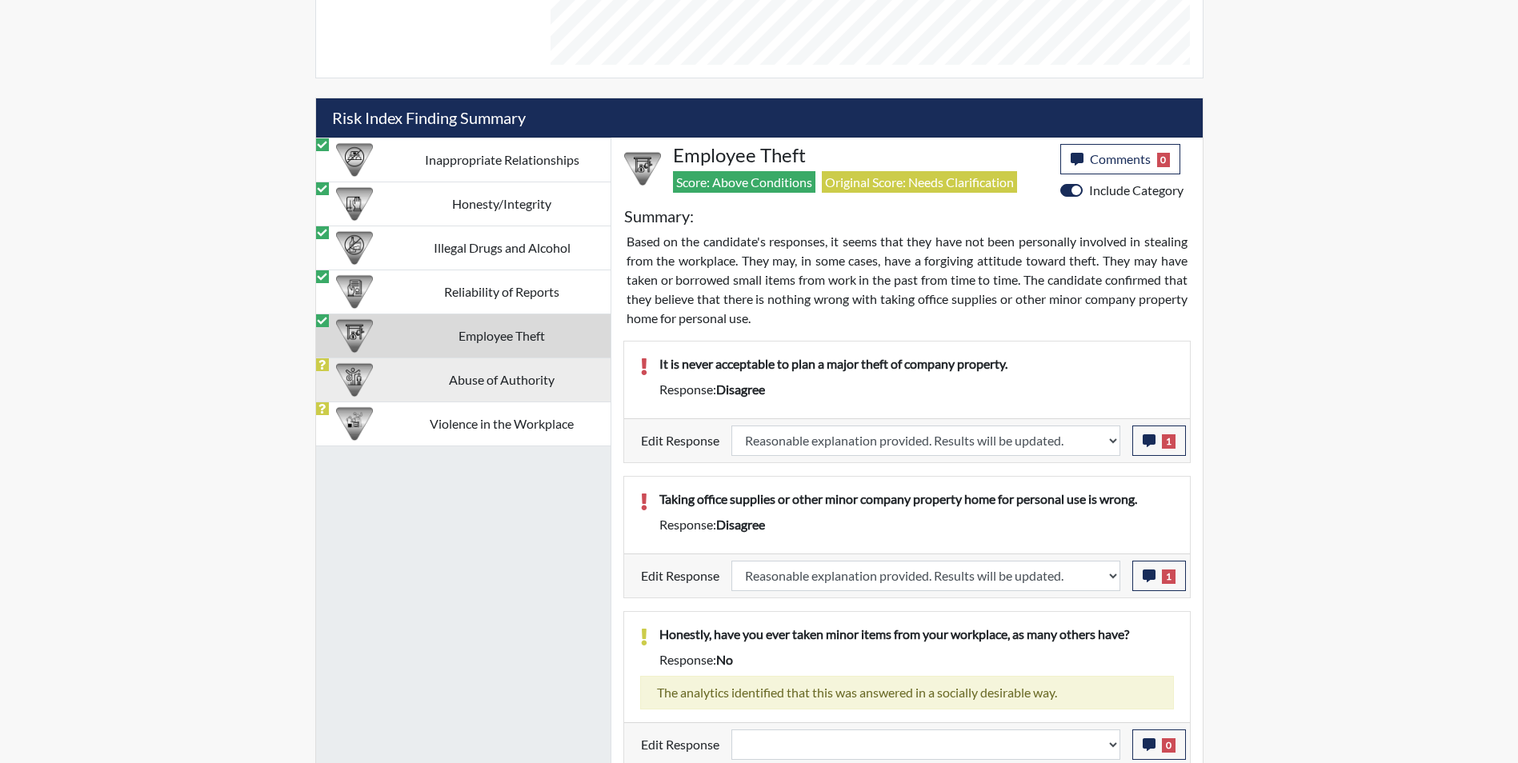
click at [430, 382] on td "Abuse of Authority" at bounding box center [502, 380] width 217 height 44
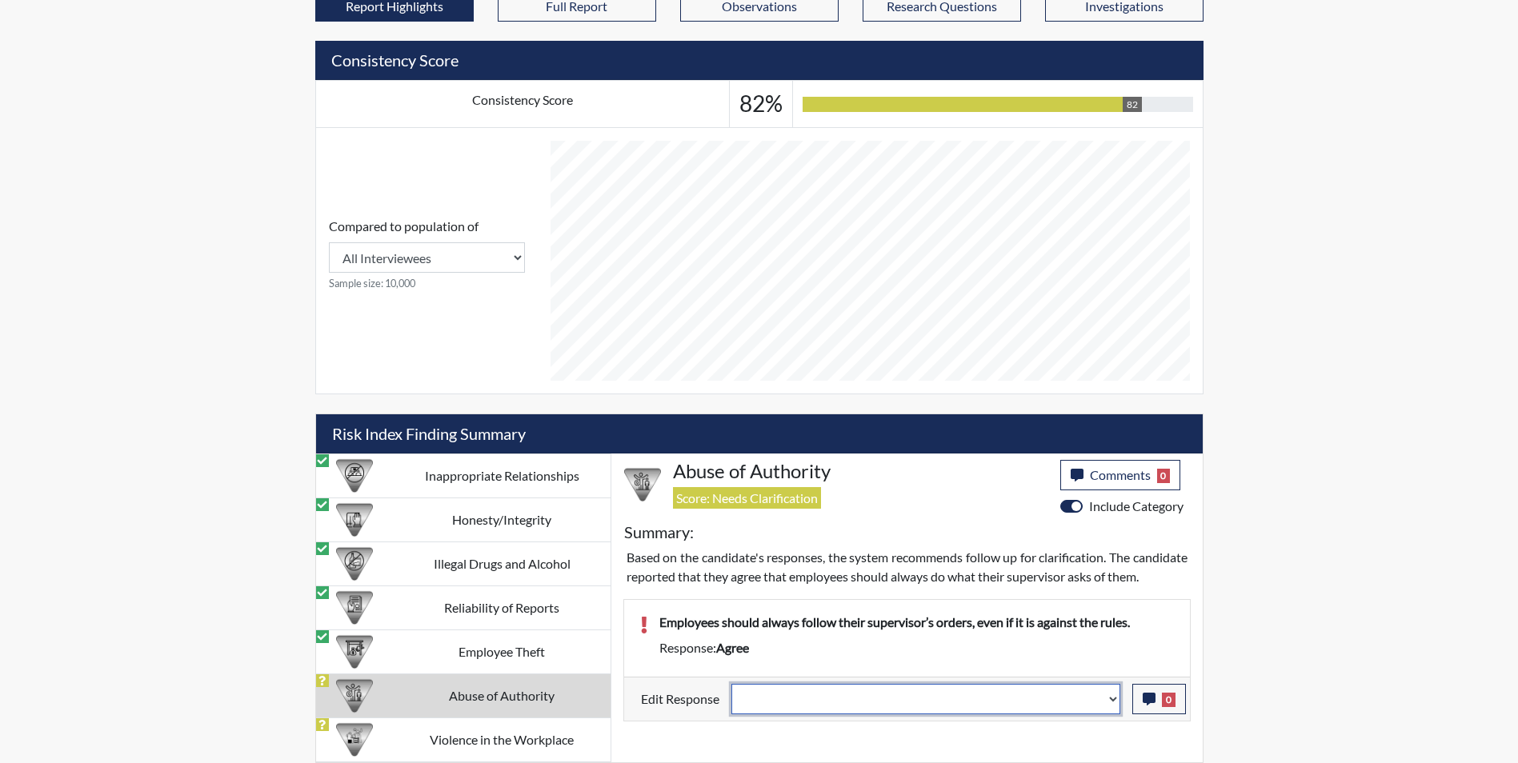
click at [790, 714] on select "Question is not relevant. Results will be updated. Reasonable explanation provi…" at bounding box center [925, 699] width 389 height 30
select select "reasonable-explanation-provided"
click at [731, 702] on select "Question is not relevant. Results will be updated. Reasonable explanation provi…" at bounding box center [925, 699] width 389 height 30
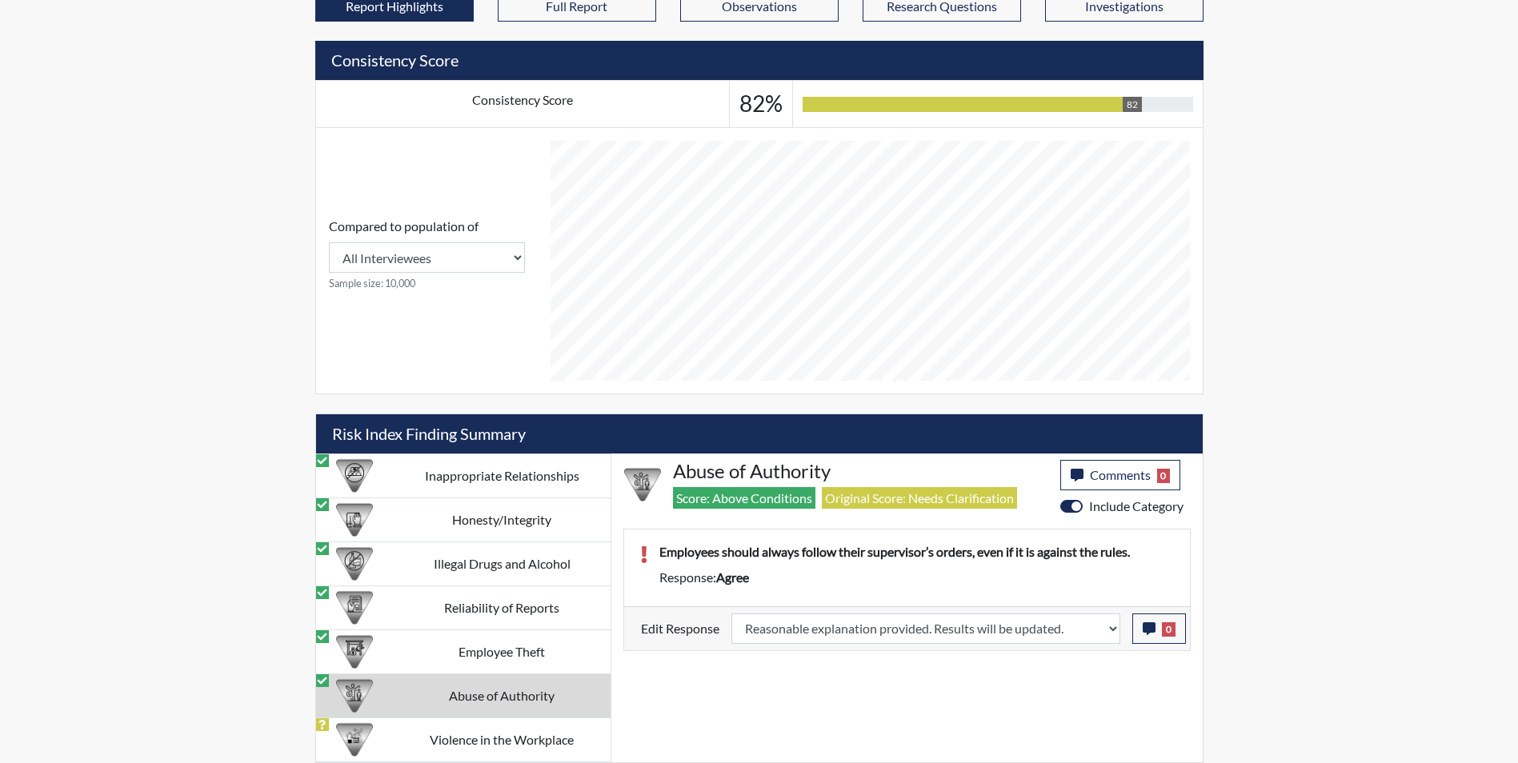
scroll to position [266, 665]
click at [1148, 632] on icon "button" at bounding box center [1148, 628] width 13 height 13
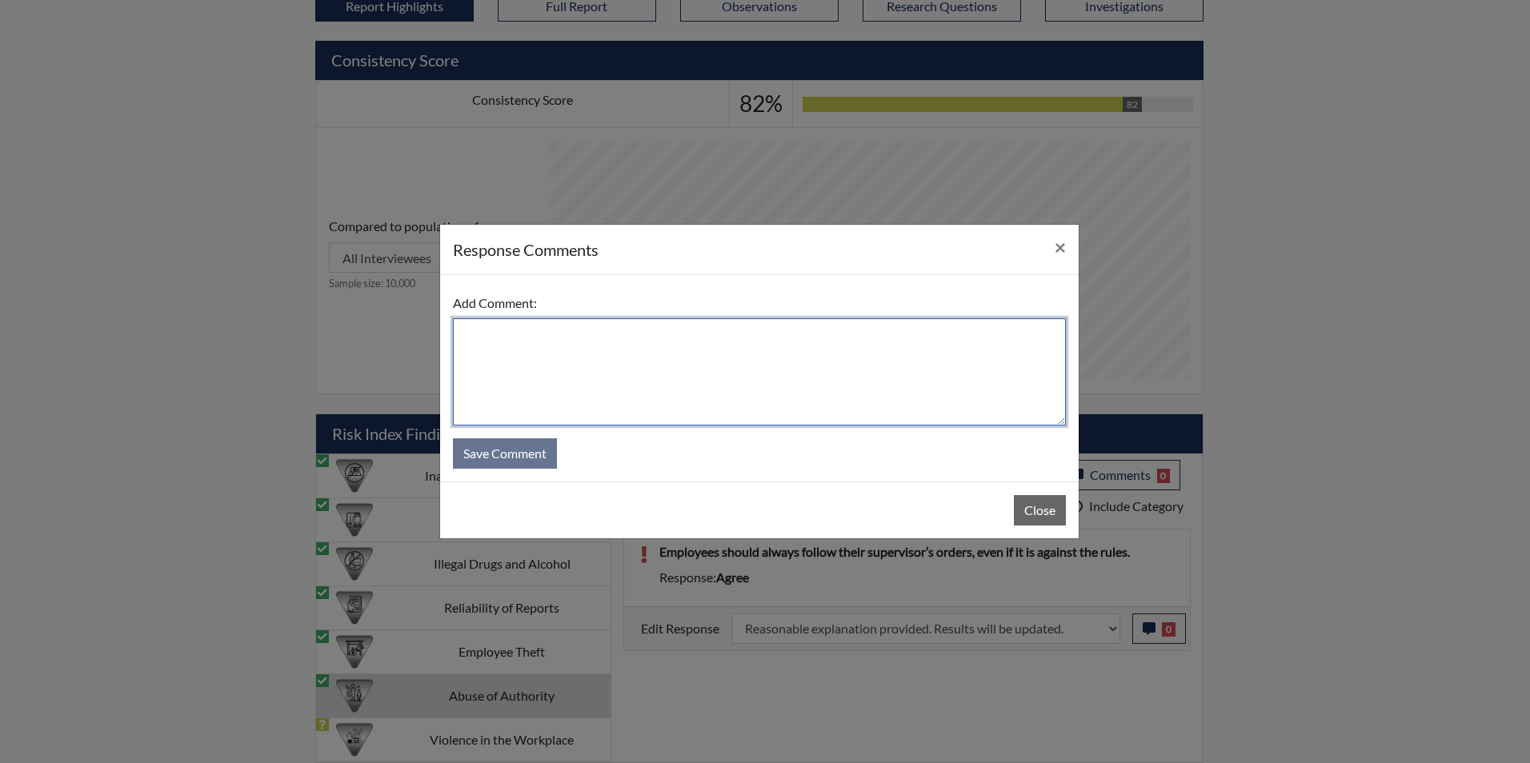
click at [568, 348] on textarea at bounding box center [759, 371] width 613 height 107
type textarea "Applicant disagrees"
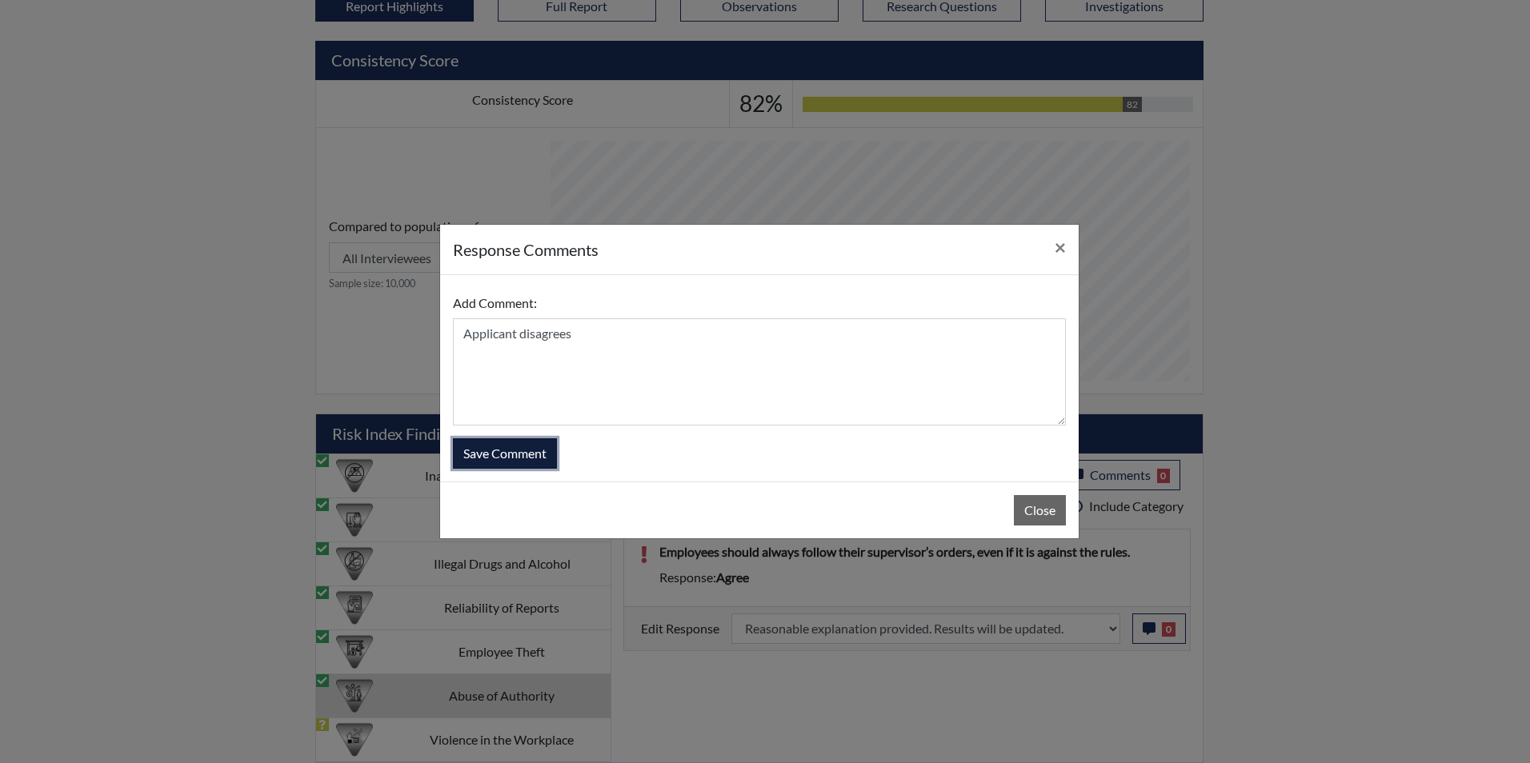
click at [514, 461] on button "Save Comment" at bounding box center [505, 453] width 104 height 30
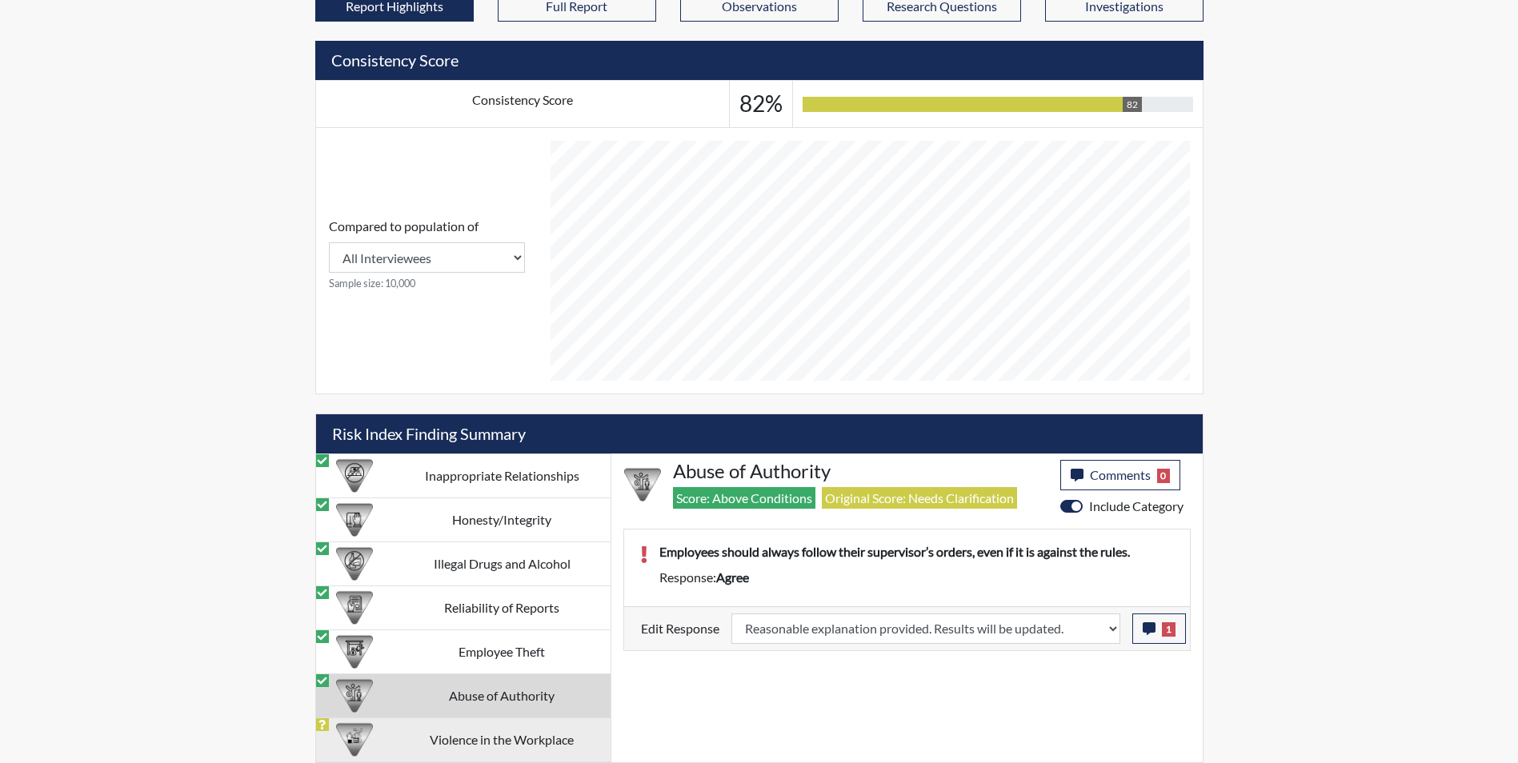
click at [418, 746] on td "Violence in the Workplace" at bounding box center [502, 740] width 217 height 44
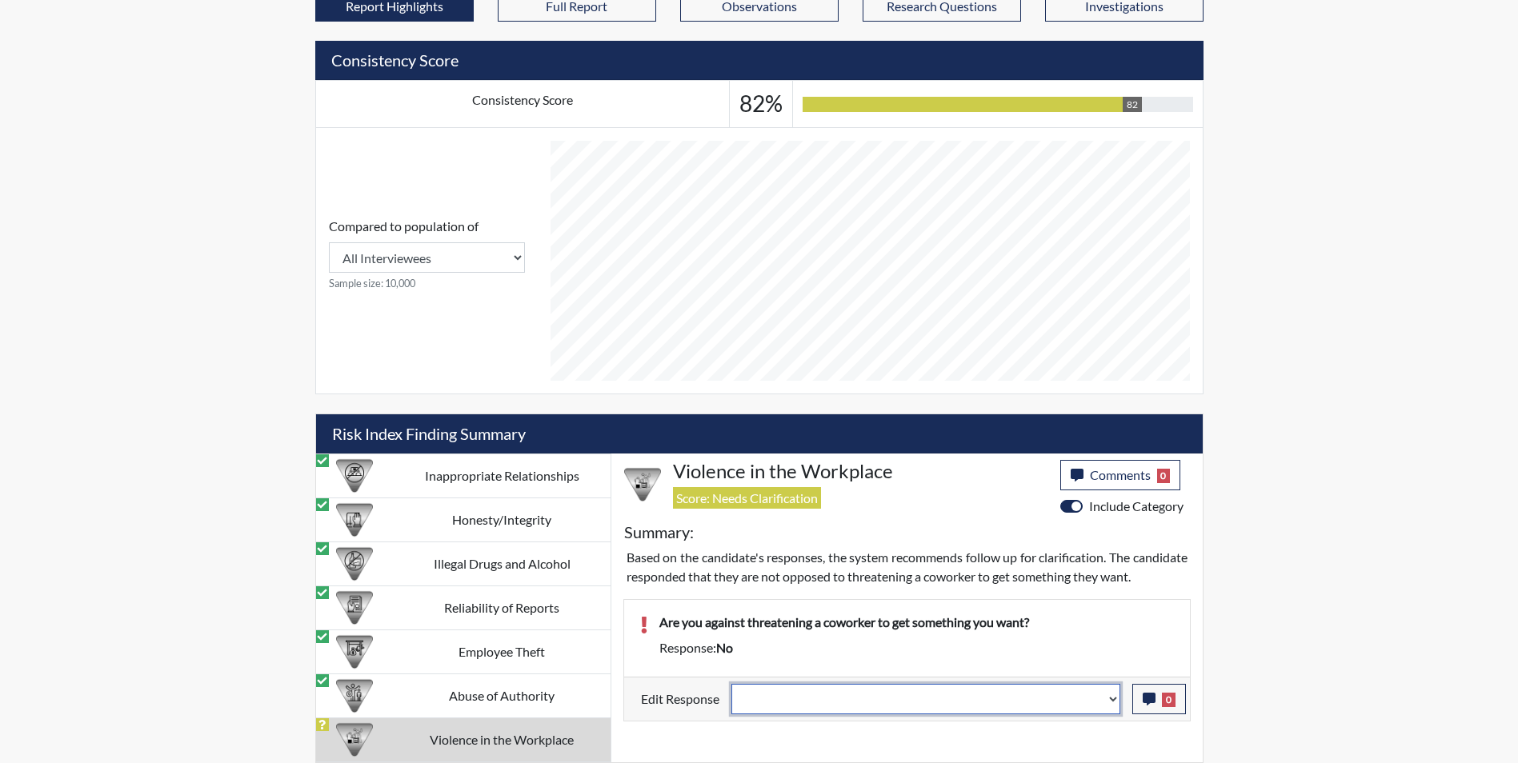
click at [780, 714] on select "Question is not relevant. Results will be updated. Reasonable explanation provi…" at bounding box center [925, 699] width 389 height 30
select select "reasonable-explanation-provided"
click at [731, 702] on select "Question is not relevant. Results will be updated. Reasonable explanation provi…" at bounding box center [925, 699] width 389 height 30
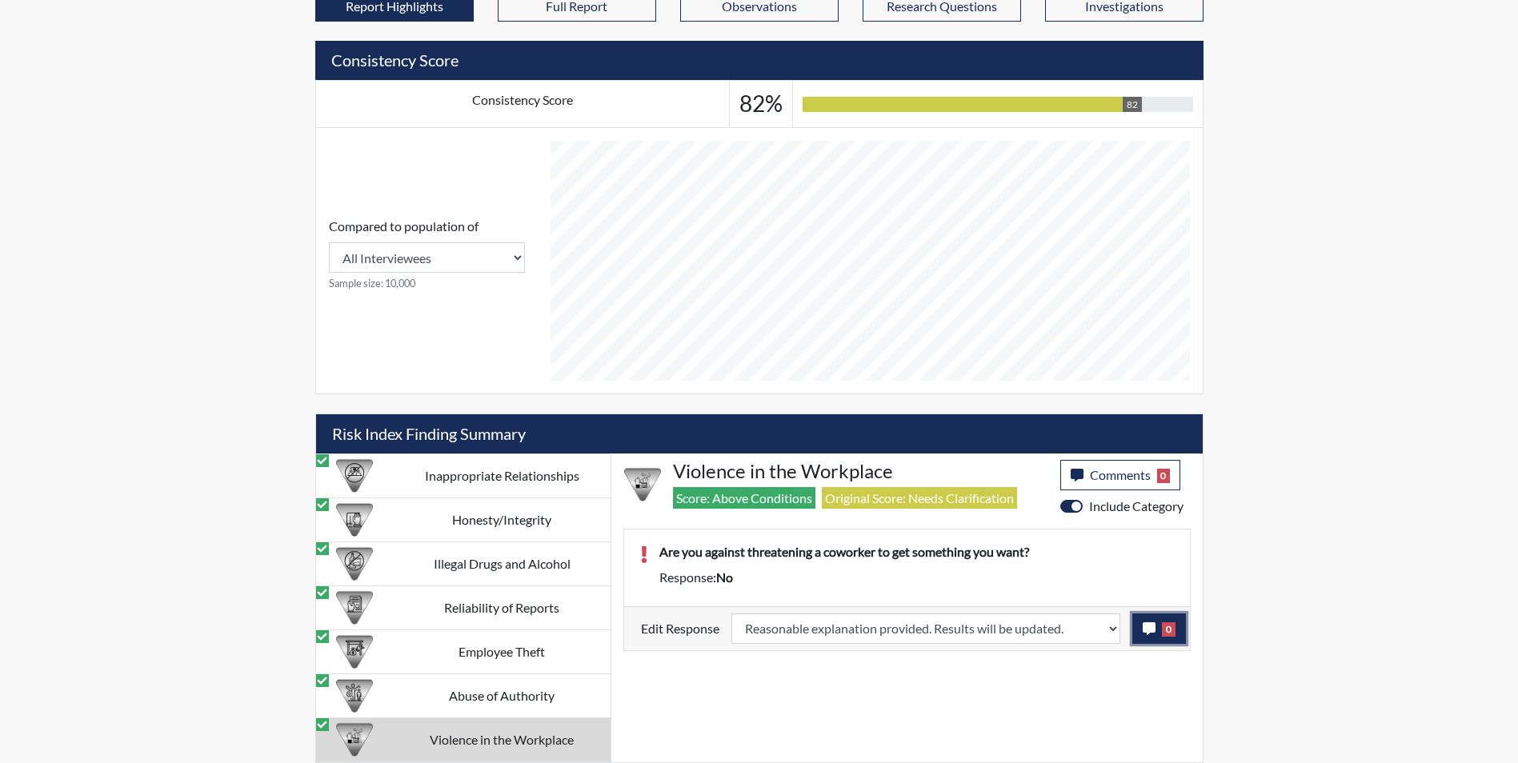
click at [1146, 633] on icon "button" at bounding box center [1148, 628] width 13 height 13
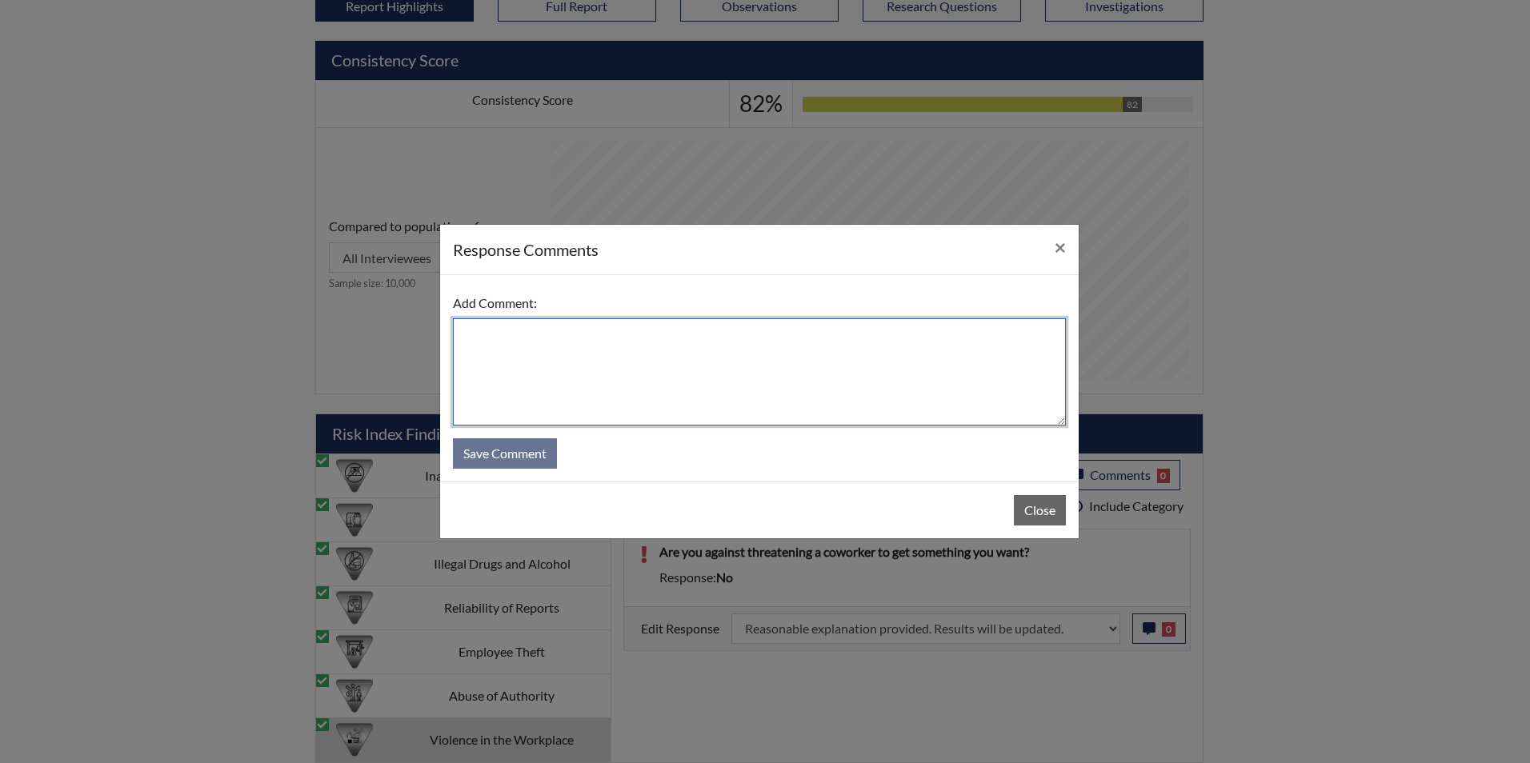
click at [533, 364] on textarea at bounding box center [759, 371] width 613 height 107
type textarea "Applicant answered yes"
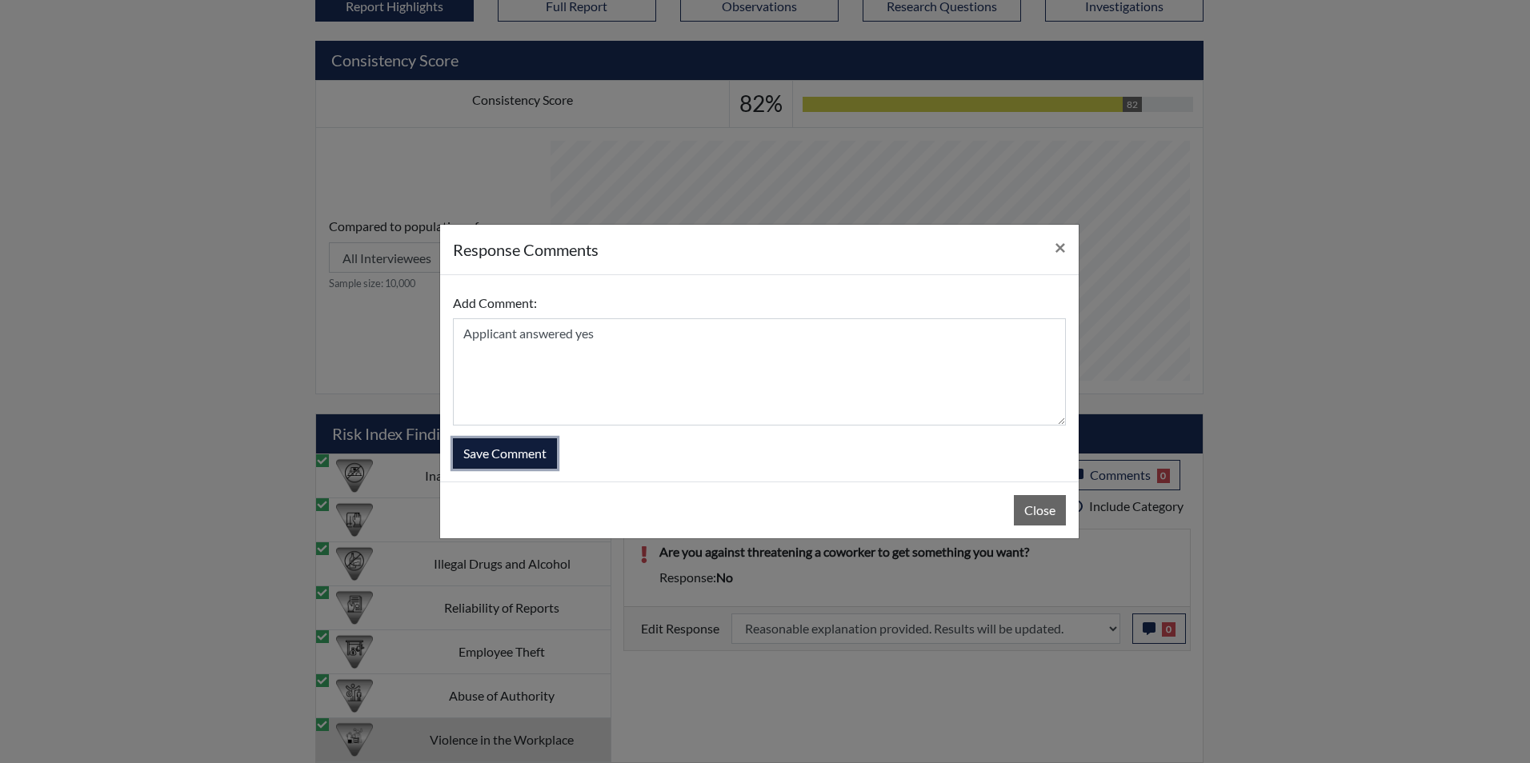
click at [505, 449] on button "Save Comment" at bounding box center [505, 453] width 104 height 30
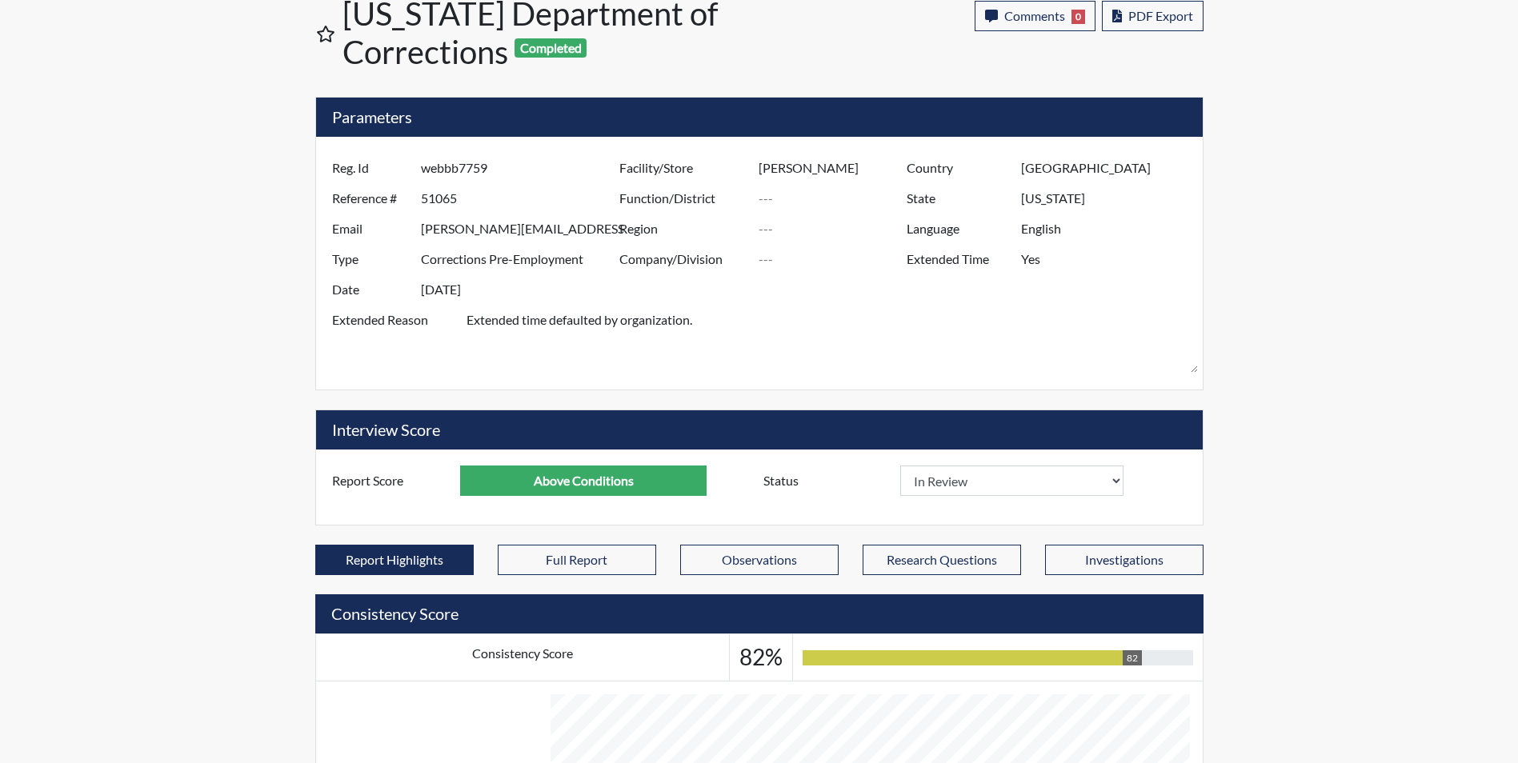
scroll to position [0, 0]
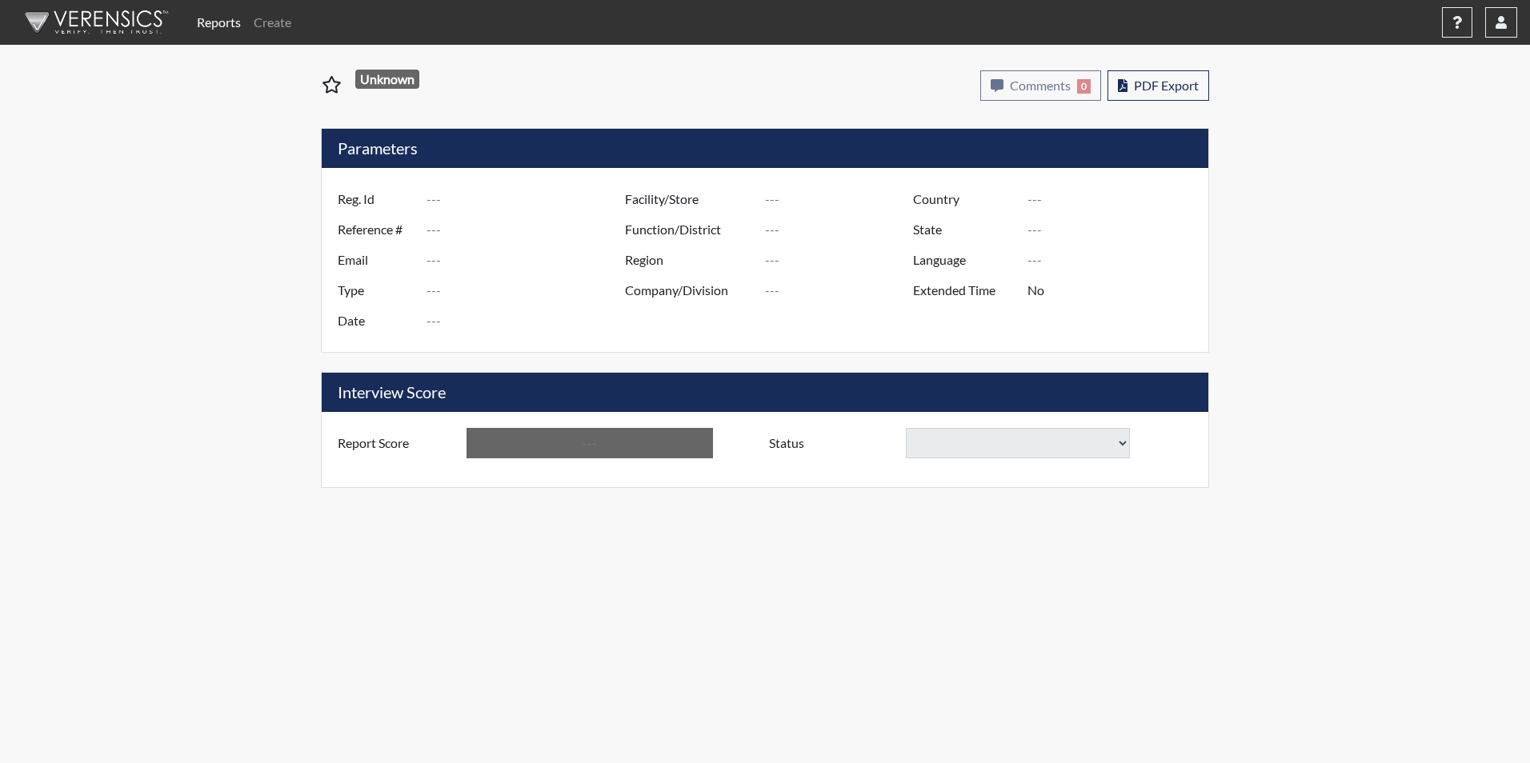
type input "DRANVILLE9075"
type input "50996"
type input "DRANVILLE10@GMAIL.COM"
type input "Corrections Pre-Employment"
type input "Aug 28, 2025"
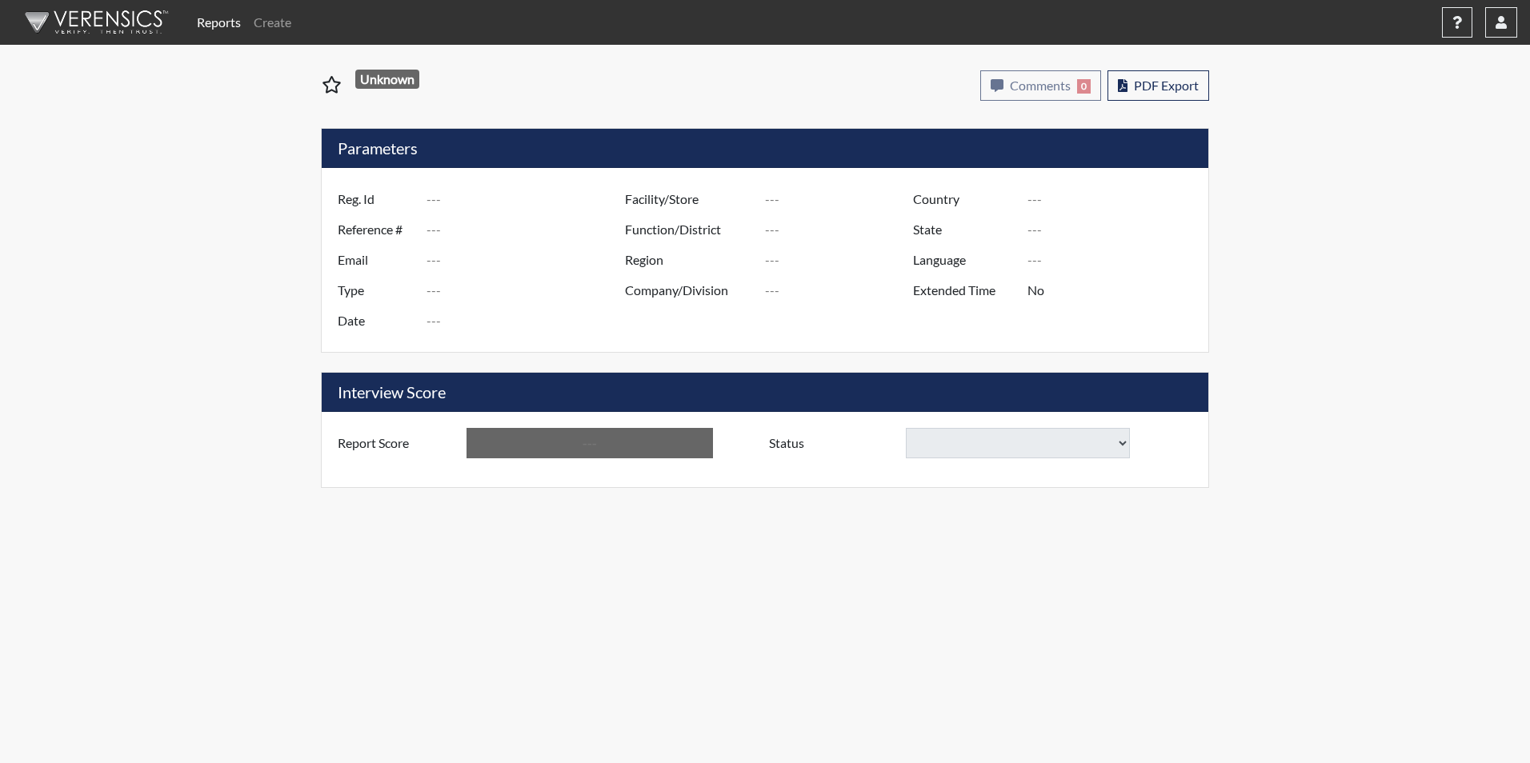
type input "[PERSON_NAME]"
type input "[GEOGRAPHIC_DATA]"
type input "[US_STATE]"
type input "English"
type input "Yes"
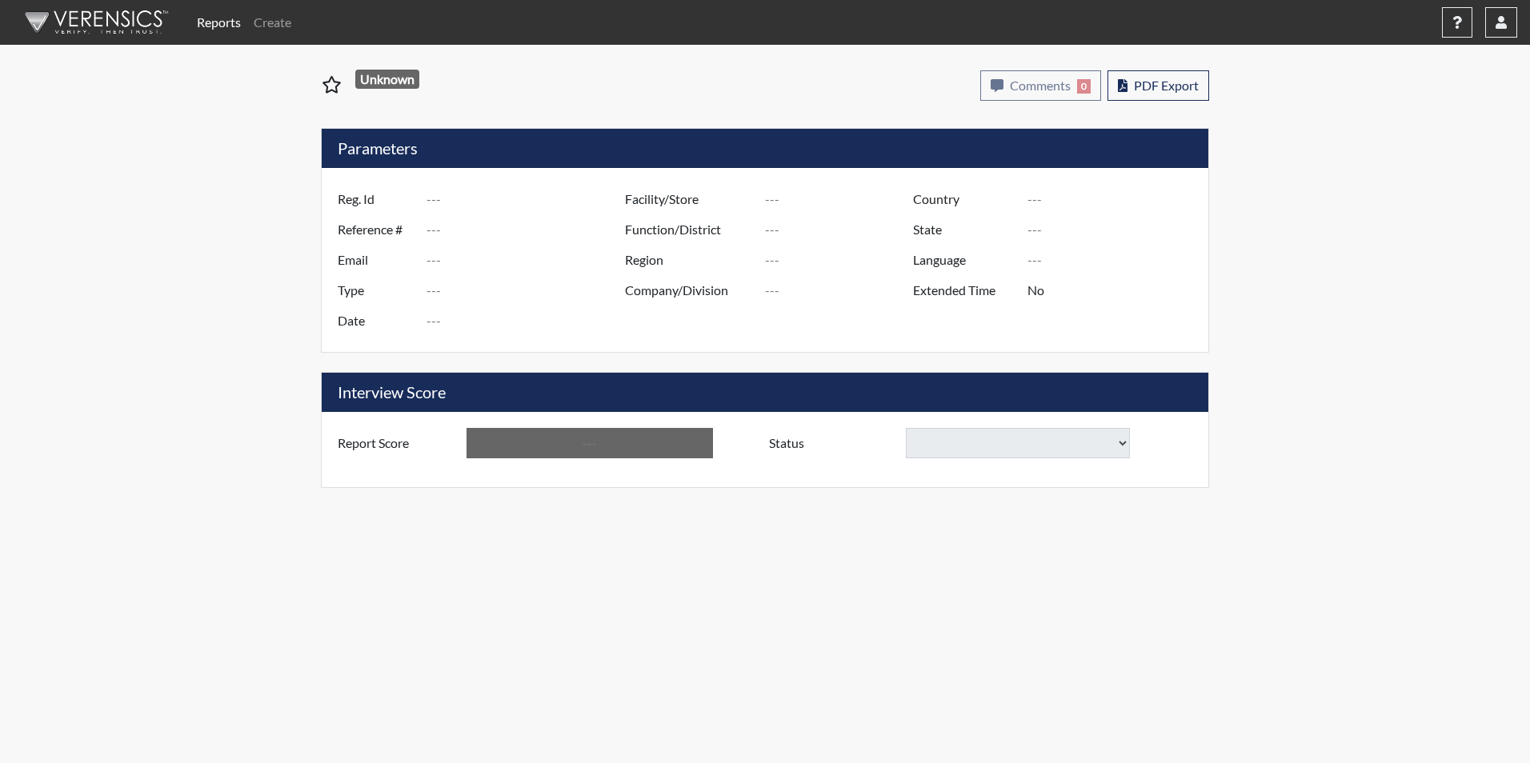
type input "Above Conditions"
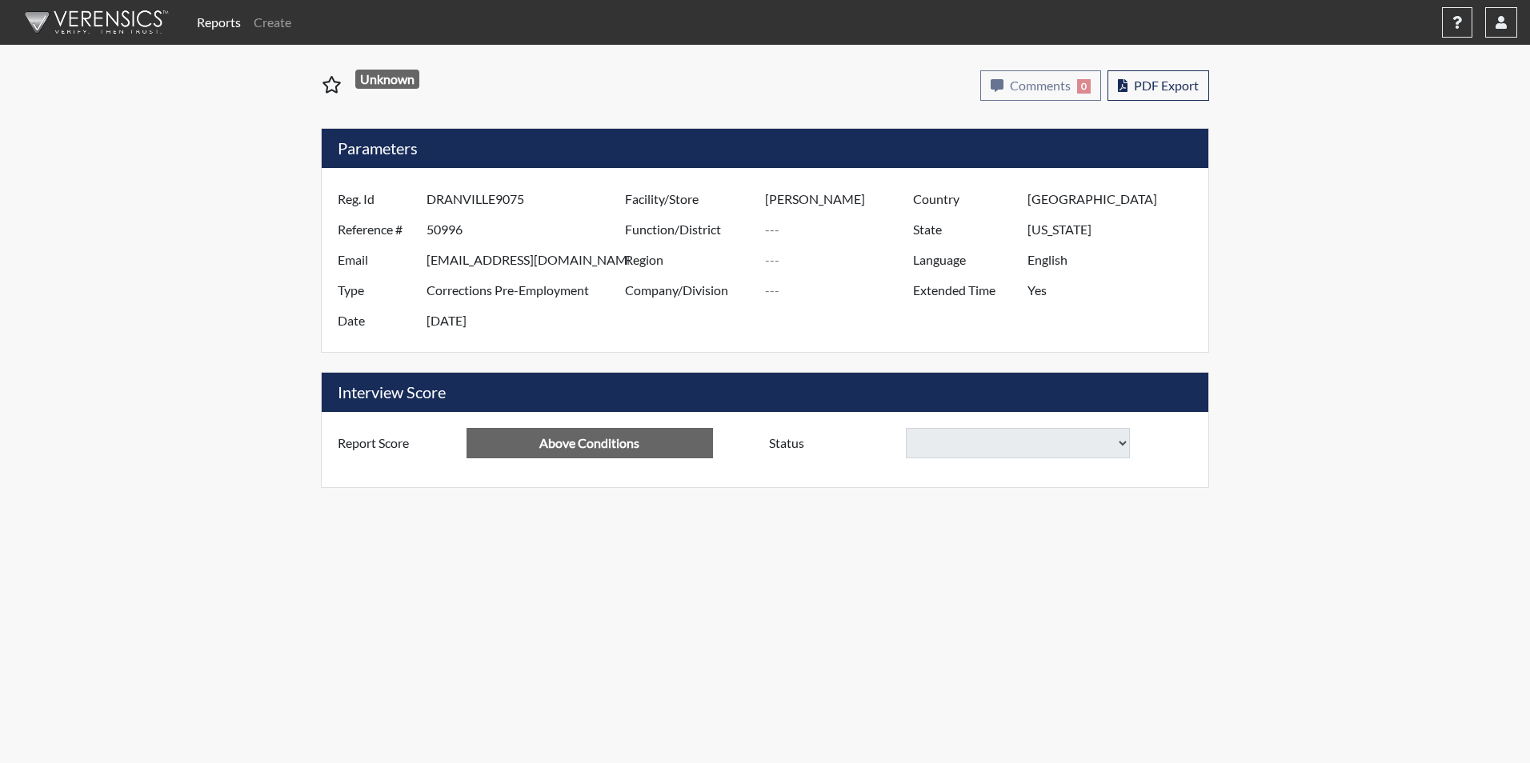
select select
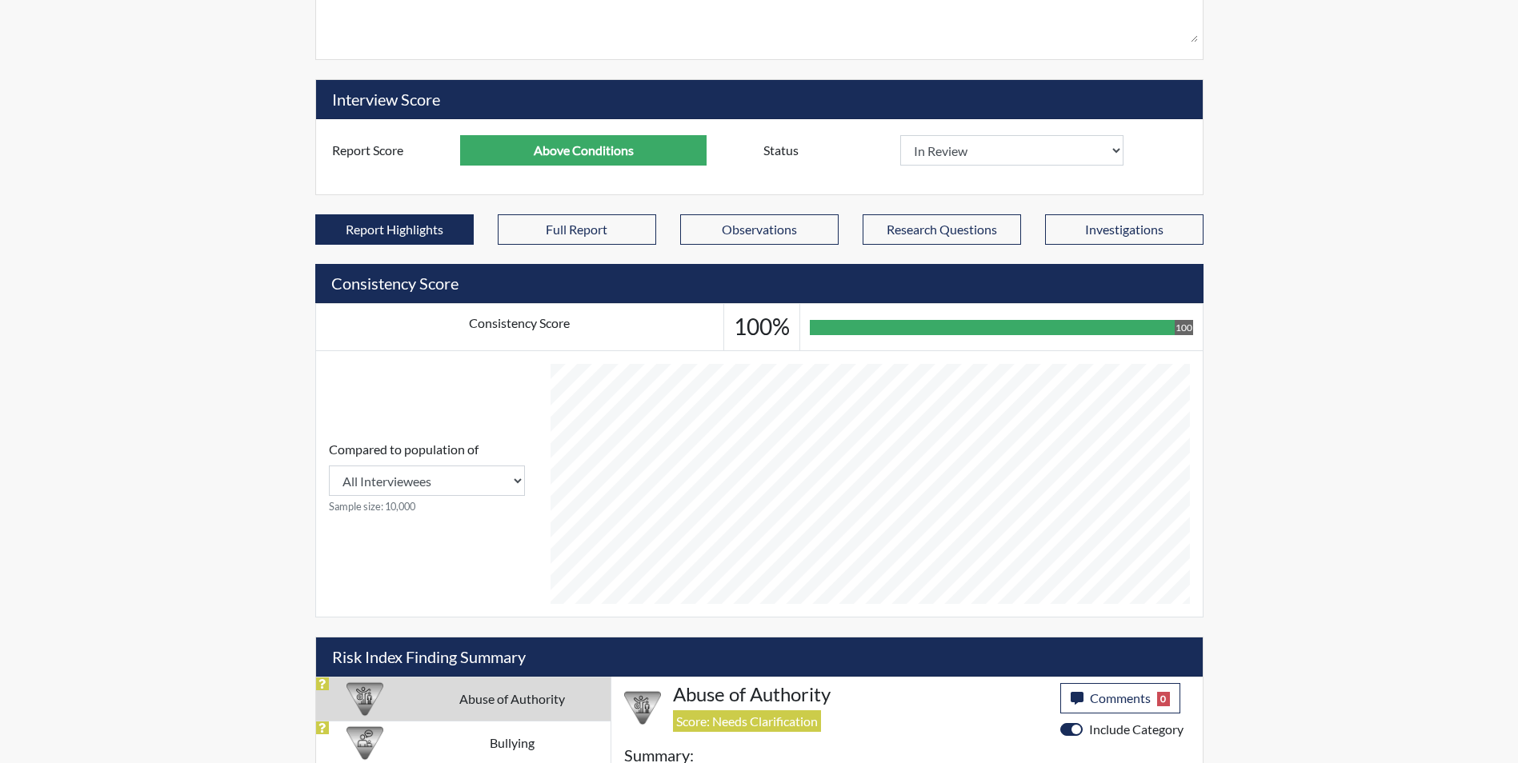
scroll to position [720, 0]
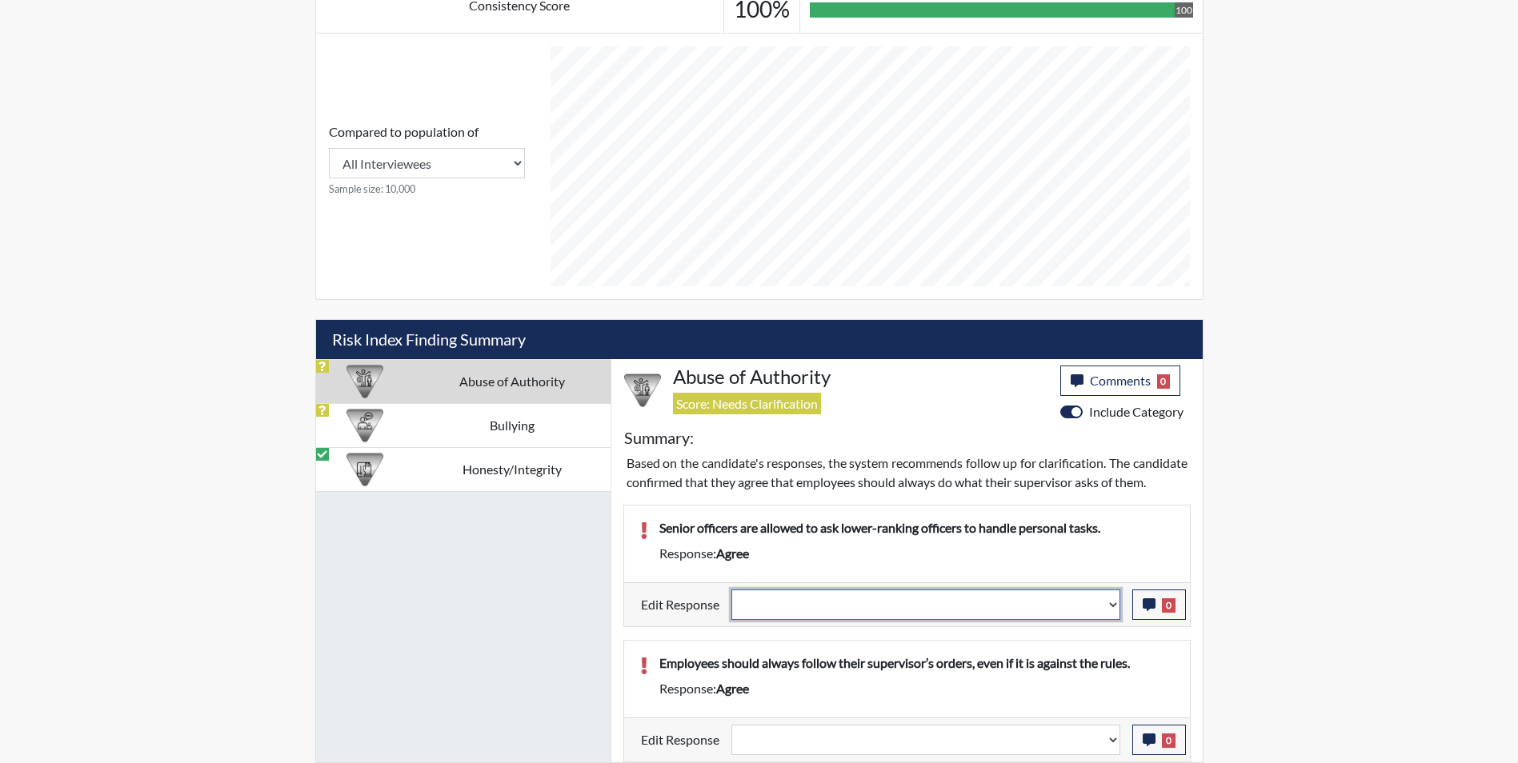
click at [785, 620] on select "Question is not relevant. Results will be updated. Reasonable explanation provi…" at bounding box center [925, 605] width 389 height 30
select select "reasonable-explanation-provided"
click at [731, 606] on select "Question is not relevant. Results will be updated. Reasonable explanation provi…" at bounding box center [925, 605] width 389 height 30
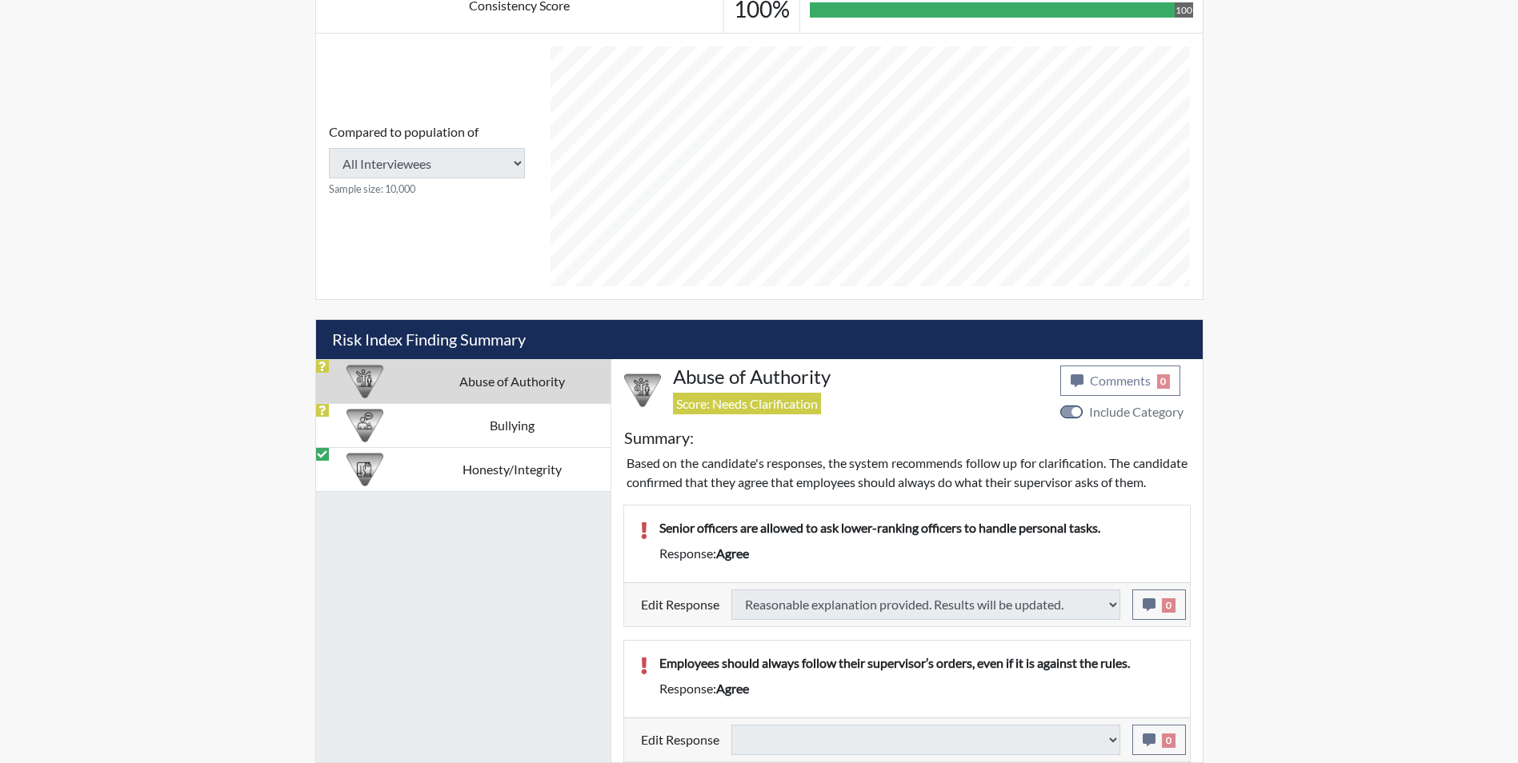
select select
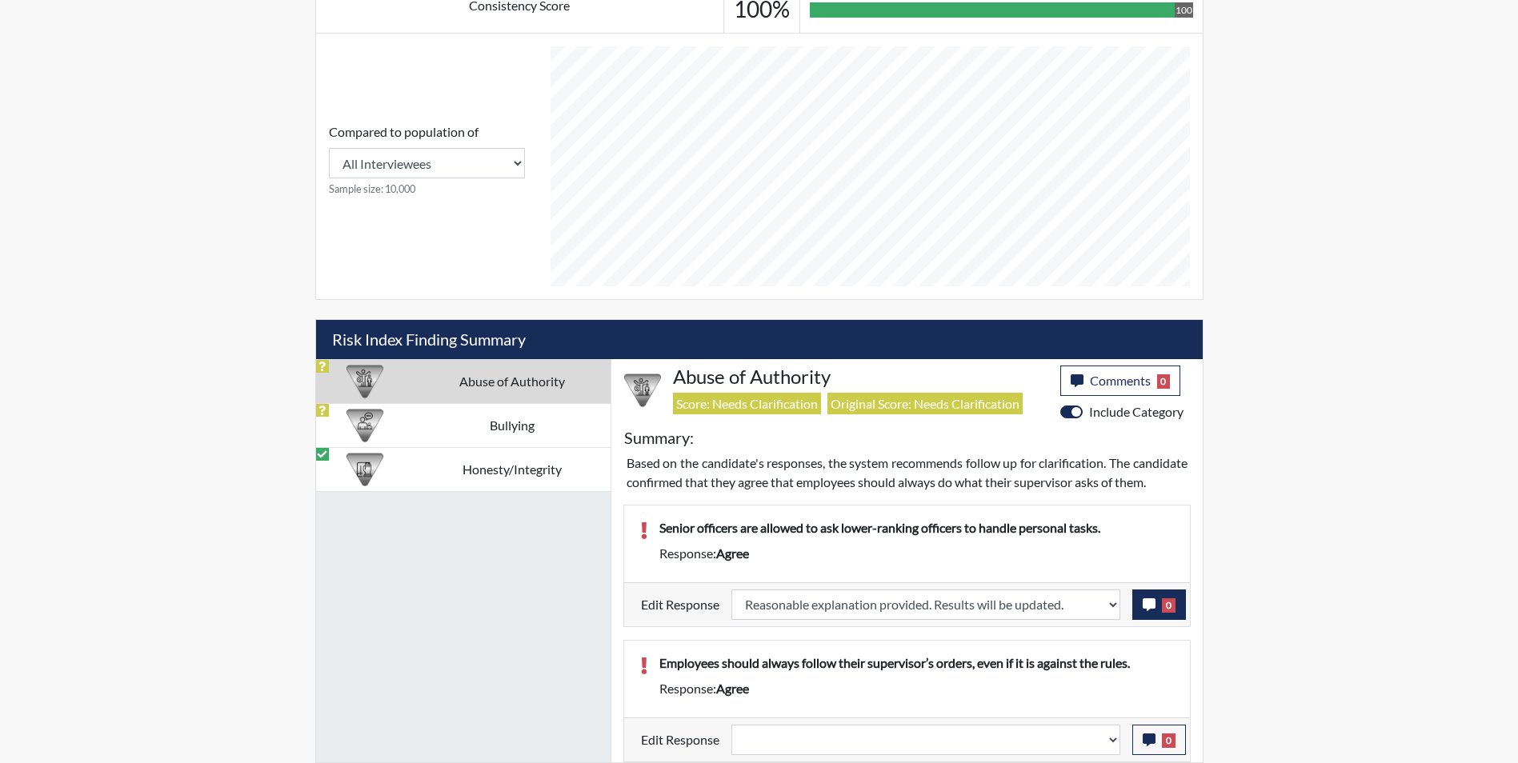
scroll to position [266, 665]
click at [1149, 611] on icon "button" at bounding box center [1148, 604] width 13 height 13
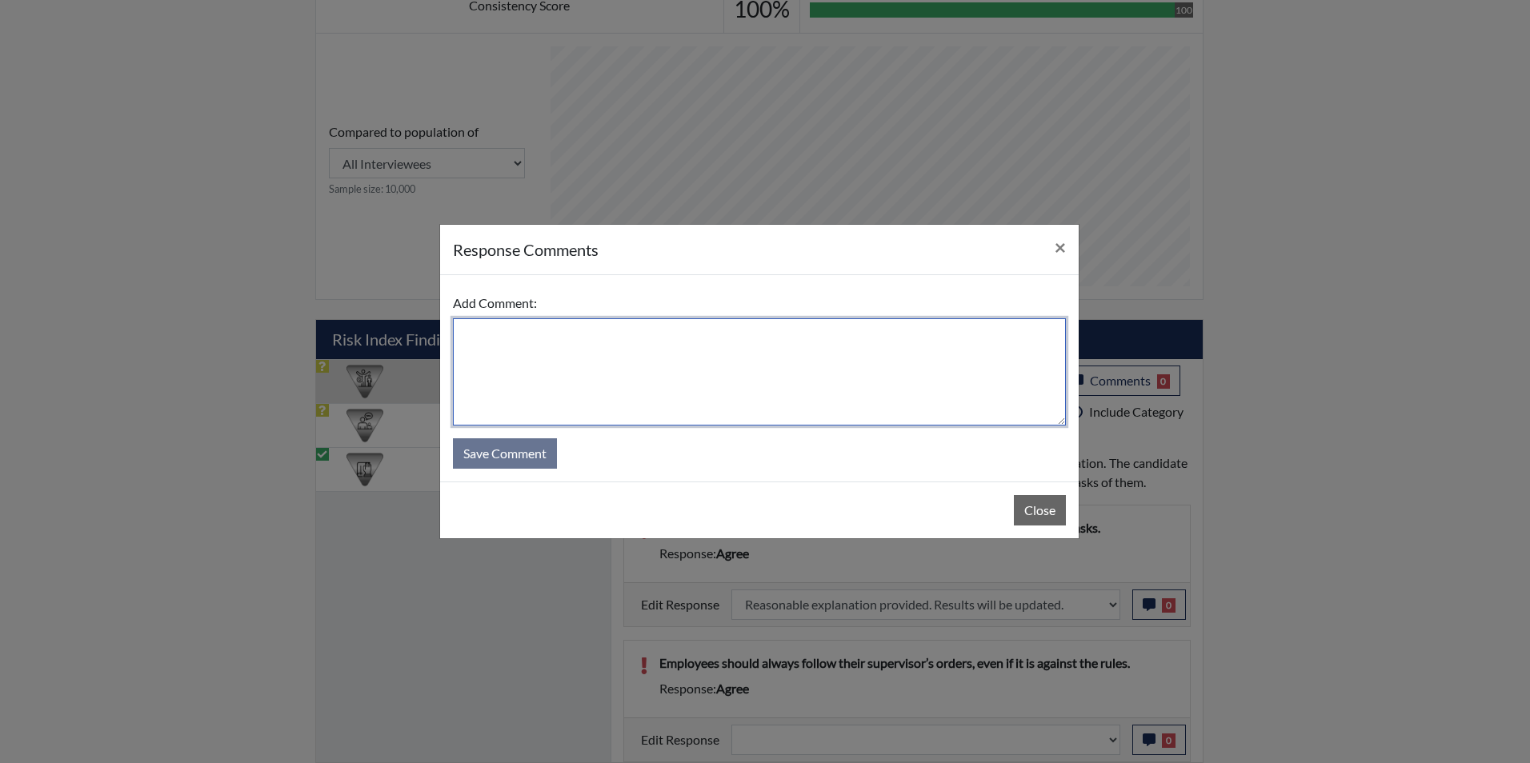
drag, startPoint x: 550, startPoint y: 352, endPoint x: 571, endPoint y: 302, distance: 54.8
click at [555, 358] on textarea at bounding box center [759, 371] width 613 height 107
type textarea "Applicant disagrees"
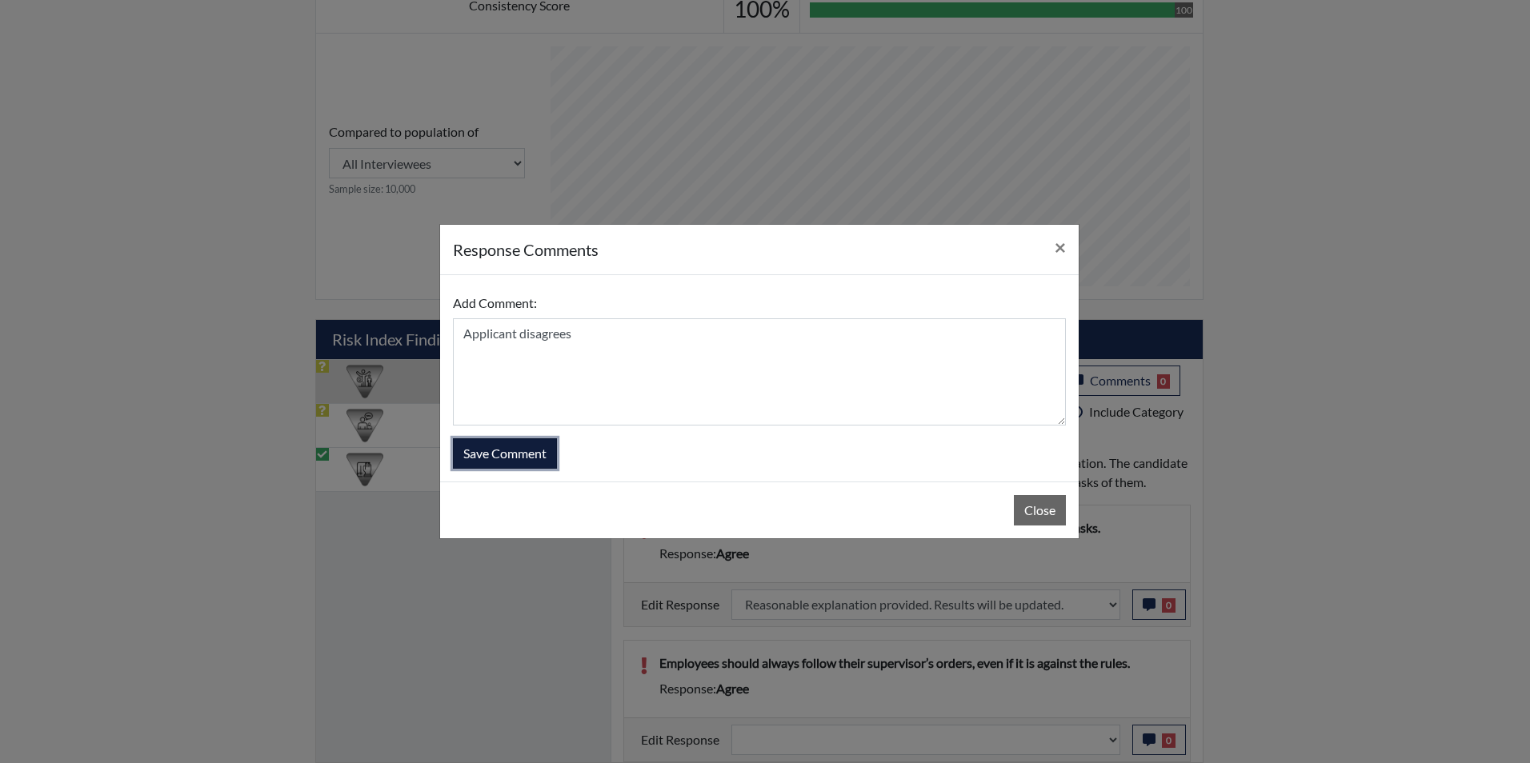
click at [508, 455] on button "Save Comment" at bounding box center [505, 453] width 104 height 30
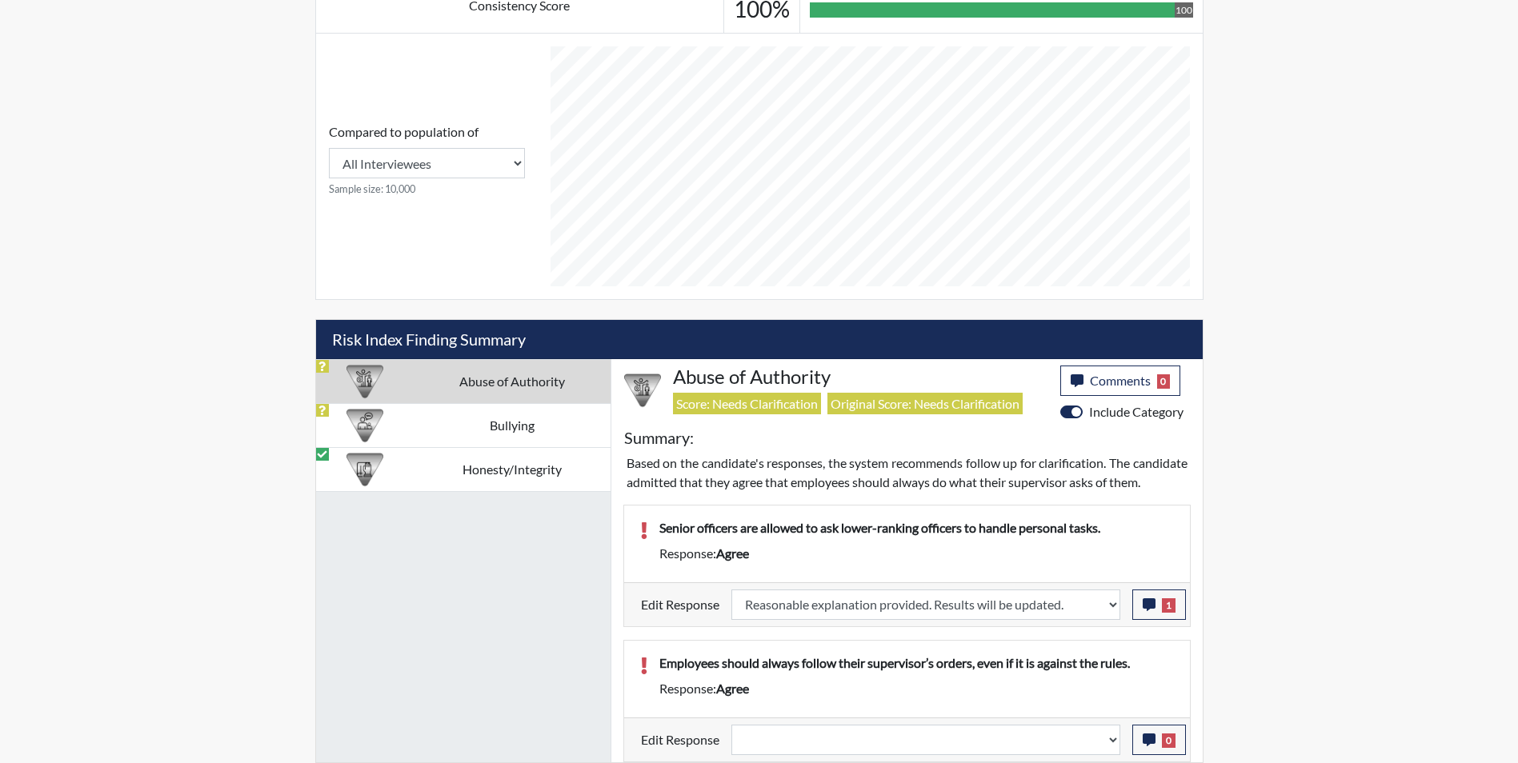
scroll to position [737, 0]
click at [808, 748] on select "Question is not relevant. Results will be updated. Reasonable explanation provi…" at bounding box center [925, 740] width 389 height 30
select select "reasonable-explanation-provided"
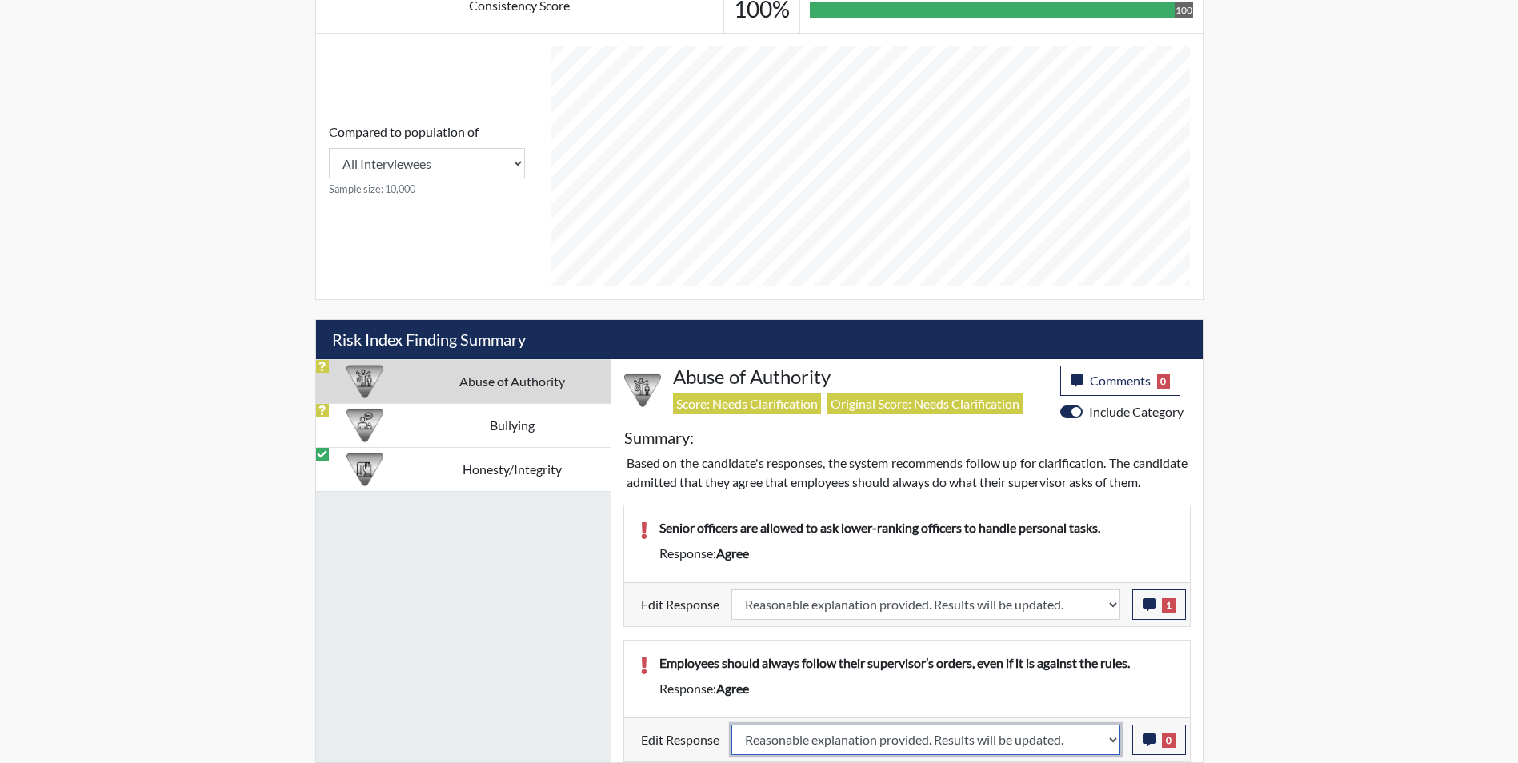
click at [731, 725] on select "Question is not relevant. Results will be updated. Reasonable explanation provi…" at bounding box center [925, 740] width 389 height 30
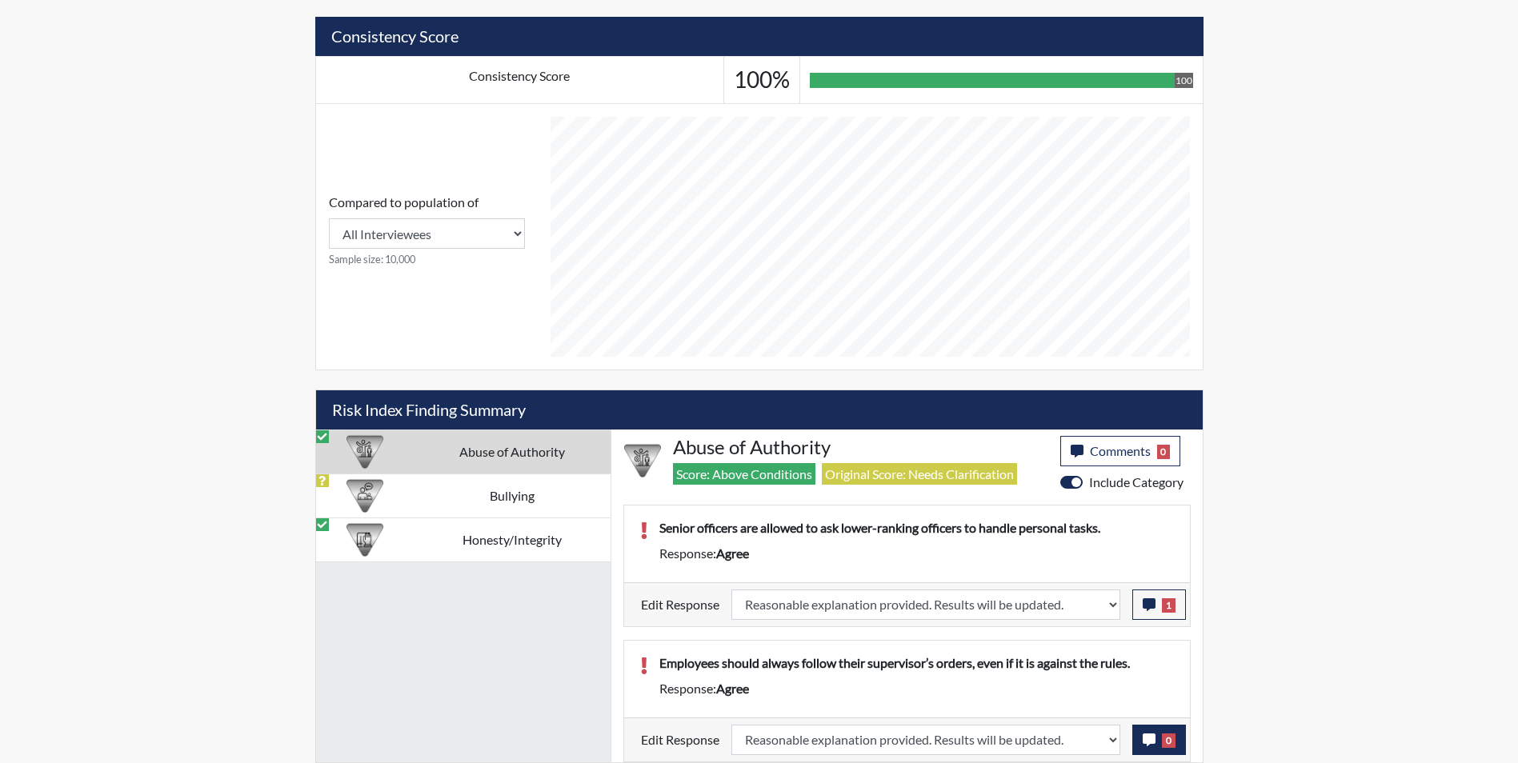
scroll to position [266, 665]
click at [1150, 741] on icon "button" at bounding box center [1148, 740] width 13 height 13
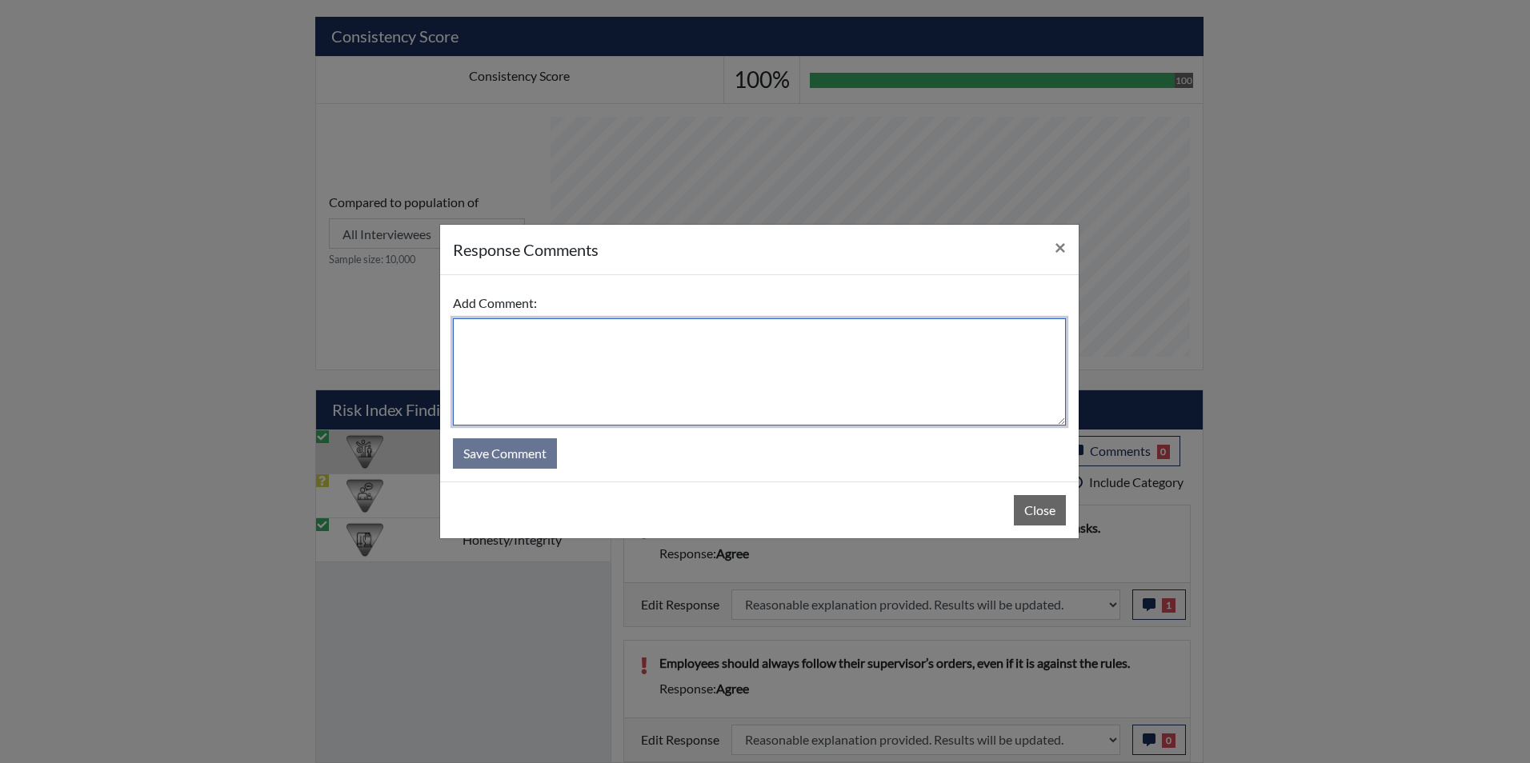
click at [490, 357] on textarea at bounding box center [759, 371] width 613 height 107
type textarea "Applicant disagrees"
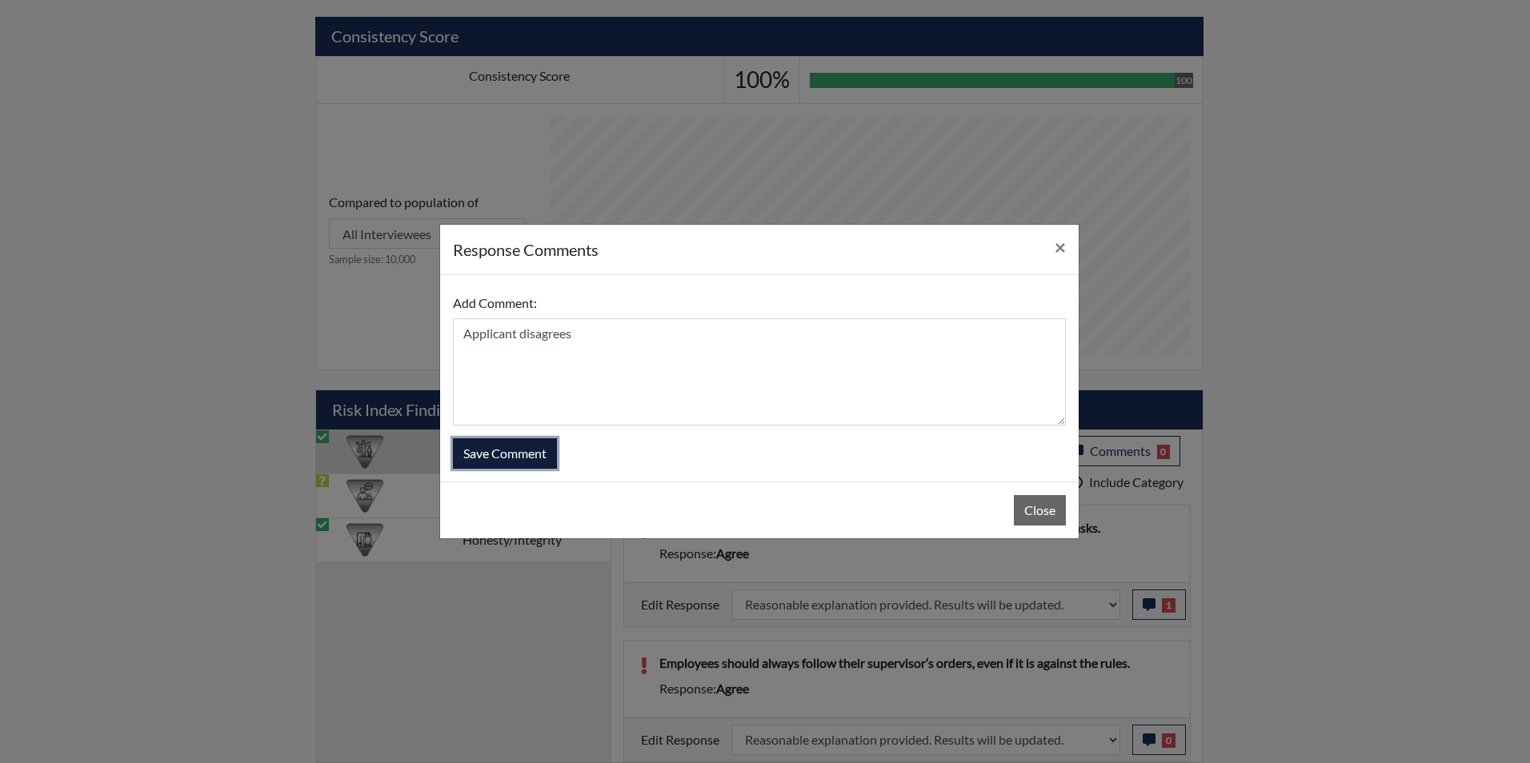
click at [523, 456] on button "Save Comment" at bounding box center [505, 453] width 104 height 30
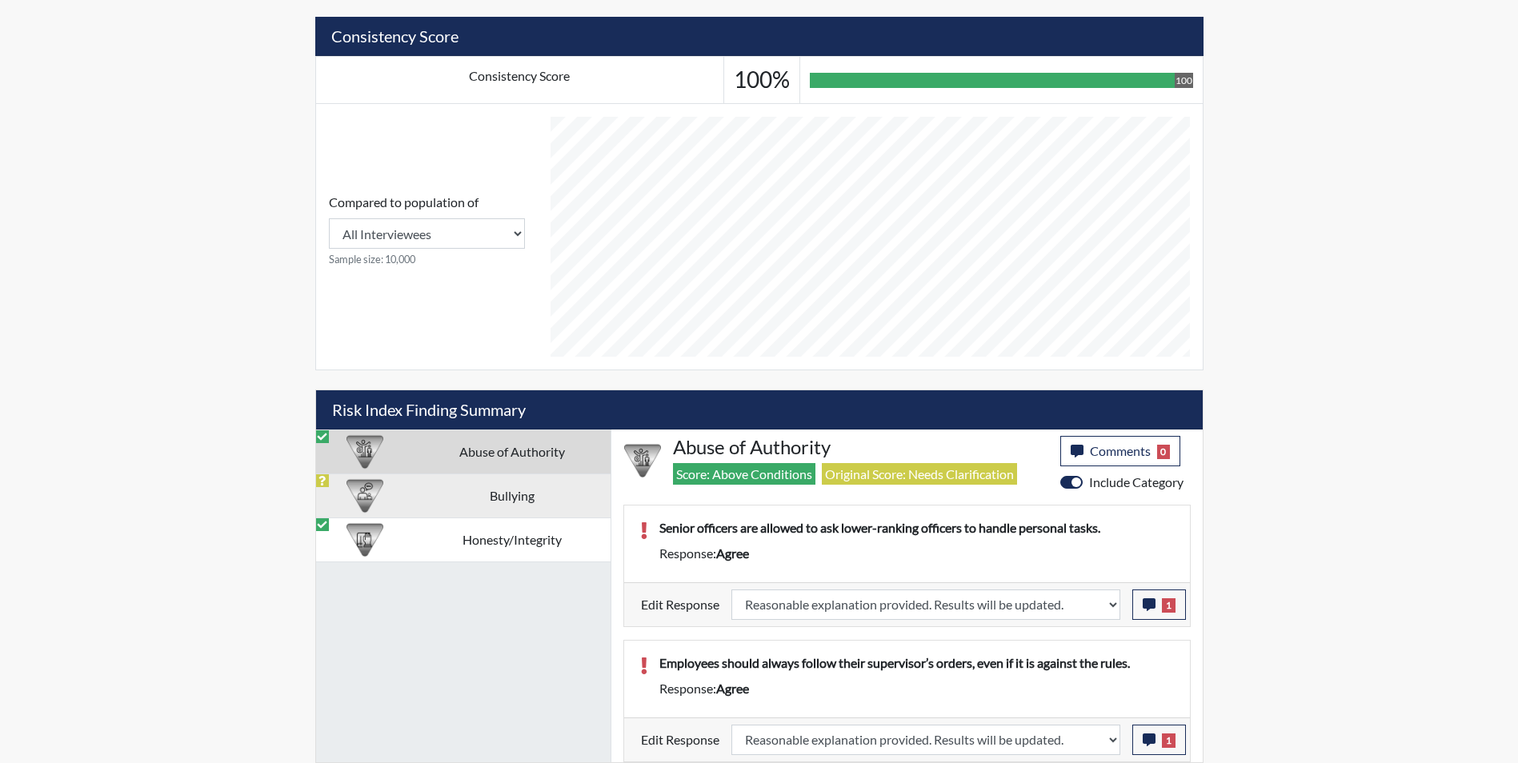
click at [421, 494] on td "Bullying" at bounding box center [512, 496] width 197 height 44
select select
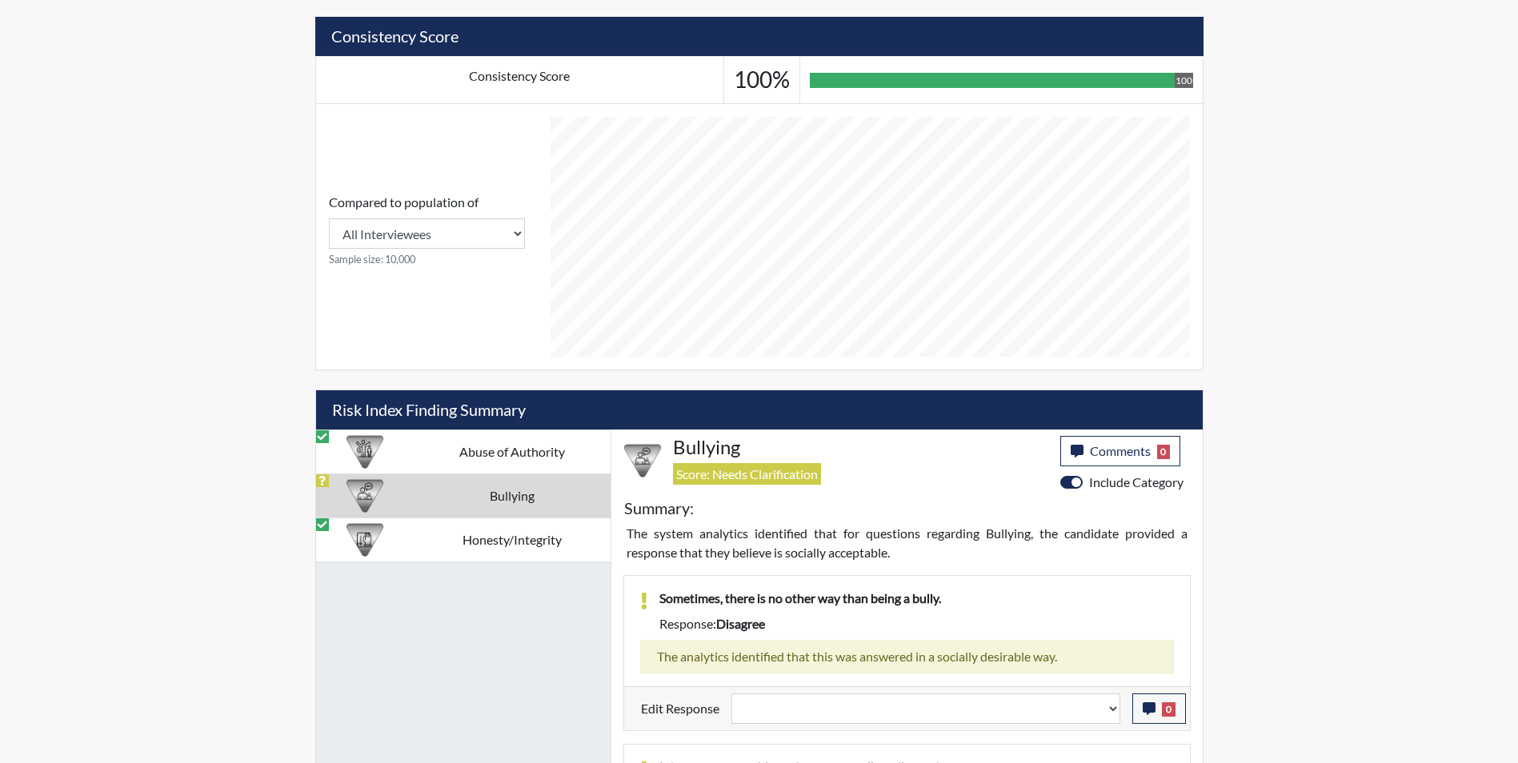
drag, startPoint x: 1303, startPoint y: 298, endPoint x: 1522, endPoint y: 236, distance: 227.9
click at [1310, 298] on div "Reports Create Help Center × Verensics Best Practices How to successfully use t…" at bounding box center [759, 127] width 1518 height 1548
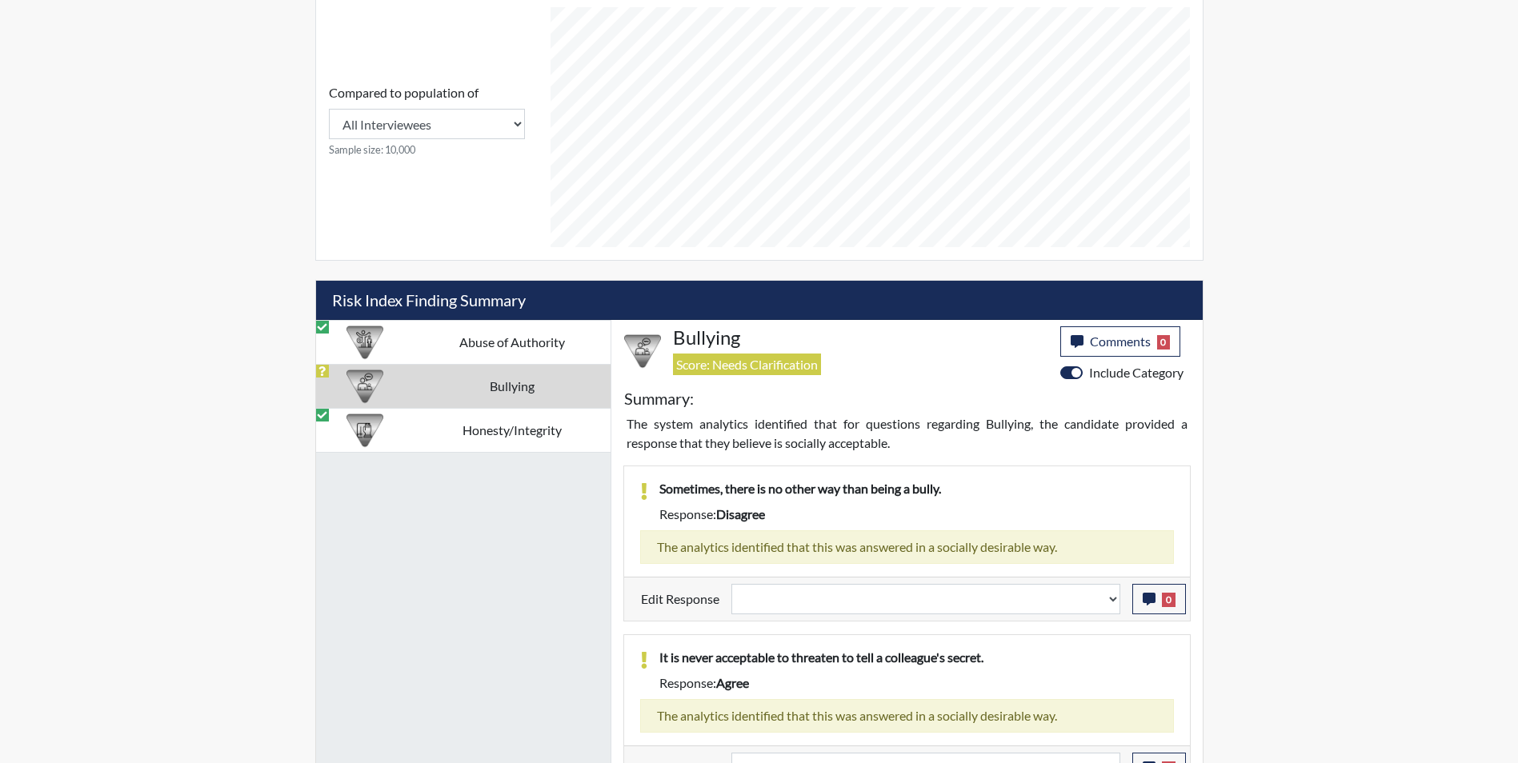
scroll to position [785, 0]
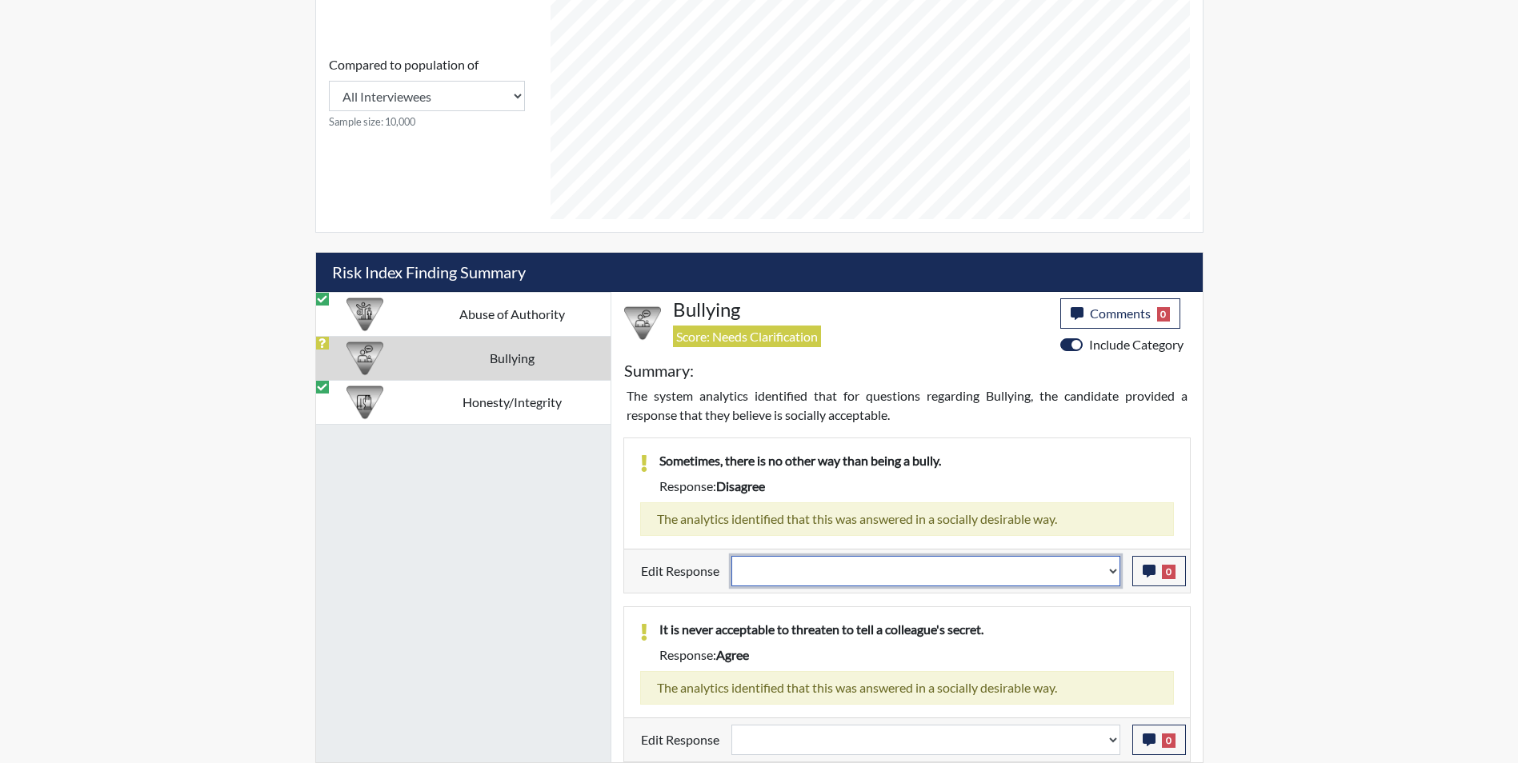
click at [810, 573] on select "Question is not relevant. Results will be updated. Reasonable explanation provi…" at bounding box center [925, 571] width 389 height 30
select select "reasonable-explanation-provided"
click at [731, 556] on select "Question is not relevant. Results will be updated. Reasonable explanation provi…" at bounding box center [925, 571] width 389 height 30
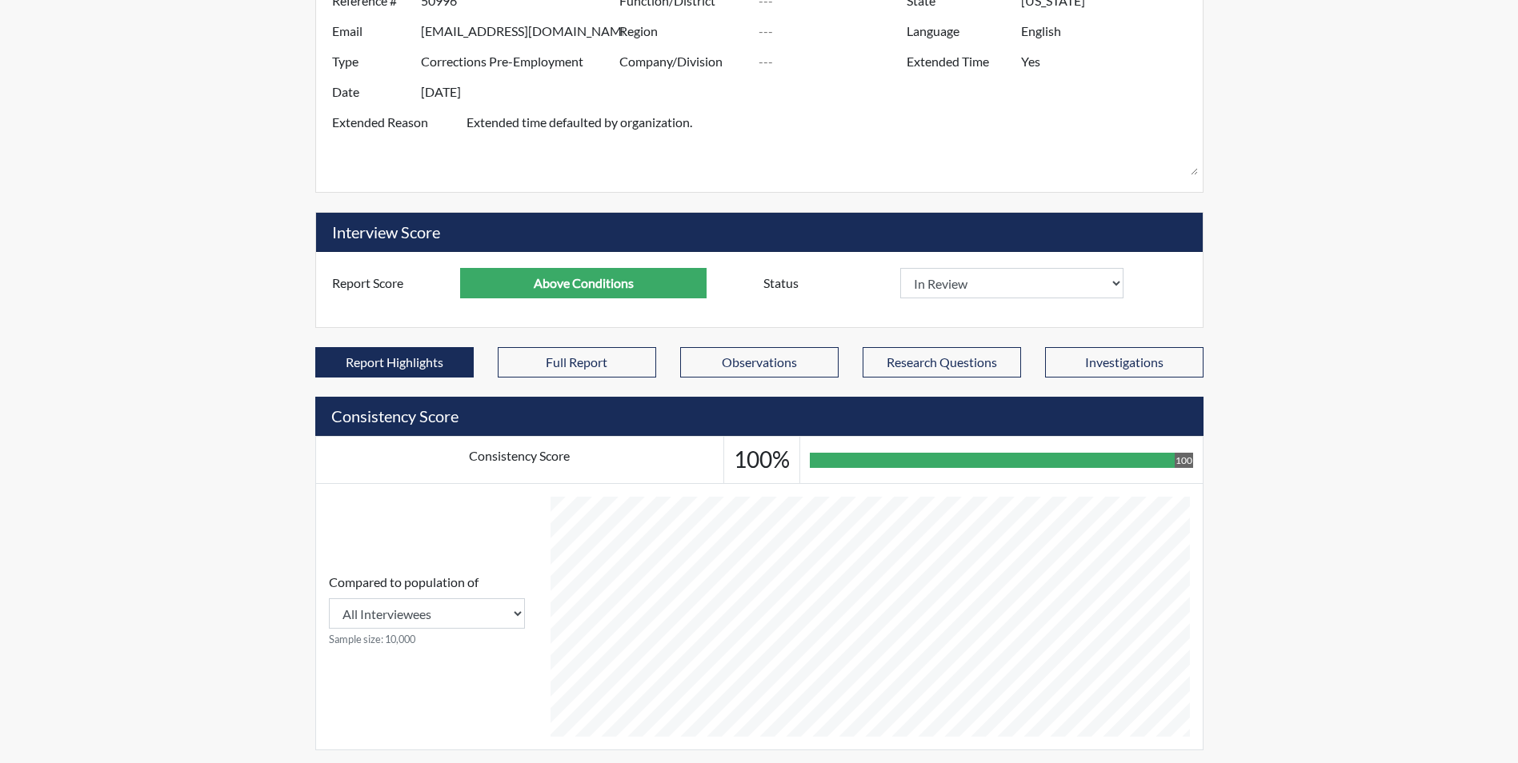
scroll to position [225, 0]
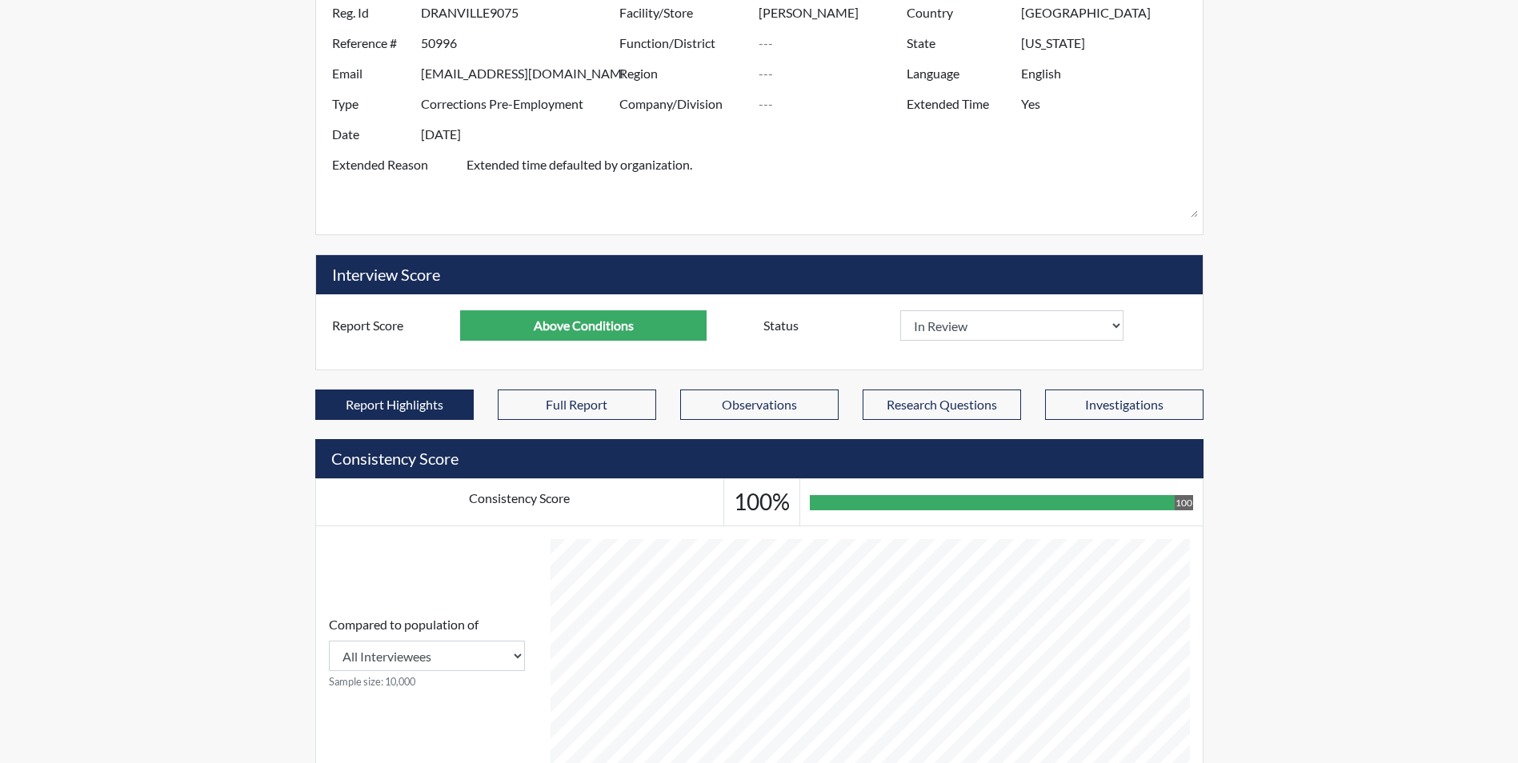
select select
